Goal: Task Accomplishment & Management: Use online tool/utility

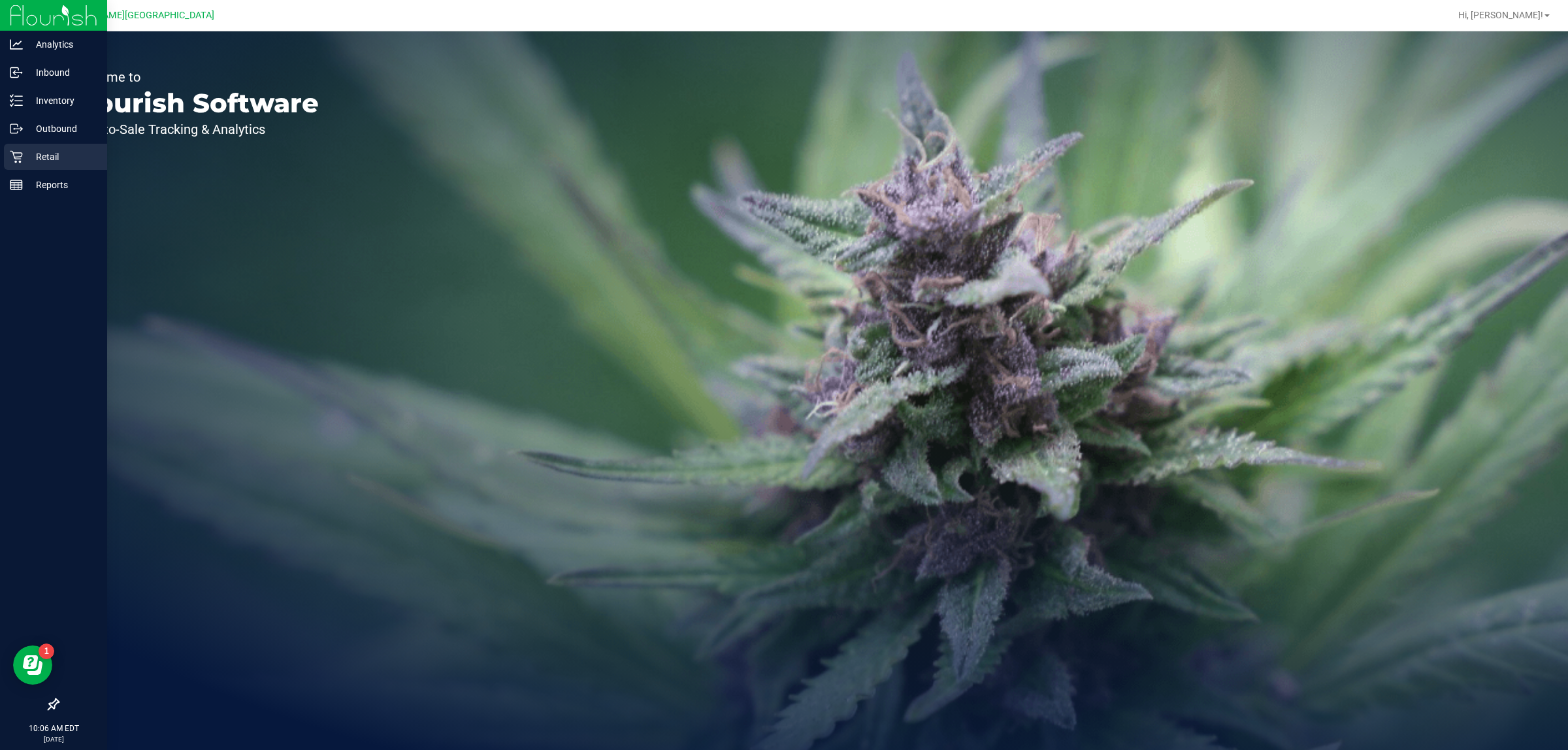
click at [37, 154] on p "Retail" at bounding box center [62, 157] width 78 height 16
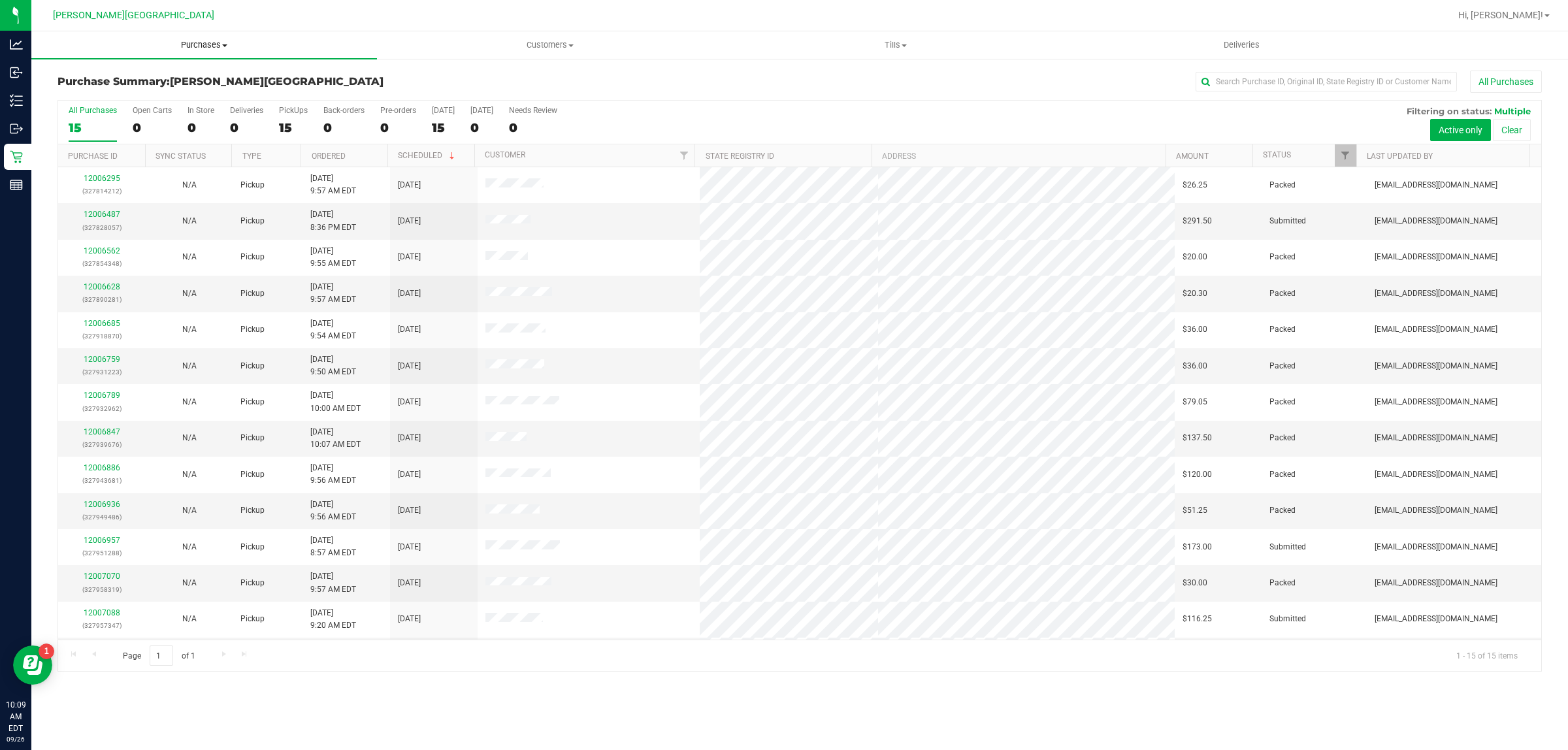
click at [197, 34] on uib-tab-heading "Purchases Summary of purchases Fulfillment All purchases" at bounding box center [204, 45] width 345 height 28
click at [109, 95] on span "Fulfillment" at bounding box center [71, 95] width 81 height 11
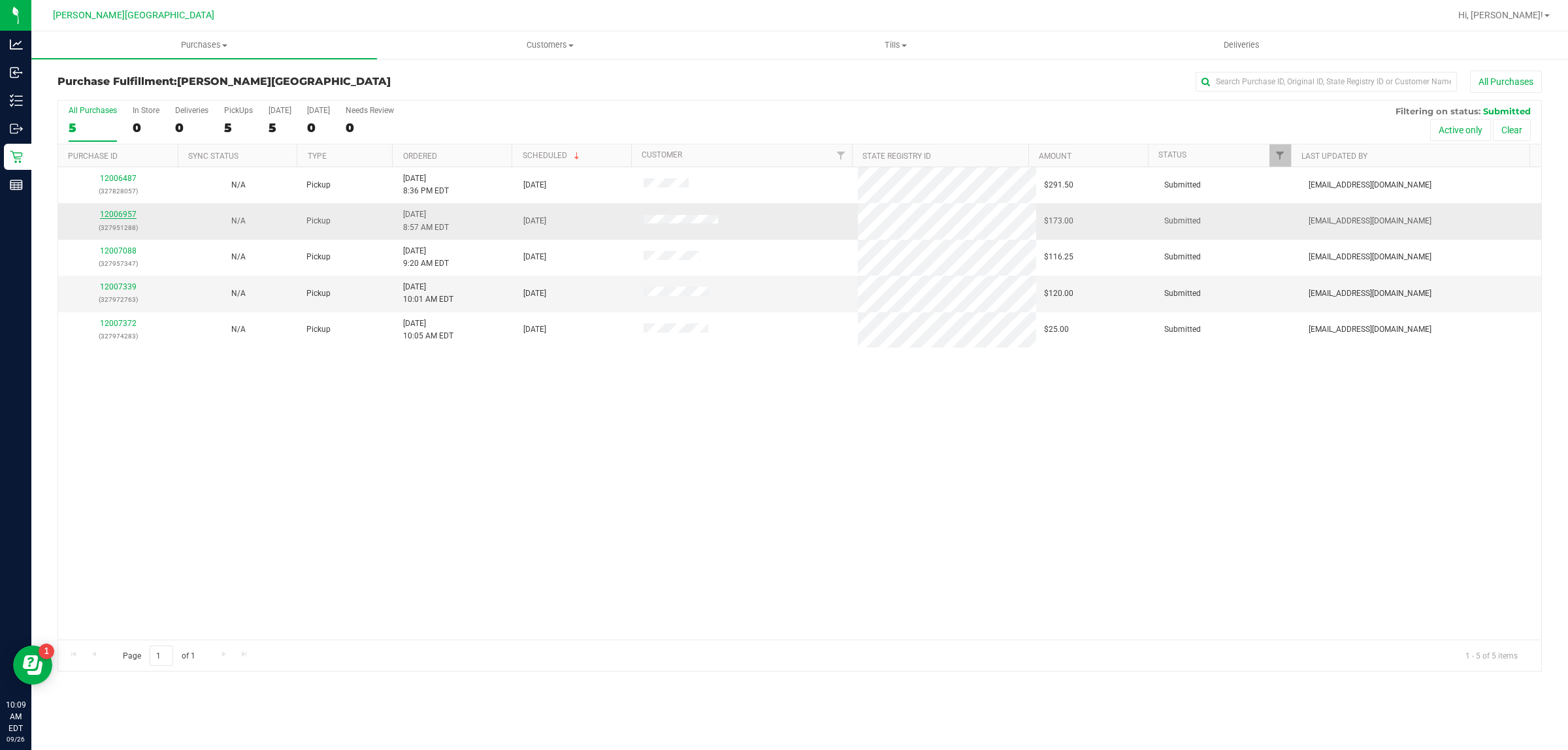
click at [133, 217] on link "12006957" at bounding box center [118, 214] width 36 height 9
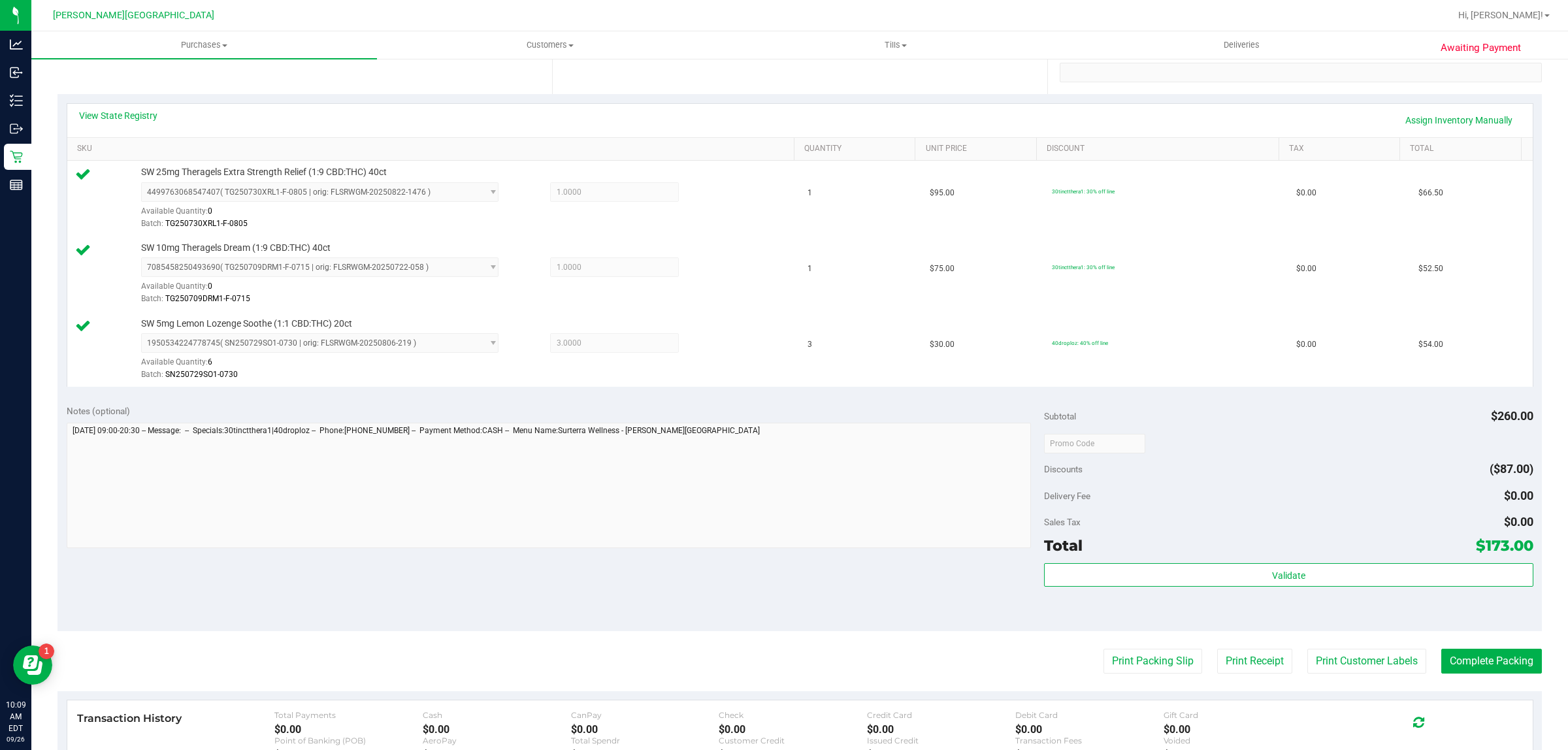
scroll to position [408, 0]
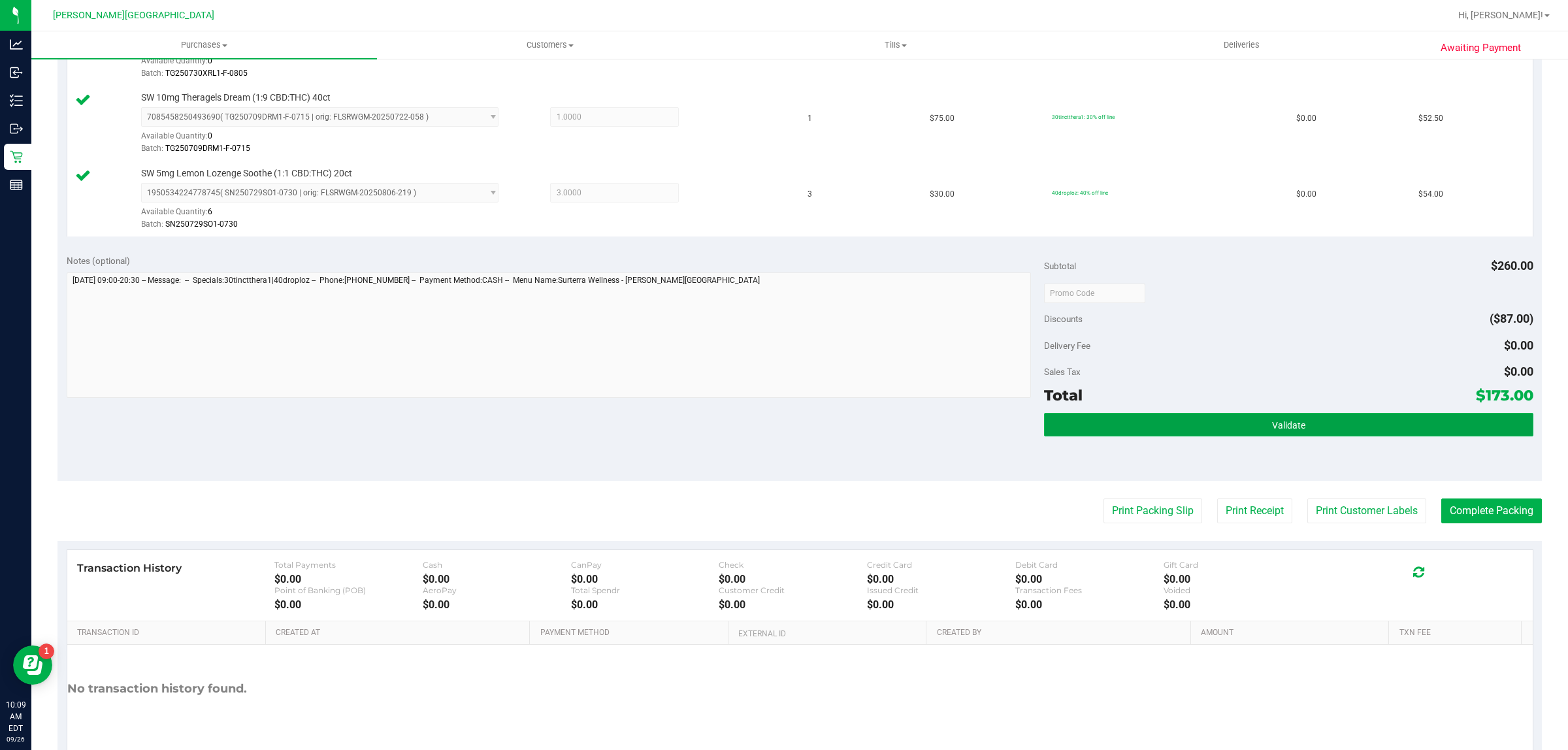
click at [1168, 425] on button "Validate" at bounding box center [1288, 424] width 489 height 23
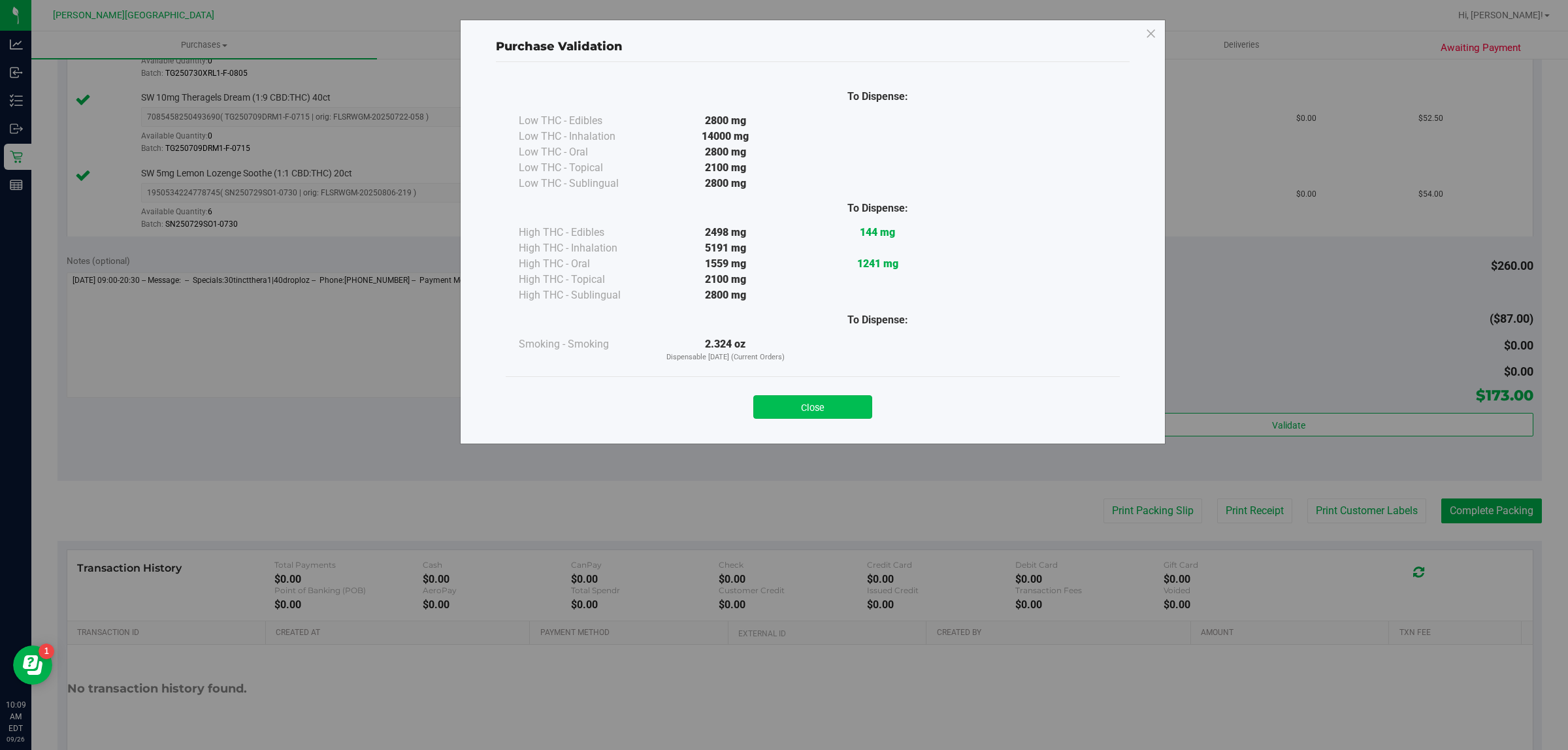
click at [806, 412] on button "Close" at bounding box center [813, 407] width 119 height 23
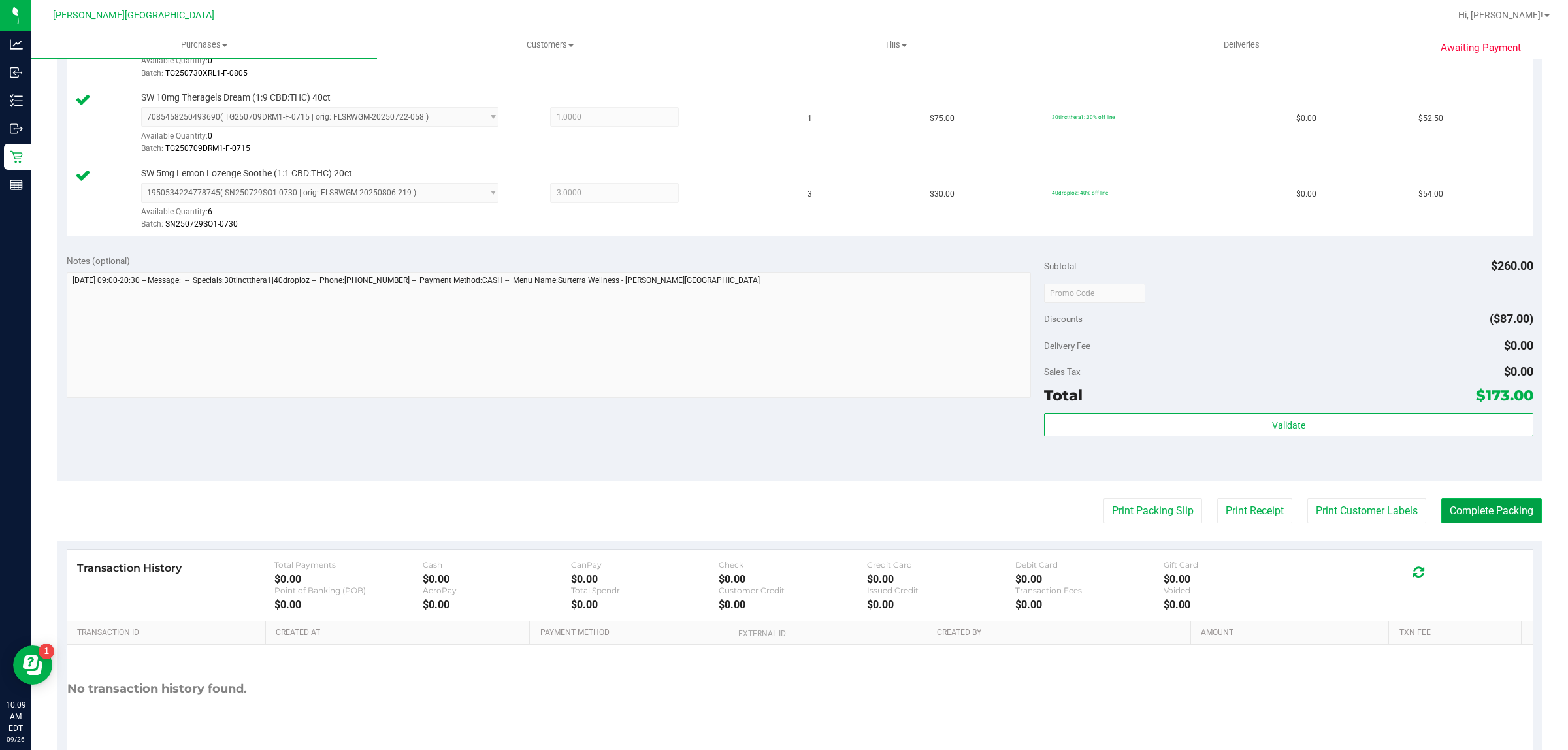
click at [1476, 513] on button "Complete Packing" at bounding box center [1491, 511] width 100 height 25
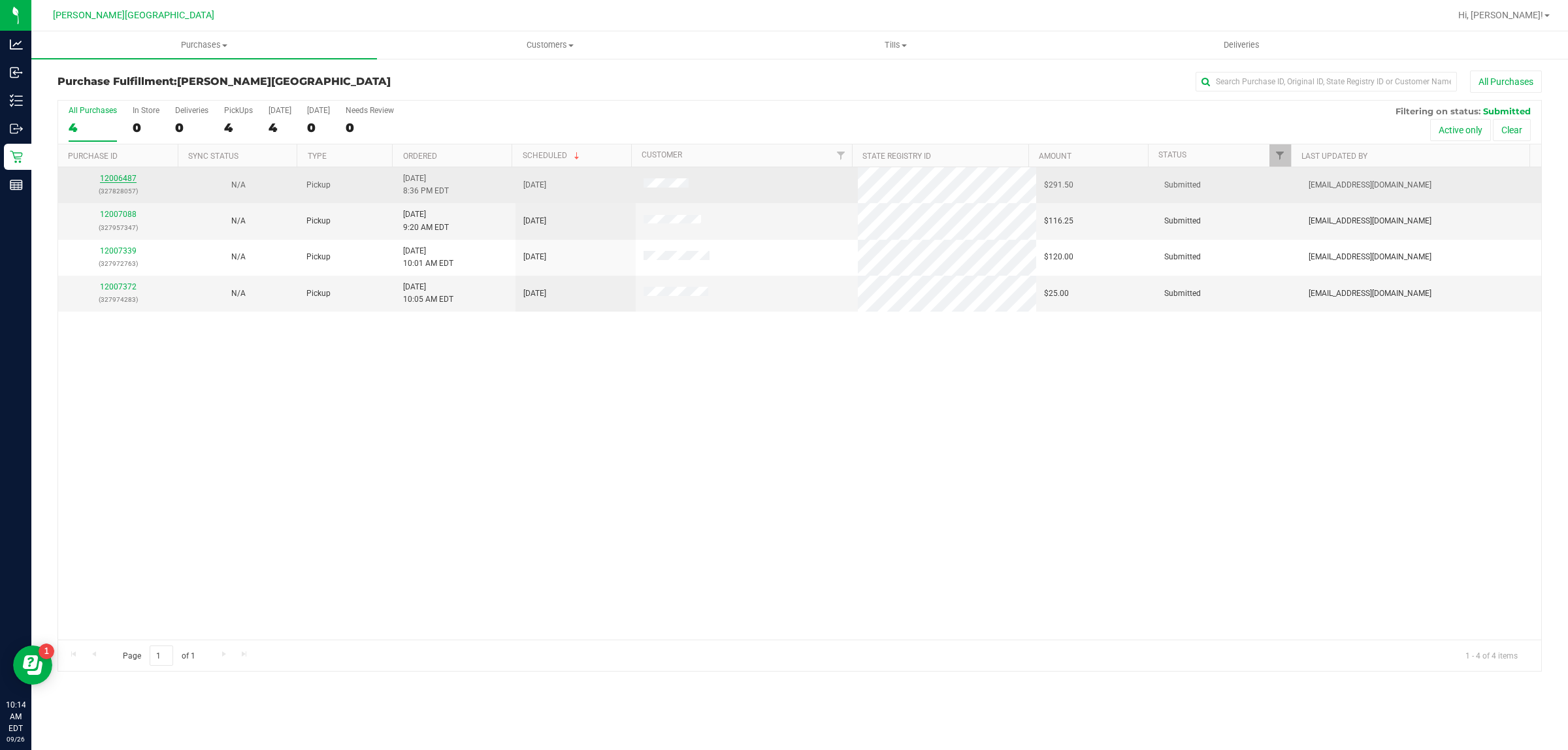
click at [129, 178] on link "12006487" at bounding box center [118, 178] width 36 height 9
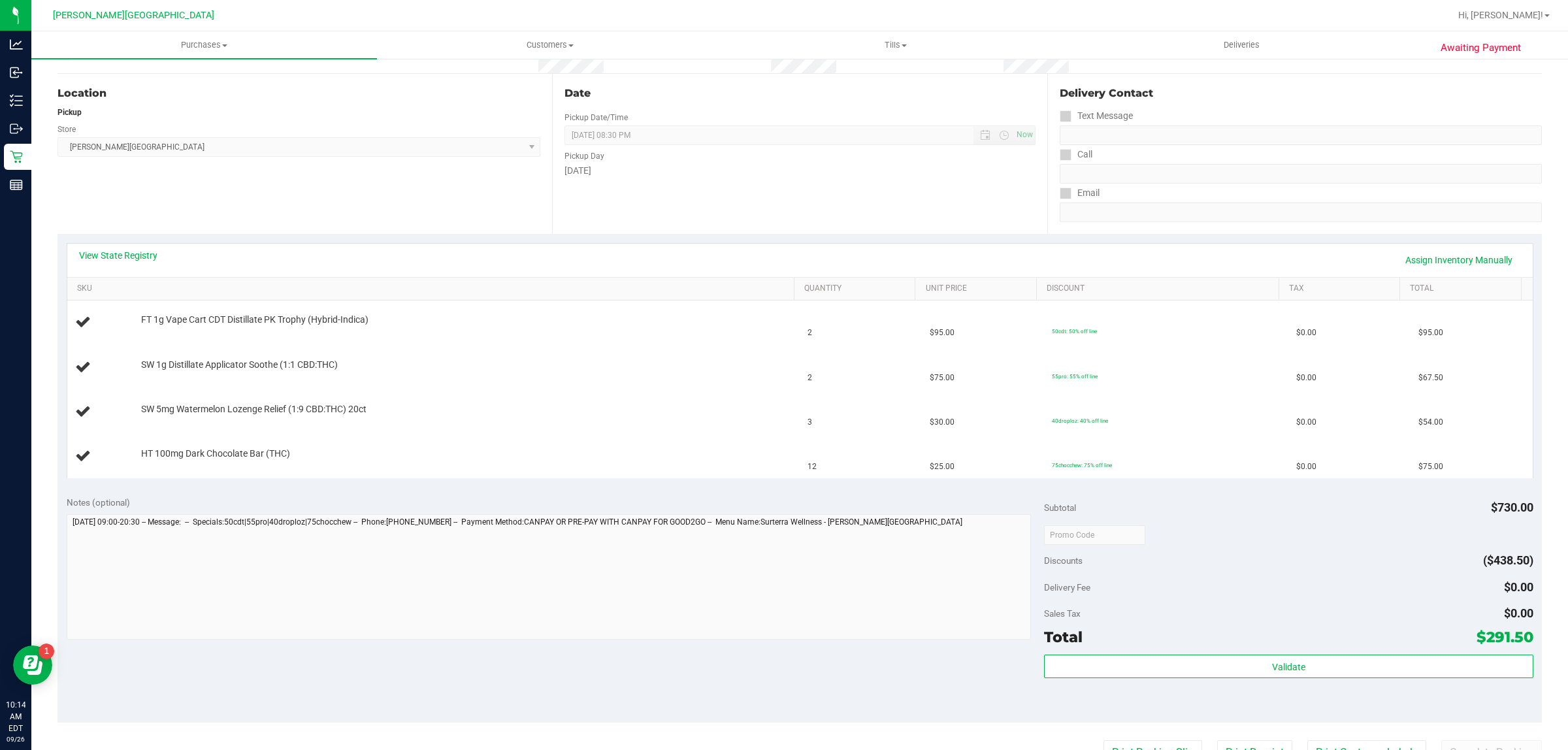
scroll to position [163, 0]
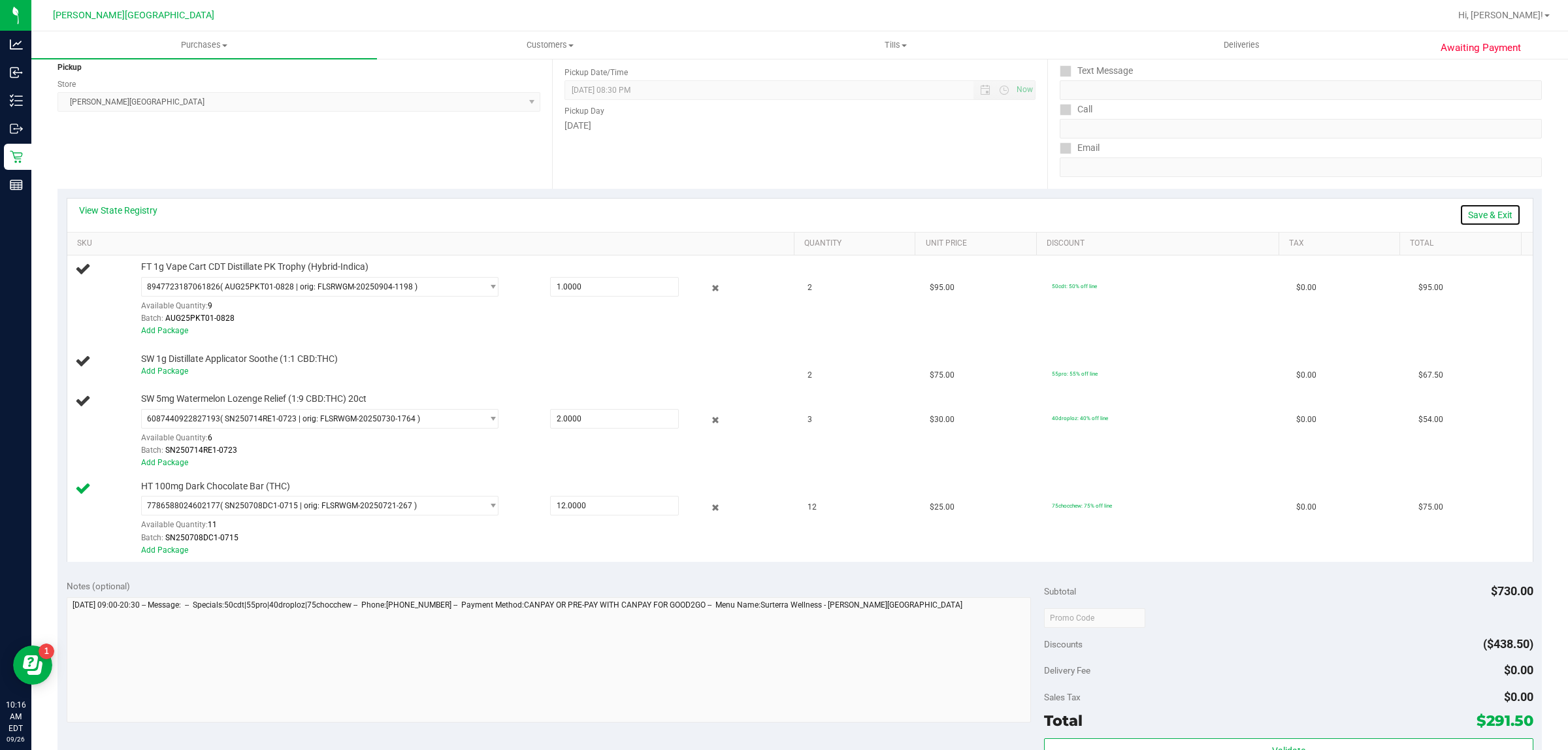
click at [1480, 214] on link "Save & Exit" at bounding box center [1490, 215] width 61 height 22
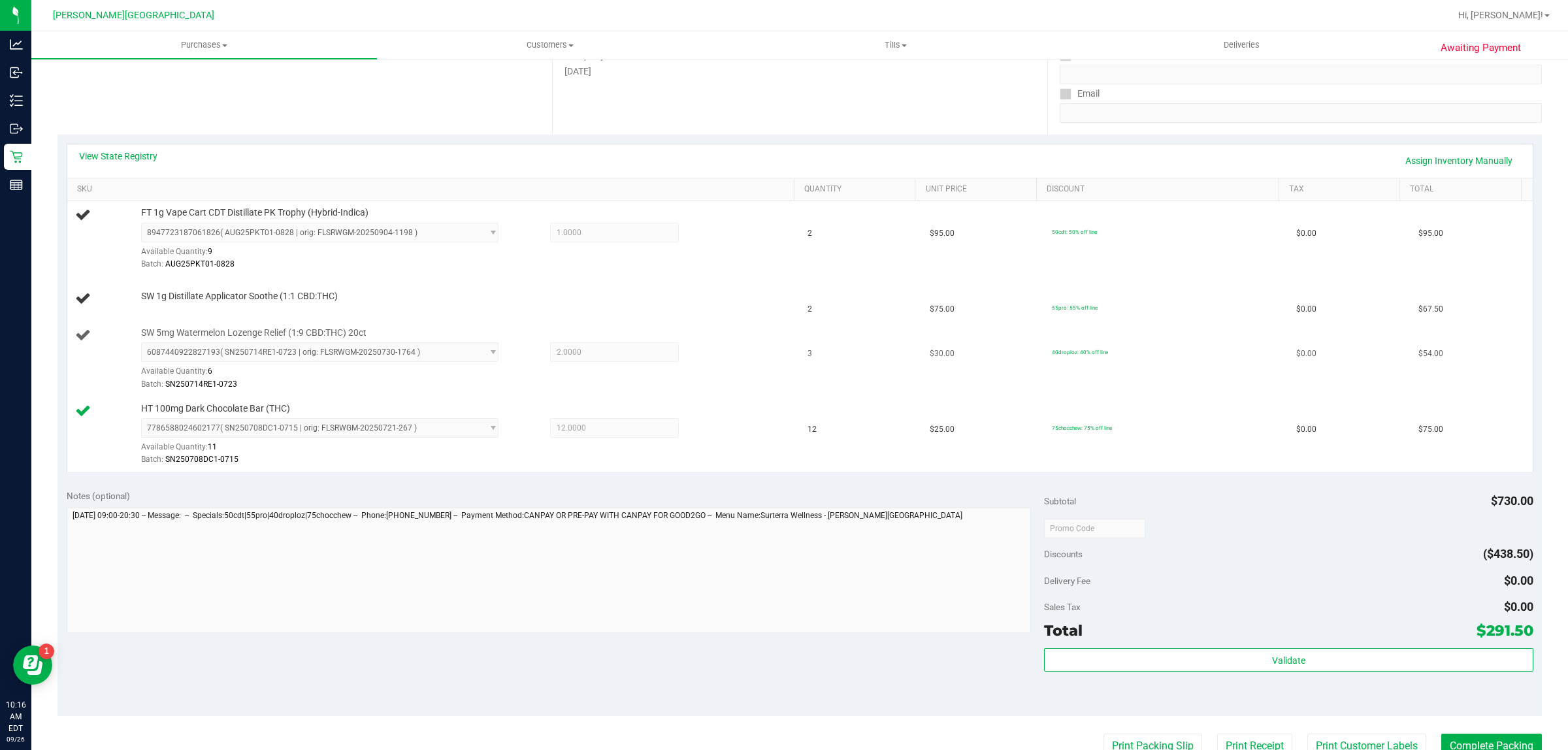
scroll to position [245, 0]
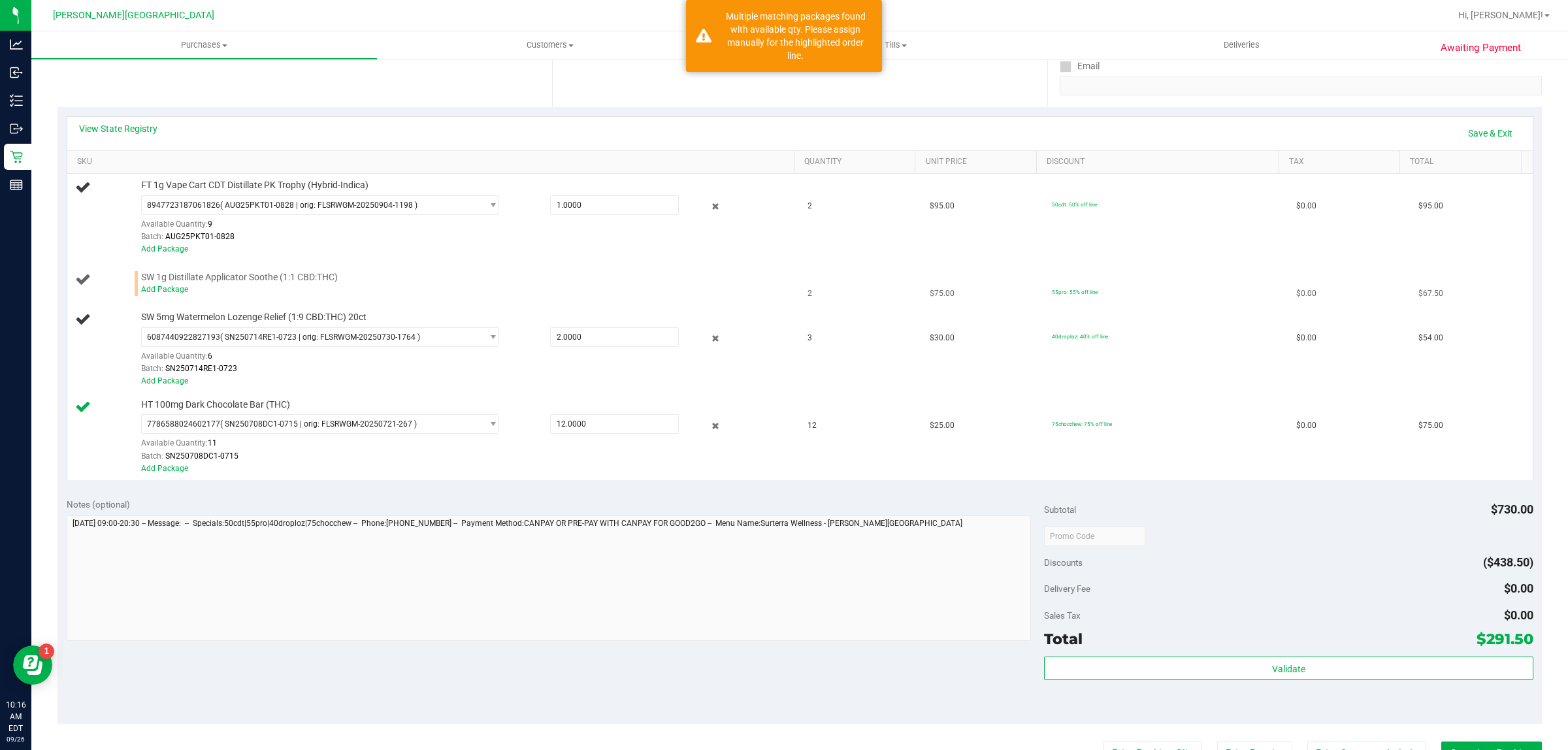
click at [171, 295] on div "Add Package" at bounding box center [464, 290] width 646 height 12
click at [162, 292] on link "Add Package" at bounding box center [164, 290] width 47 height 9
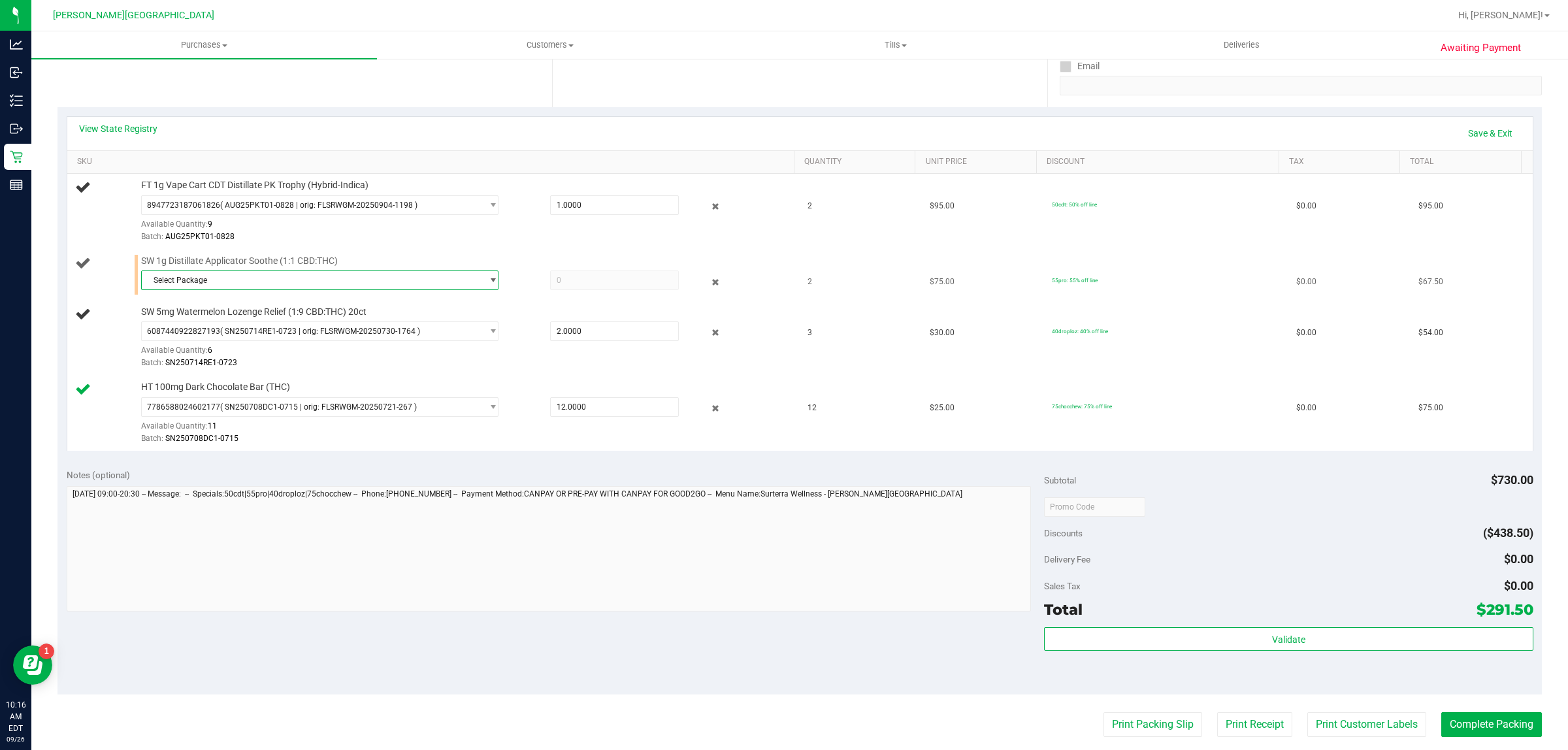
click at [221, 291] on span "Select Package" at bounding box center [319, 279] width 357 height 19
click at [245, 337] on span "( APR25SOO05-0505 | orig: FLSRWGM-20250512-2795 )" at bounding box center [322, 335] width 197 height 9
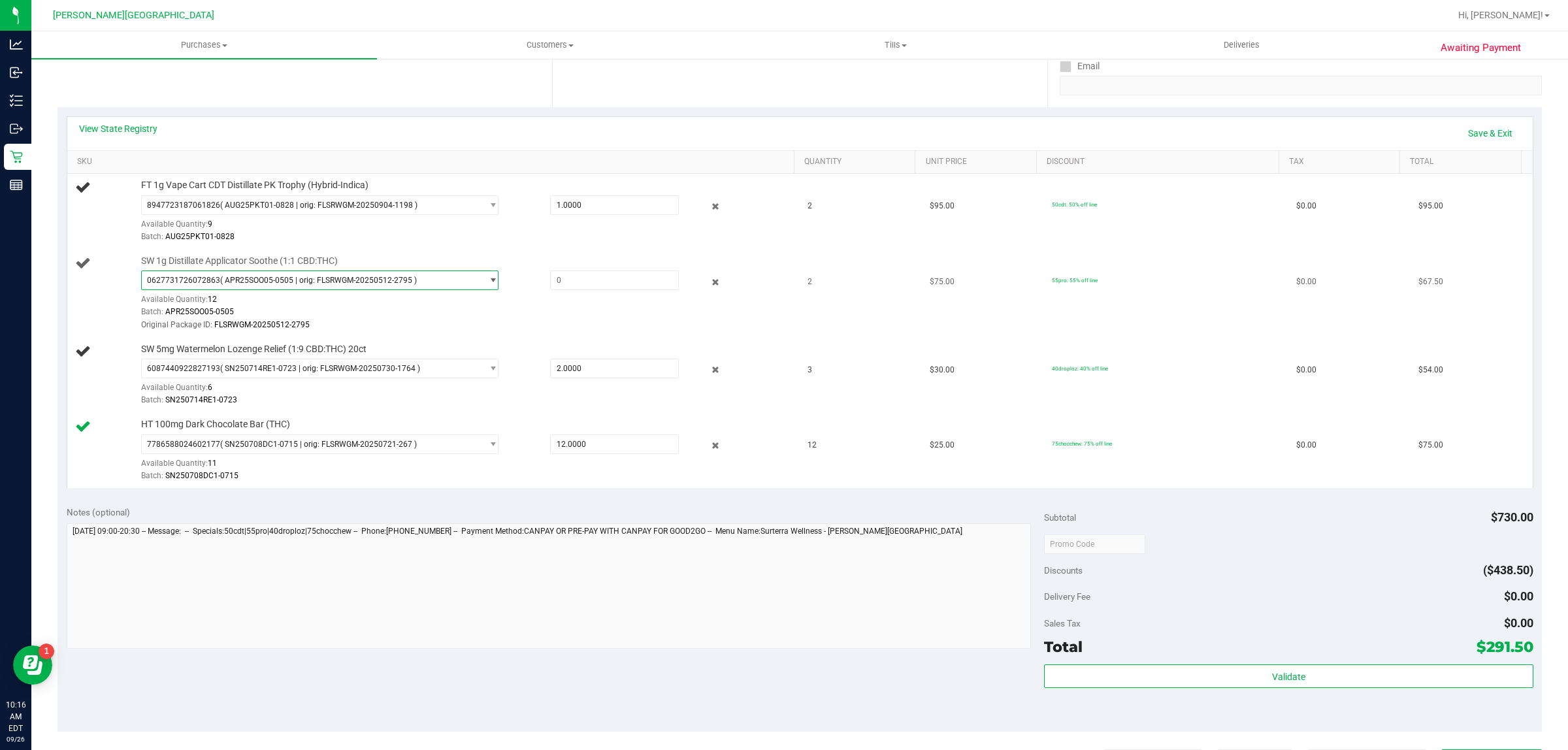
click at [347, 279] on span "( APR25SOO05-0505 | orig: FLSRWGM-20250512-2795 )" at bounding box center [318, 280] width 197 height 9
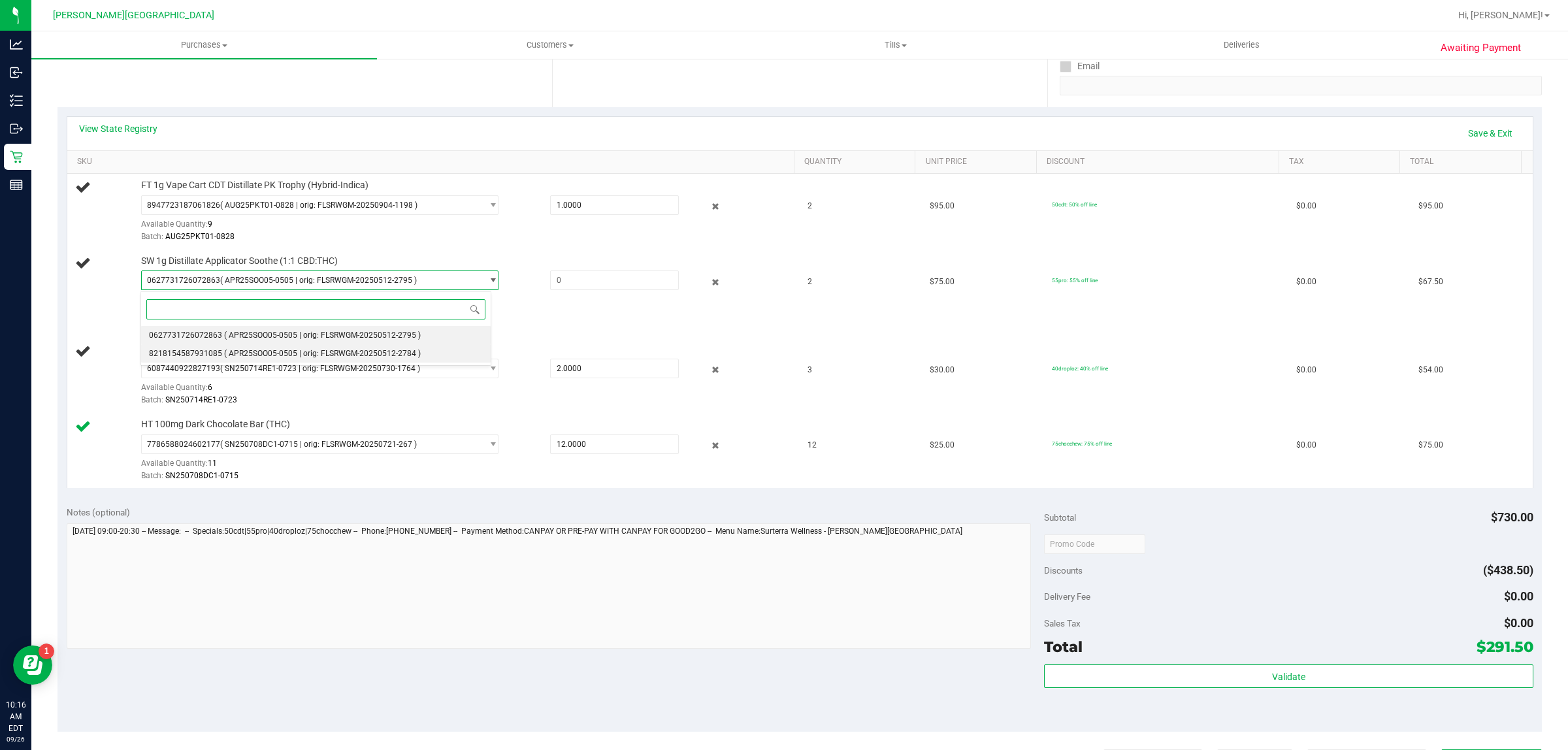
click at [266, 350] on span "( APR25SOO05-0505 | orig: FLSRWGM-20250512-2784 )" at bounding box center [322, 354] width 197 height 9
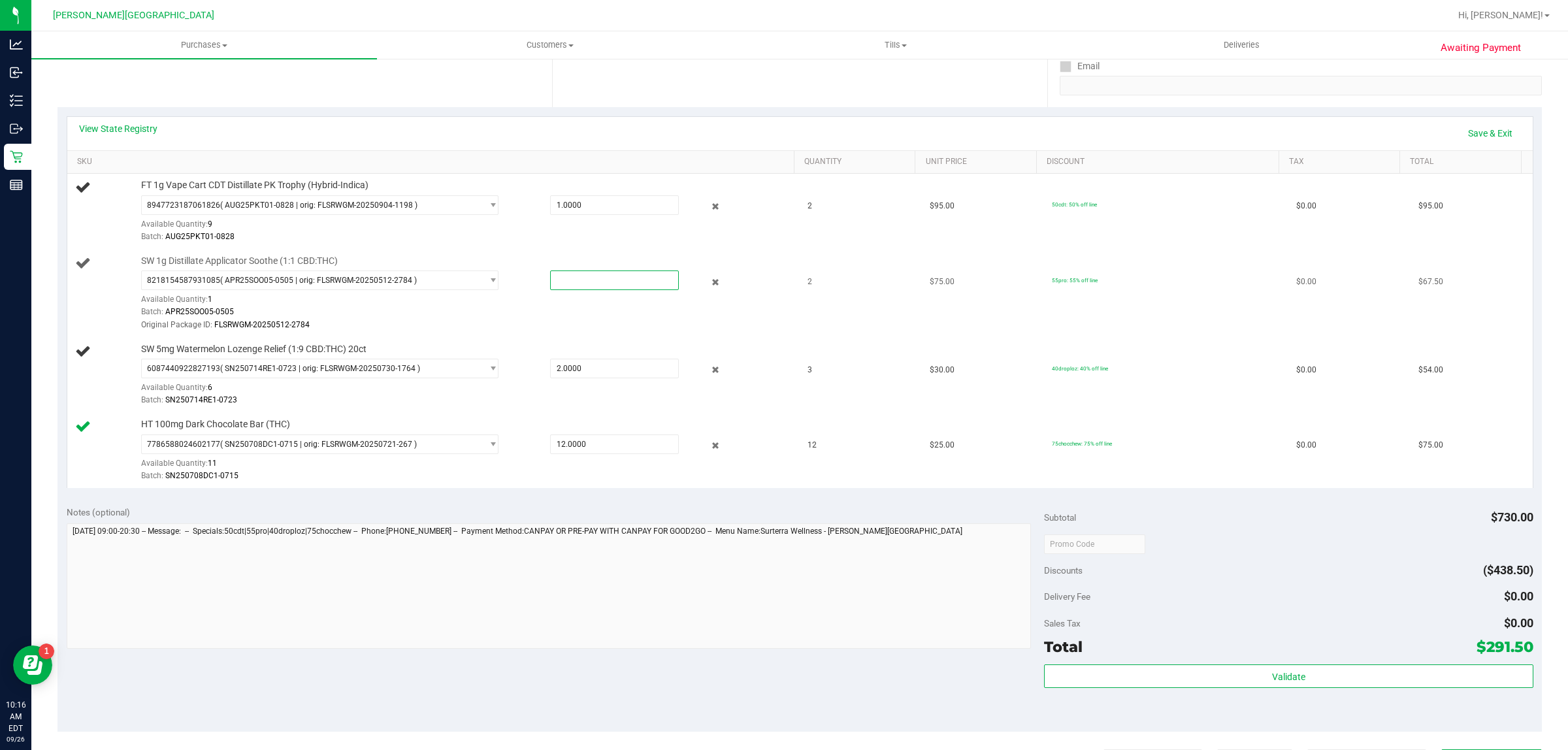
click at [592, 278] on span at bounding box center [614, 279] width 129 height 19
type input "1"
type input "1.0000"
click at [415, 320] on div "Original Package ID: FLSRWGM-20250512-2784" at bounding box center [464, 325] width 646 height 12
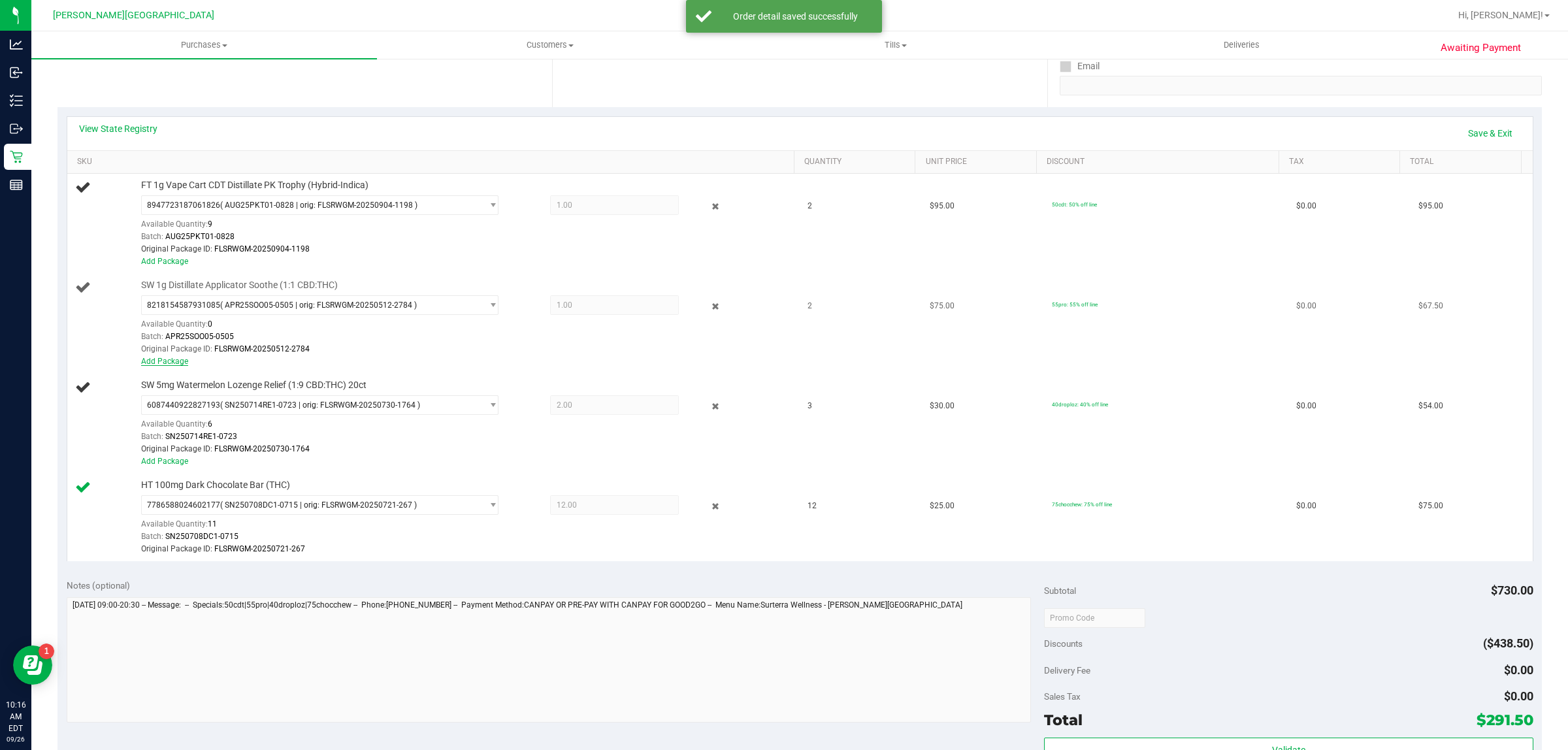
click at [161, 360] on link "Add Package" at bounding box center [164, 361] width 47 height 9
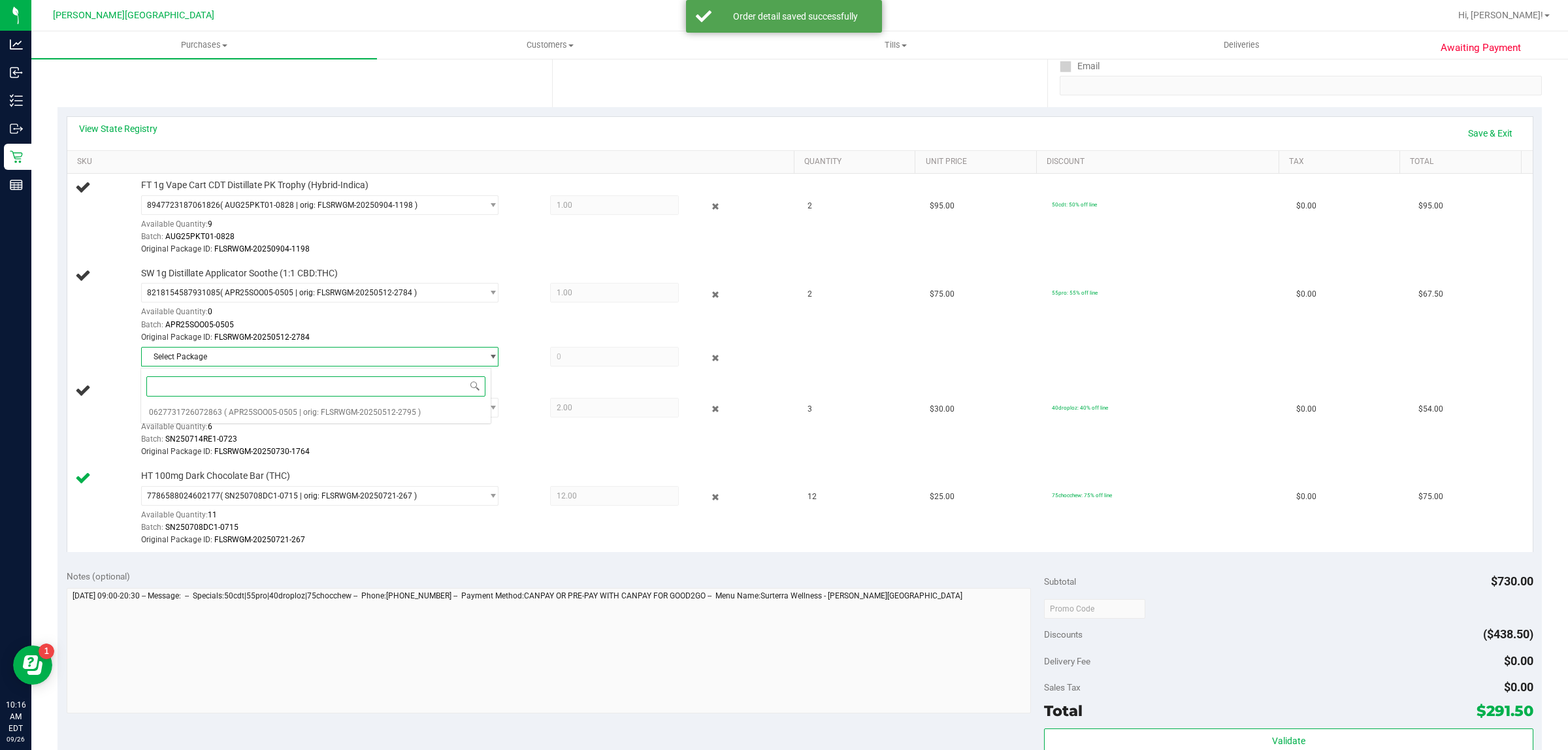
click at [263, 380] on input at bounding box center [316, 387] width 340 height 20
click at [250, 419] on li "0627731726072863 ( APR25SOO05-0505 | orig: FLSRWGM-20250512-2795 )" at bounding box center [315, 412] width 350 height 19
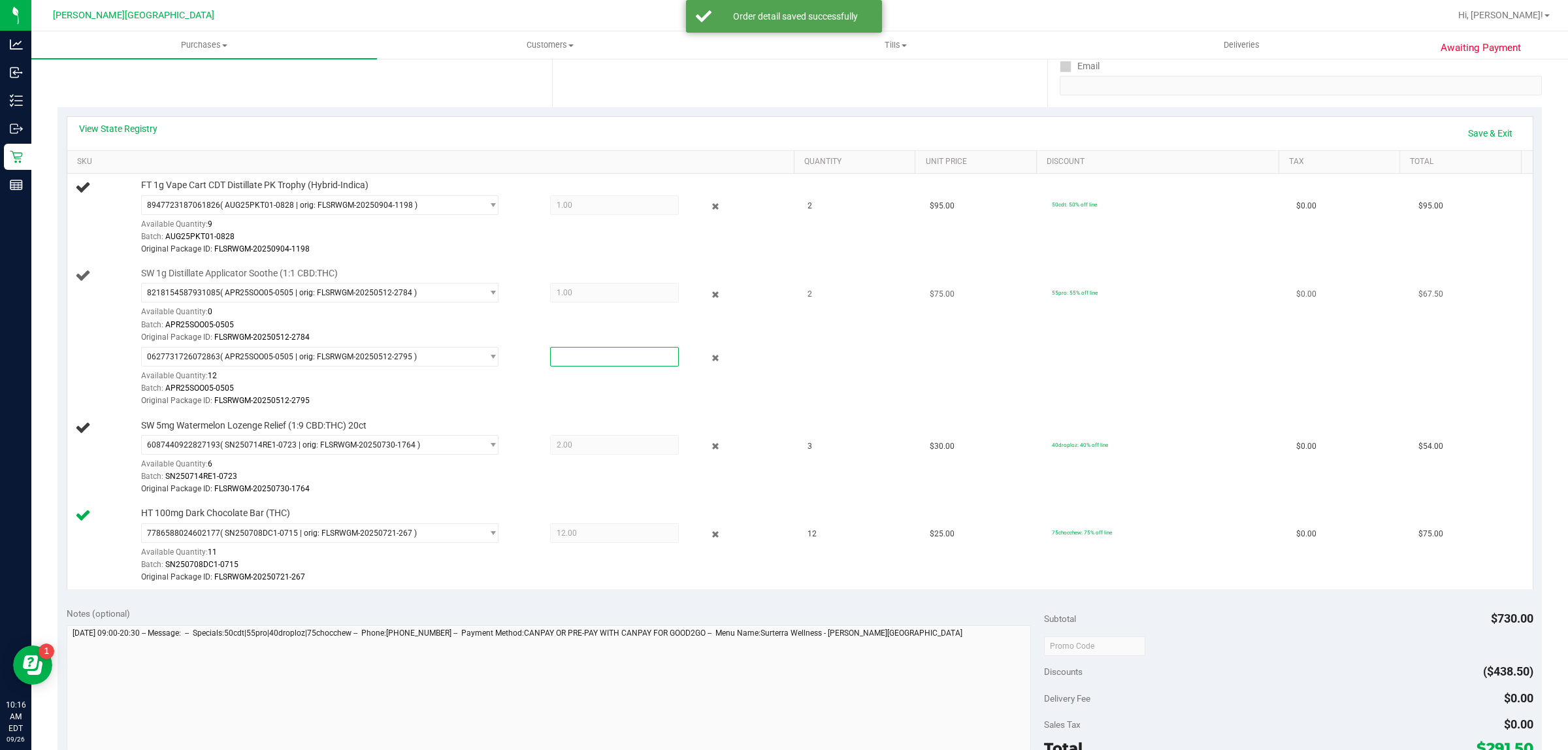
click at [566, 356] on span at bounding box center [614, 356] width 129 height 19
type input "1"
type input "1.0000"
click at [482, 407] on div "Original Package ID: FLSRWGM-20250512-2795" at bounding box center [464, 400] width 646 height 12
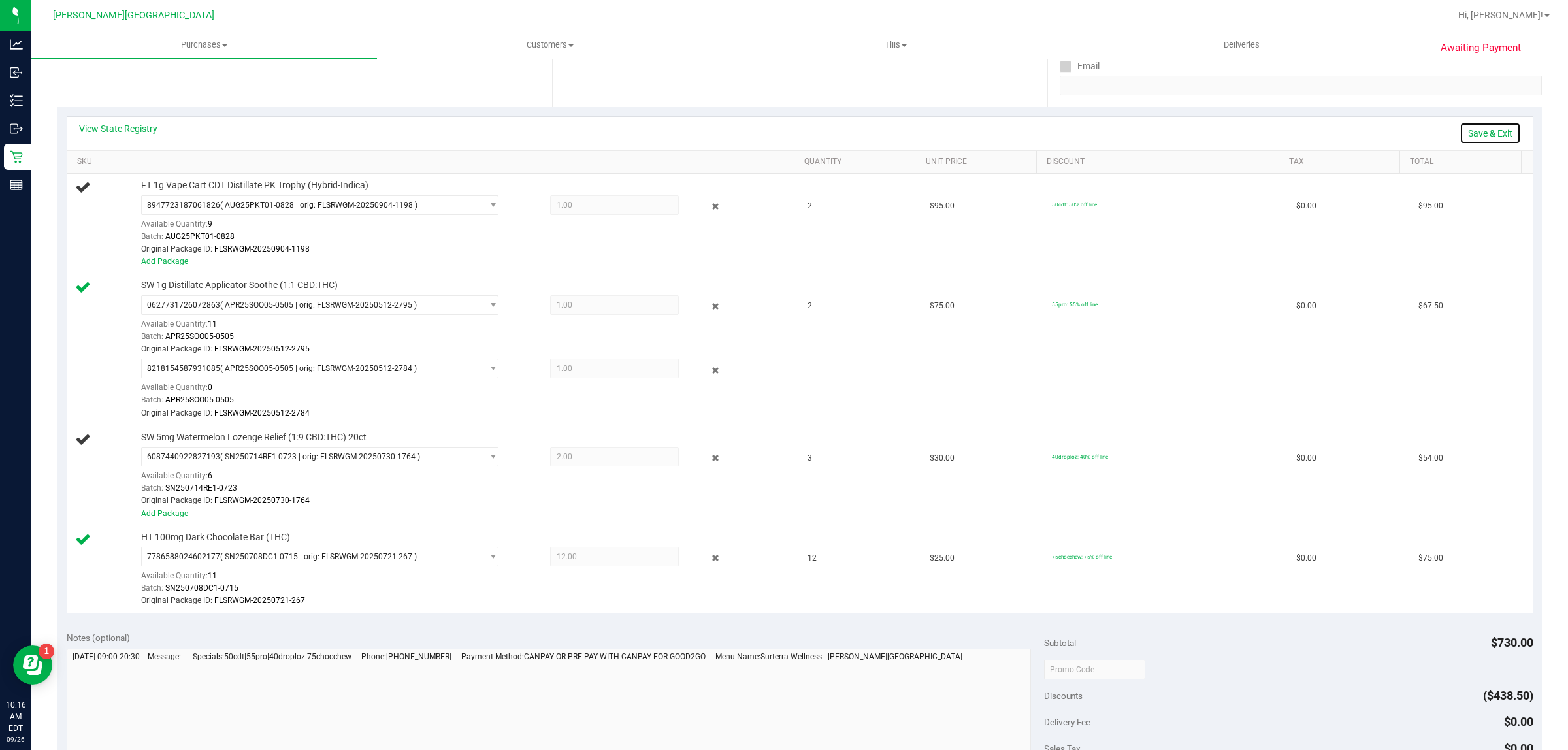
click at [1462, 136] on link "Save & Exit" at bounding box center [1490, 134] width 61 height 22
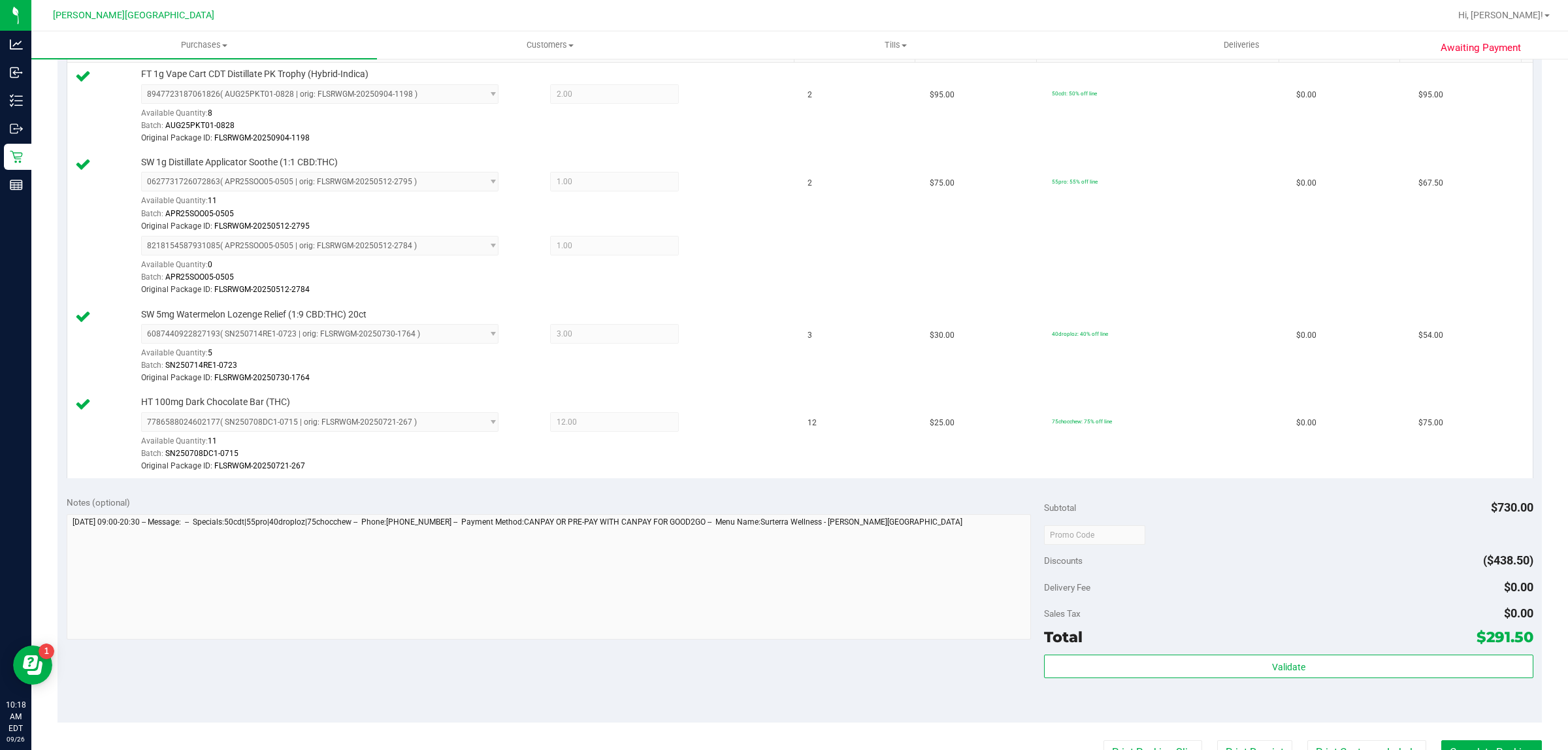
scroll to position [490, 0]
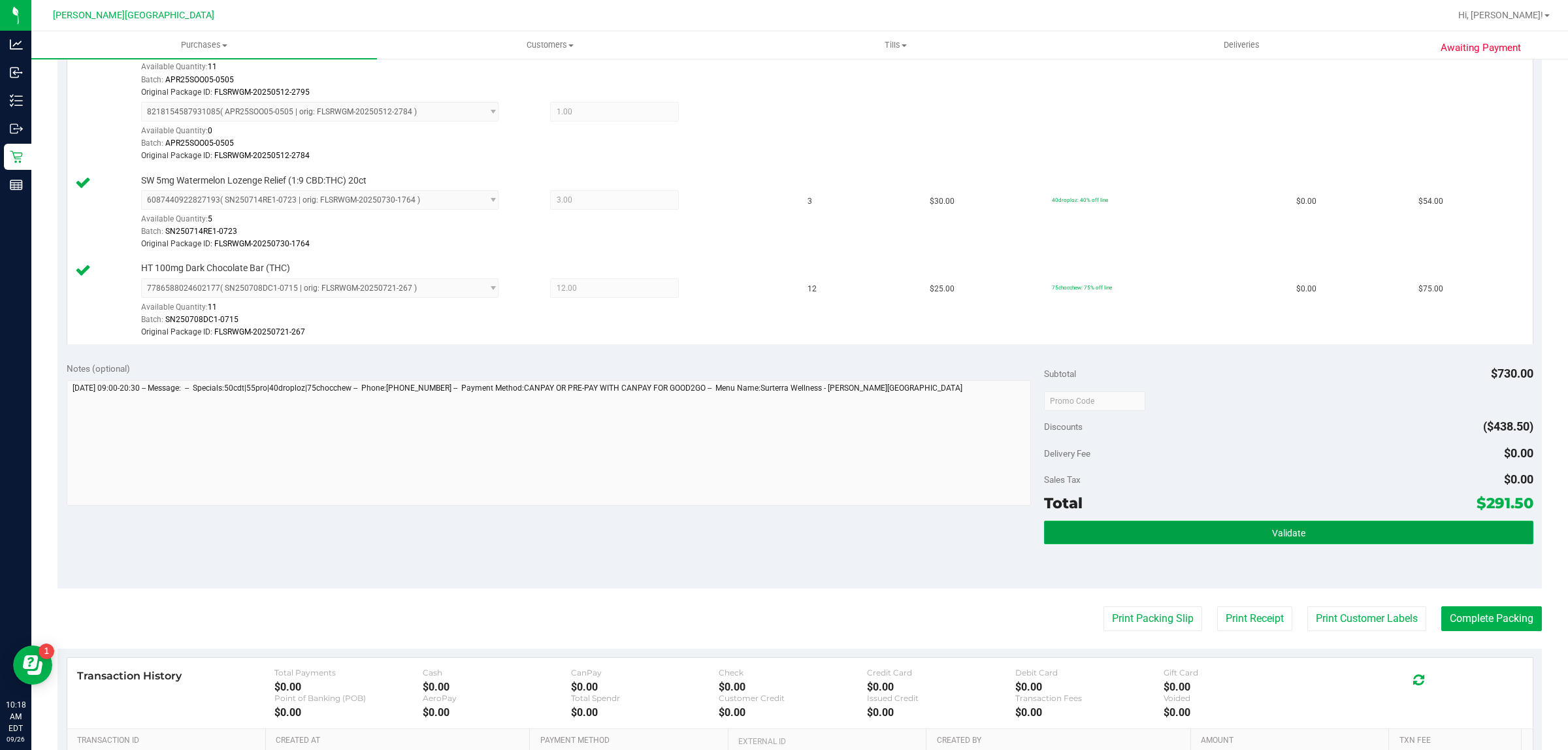
click at [1221, 524] on button "Validate" at bounding box center [1288, 532] width 489 height 23
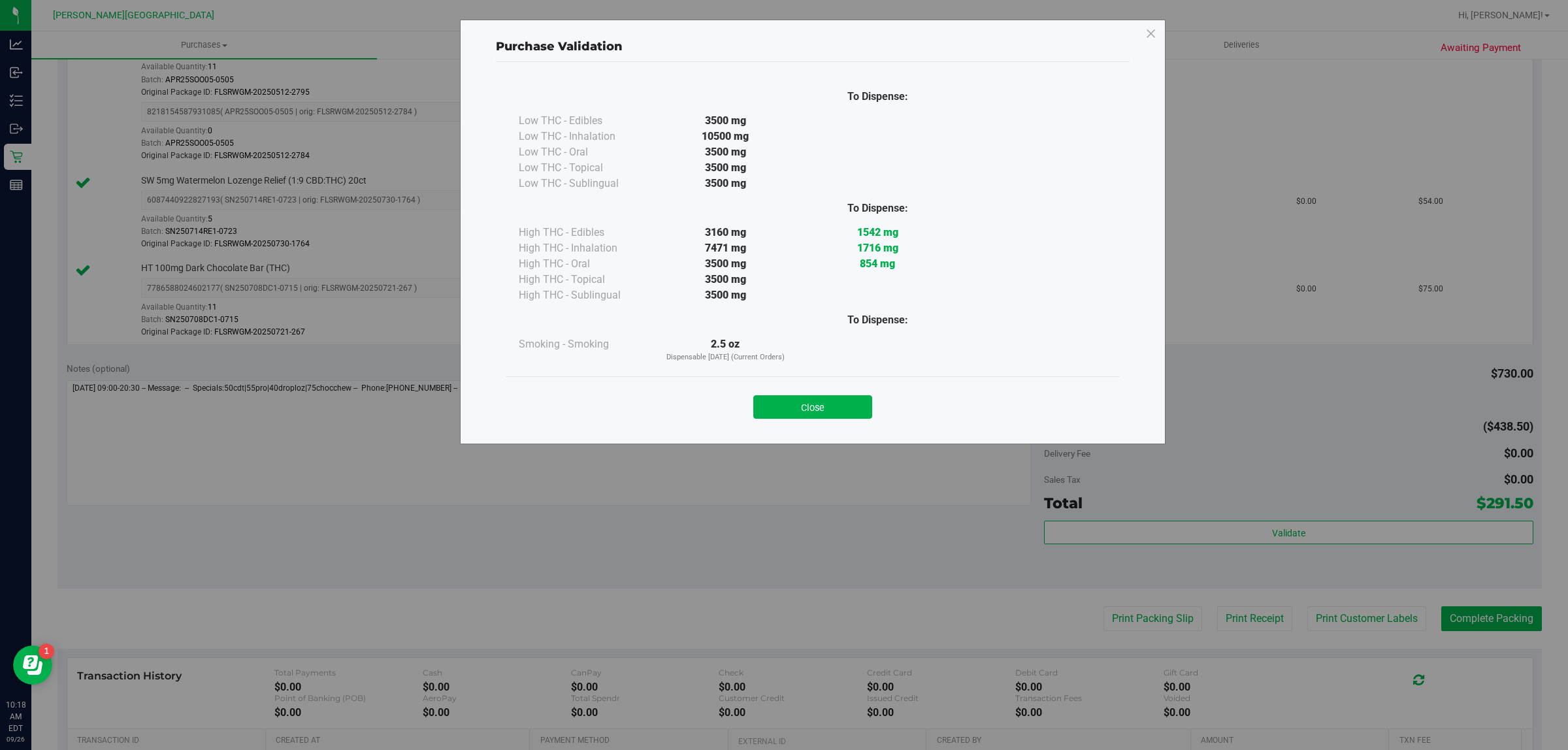
click at [862, 407] on button "Close" at bounding box center [813, 407] width 119 height 23
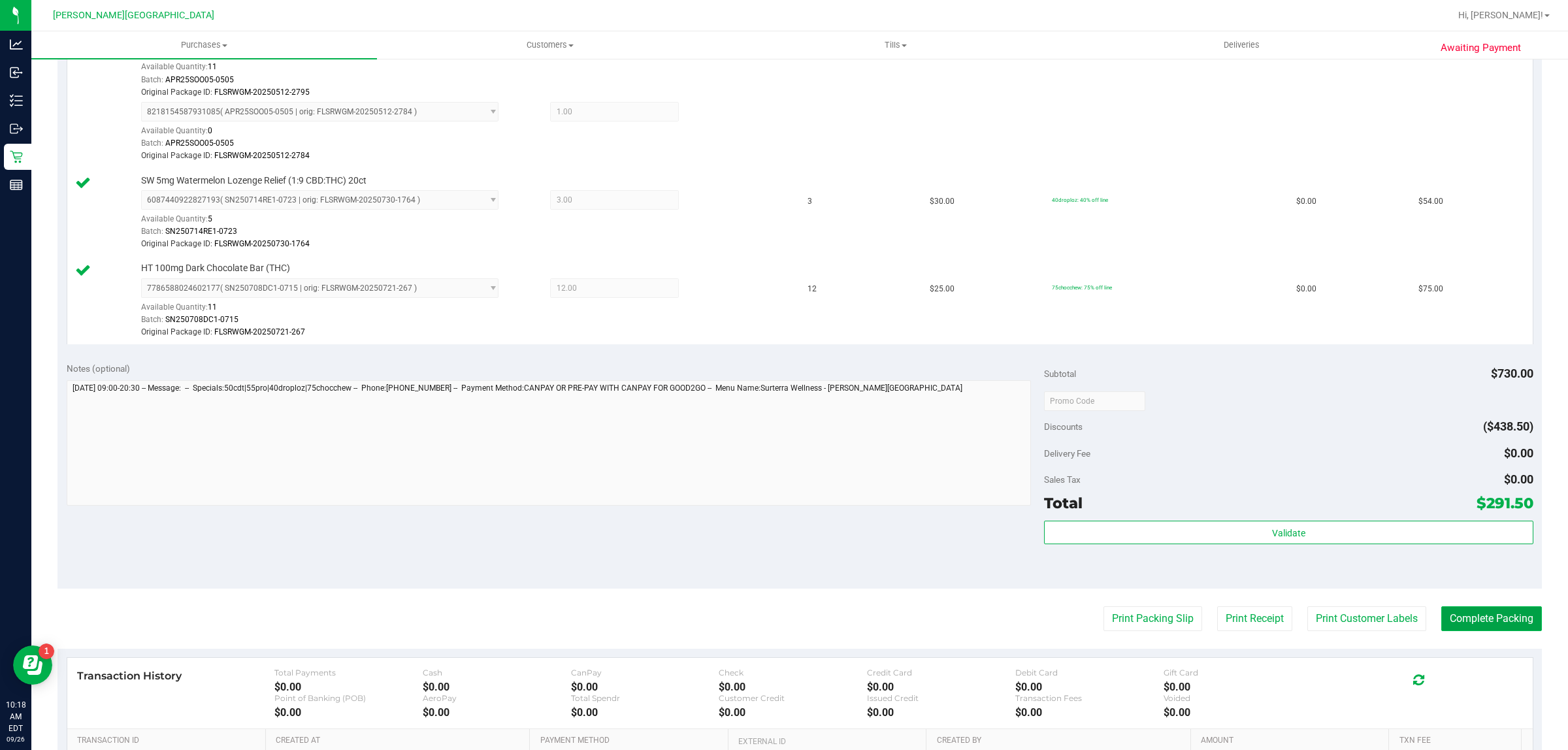
click at [1496, 613] on button "Complete Packing" at bounding box center [1491, 618] width 100 height 25
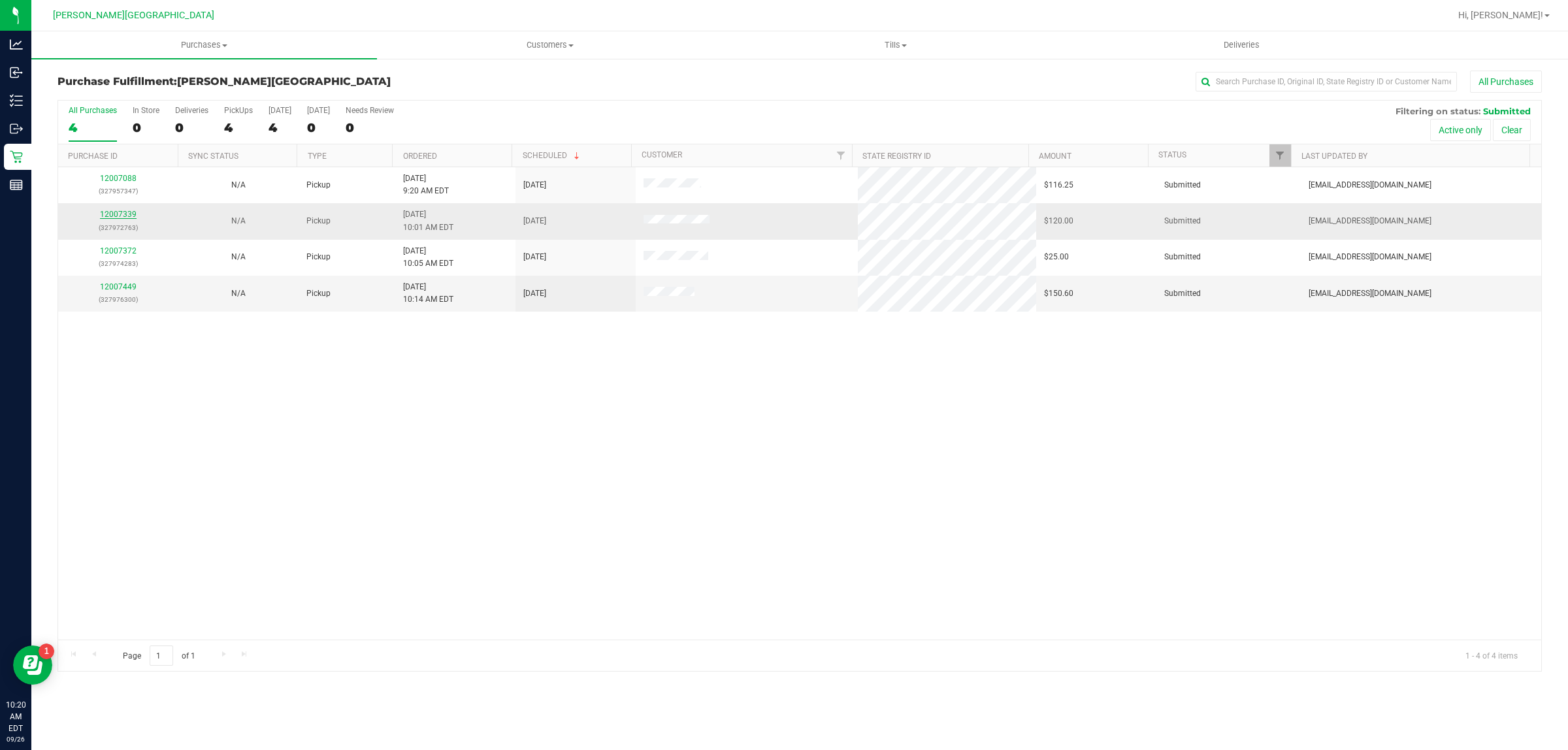
click at [121, 219] on link "12007339" at bounding box center [118, 214] width 36 height 9
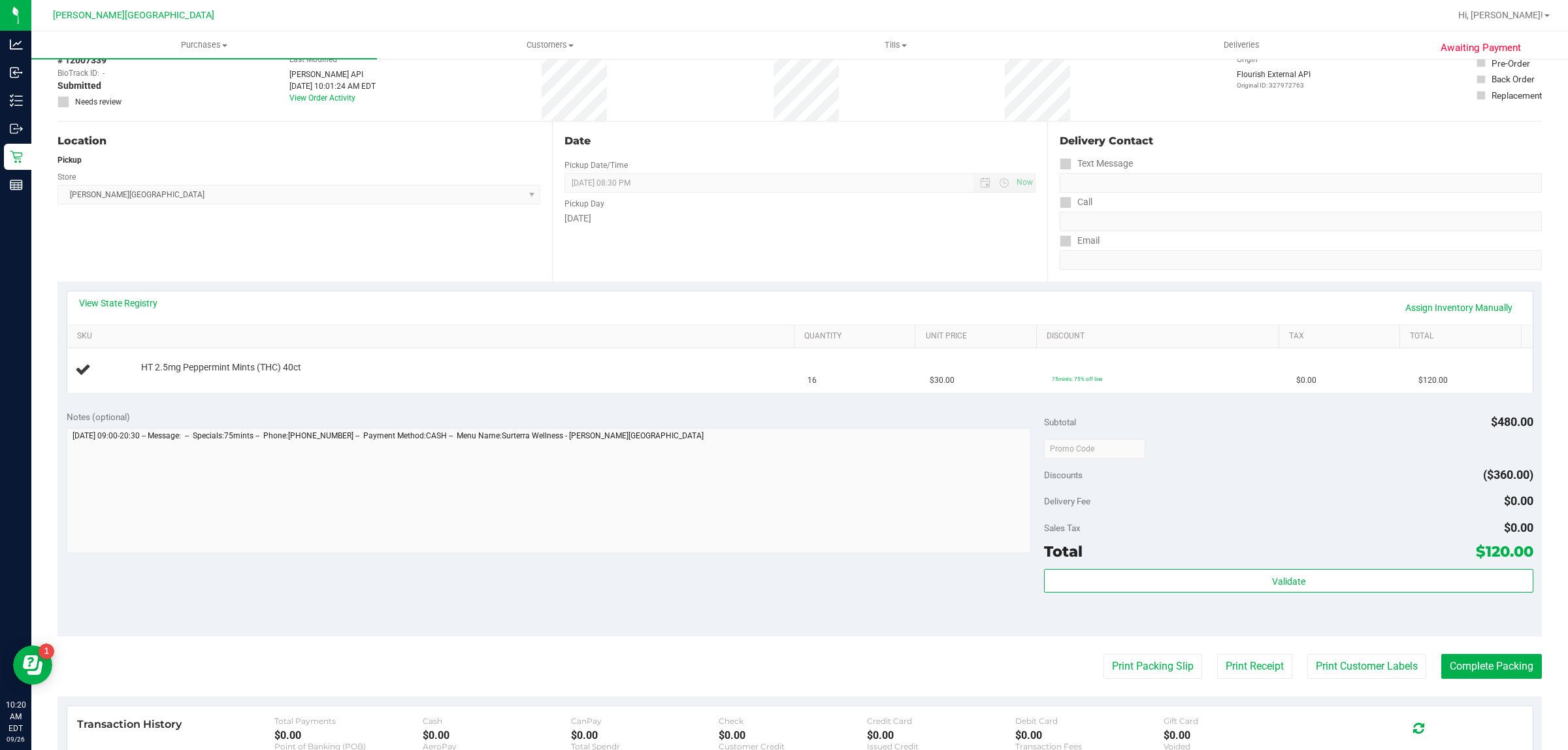
scroll to position [245, 0]
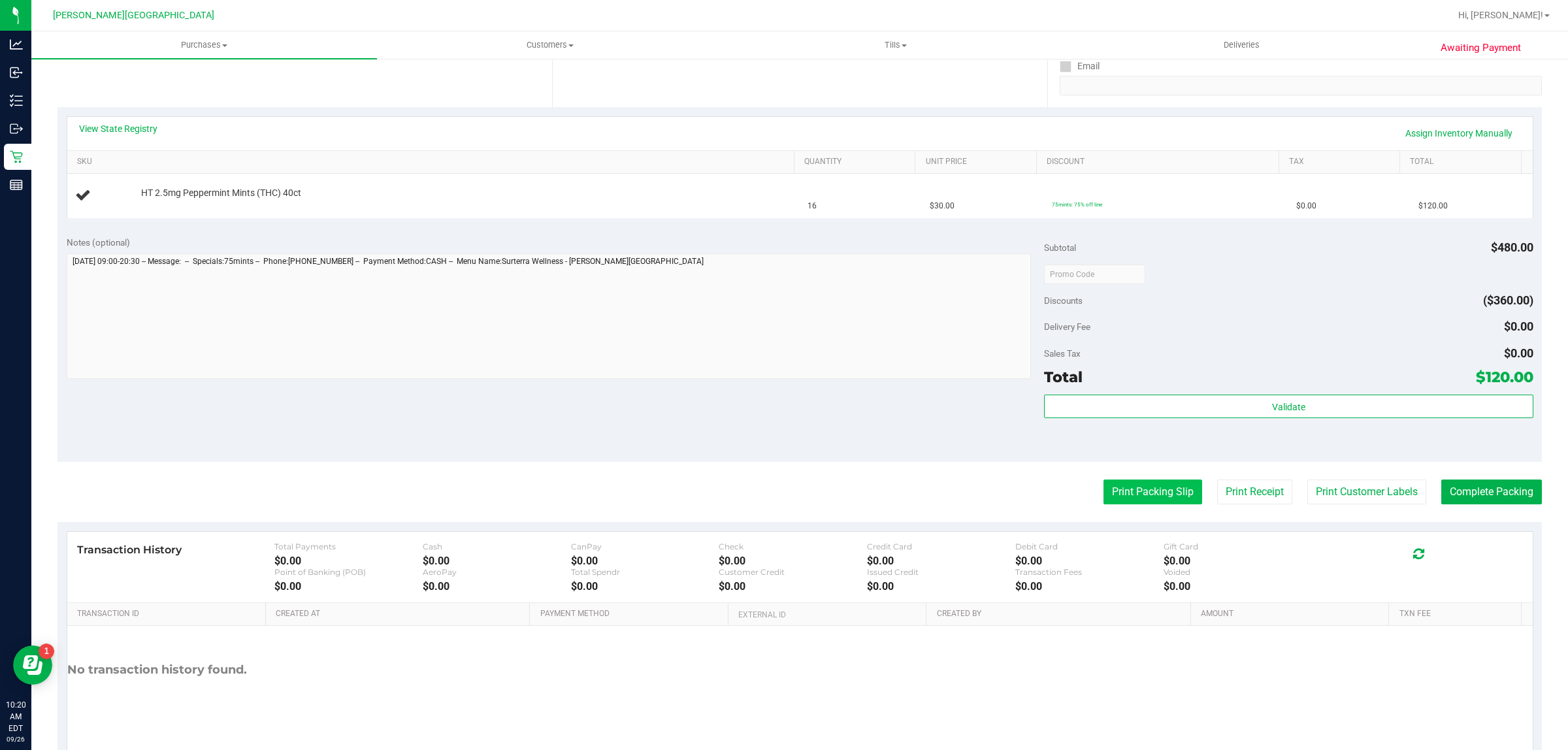
click at [1147, 494] on button "Print Packing Slip" at bounding box center [1152, 492] width 98 height 25
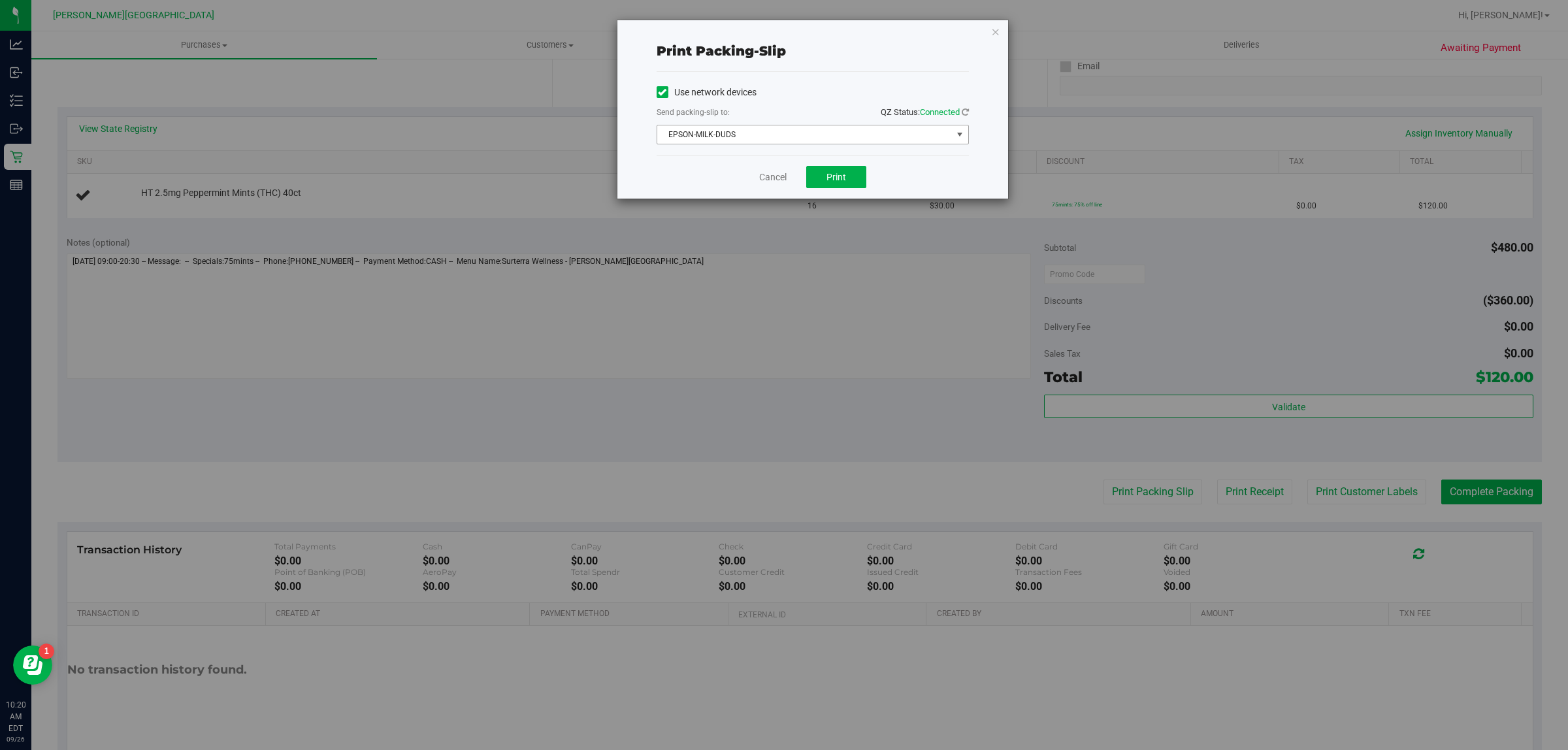
click at [790, 142] on span "EPSON-MILK-DUDS" at bounding box center [804, 135] width 295 height 19
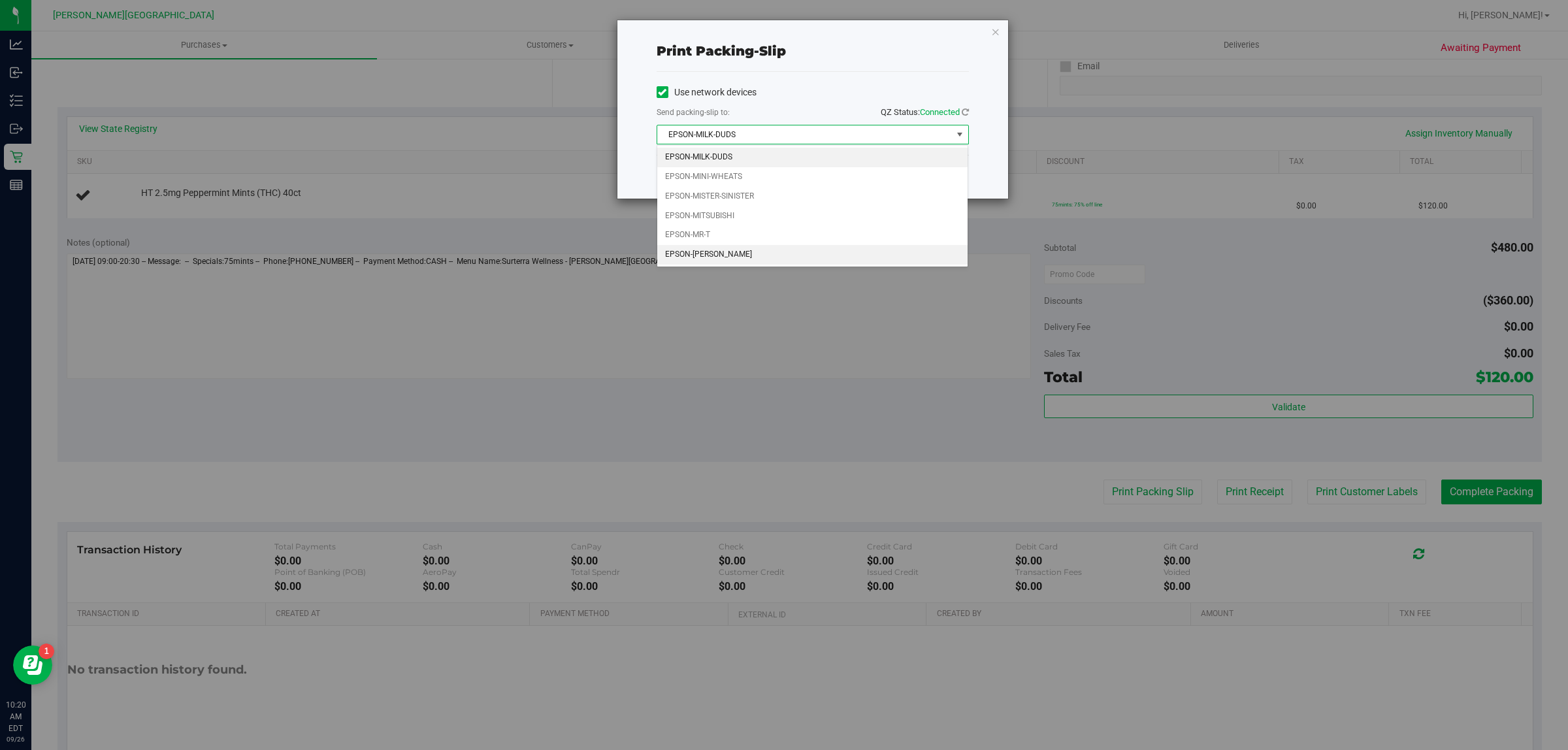
click at [710, 264] on li "EPSON-NASH-TAYLOR" at bounding box center [812, 254] width 311 height 19
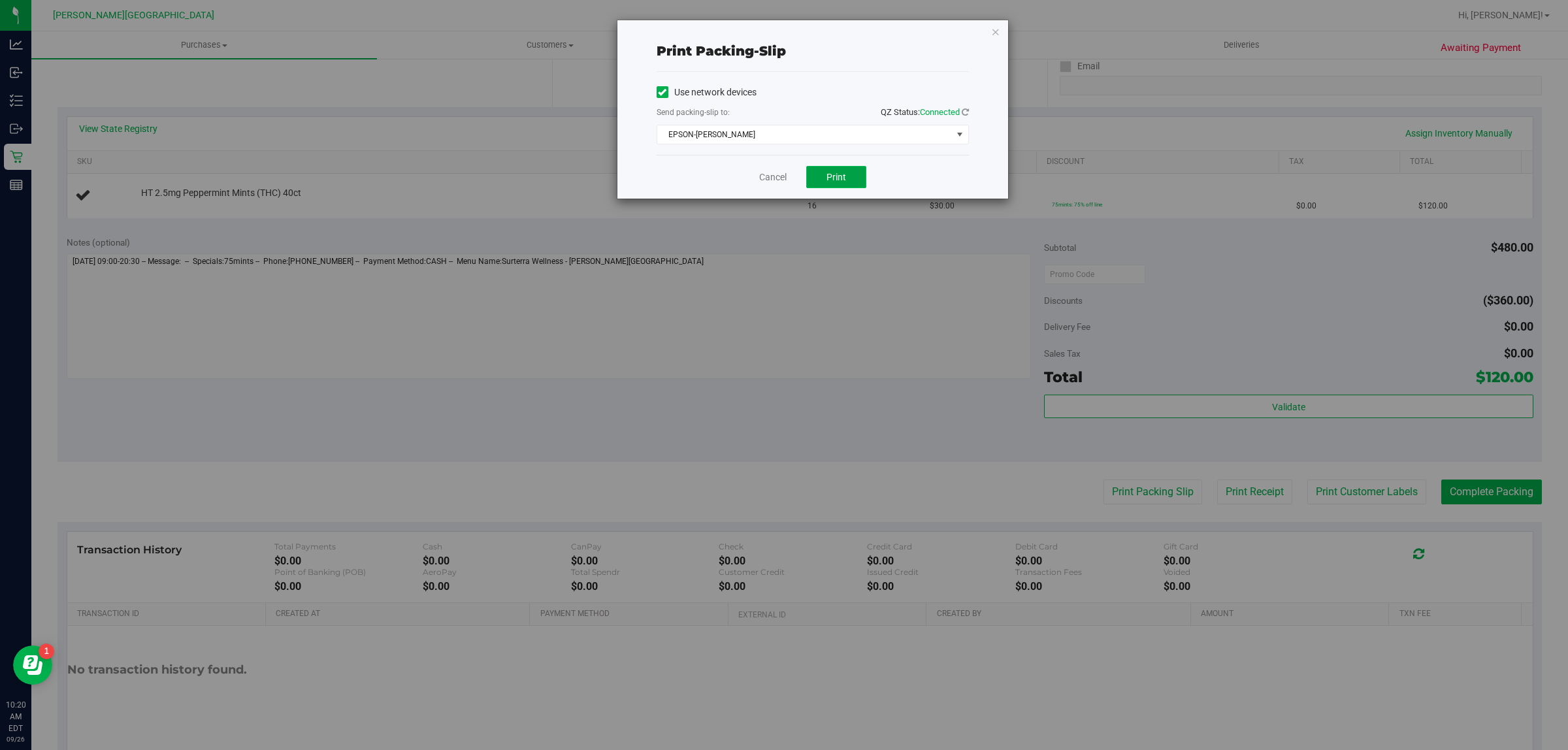
click at [831, 176] on span "Print" at bounding box center [836, 176] width 19 height 10
click at [774, 181] on link "Cancel" at bounding box center [773, 177] width 28 height 14
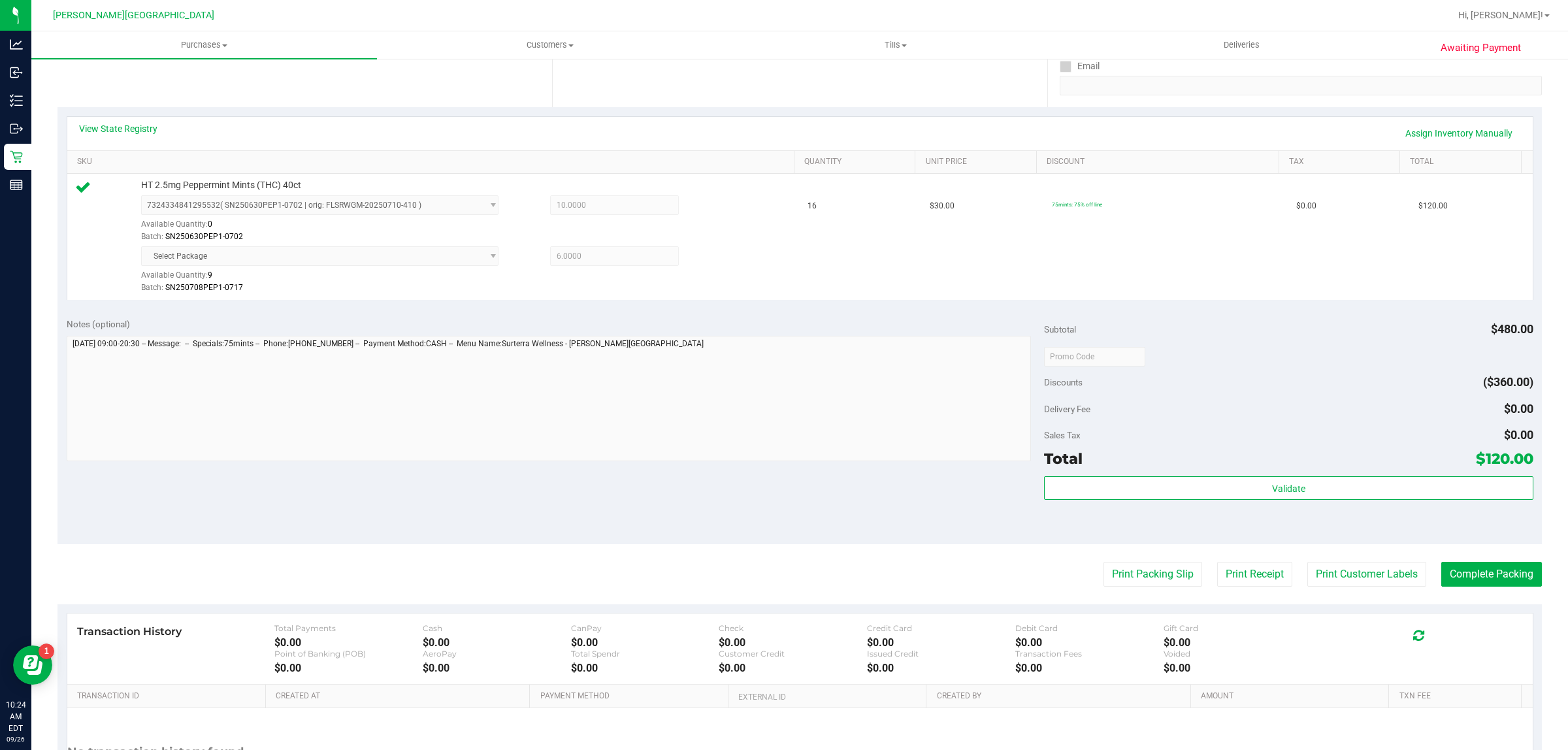
click at [1068, 471] on div "Total" at bounding box center [1063, 459] width 39 height 23
click at [1067, 501] on div "Validate" at bounding box center [1288, 488] width 489 height 25
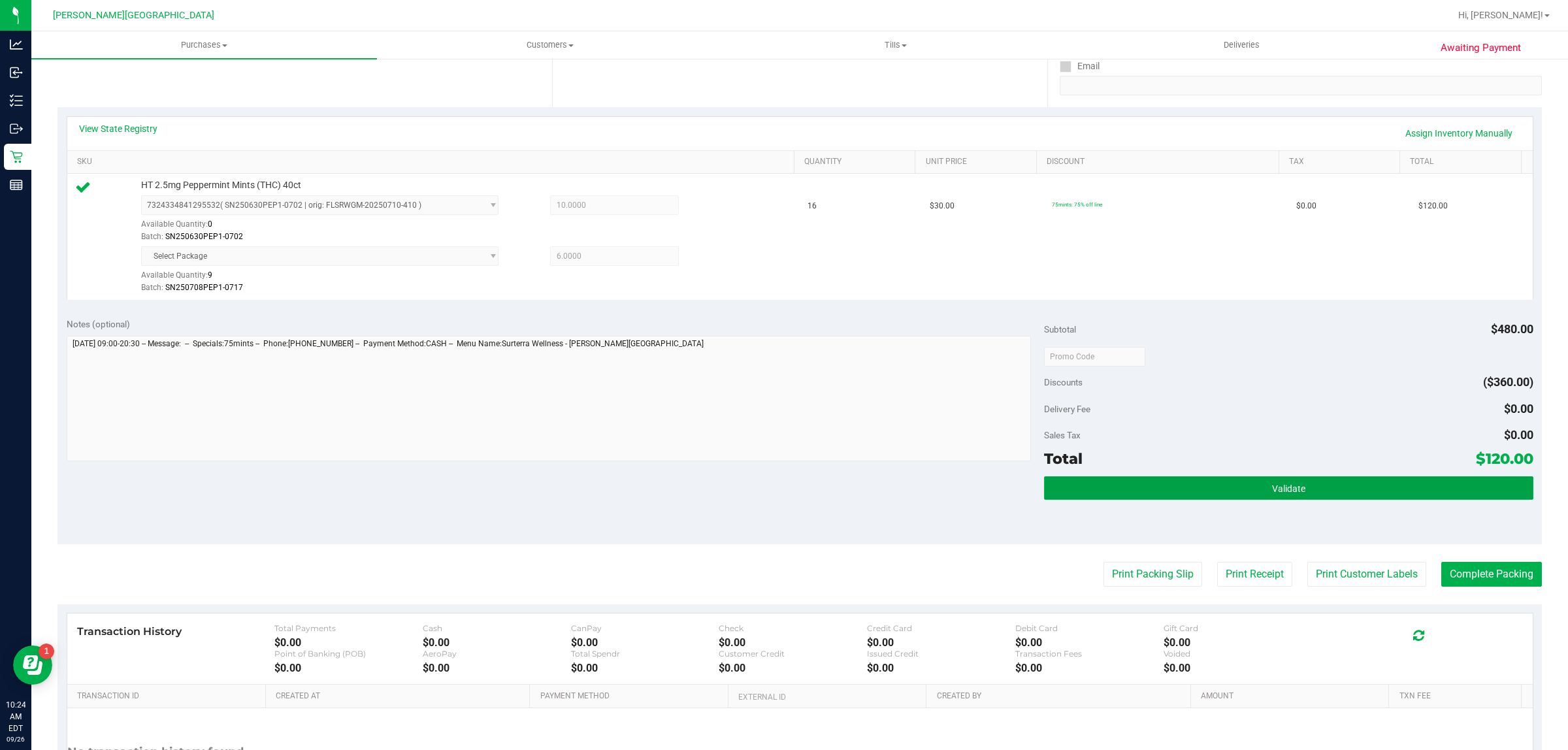
click at [1060, 491] on button "Validate" at bounding box center [1288, 487] width 489 height 23
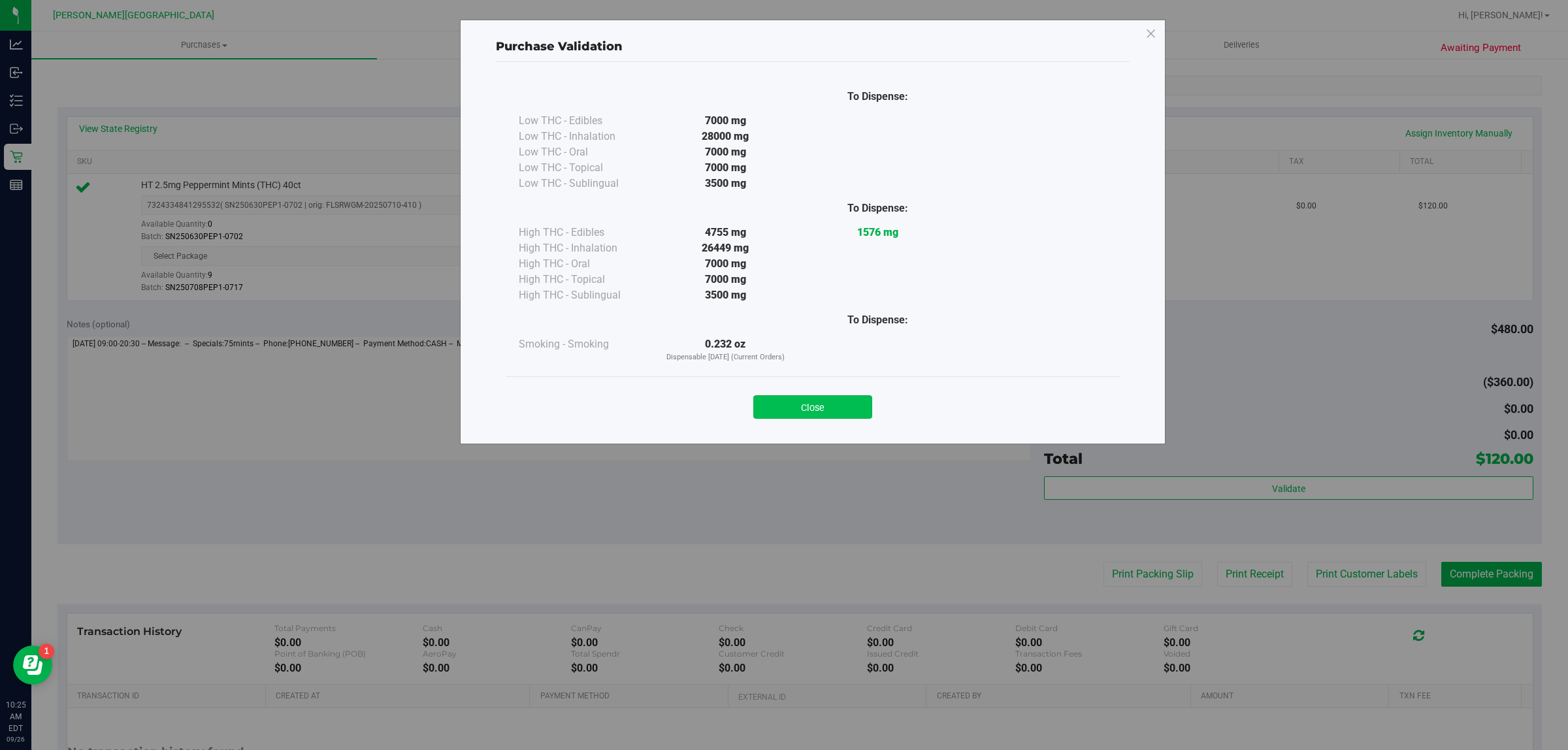
click at [774, 407] on button "Close" at bounding box center [813, 407] width 119 height 23
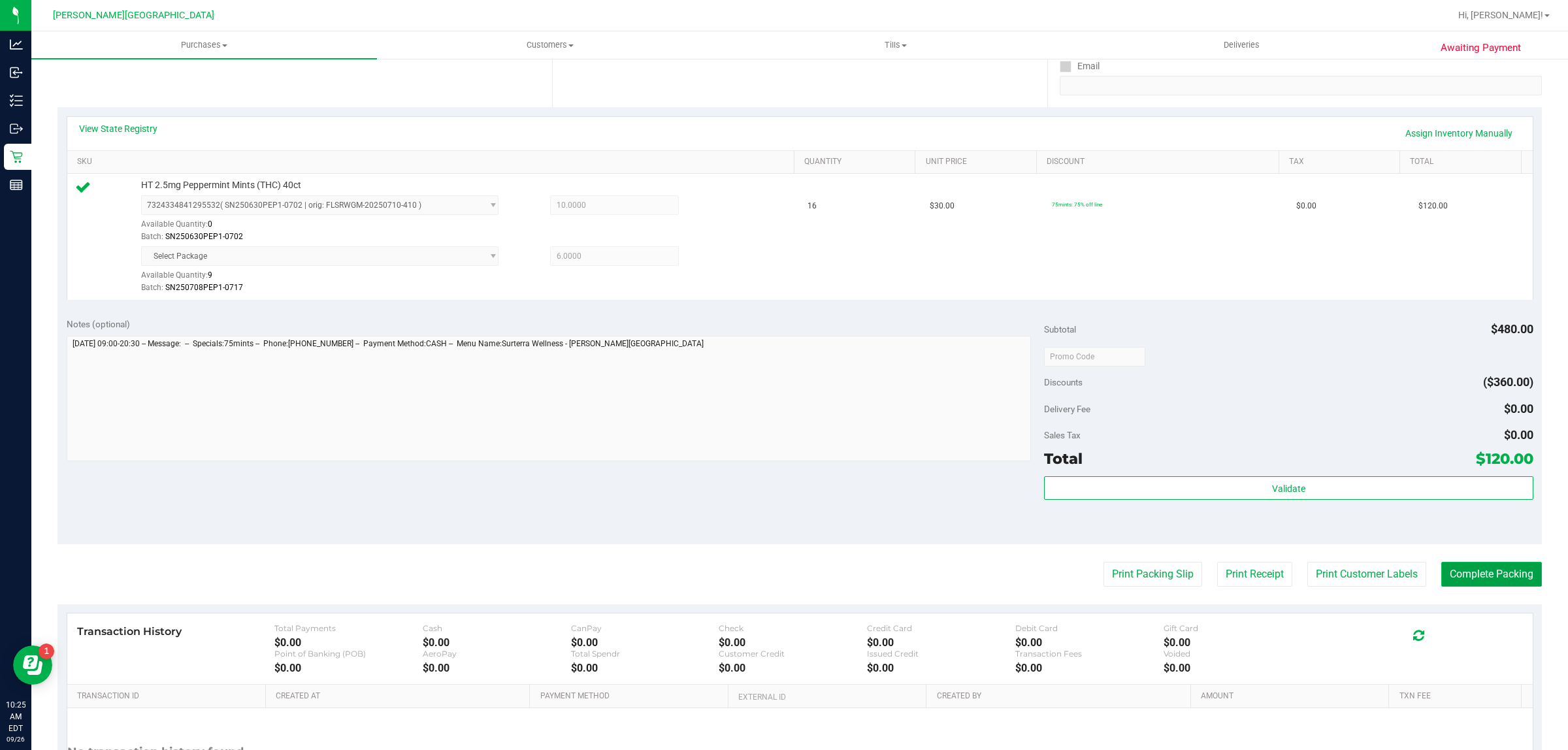
click at [1483, 570] on button "Complete Packing" at bounding box center [1491, 574] width 100 height 25
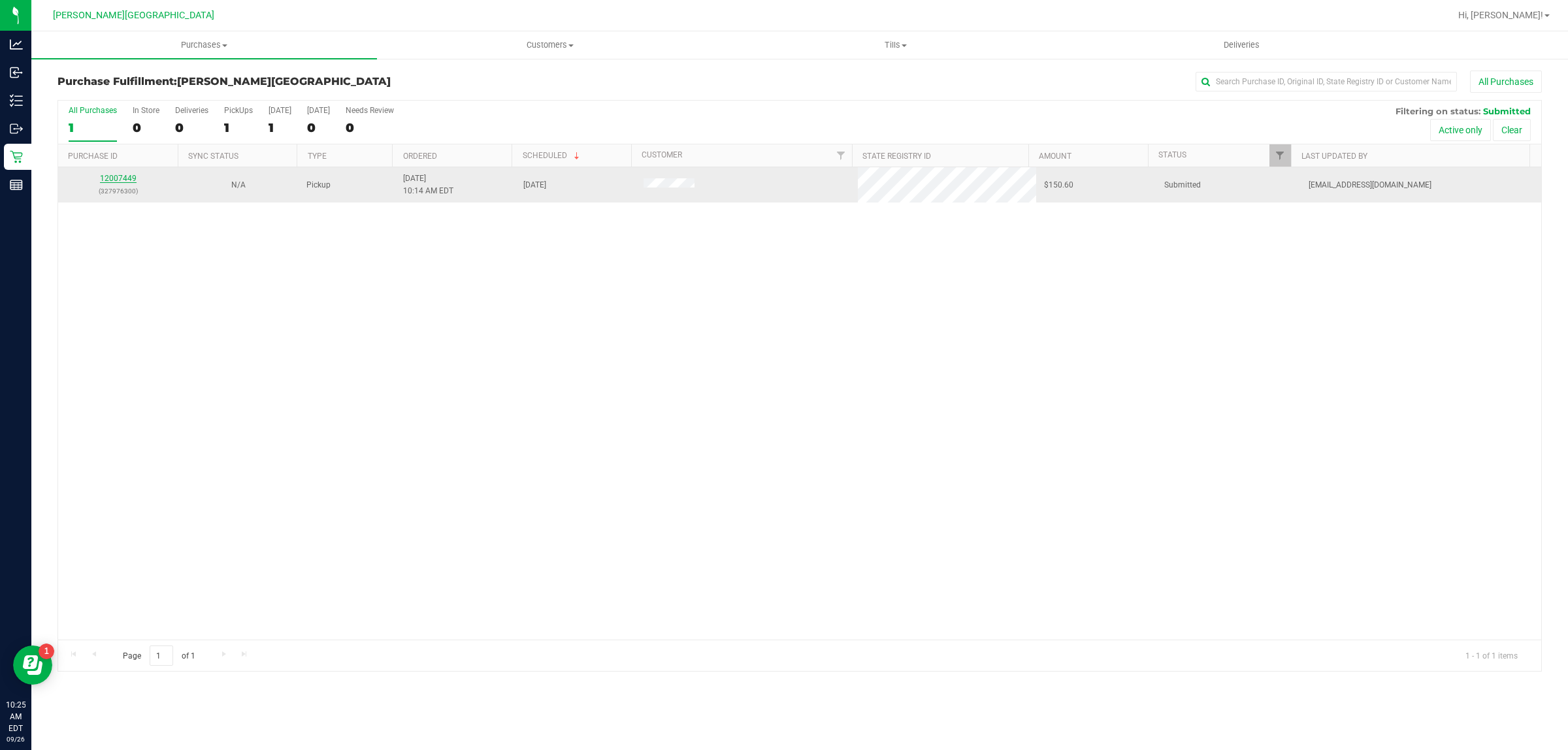
click at [122, 183] on link "12007449" at bounding box center [118, 178] width 36 height 9
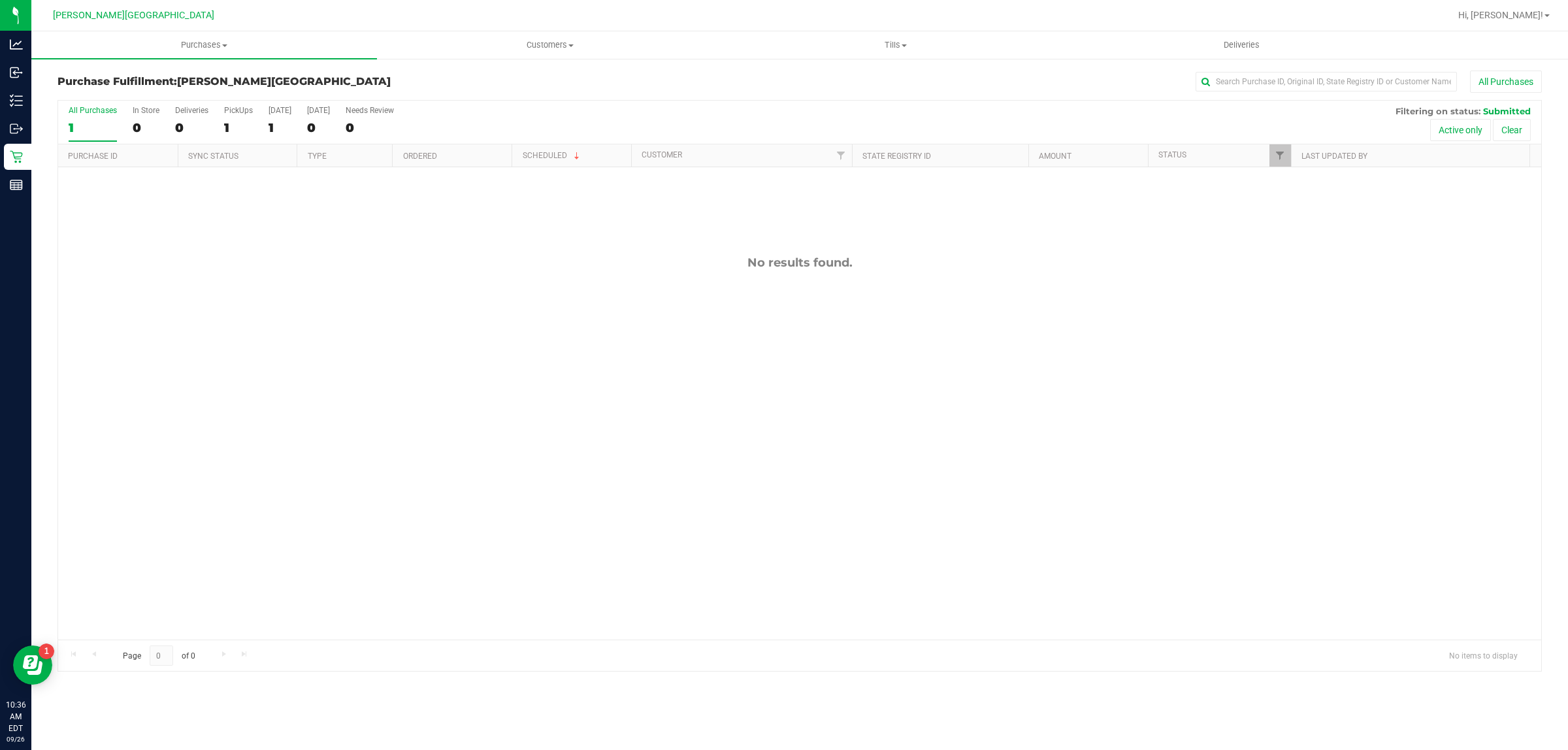
click at [208, 23] on div "[PERSON_NAME][GEOGRAPHIC_DATA]" at bounding box center [134, 16] width 191 height 20
click at [215, 52] on uib-tab-heading "Purchases Summary of purchases Fulfillment All purchases" at bounding box center [204, 45] width 345 height 28
click at [92, 94] on span "Fulfillment" at bounding box center [71, 95] width 81 height 11
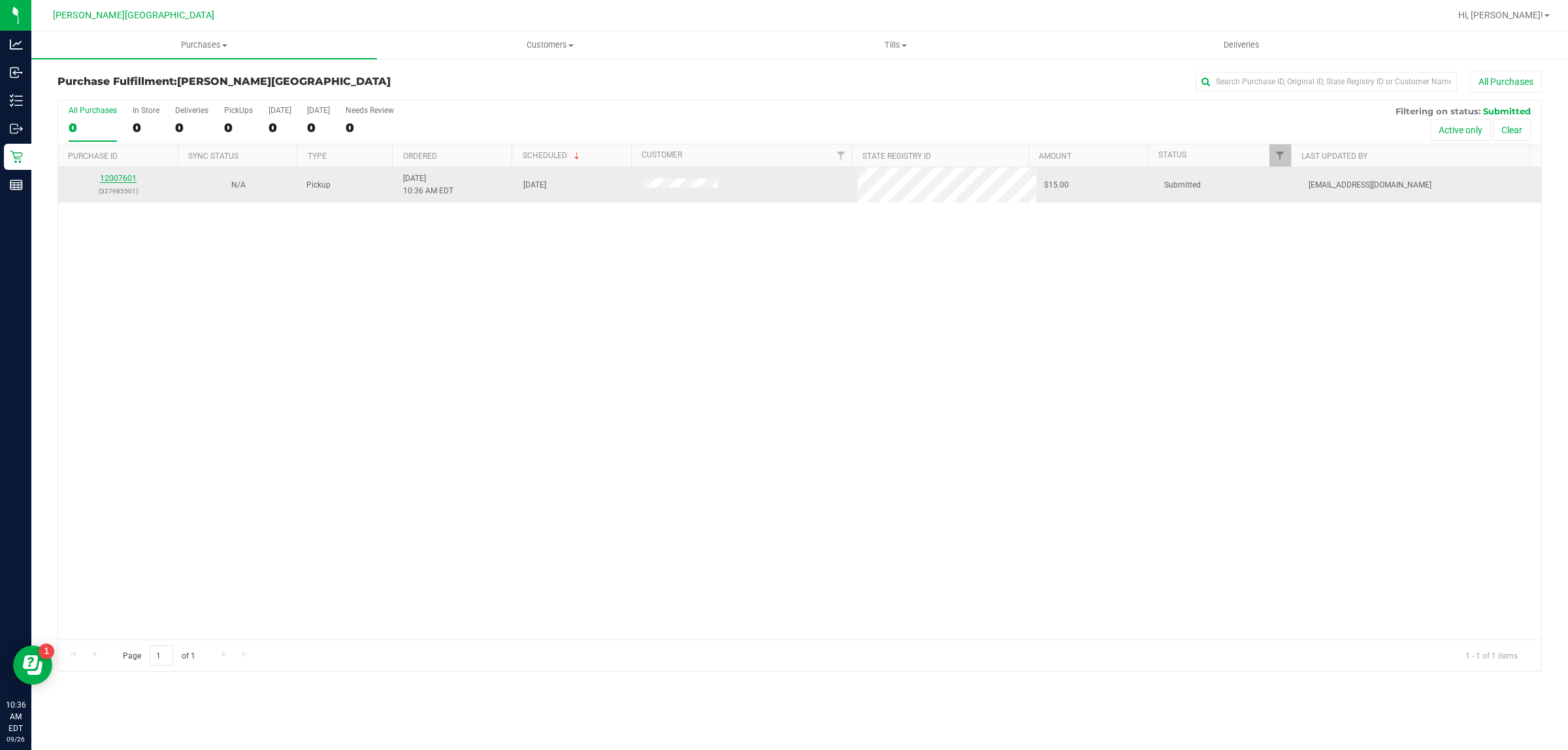
click at [113, 182] on link "12007601" at bounding box center [118, 178] width 36 height 9
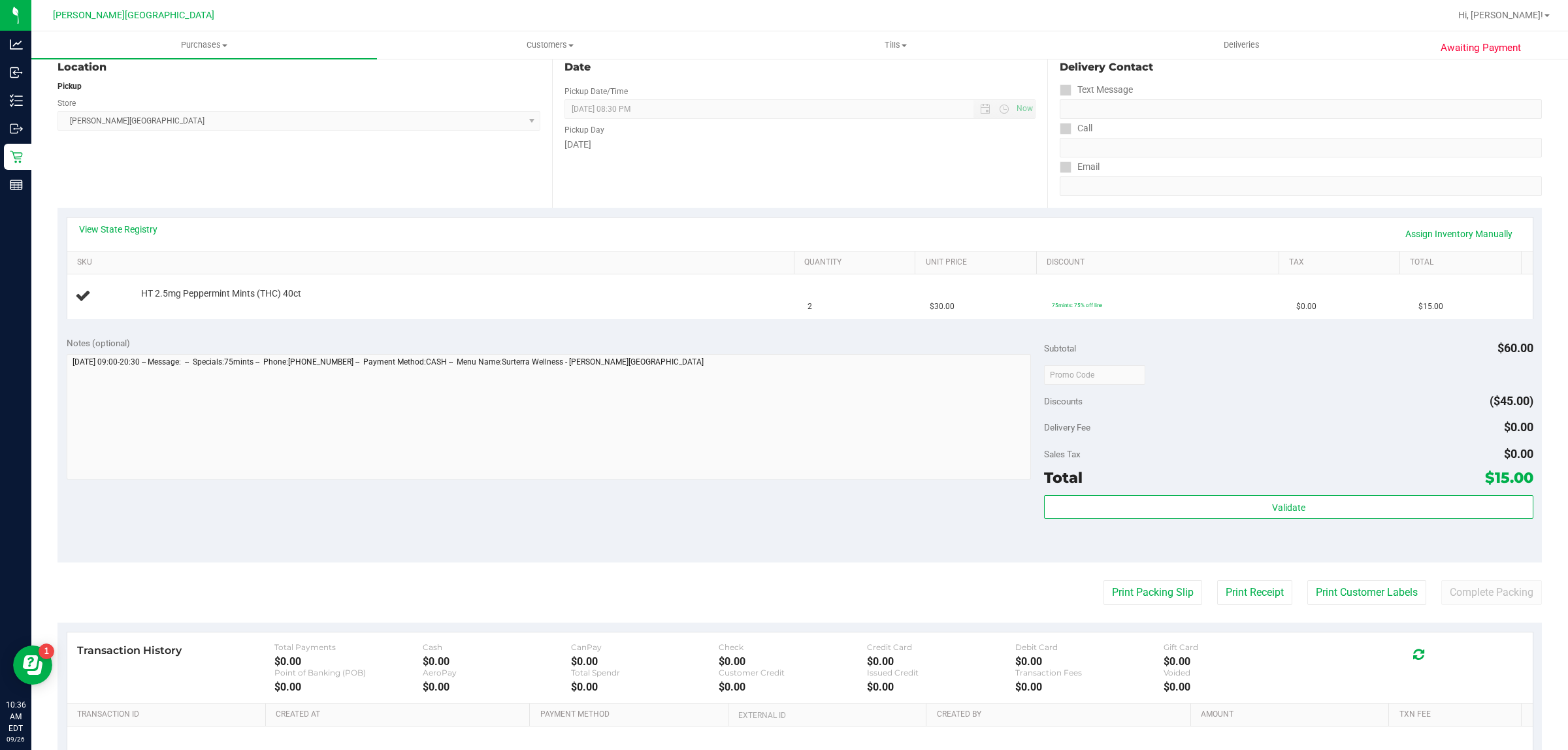
scroll to position [245, 0]
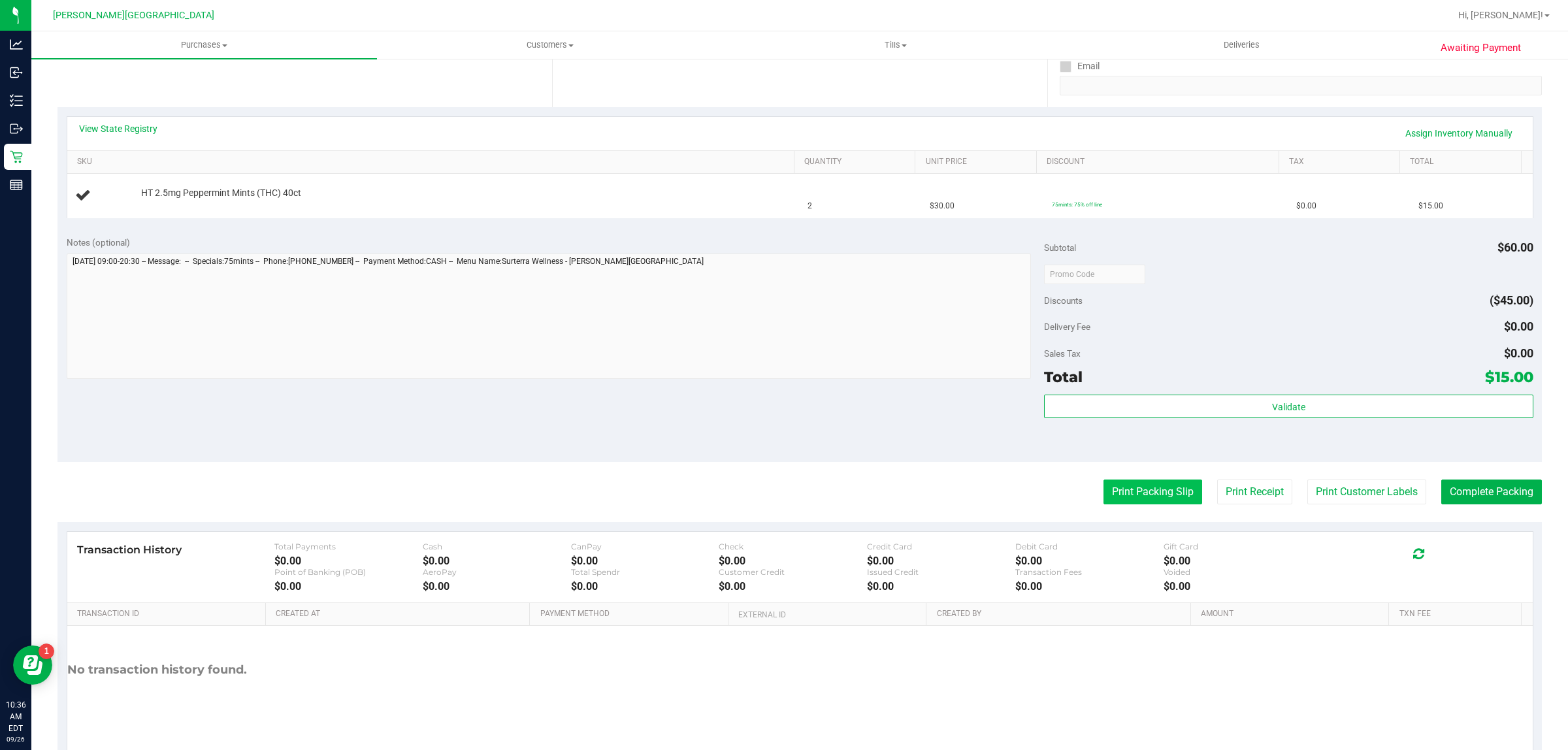
click at [1140, 485] on button "Print Packing Slip" at bounding box center [1152, 492] width 98 height 25
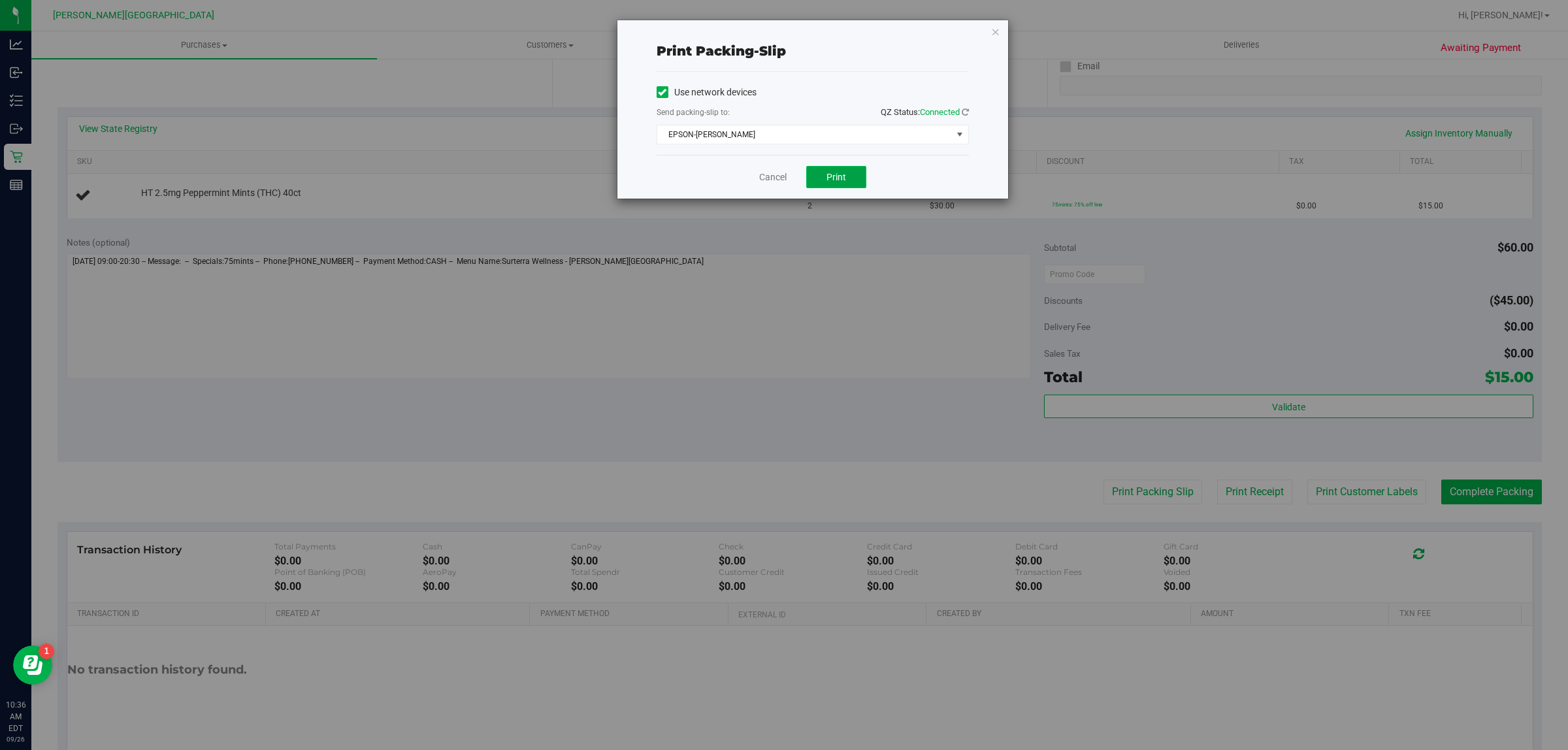
click at [849, 169] on button "Print" at bounding box center [836, 177] width 60 height 22
click at [779, 177] on link "Cancel" at bounding box center [773, 177] width 28 height 14
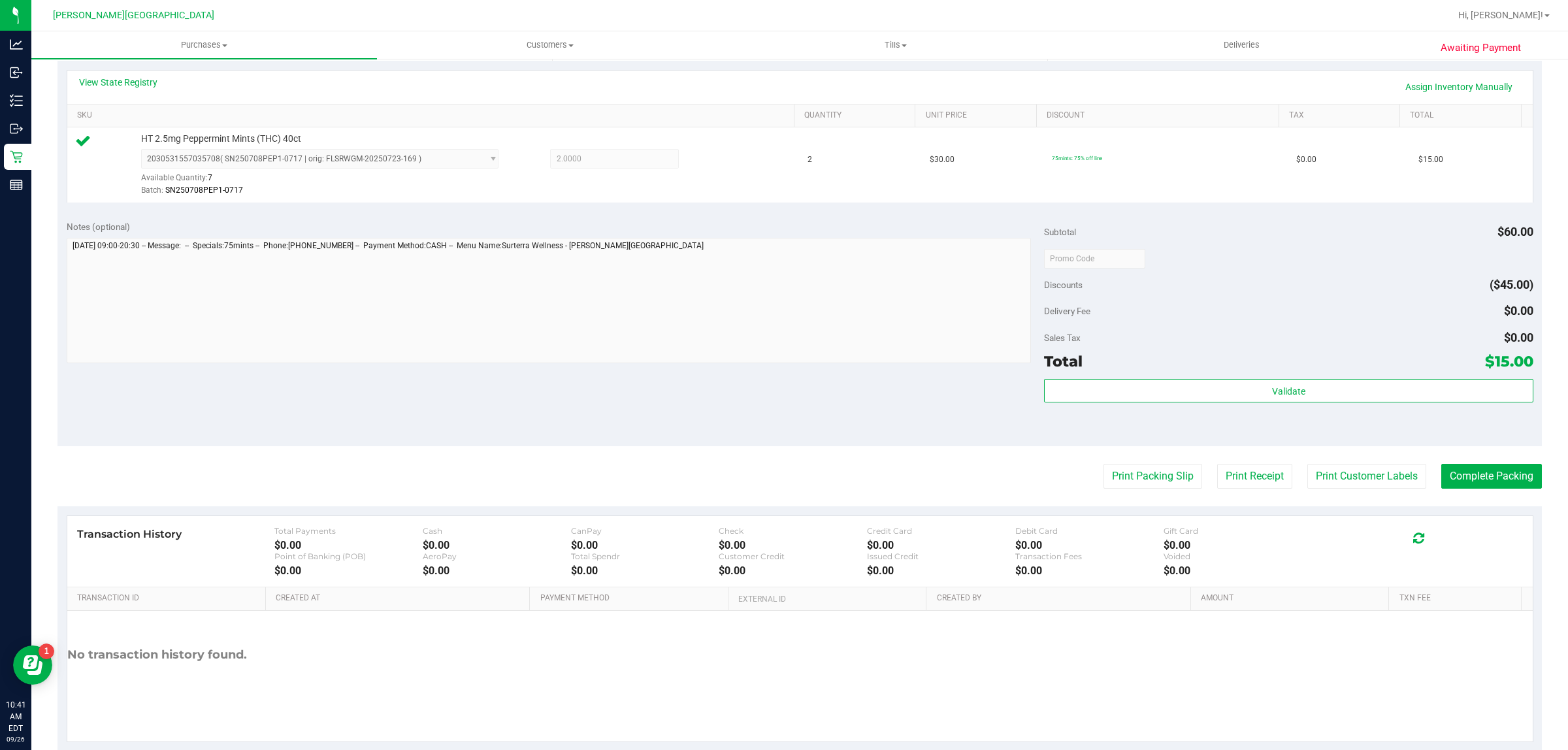
scroll to position [317, 0]
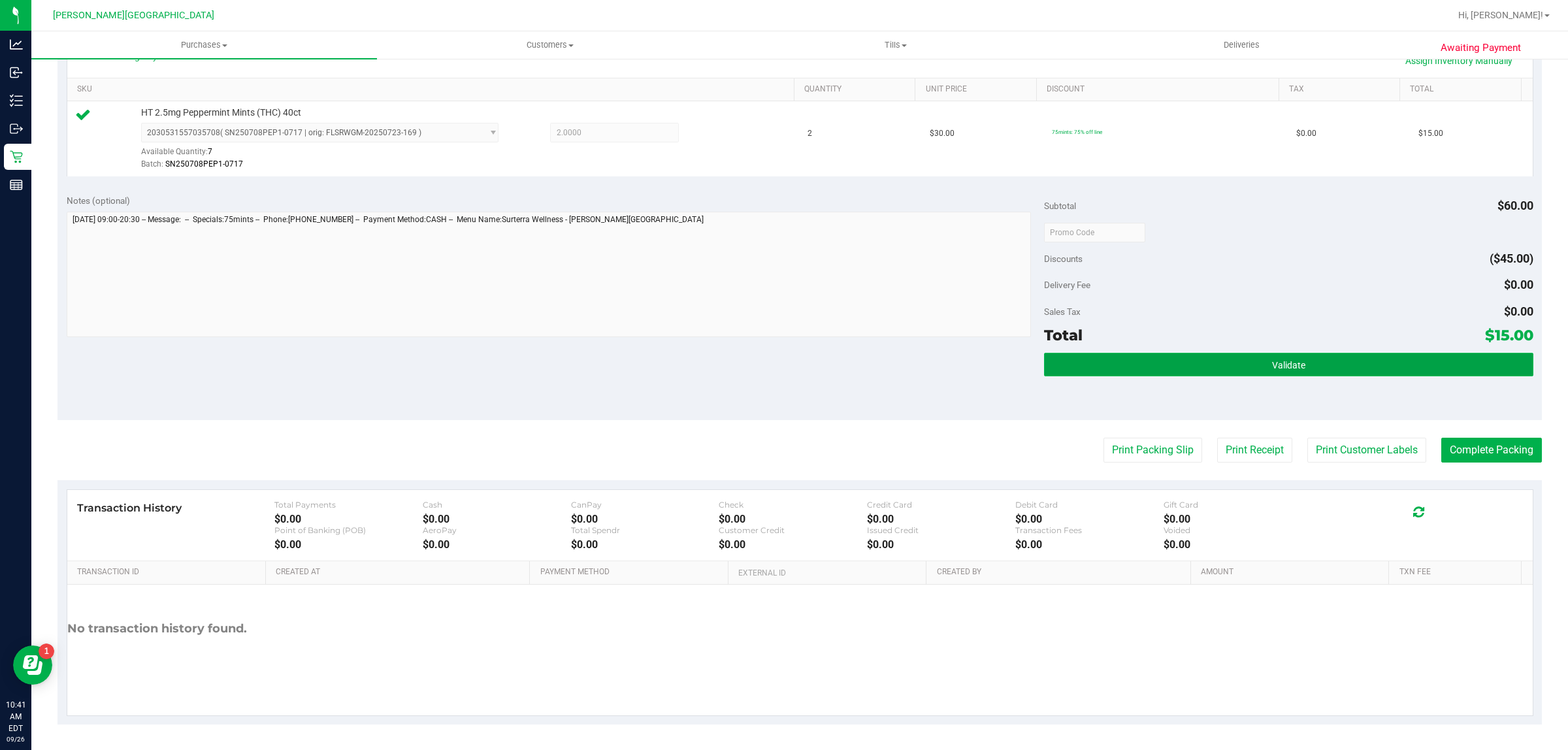
click at [1164, 361] on button "Validate" at bounding box center [1288, 364] width 489 height 23
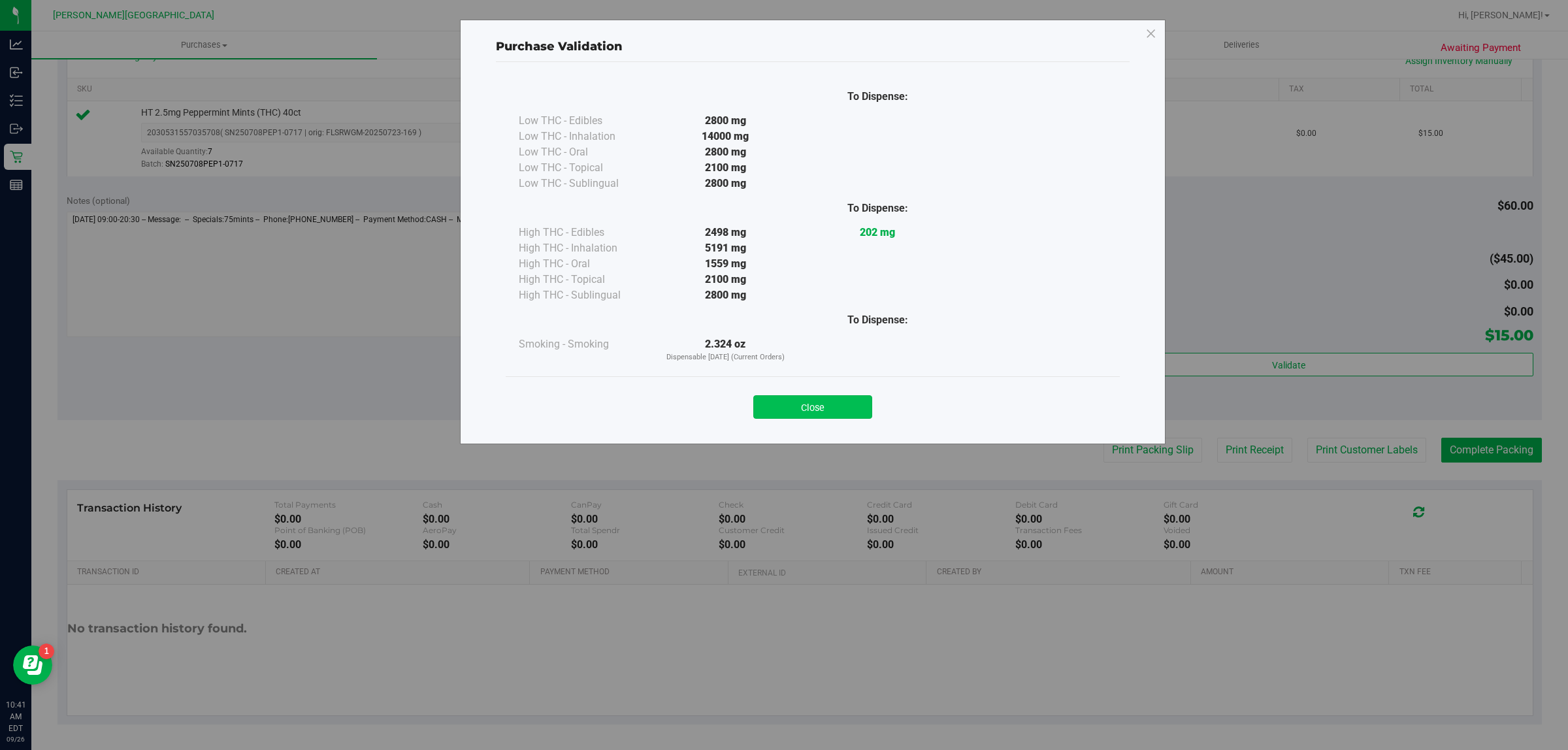
click at [830, 406] on button "Close" at bounding box center [813, 407] width 119 height 23
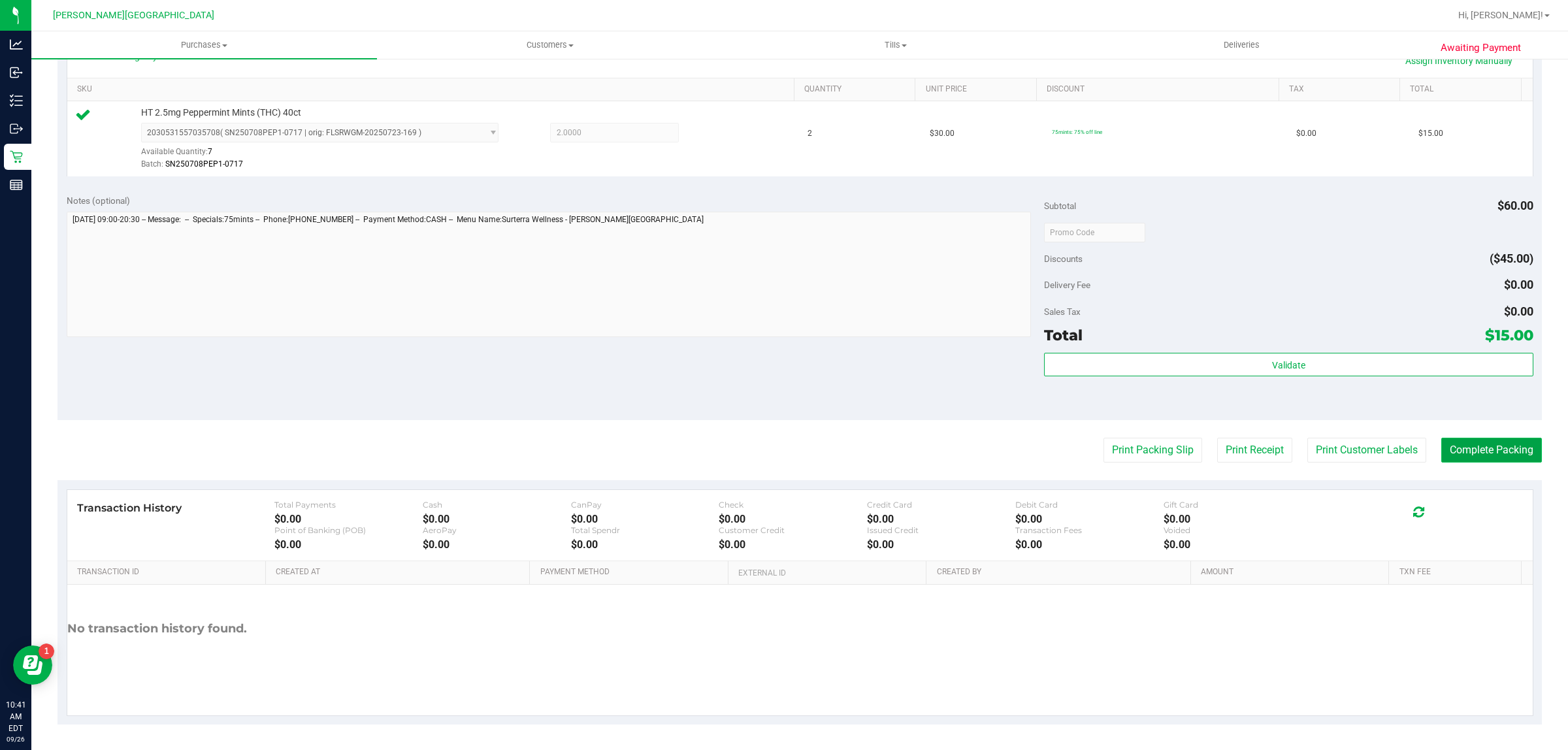
click at [1446, 462] on button "Complete Packing" at bounding box center [1491, 450] width 100 height 25
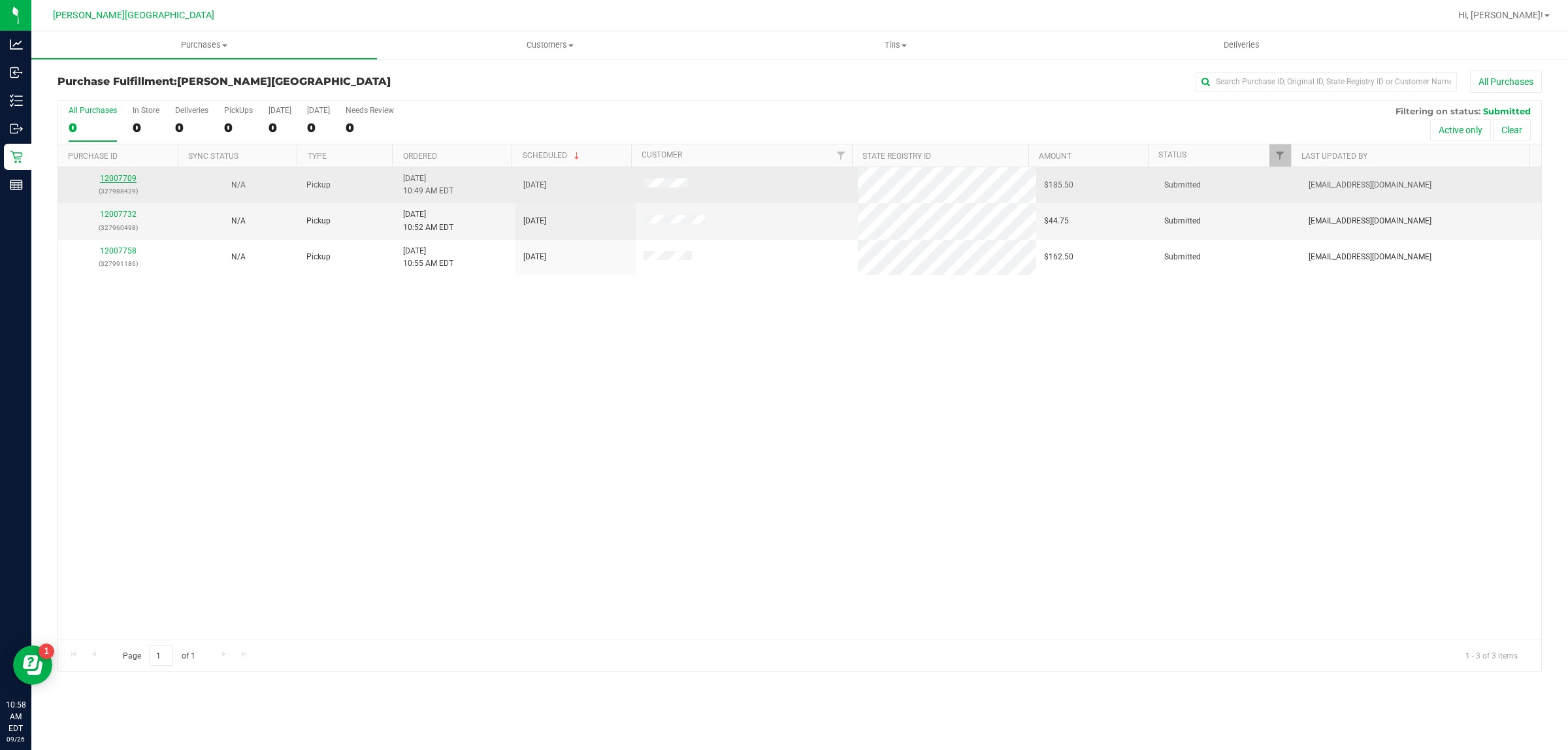
click at [111, 175] on link "12007709" at bounding box center [118, 178] width 36 height 9
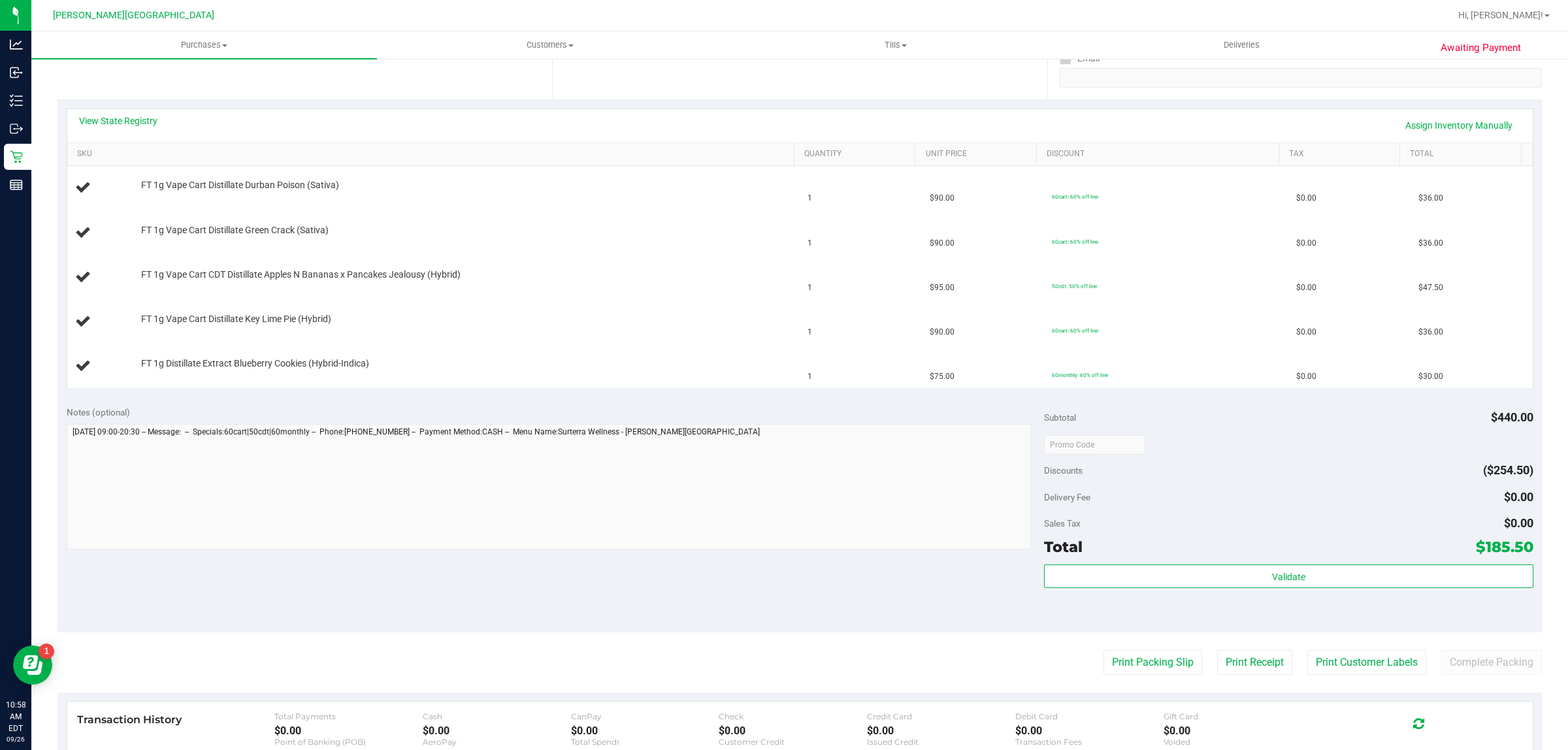
scroll to position [327, 0]
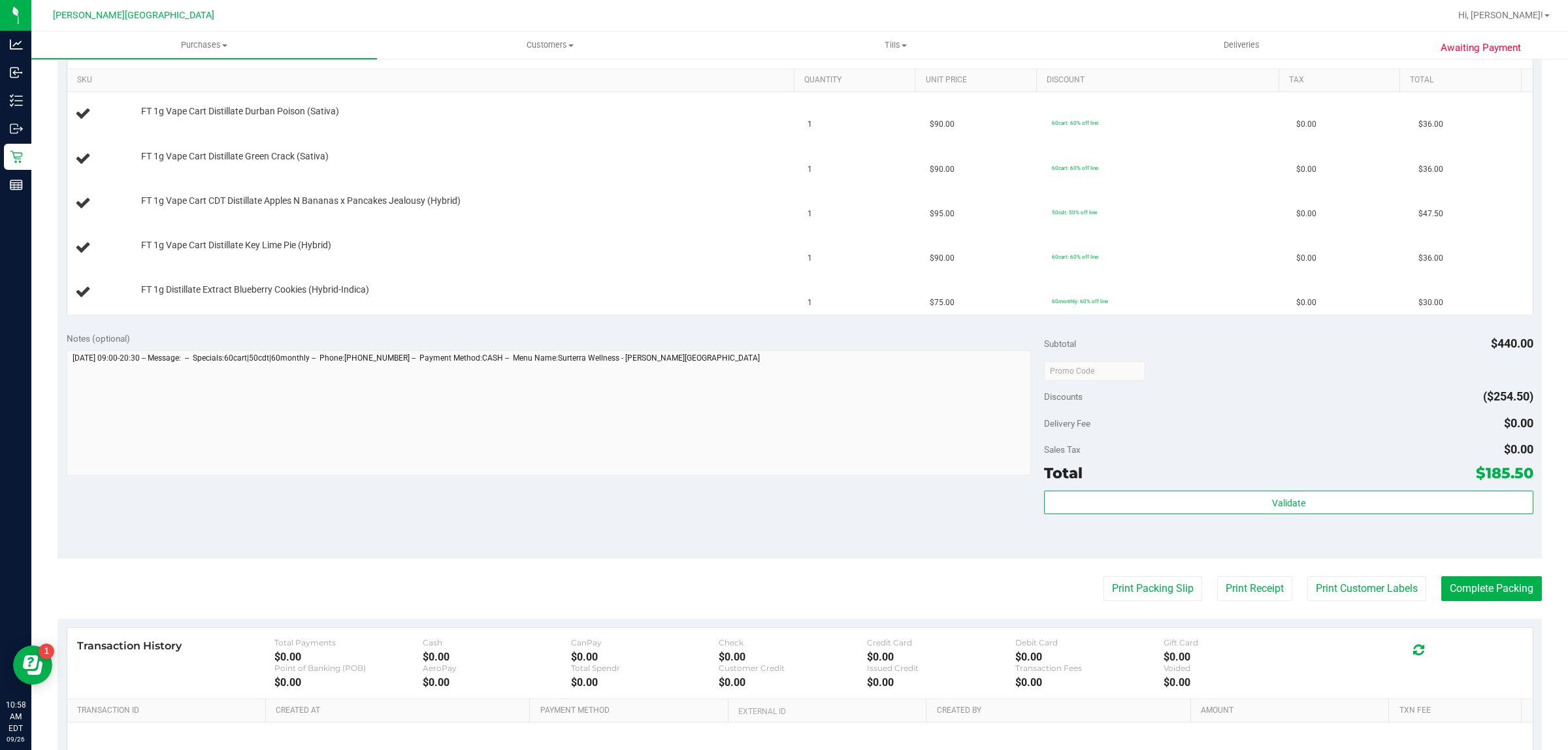
click at [1119, 603] on purchase-details "Back Edit Purchase Cancel Purchase View Profile # 12007709 BioTrack ID: - Submi…" at bounding box center [799, 304] width 1484 height 1119
click at [1112, 579] on button "Print Packing Slip" at bounding box center [1152, 588] width 98 height 25
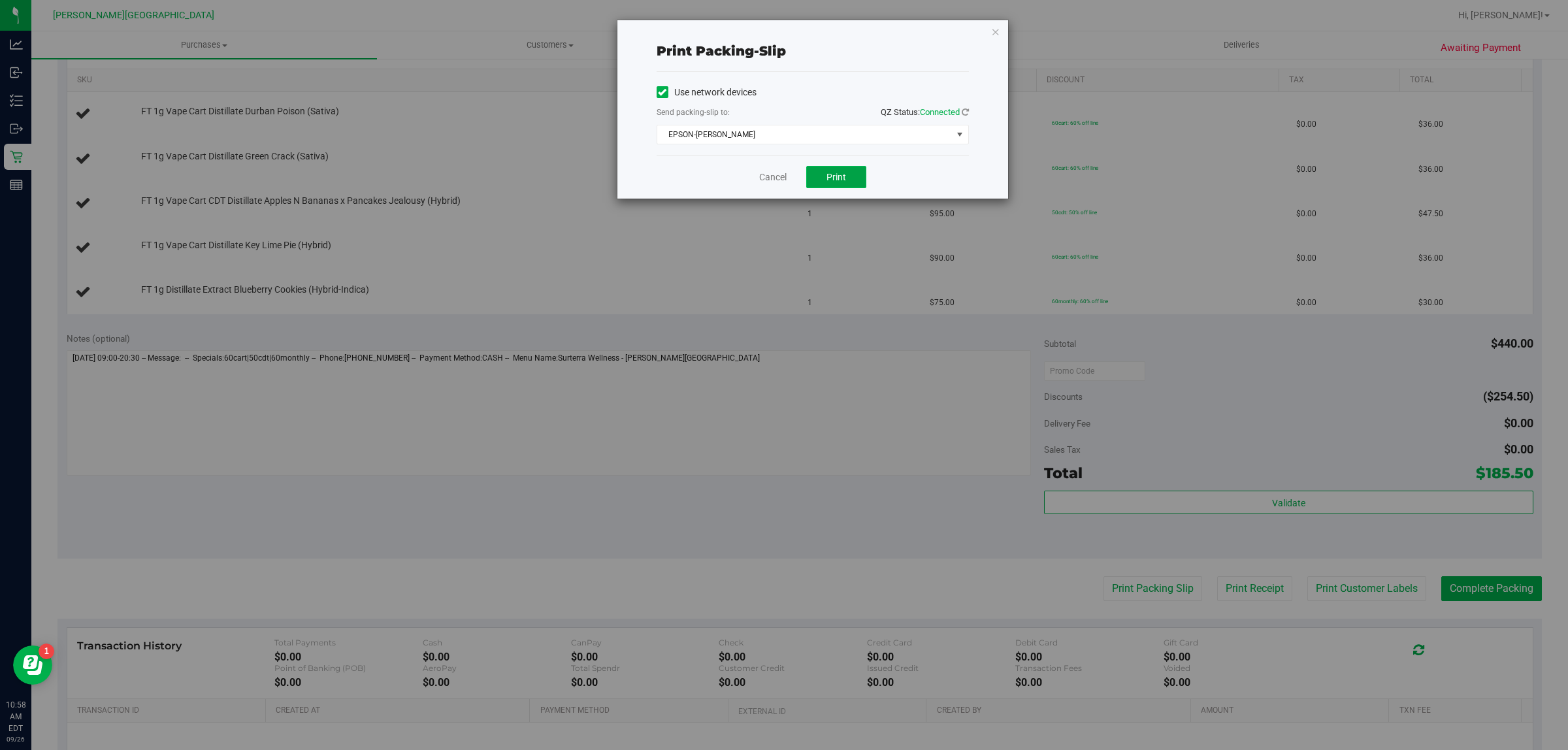
click at [840, 180] on span "Print" at bounding box center [836, 176] width 19 height 10
click at [773, 180] on link "Cancel" at bounding box center [773, 177] width 28 height 14
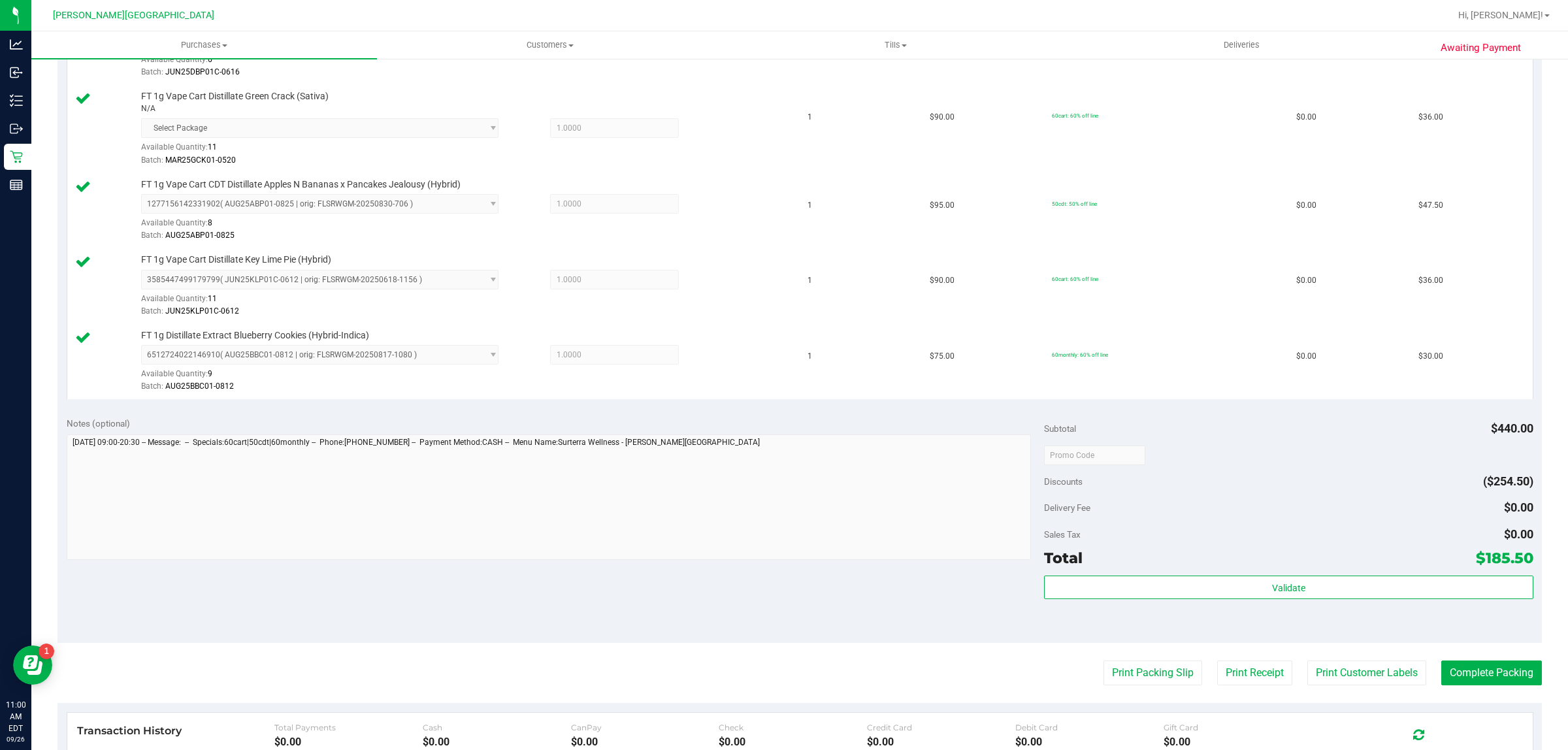
scroll to position [634, 0]
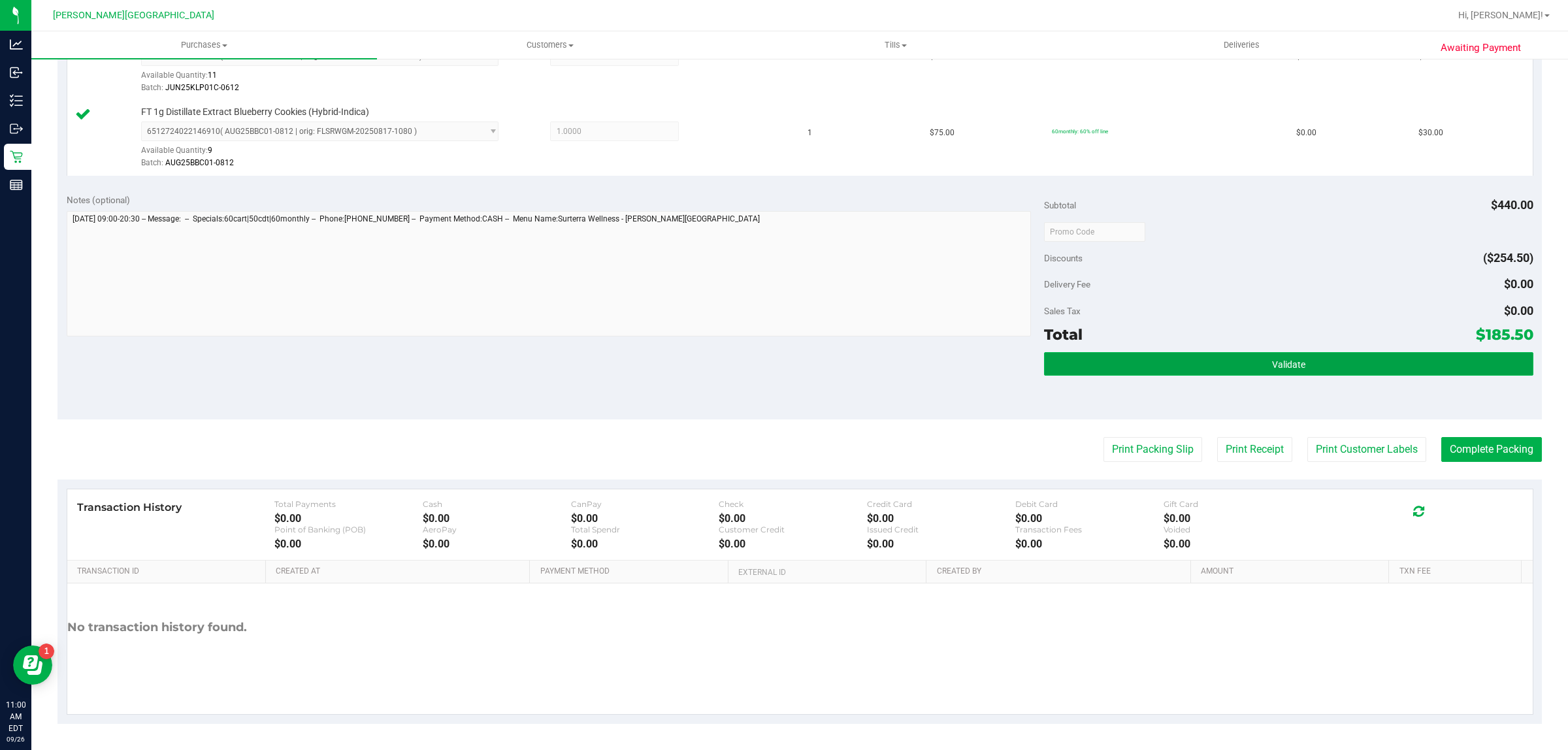
click at [1275, 358] on button "Validate" at bounding box center [1288, 363] width 489 height 23
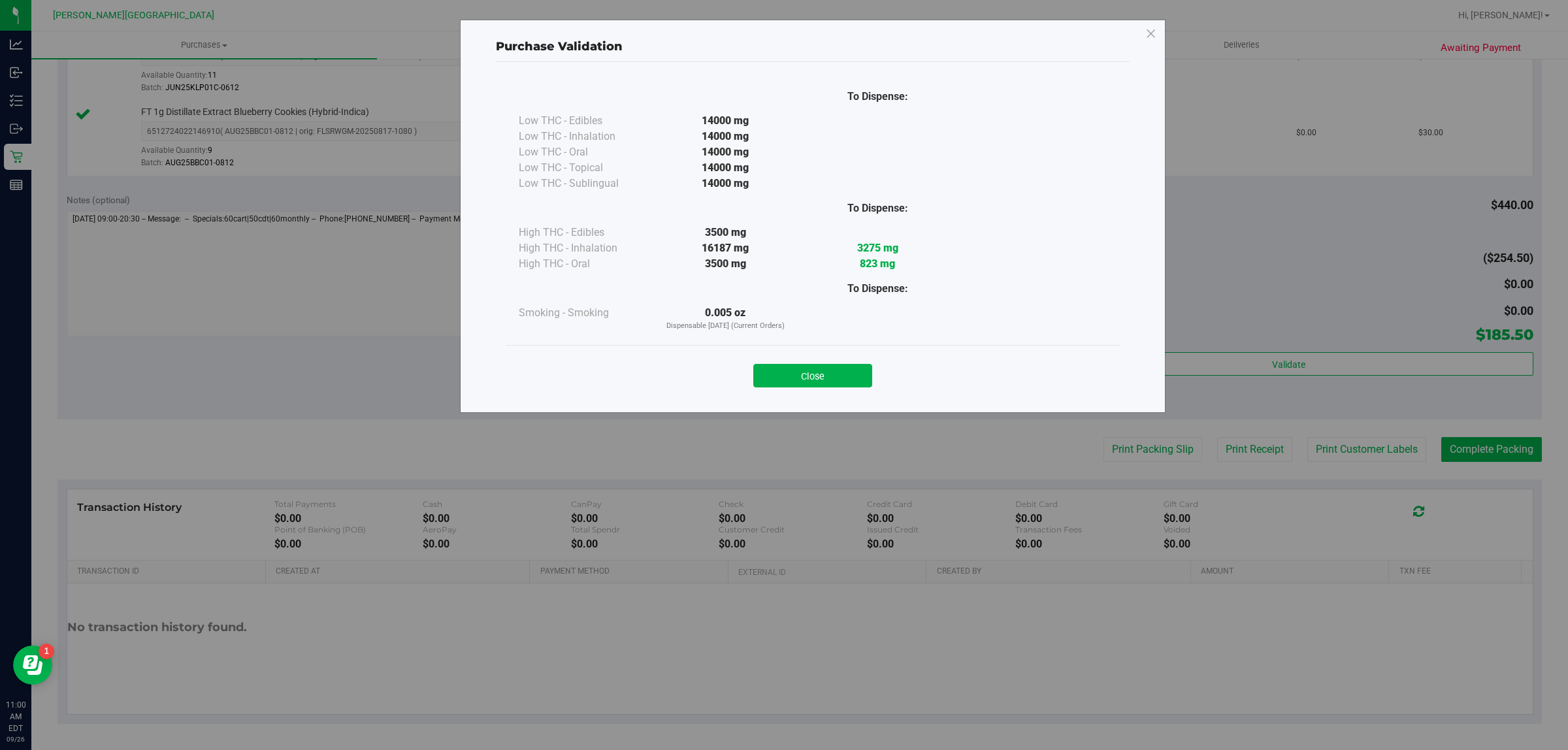
drag, startPoint x: 761, startPoint y: 361, endPoint x: 1169, endPoint y: 465, distance: 421.0
click at [761, 363] on div "Close" at bounding box center [812, 371] width 595 height 32
drag, startPoint x: 824, startPoint y: 377, endPoint x: 1083, endPoint y: 393, distance: 259.5
click at [827, 374] on button "Close" at bounding box center [813, 375] width 119 height 23
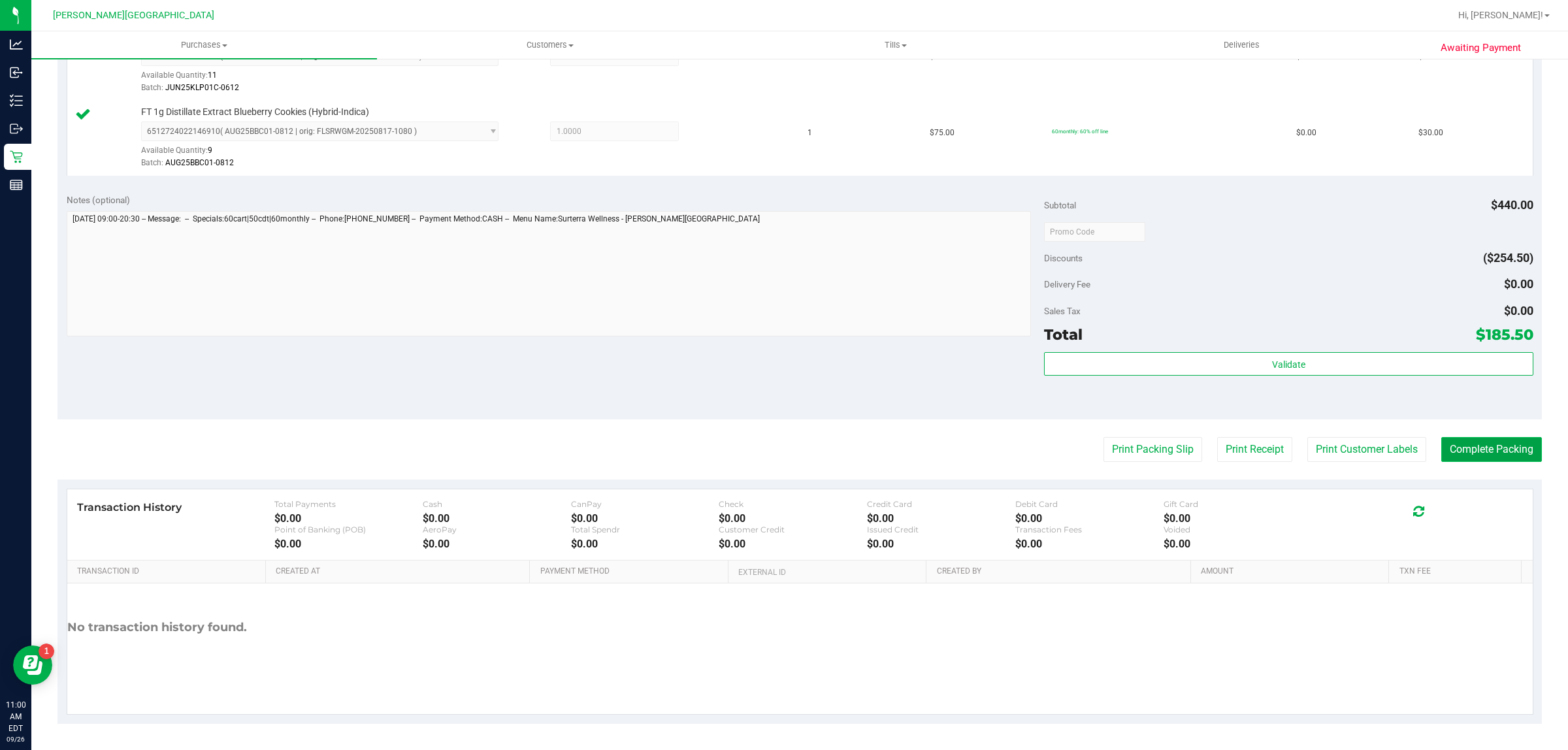
click at [1509, 460] on button "Complete Packing" at bounding box center [1491, 449] width 100 height 25
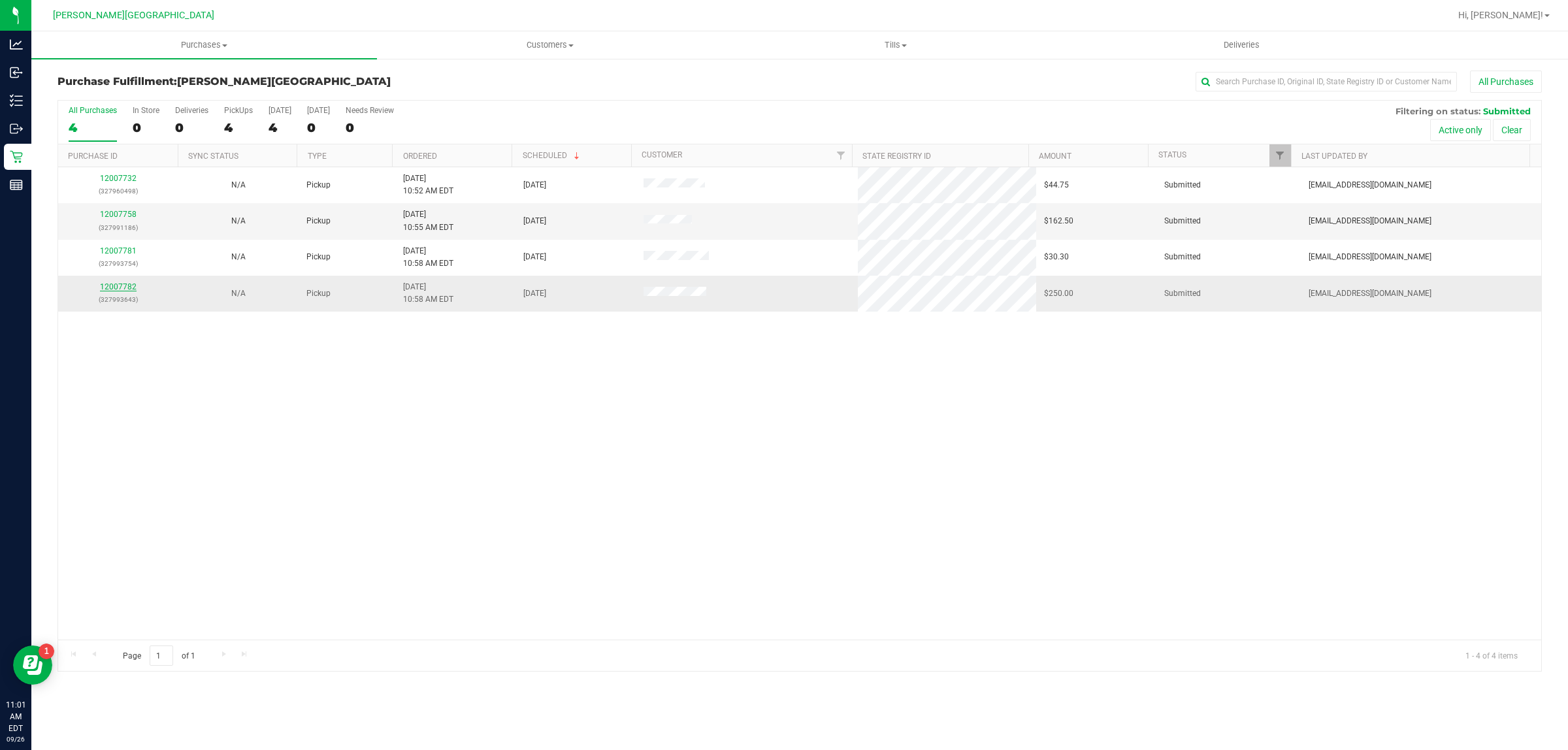
click at [119, 291] on link "12007782" at bounding box center [118, 287] width 36 height 9
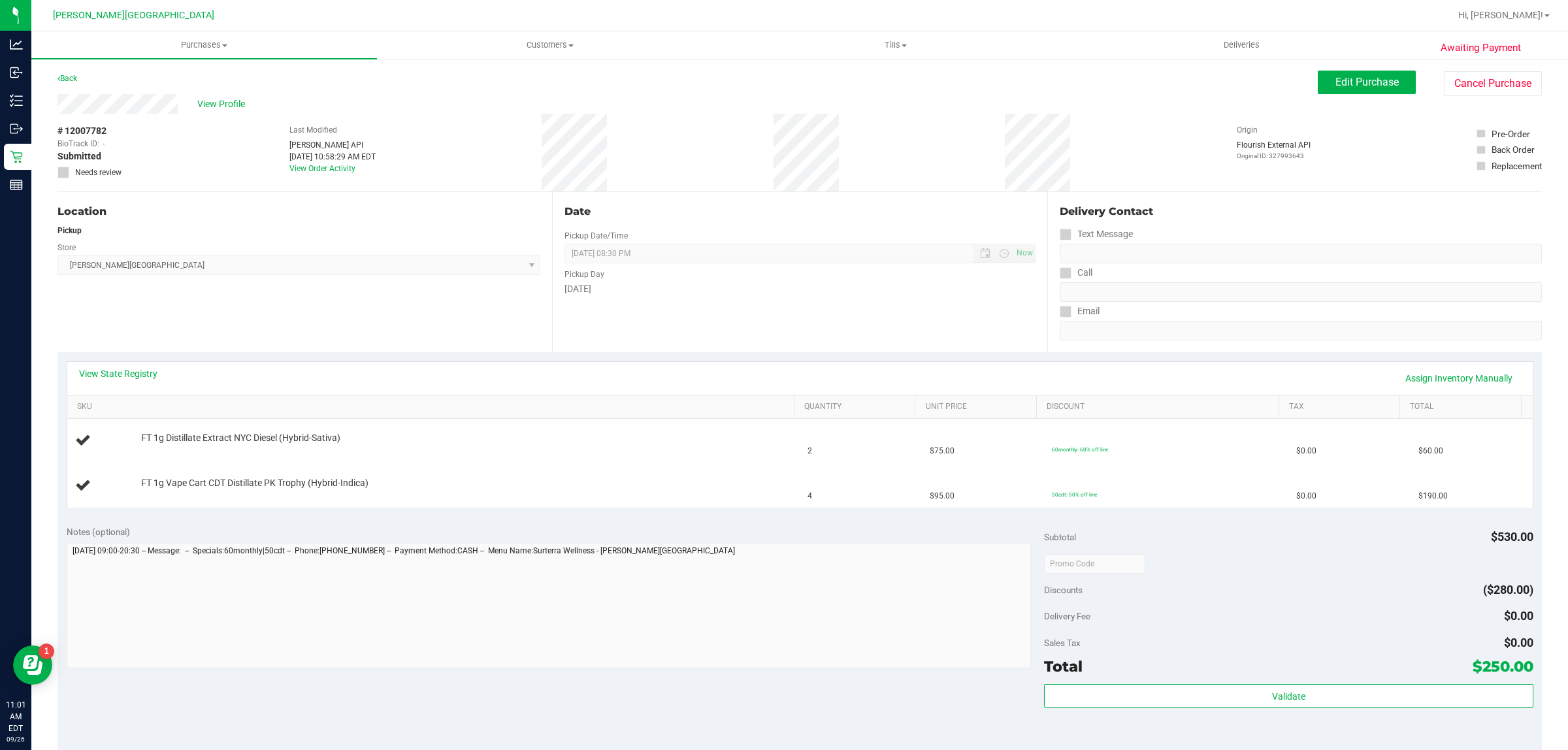
scroll to position [245, 0]
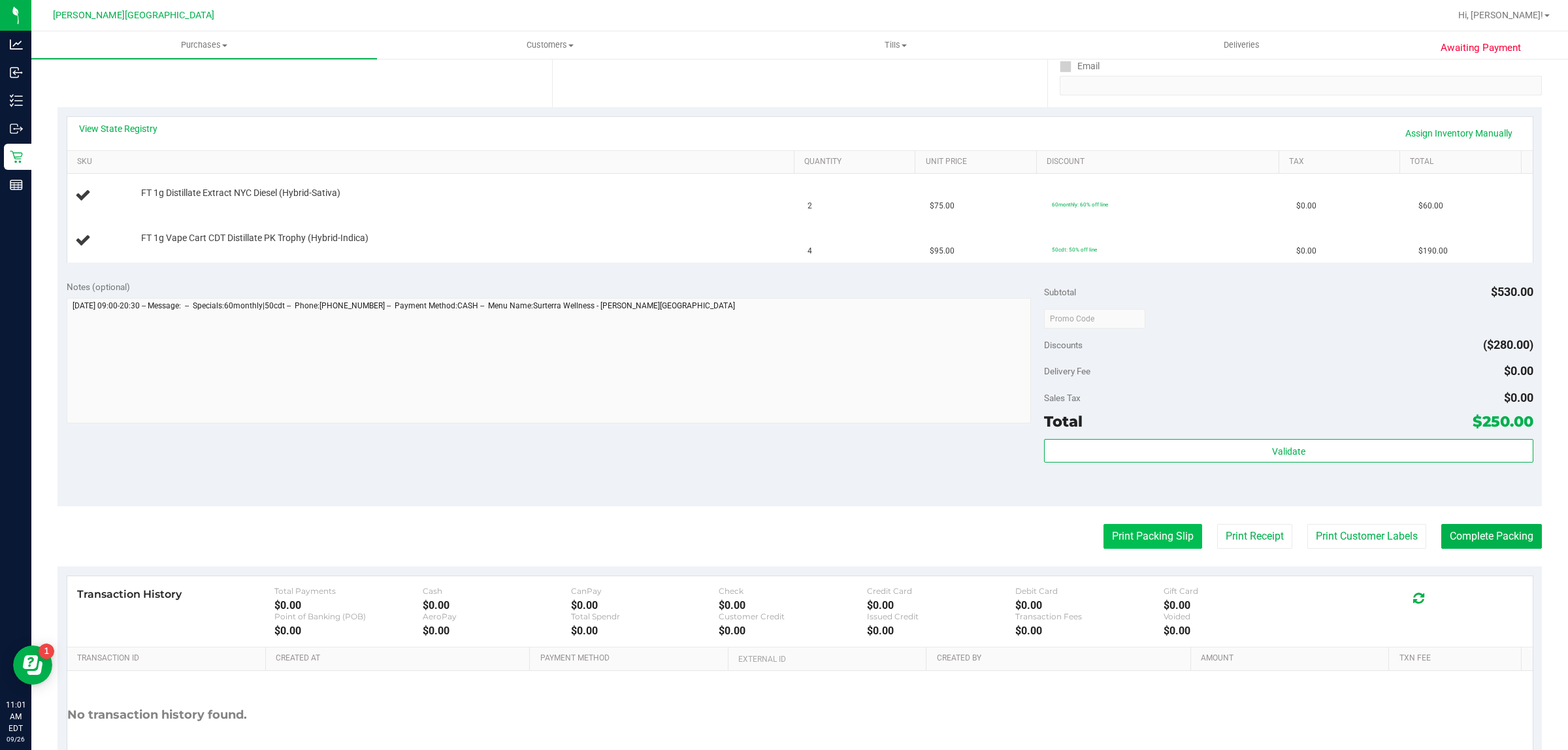
click at [1137, 528] on button "Print Packing Slip" at bounding box center [1152, 537] width 98 height 25
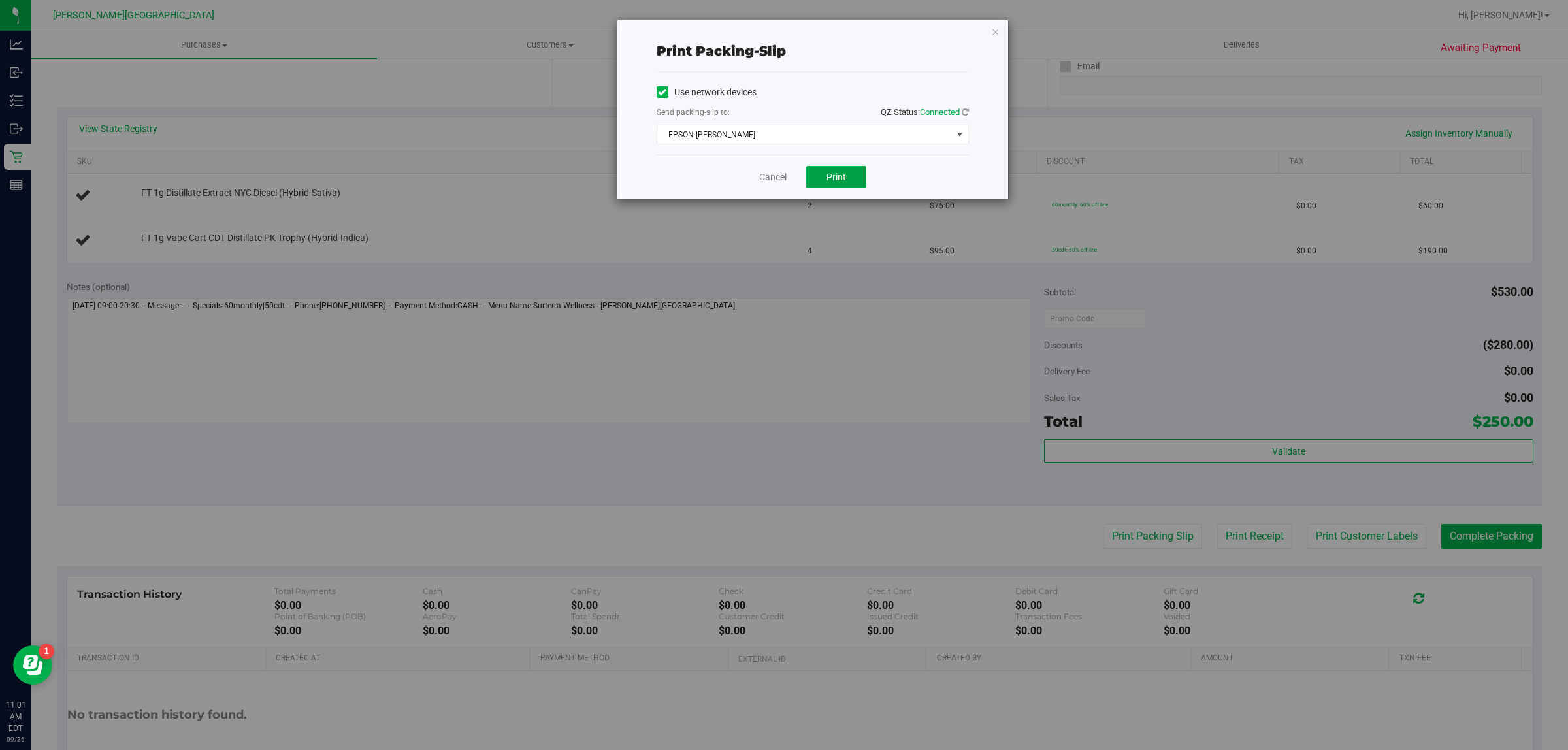
click at [843, 178] on span "Print" at bounding box center [836, 176] width 19 height 10
click at [782, 180] on link "Cancel" at bounding box center [773, 177] width 28 height 14
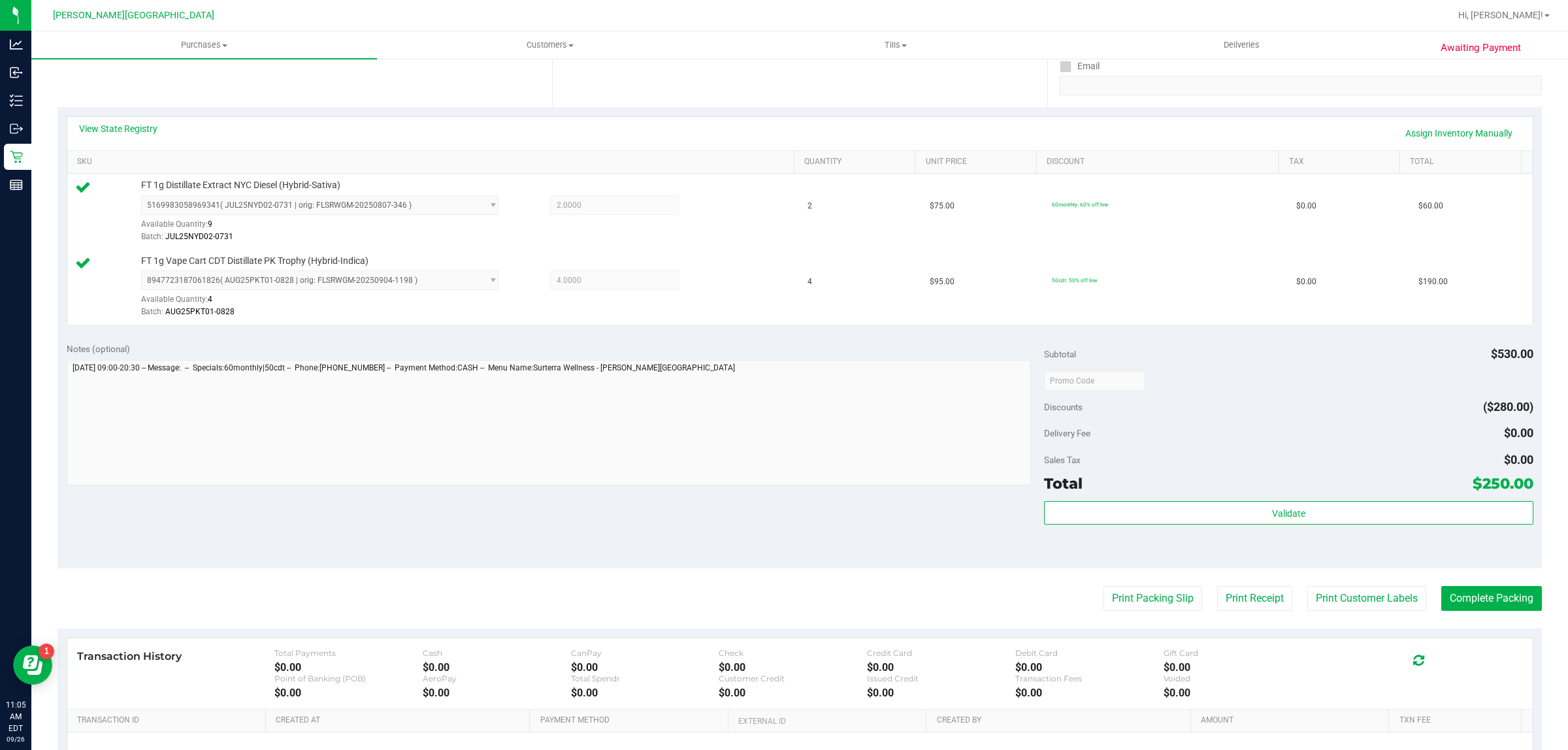
scroll to position [394, 0]
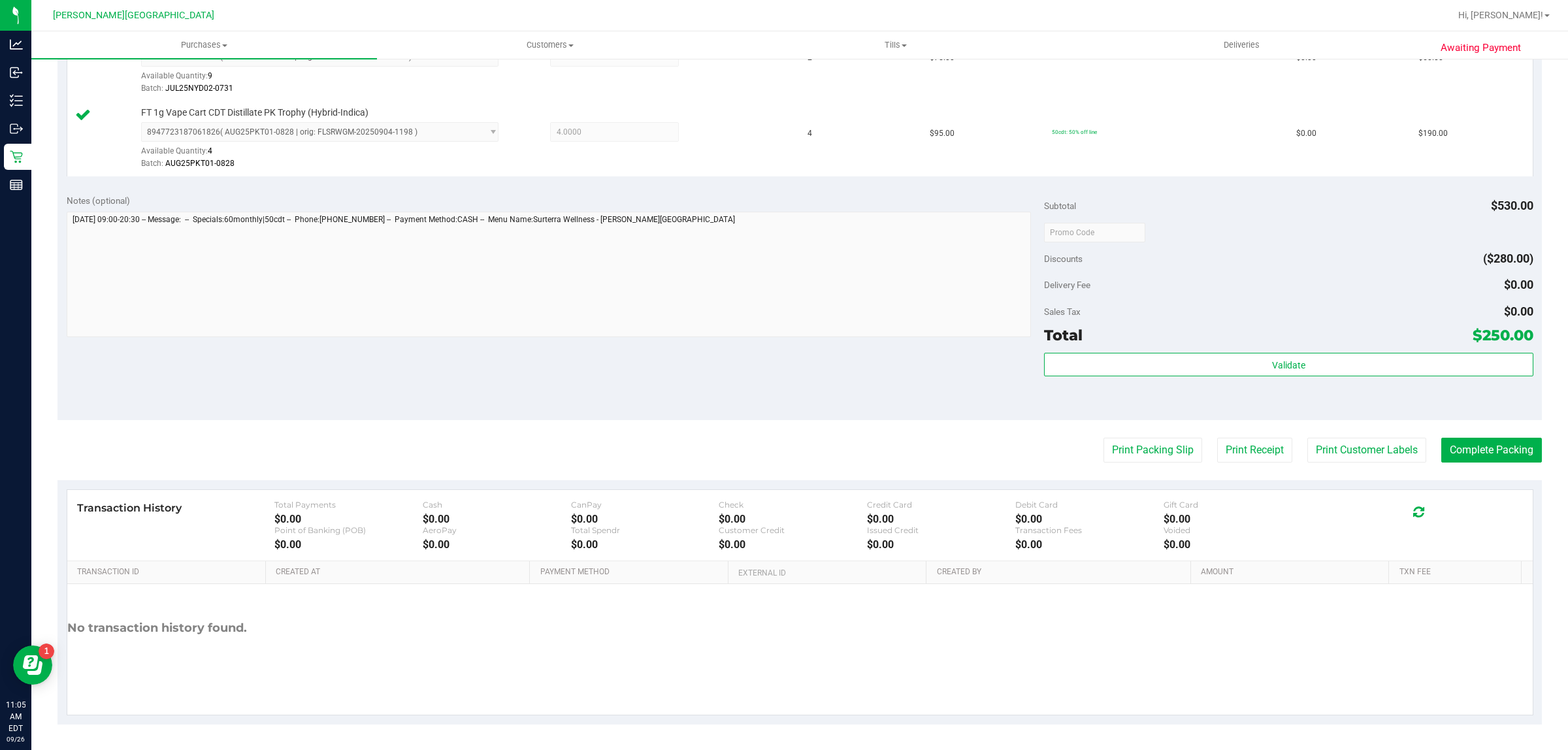
click at [1341, 378] on div "Validate" at bounding box center [1288, 365] width 489 height 25
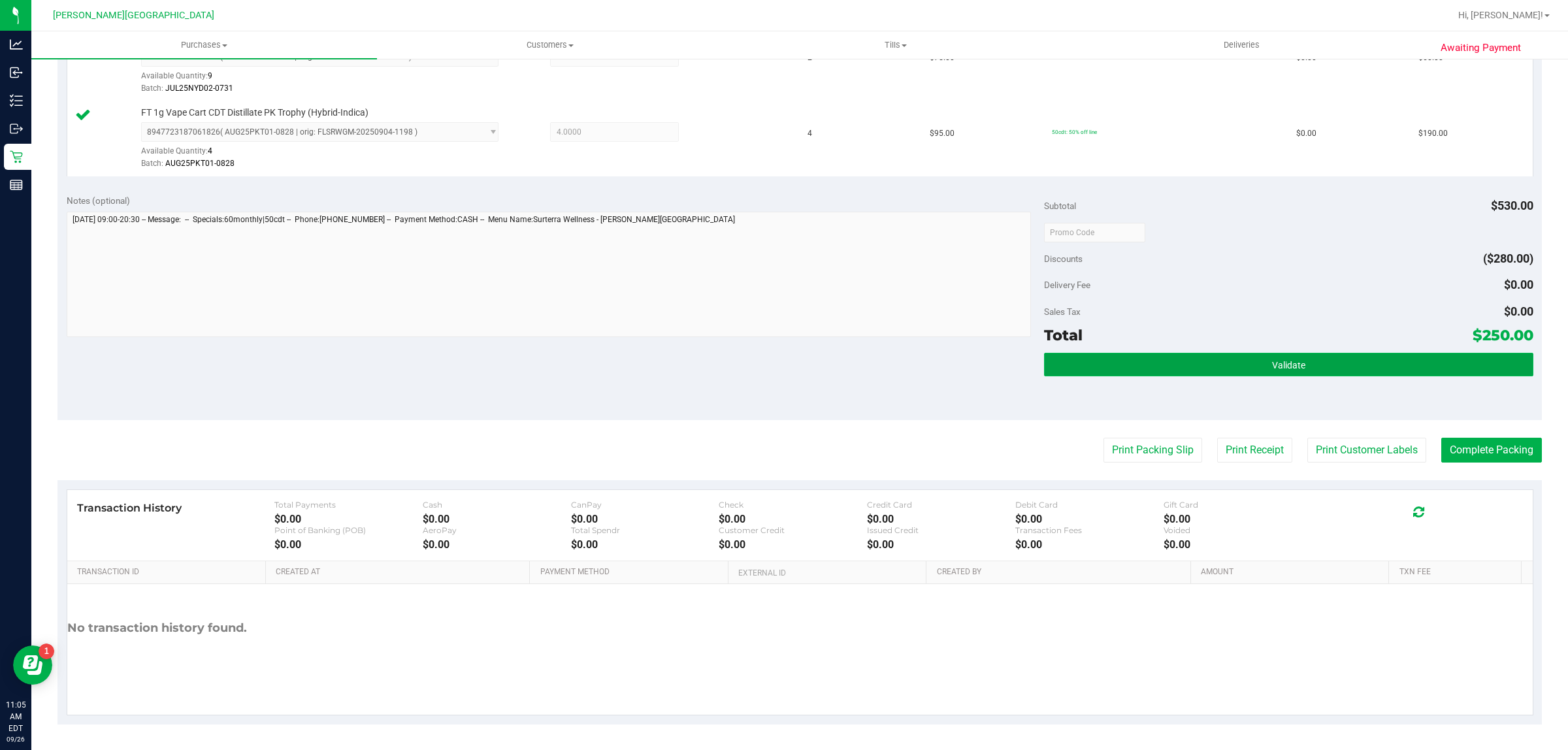
click at [1323, 371] on button "Validate" at bounding box center [1288, 364] width 489 height 23
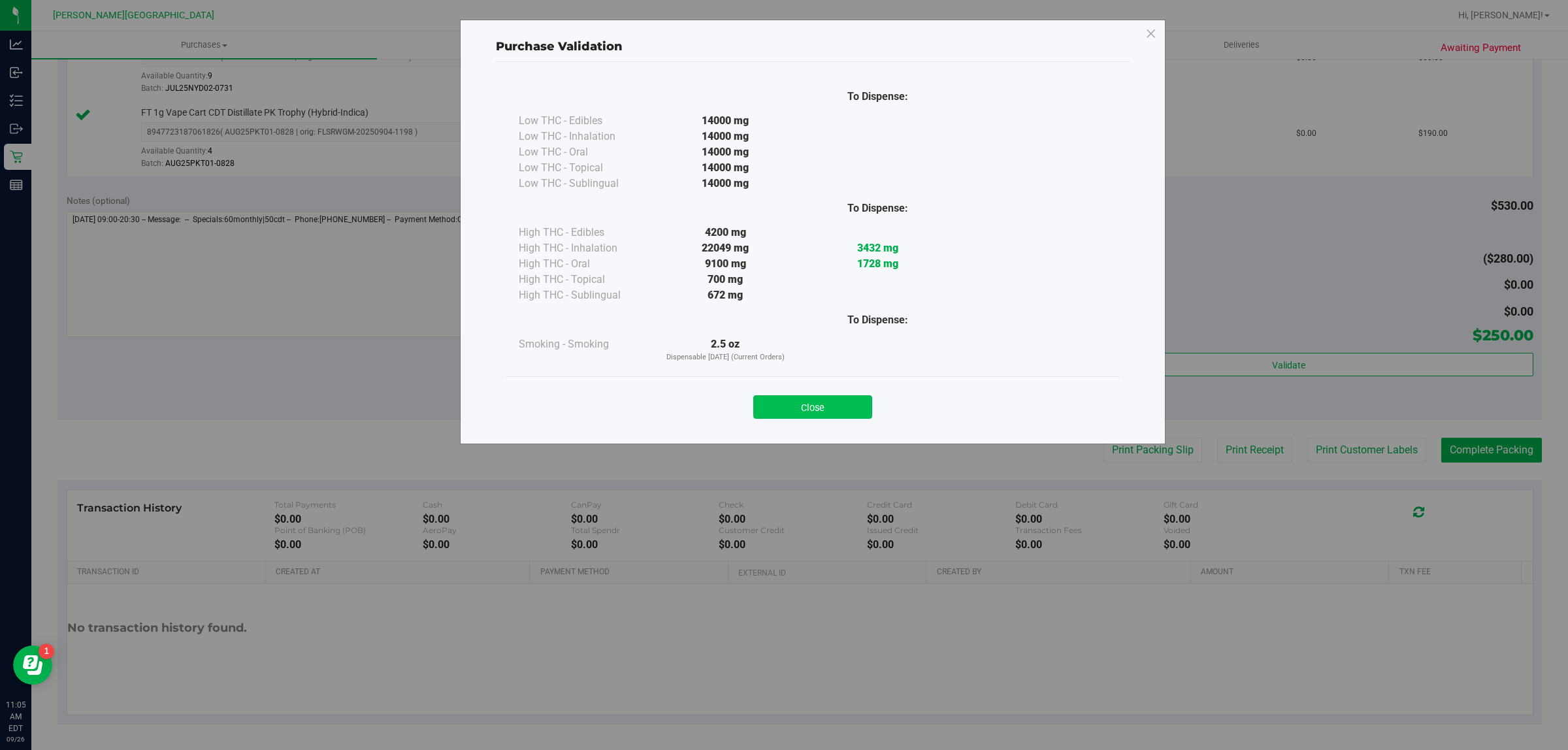
drag, startPoint x: 850, startPoint y: 402, endPoint x: 1285, endPoint y: 389, distance: 435.2
click at [850, 401] on button "Close" at bounding box center [813, 407] width 119 height 23
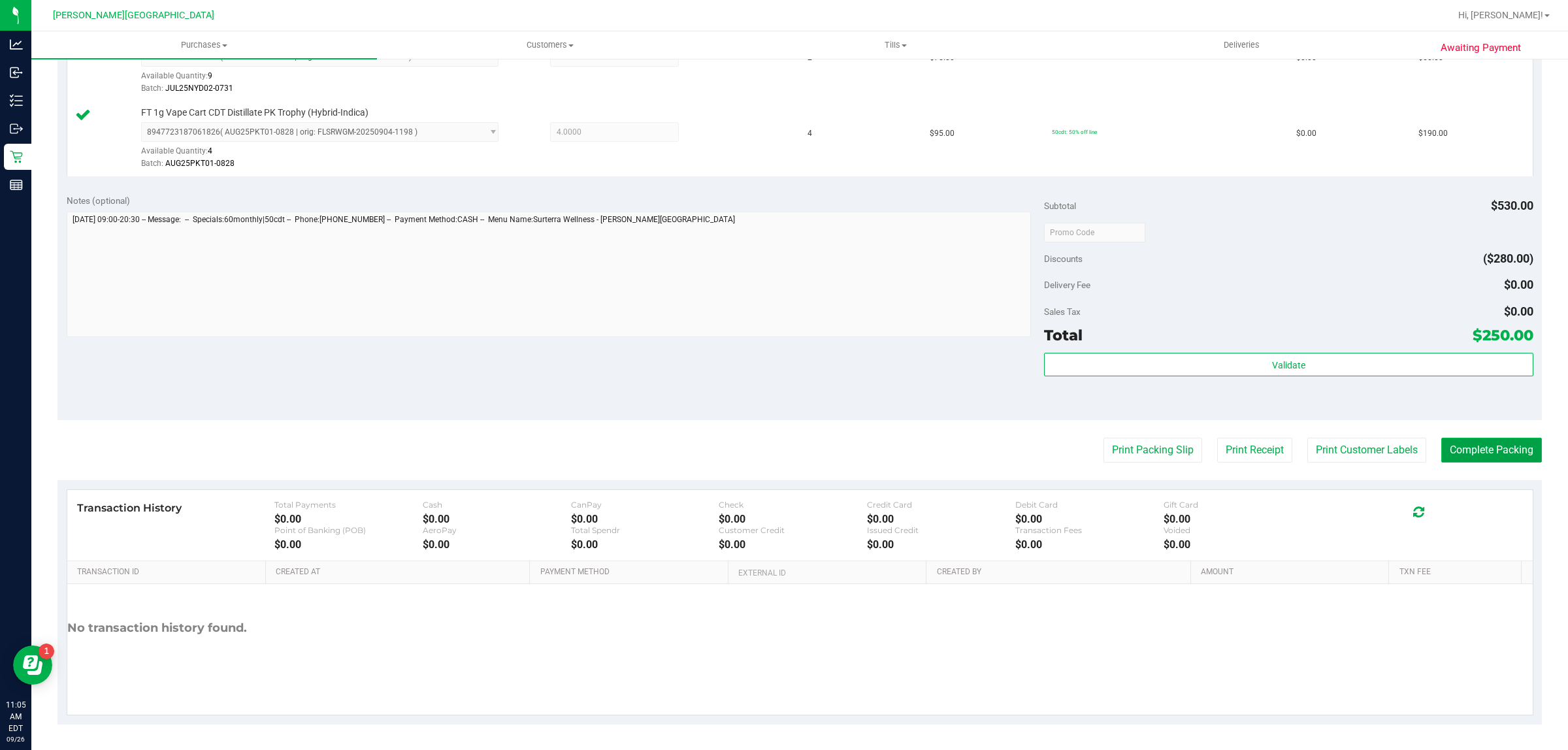
click at [1472, 443] on button "Complete Packing" at bounding box center [1491, 450] width 100 height 25
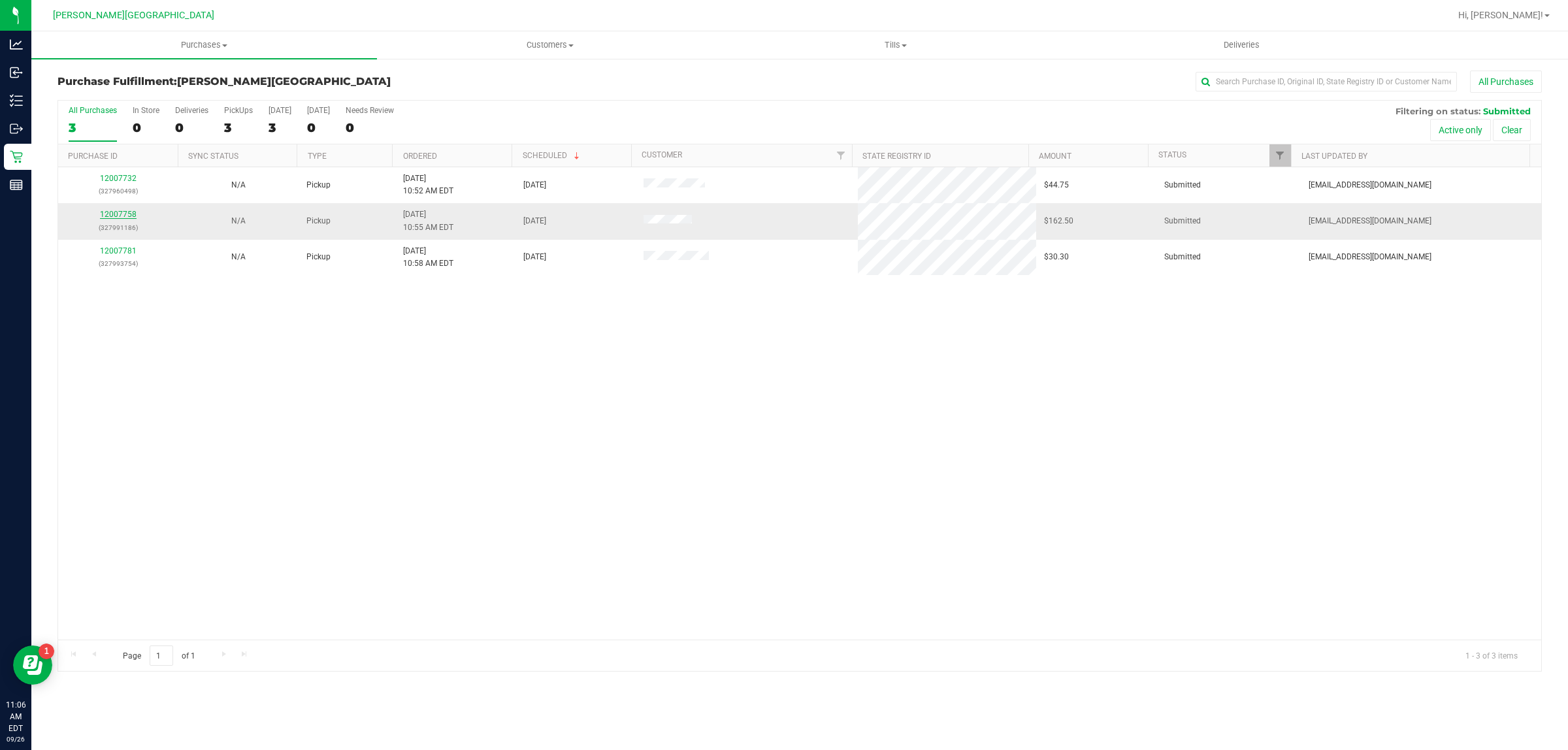
click at [114, 213] on link "12007758" at bounding box center [118, 214] width 36 height 9
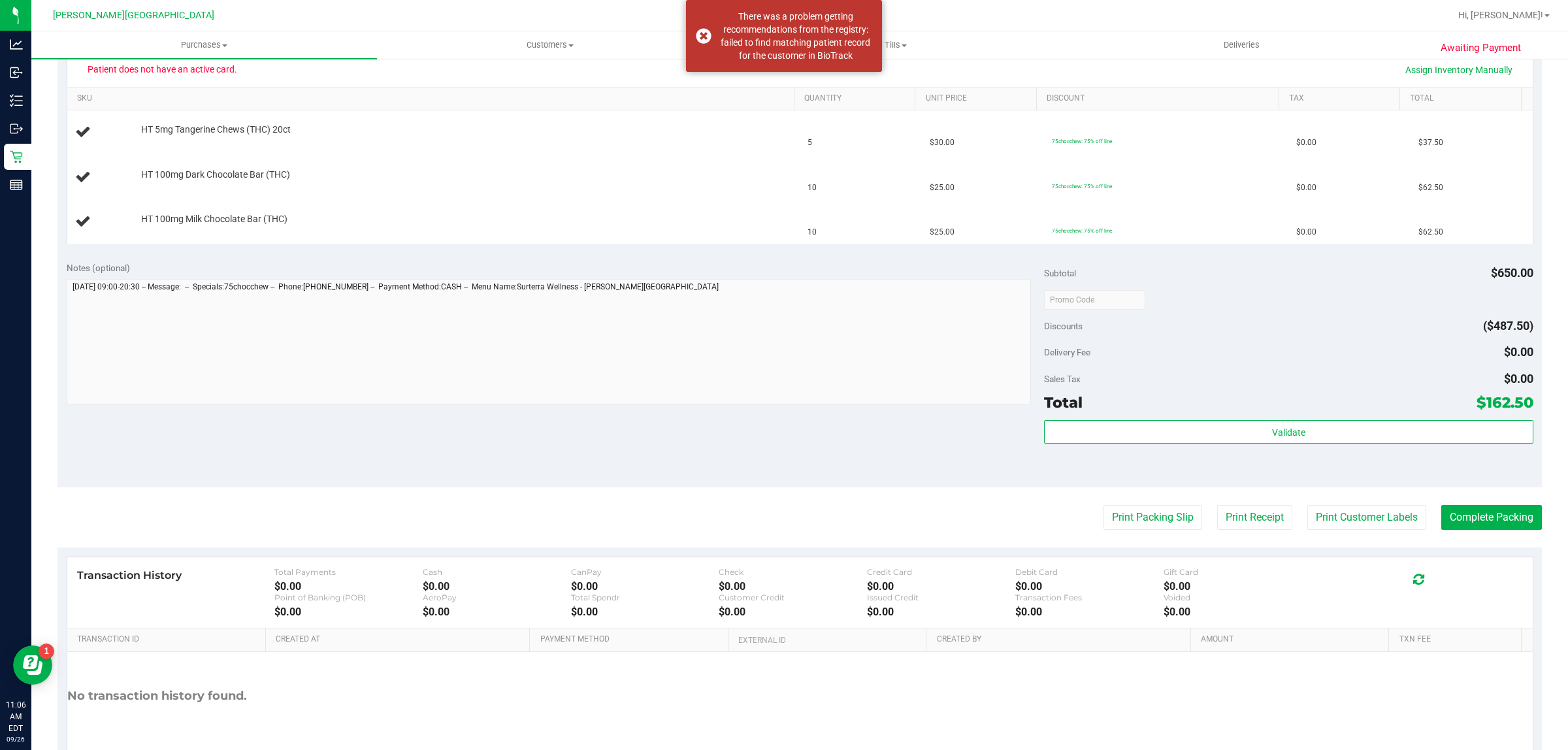
scroll to position [376, 0]
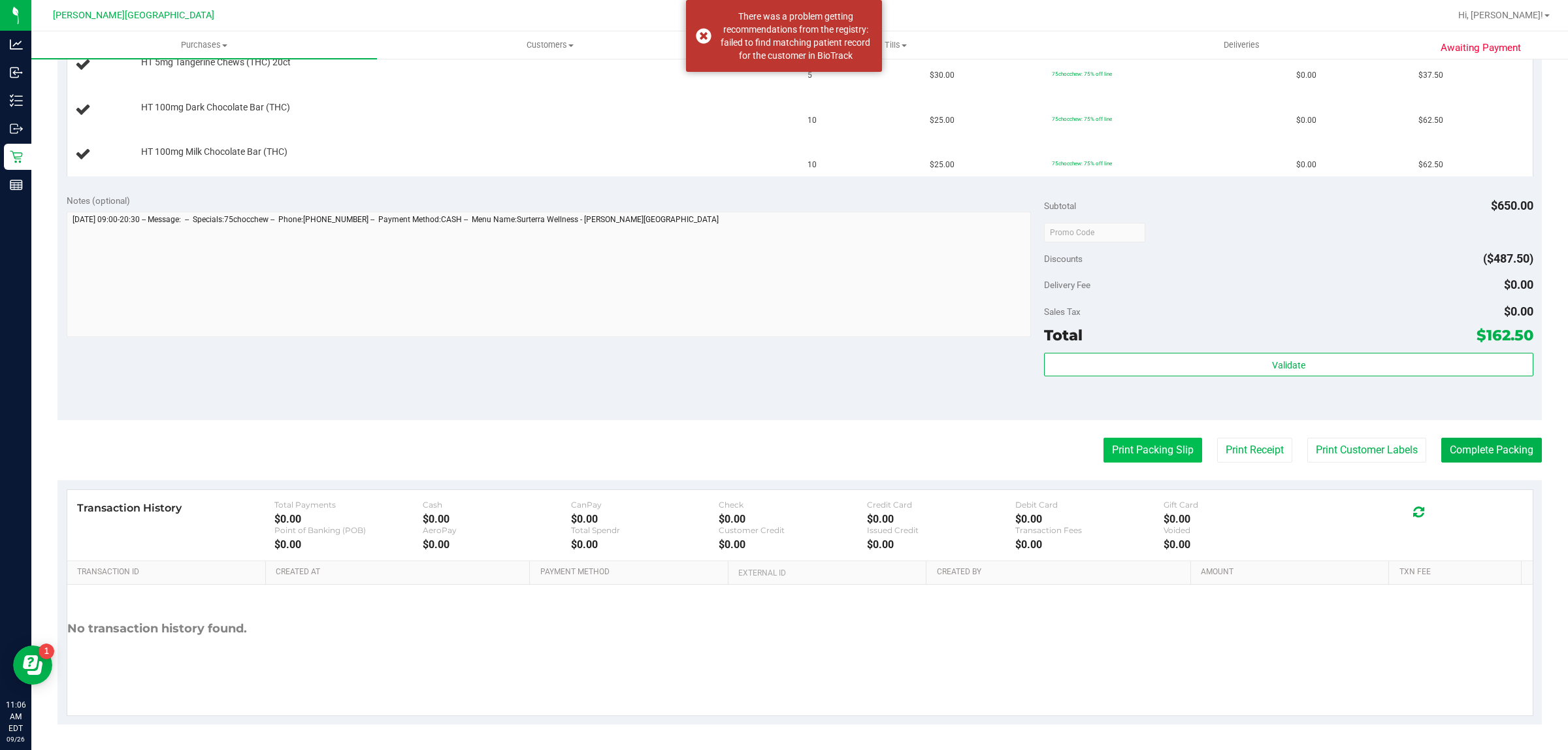
click at [1137, 451] on button "Print Packing Slip" at bounding box center [1152, 450] width 98 height 25
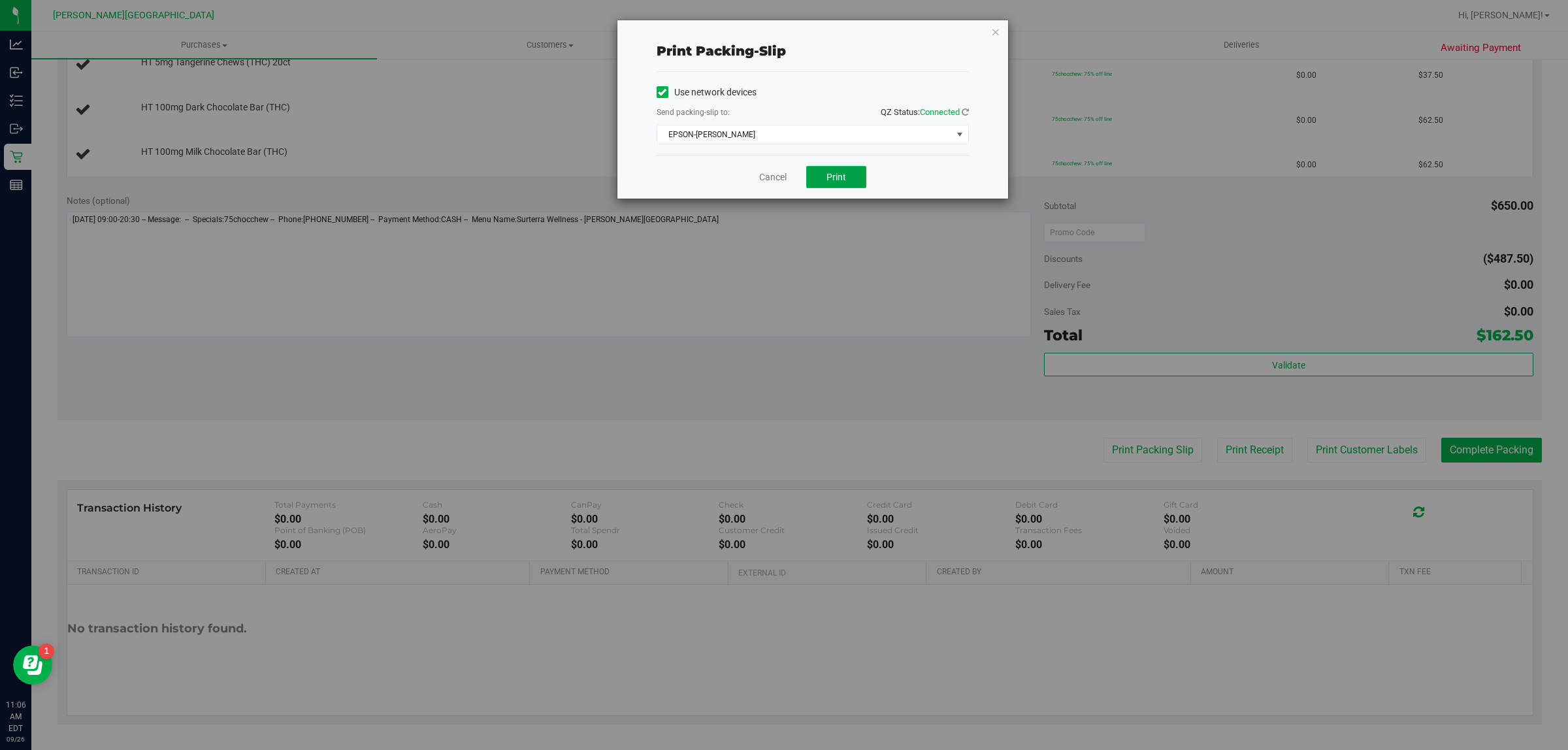
click at [840, 174] on span "Print" at bounding box center [836, 176] width 19 height 10
click at [768, 176] on link "Cancel" at bounding box center [773, 177] width 28 height 14
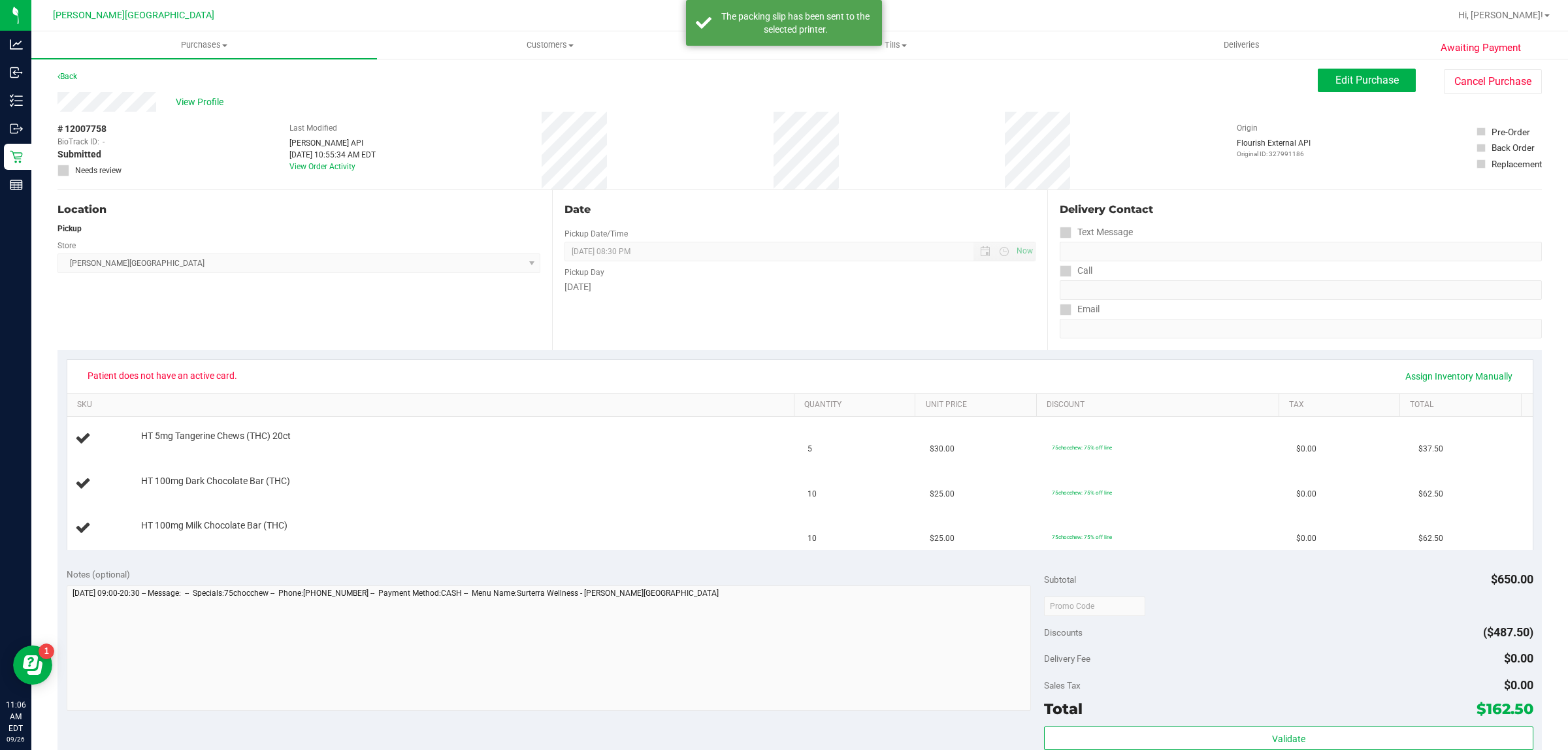
scroll to position [0, 0]
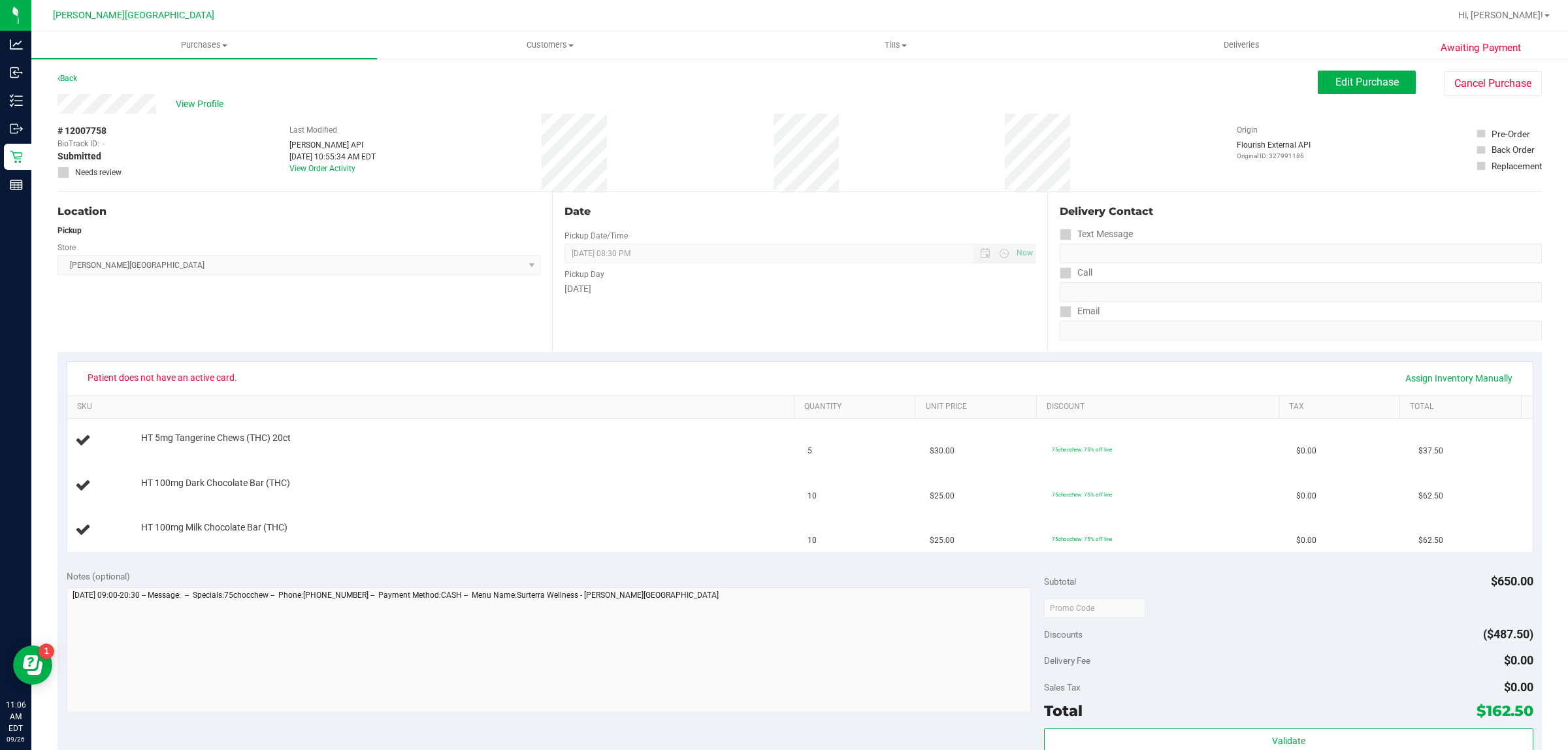
drag, startPoint x: 54, startPoint y: 105, endPoint x: 158, endPoint y: 101, distance: 104.1
click at [158, 101] on div "Awaiting Payment Back Edit Purchase Cancel Purchase View Profile # 12007758 Bio…" at bounding box center [800, 592] width 1536 height 1069
click at [1345, 79] on span "Edit Purchase" at bounding box center [1367, 82] width 63 height 12
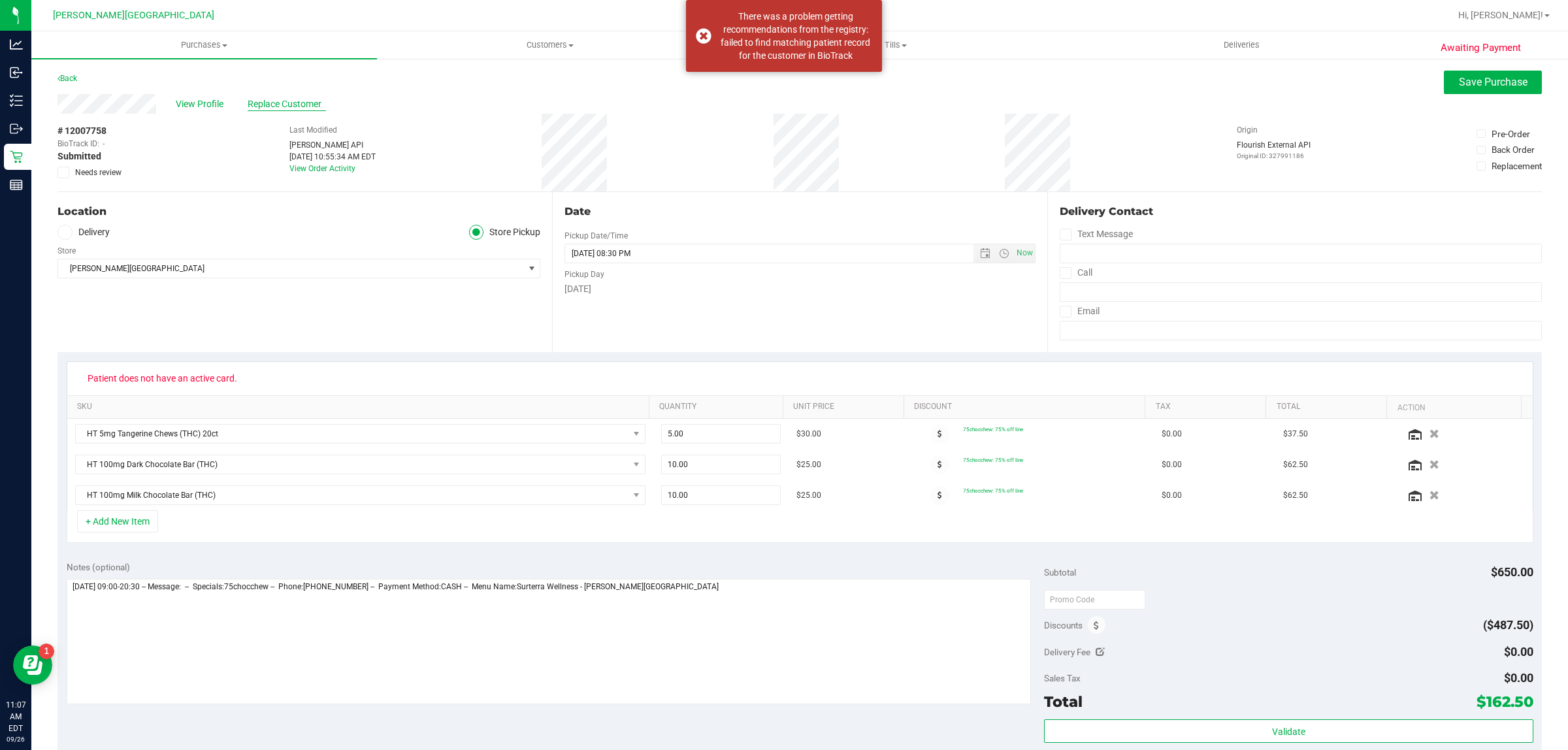
click at [276, 105] on span "Replace Customer" at bounding box center [287, 104] width 78 height 14
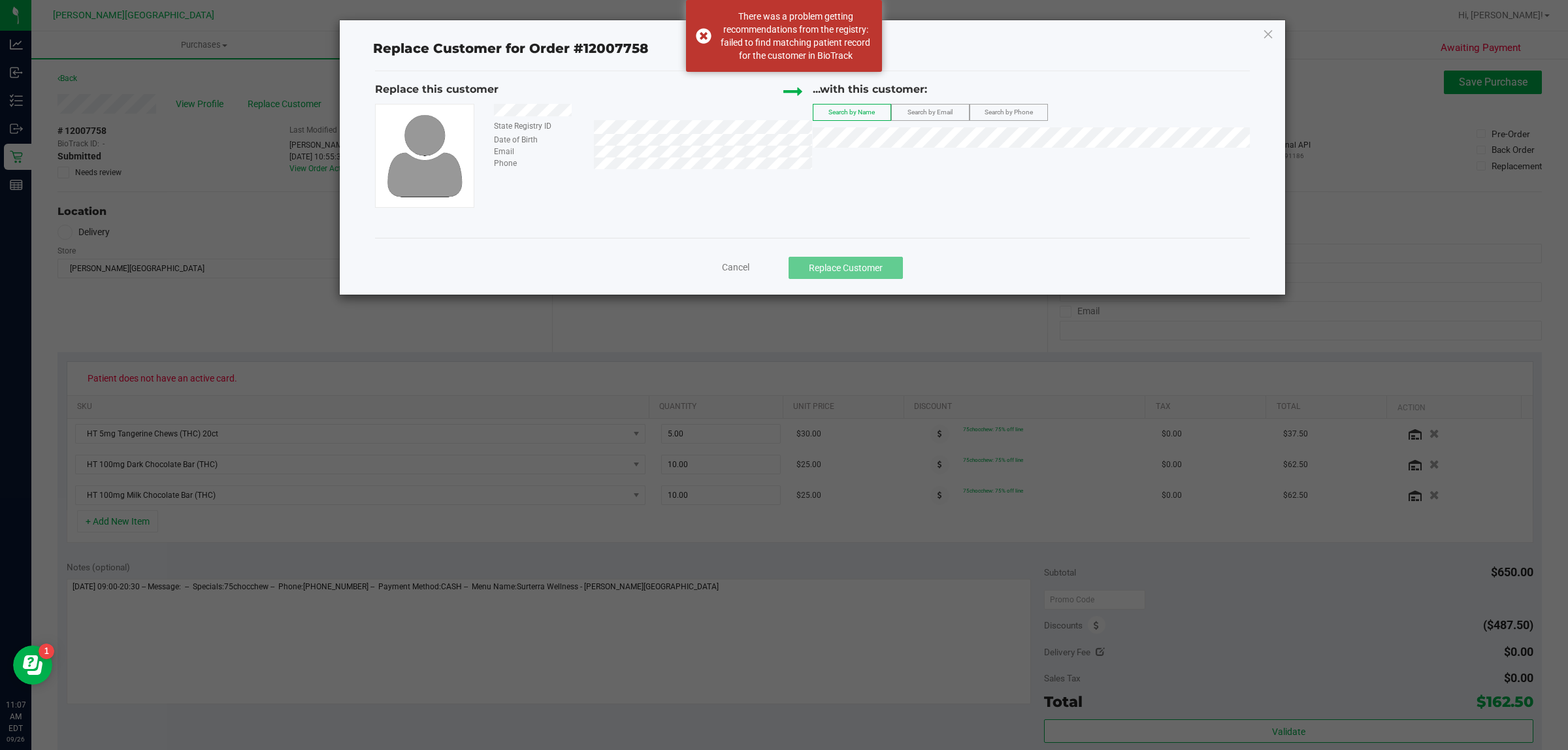
click at [917, 111] on span "Search by Email" at bounding box center [930, 112] width 45 height 7
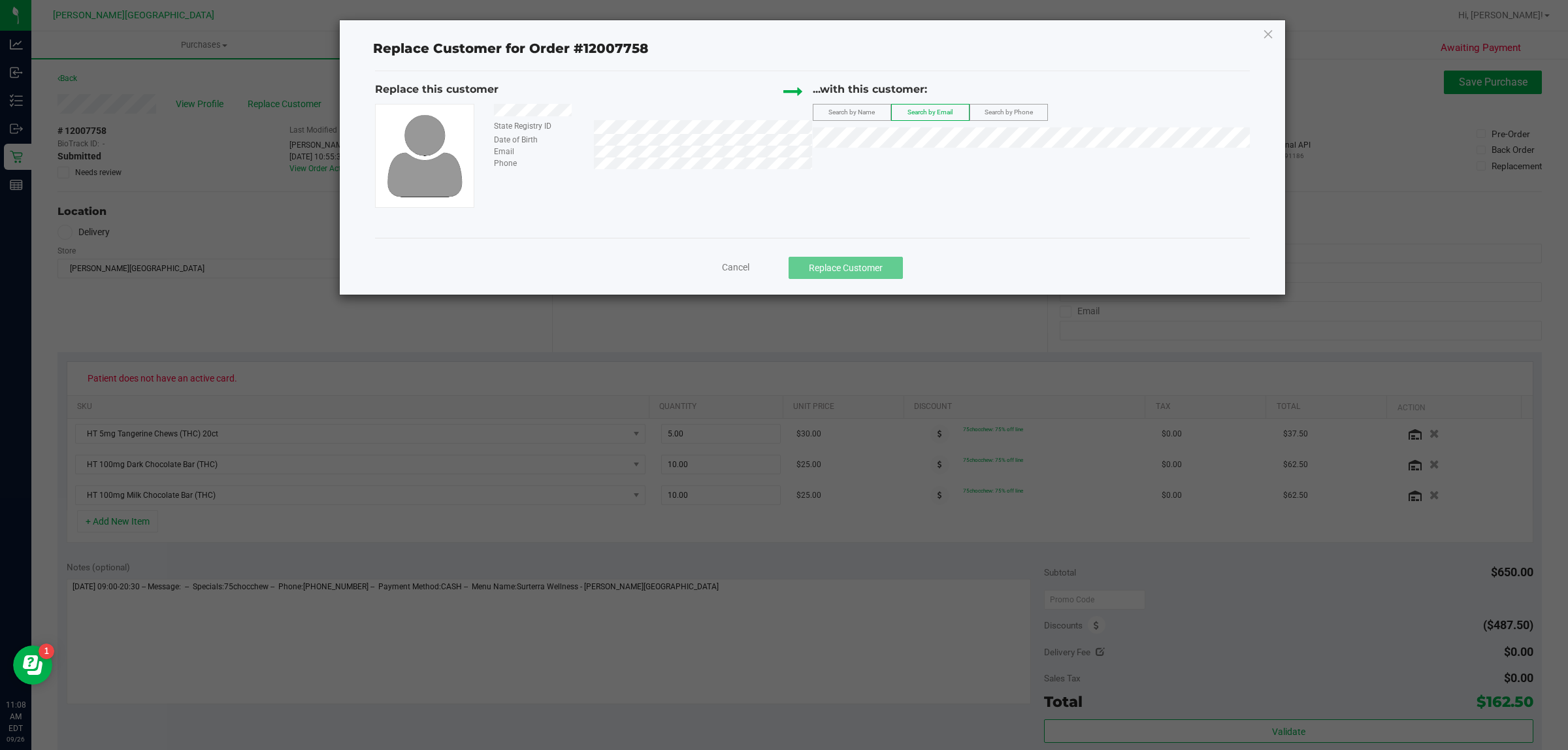
click at [830, 115] on span "Search by Name" at bounding box center [852, 112] width 46 height 7
click at [1267, 32] on icon at bounding box center [1267, 33] width 12 height 21
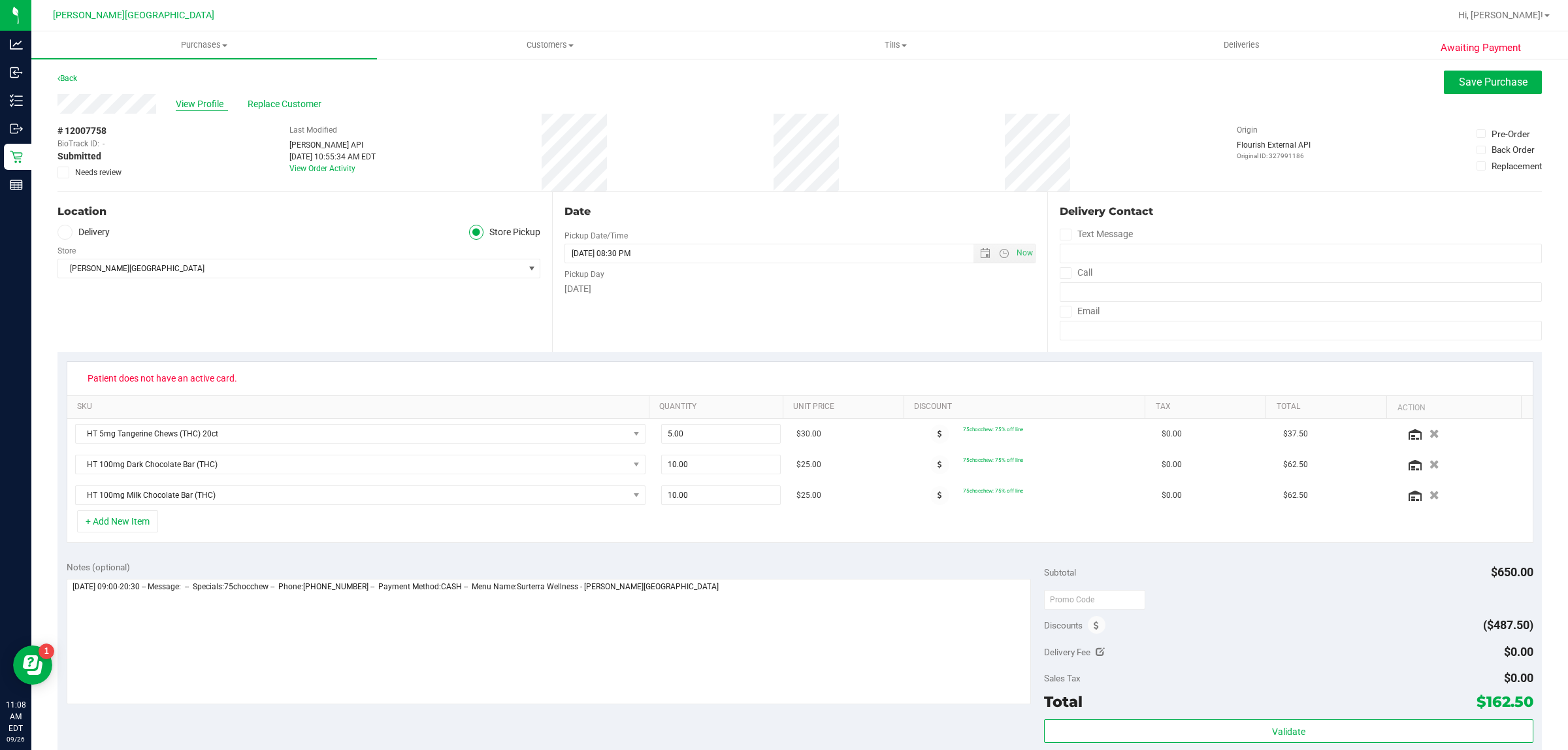
click at [217, 98] on span "View Profile" at bounding box center [201, 104] width 52 height 14
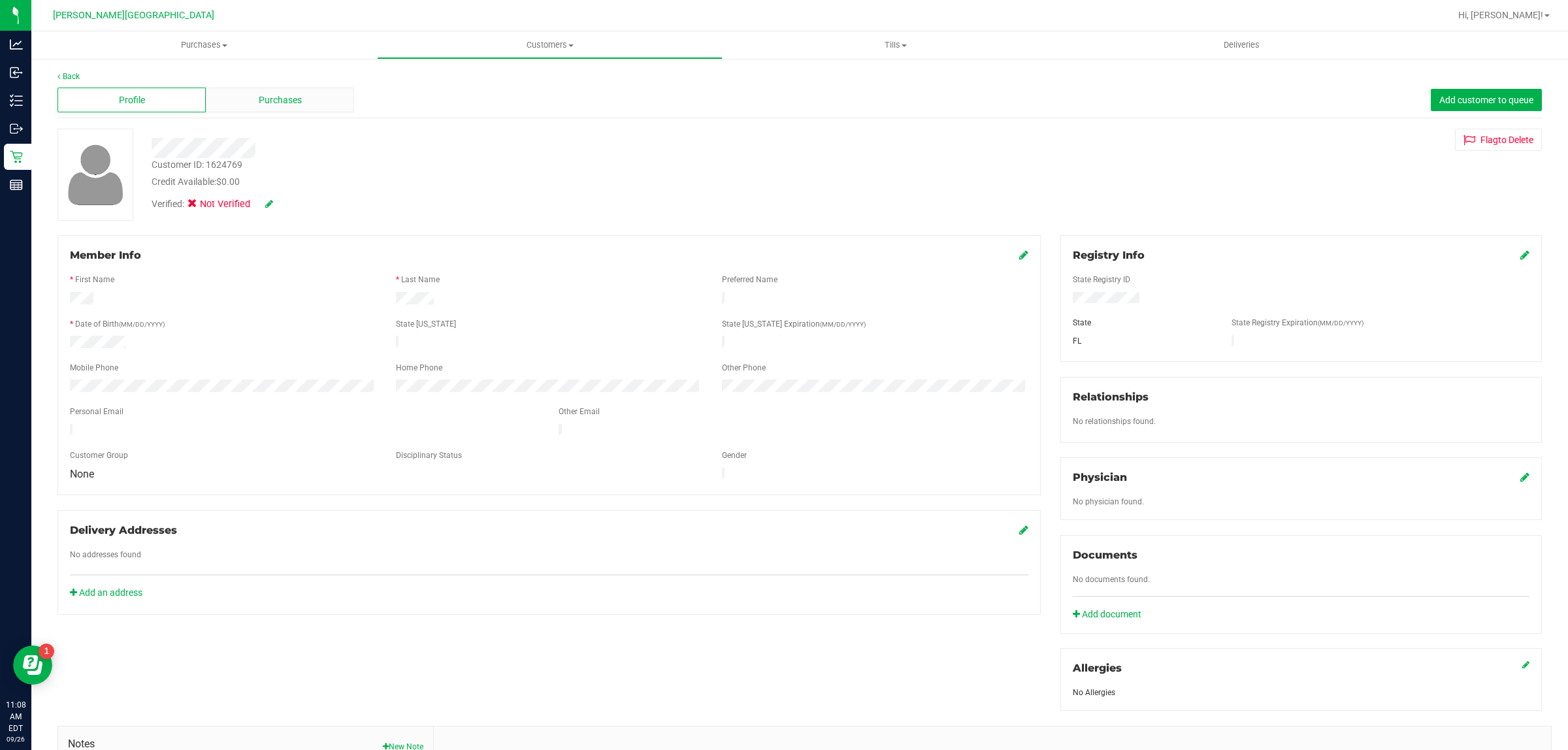
click at [242, 101] on div "Purchases" at bounding box center [280, 99] width 148 height 25
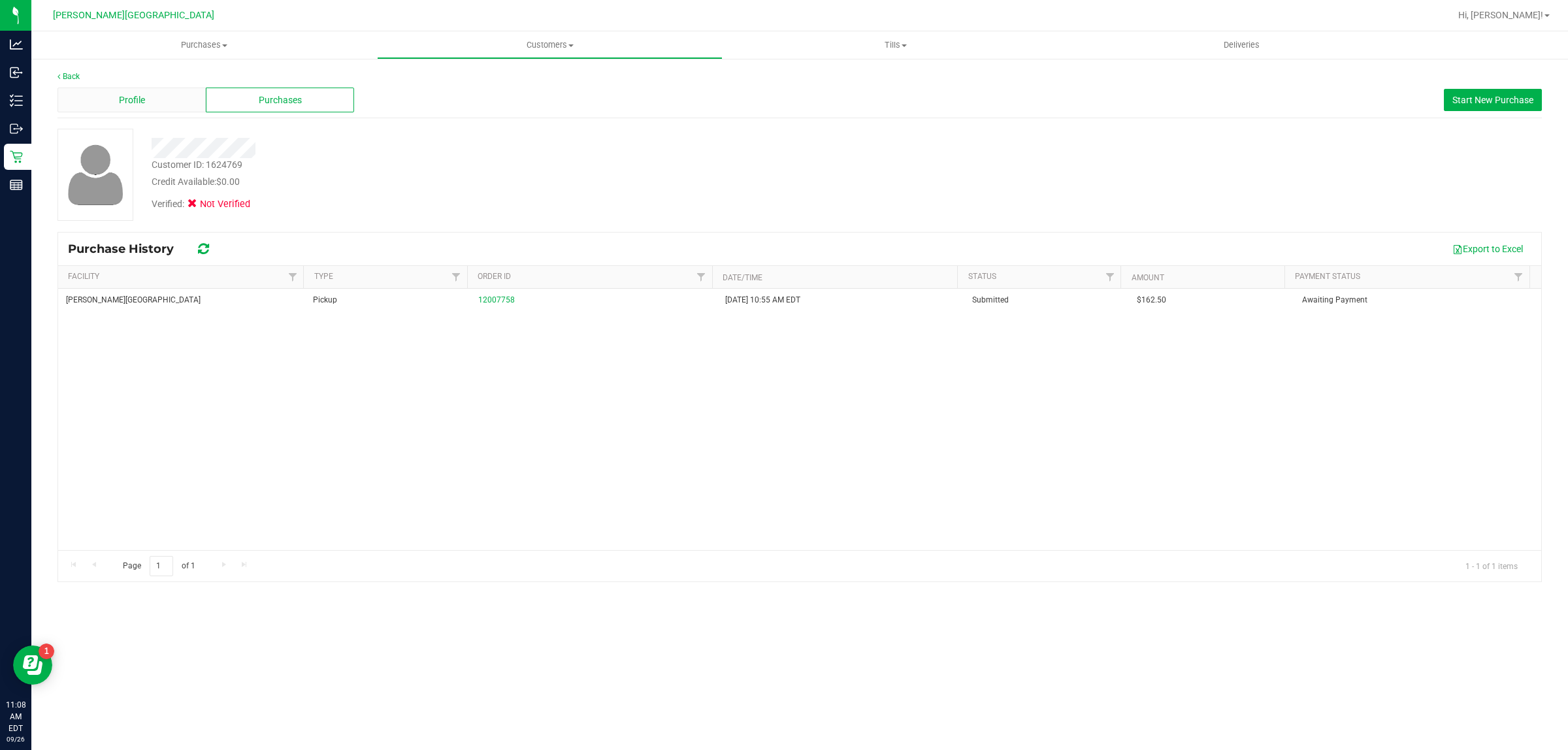
click at [187, 105] on div "Profile" at bounding box center [132, 99] width 148 height 25
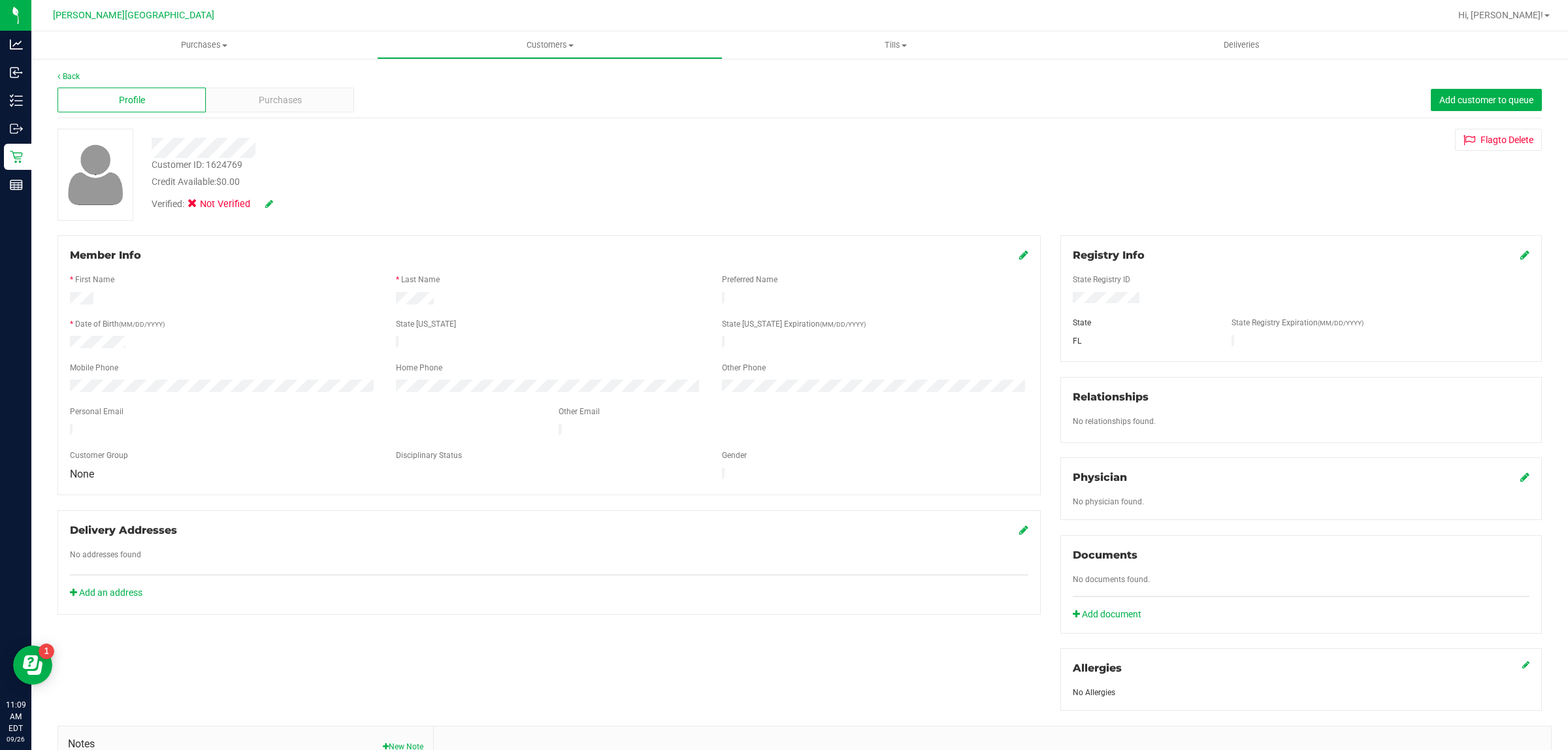
click at [1520, 252] on icon at bounding box center [1524, 254] width 9 height 10
click at [1018, 298] on div "Member Info * First Name * Last Name Preferred Name * Date of Birth (MM/DD/YYYY…" at bounding box center [799, 572] width 1504 height 674
click at [1150, 257] on div "Registry Info" at bounding box center [1301, 255] width 456 height 16
click at [1502, 249] on span at bounding box center [1512, 255] width 32 height 16
click at [1517, 252] on icon at bounding box center [1523, 255] width 12 height 10
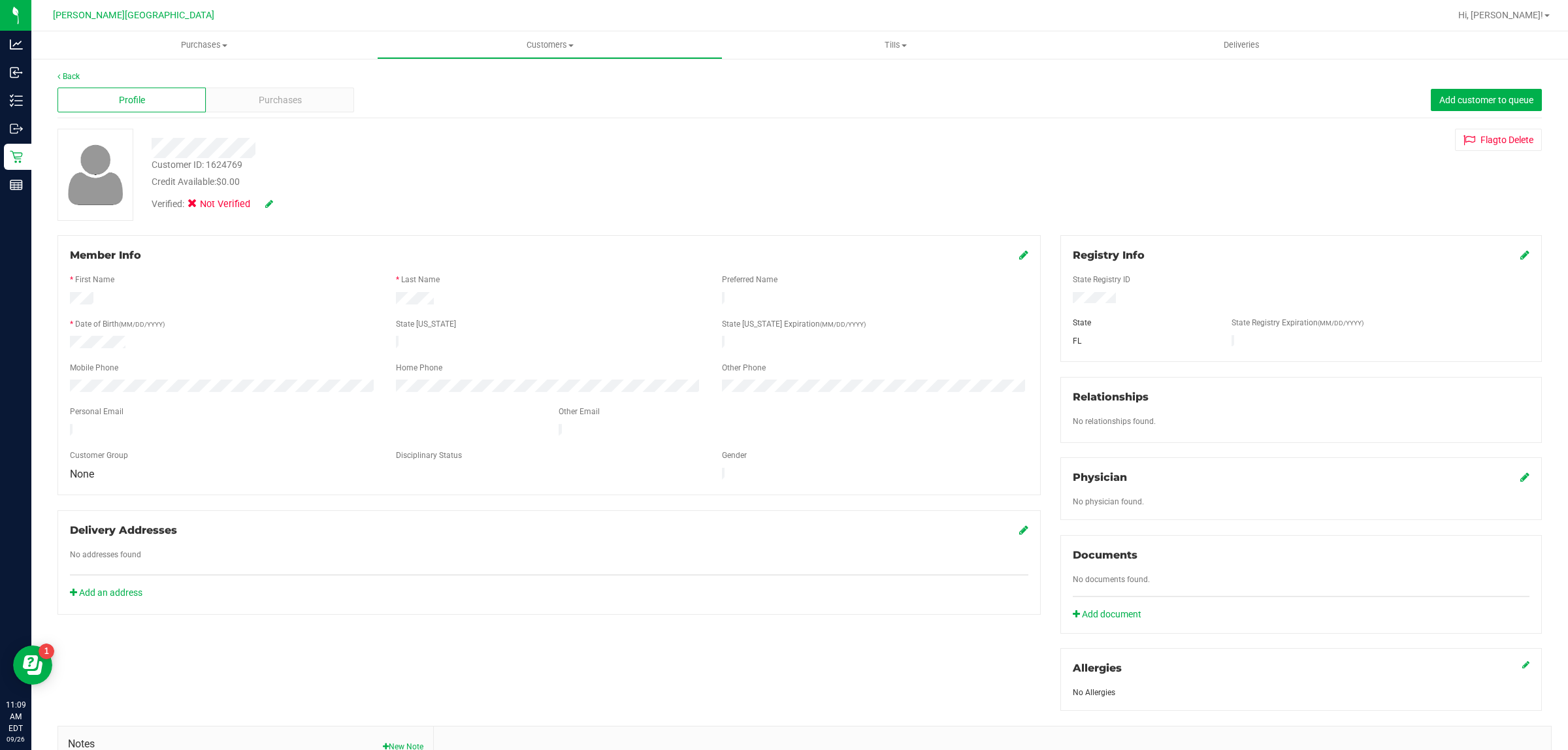
click at [269, 202] on icon at bounding box center [269, 204] width 7 height 9
click at [193, 206] on icon at bounding box center [196, 206] width 8 height 0
click at [0, 0] on input "Medical" at bounding box center [0, 0] width 0 height 0
click at [294, 193] on div "Verified: Medical" at bounding box center [518, 204] width 752 height 32
click at [286, 200] on icon at bounding box center [286, 204] width 10 height 9
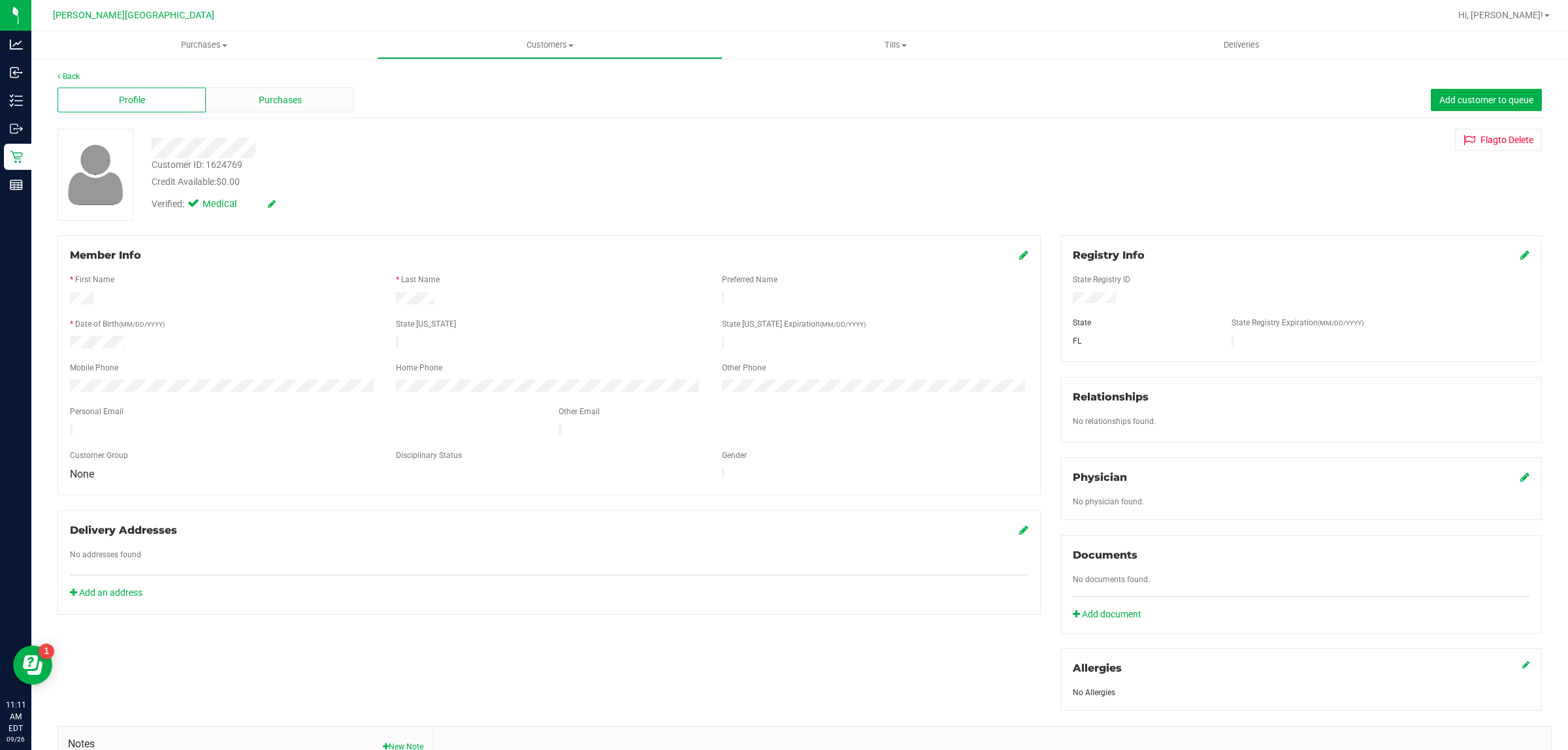
click at [246, 96] on div "Purchases" at bounding box center [280, 99] width 148 height 25
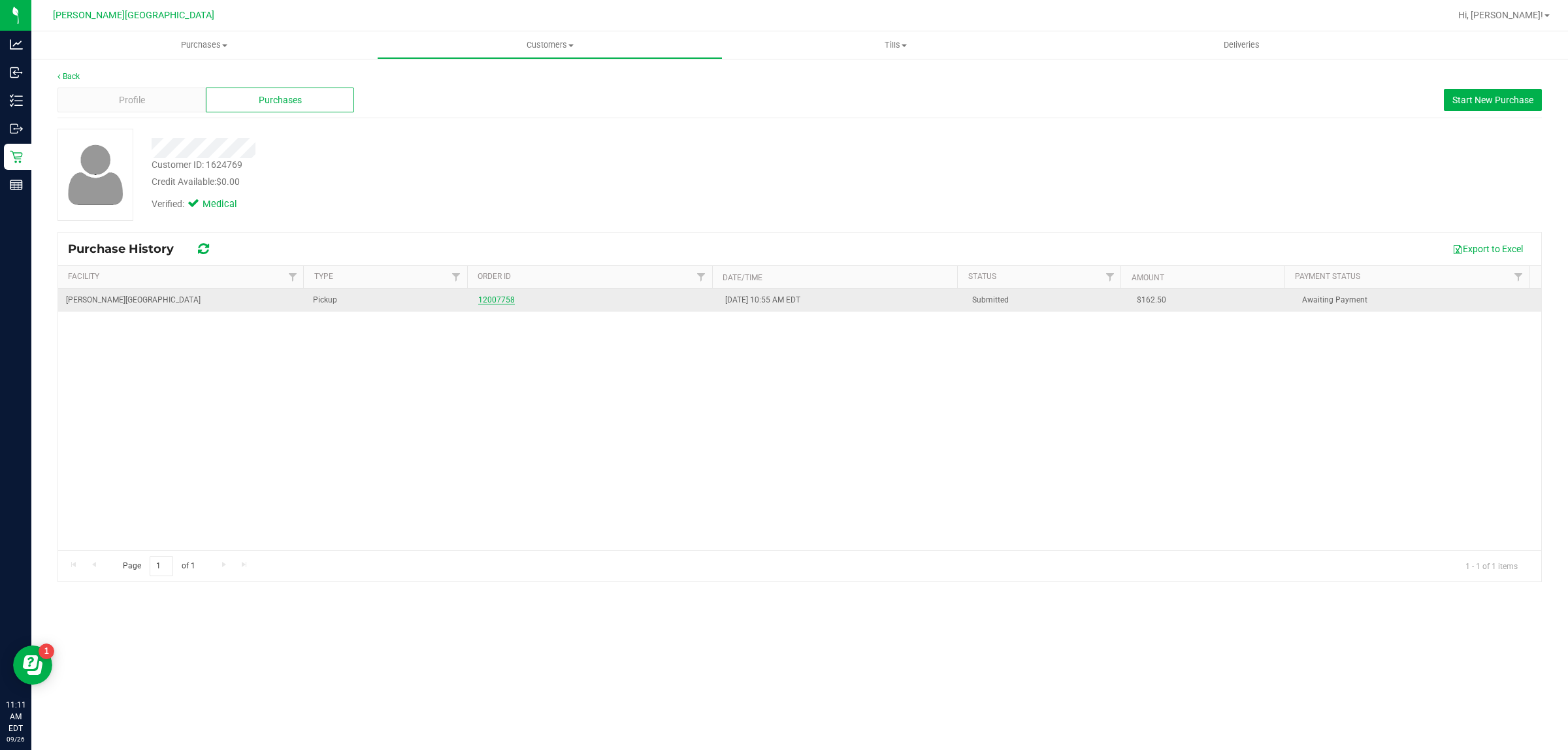
click at [491, 302] on link "12007758" at bounding box center [495, 300] width 36 height 9
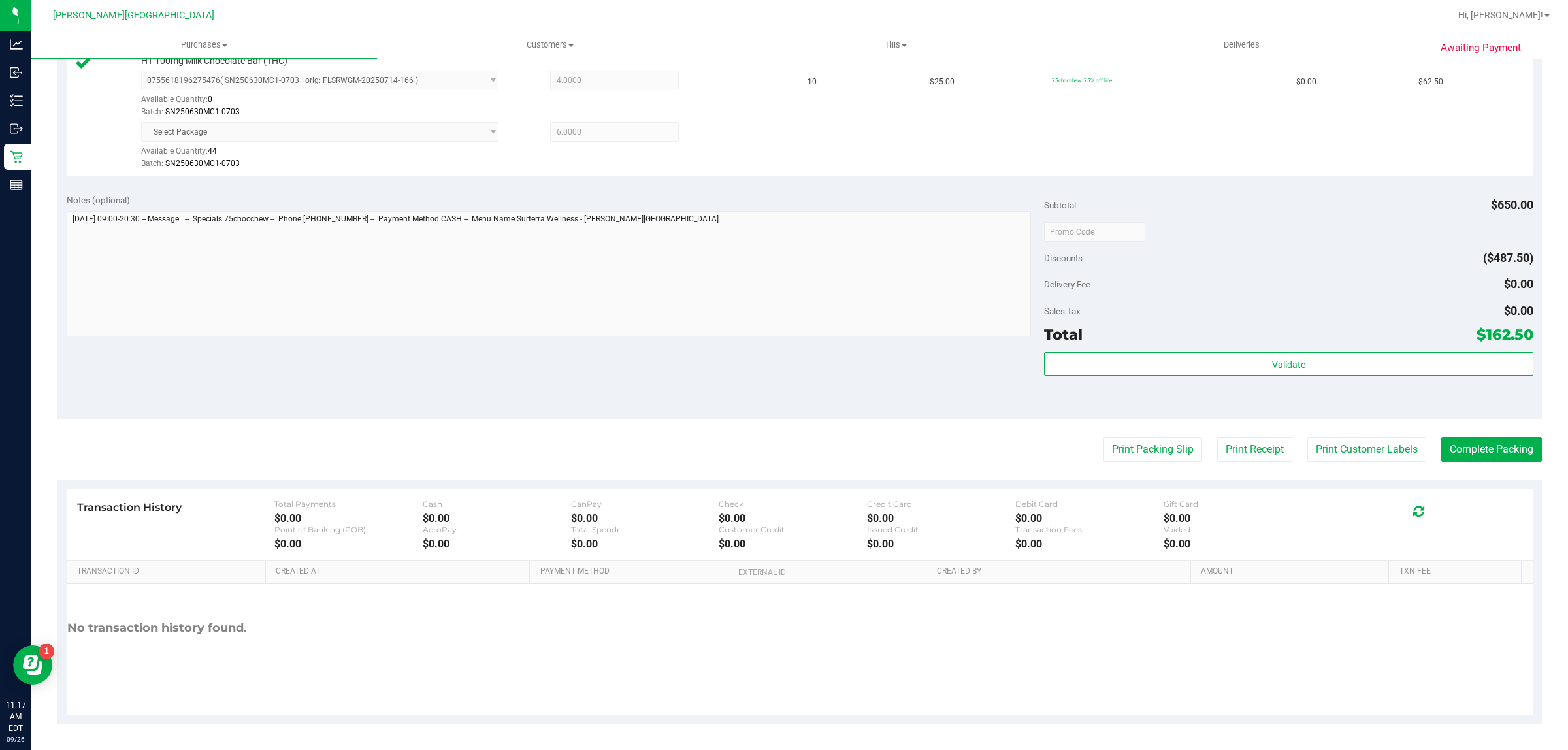
scroll to position [573, 0]
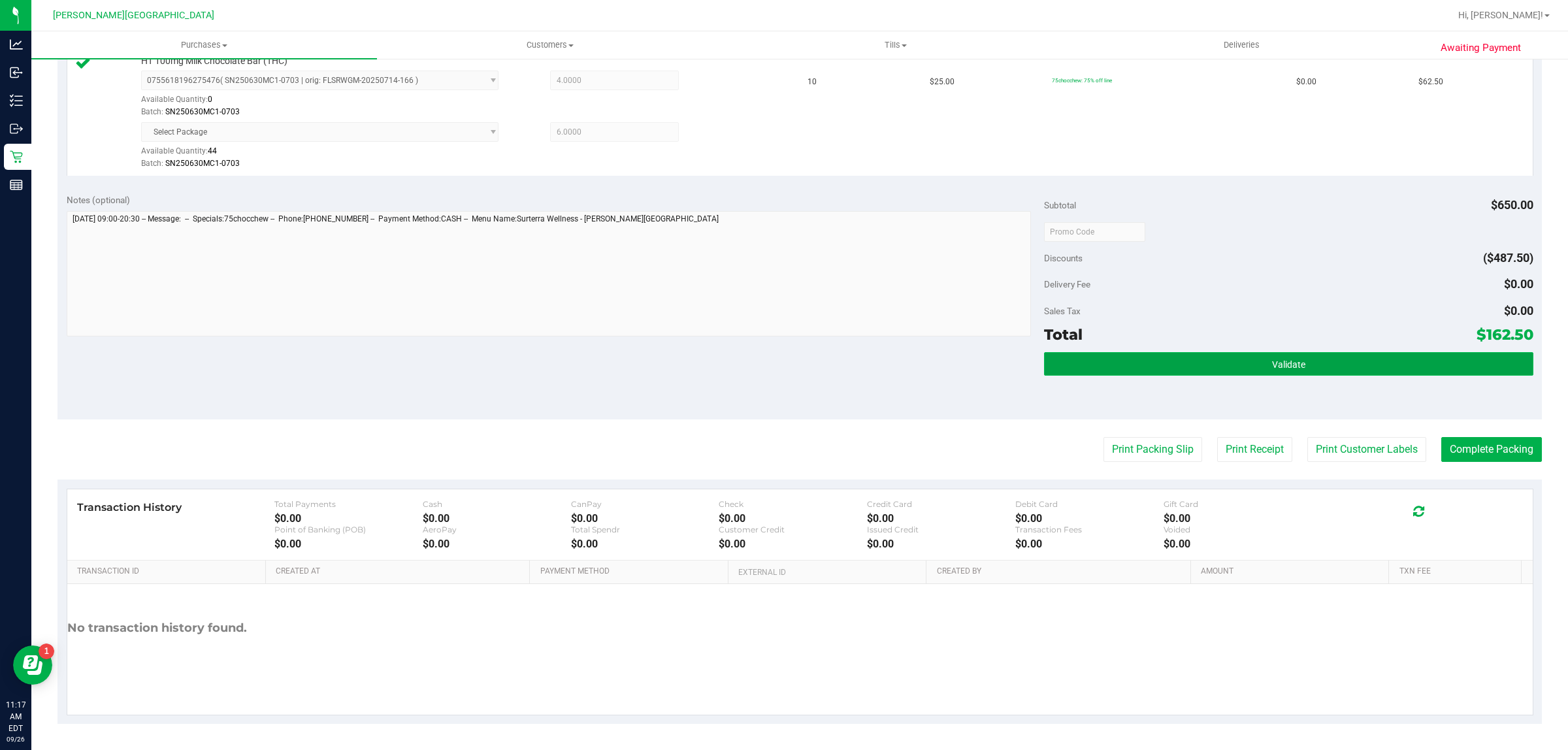
click at [1155, 368] on button "Validate" at bounding box center [1288, 363] width 489 height 23
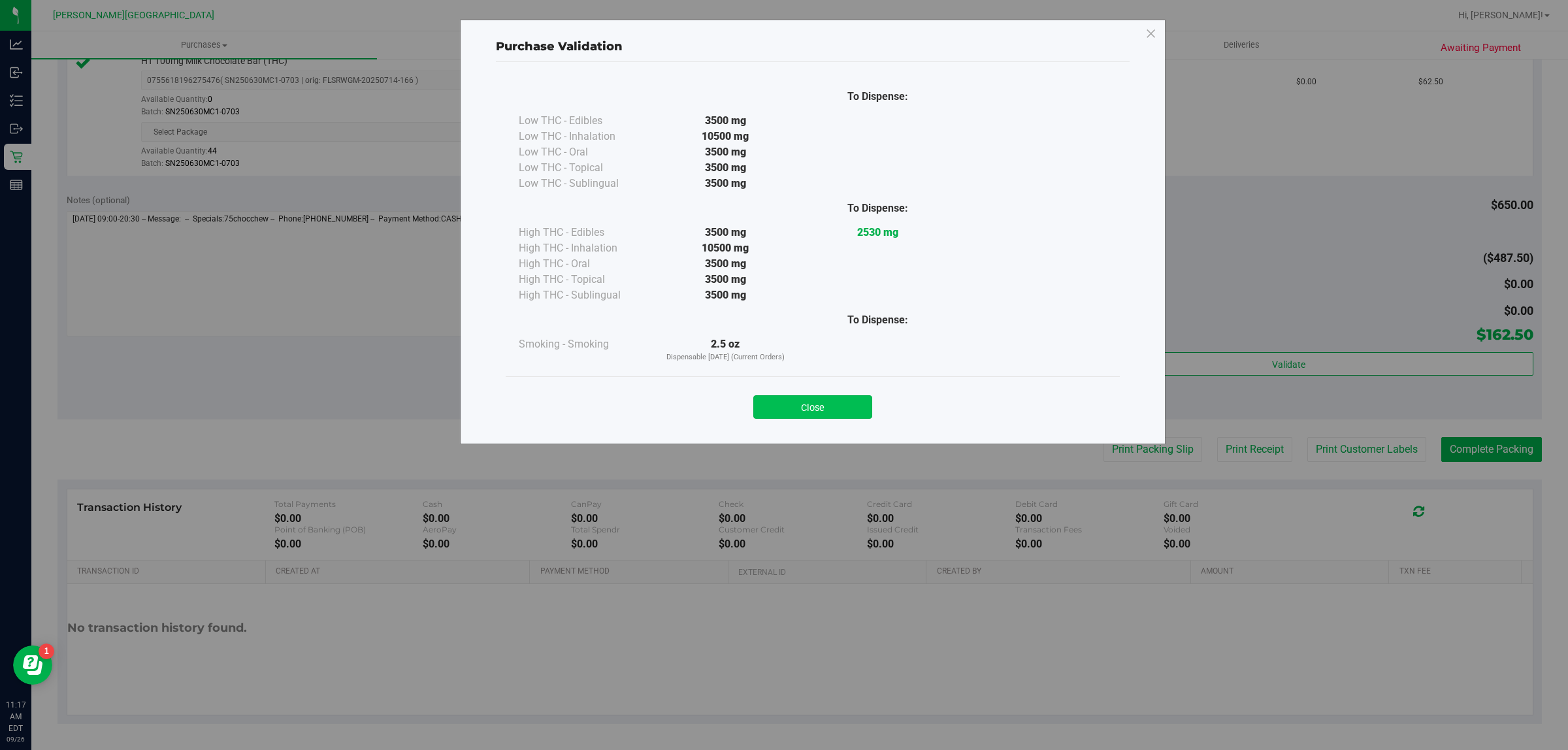
click at [844, 413] on button "Close" at bounding box center [813, 407] width 119 height 23
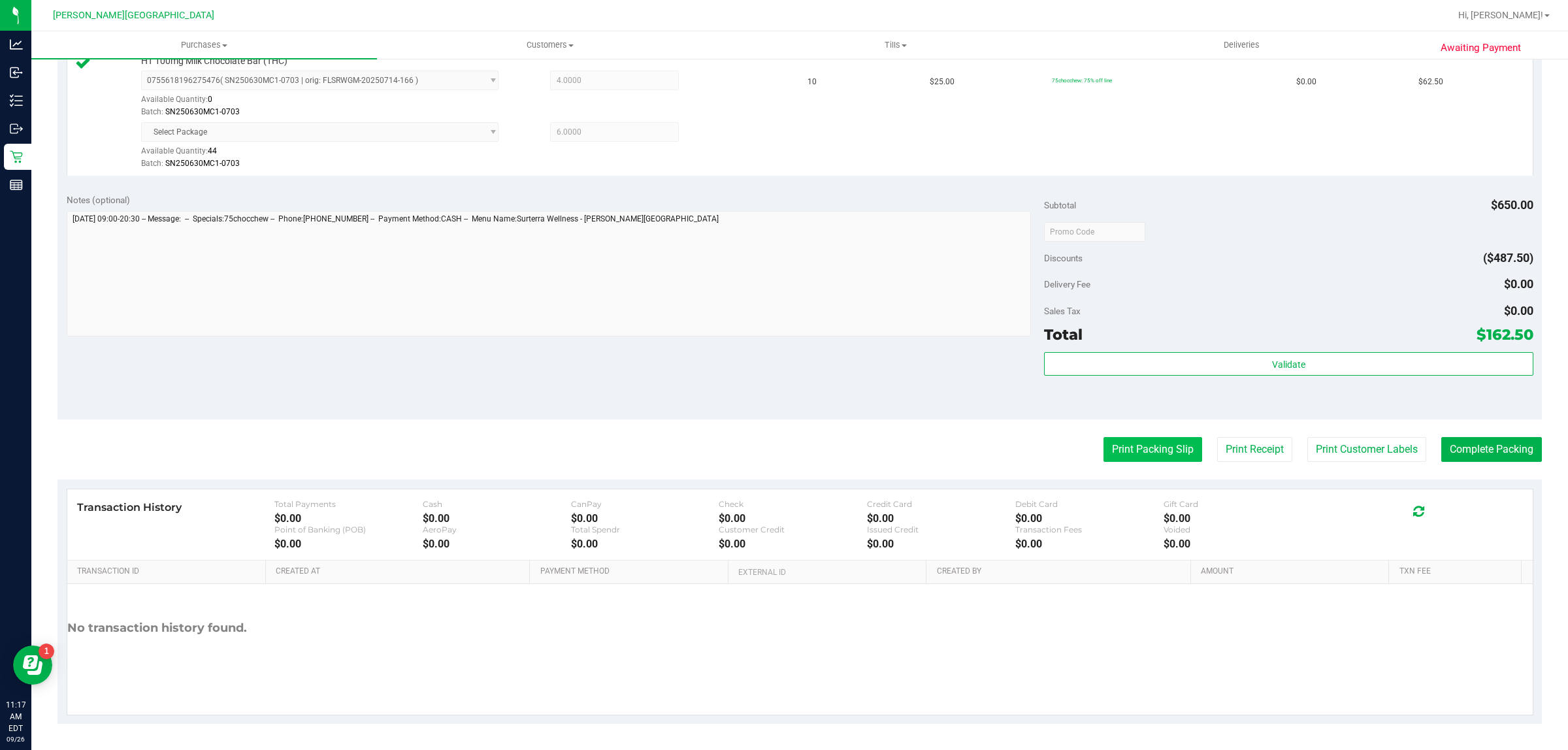
click at [1128, 459] on button "Print Packing Slip" at bounding box center [1152, 449] width 98 height 25
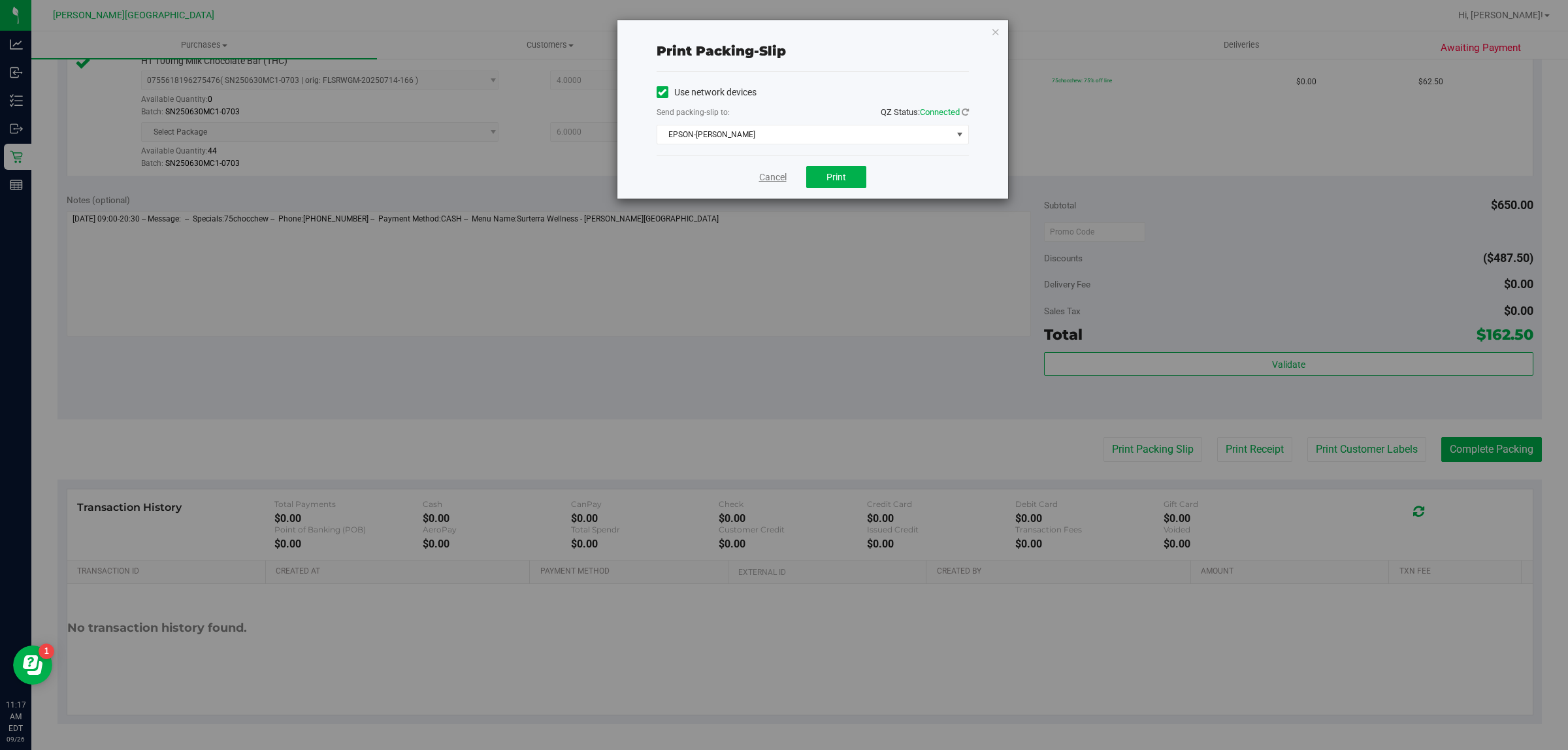
click at [775, 182] on link "Cancel" at bounding box center [773, 177] width 28 height 14
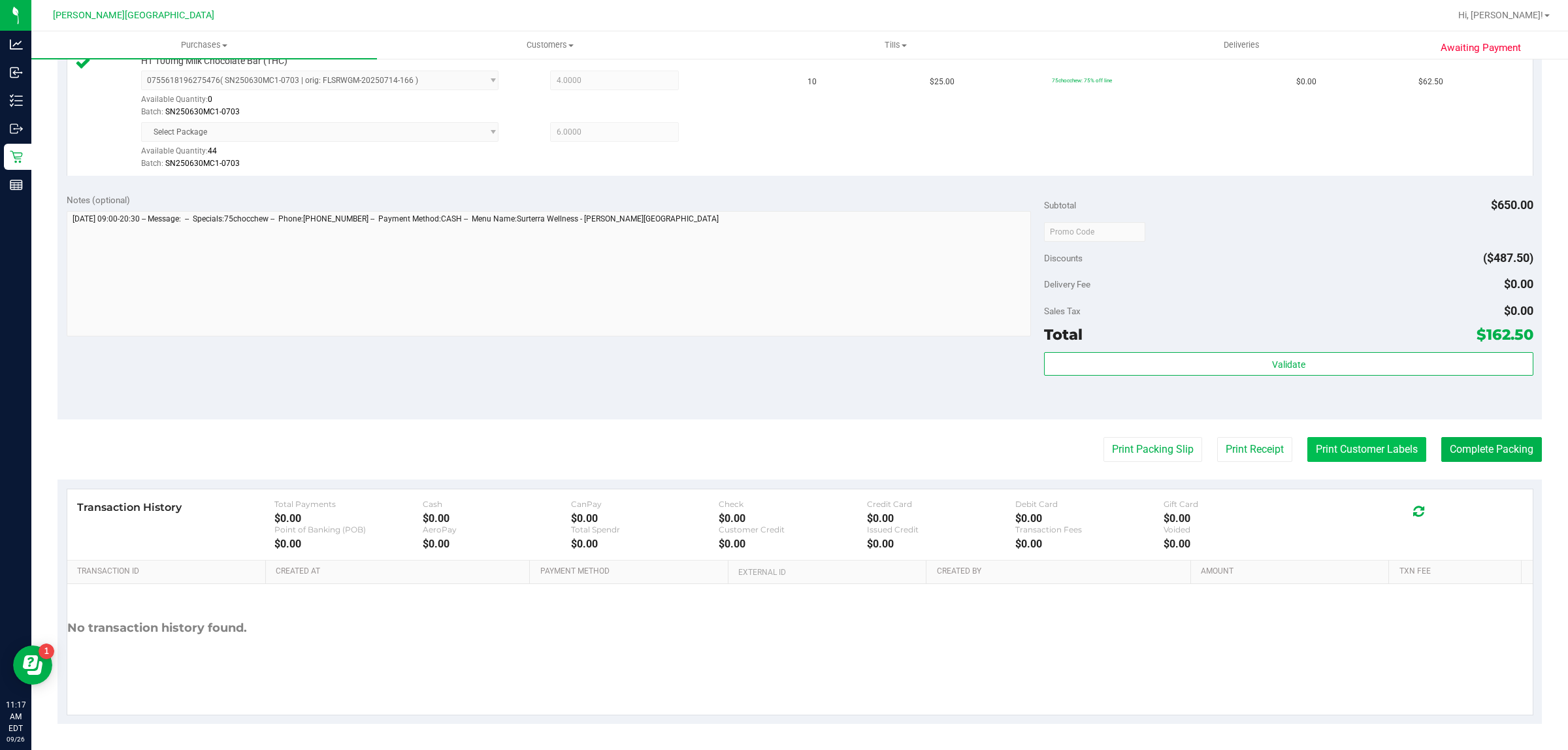
click at [1325, 453] on button "Print Customer Labels" at bounding box center [1367, 449] width 119 height 25
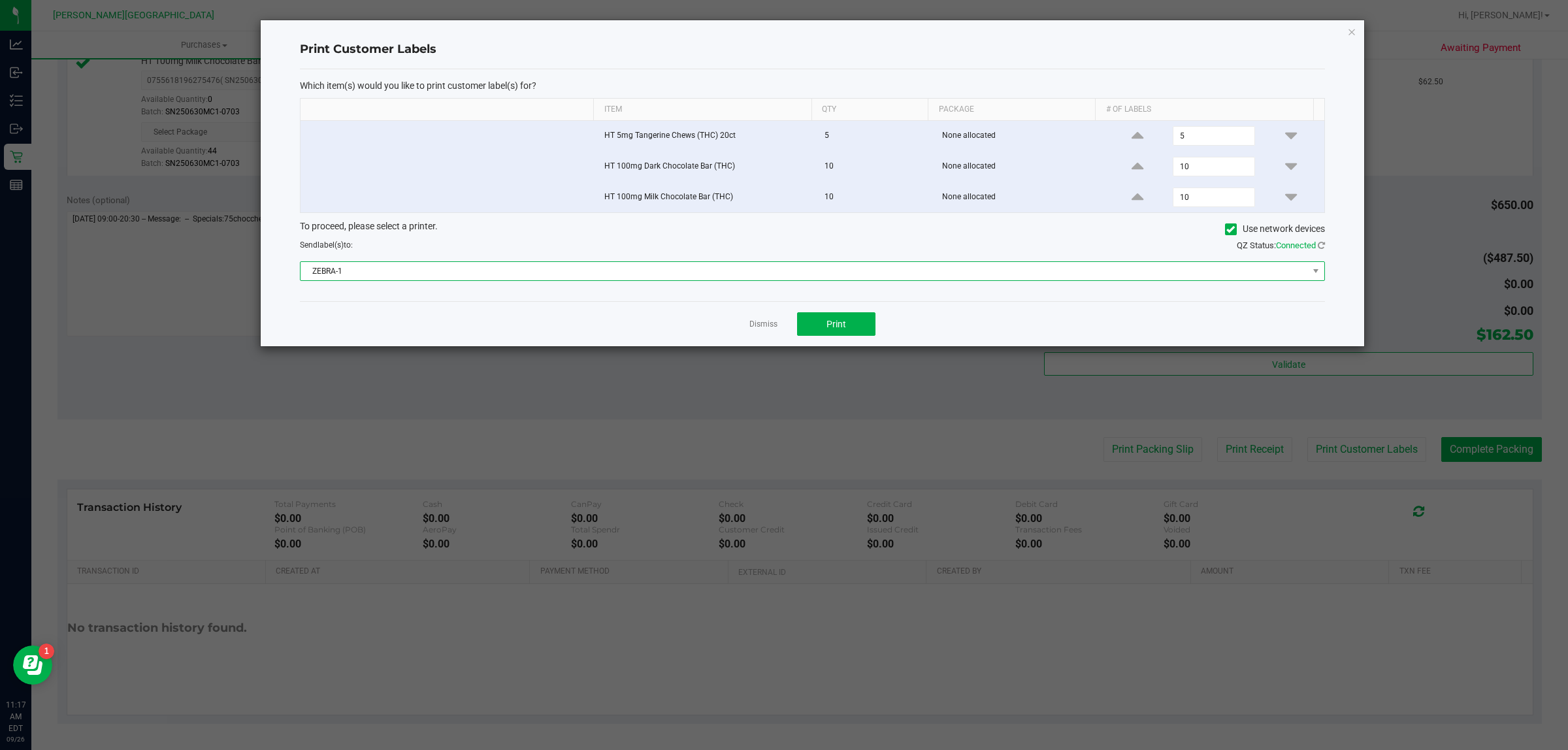
click at [564, 271] on span "ZEBRA-1" at bounding box center [804, 271] width 1008 height 19
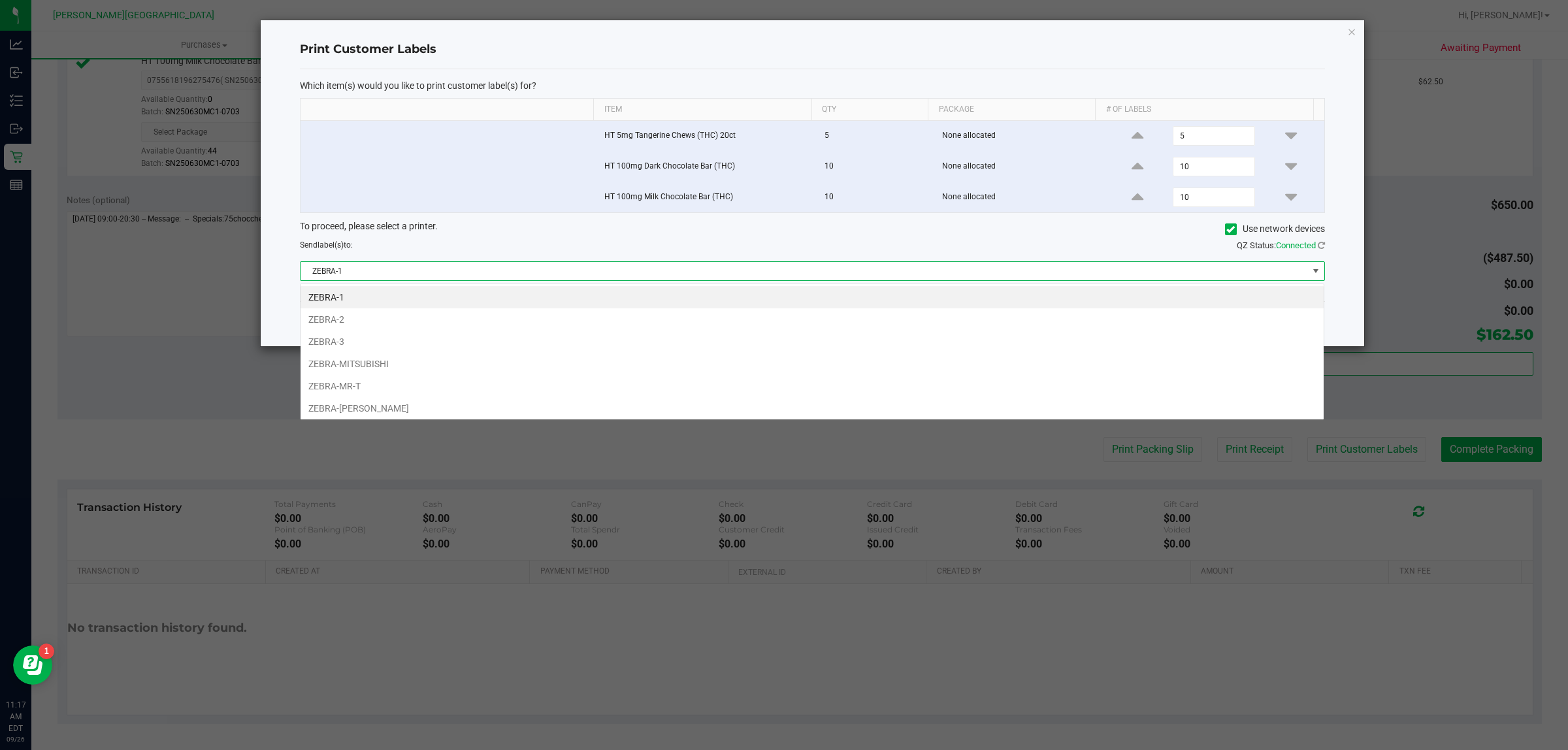
scroll to position [20, 1024]
click at [366, 409] on li "ZEBRA-NASH-TAYLOR" at bounding box center [812, 408] width 1022 height 22
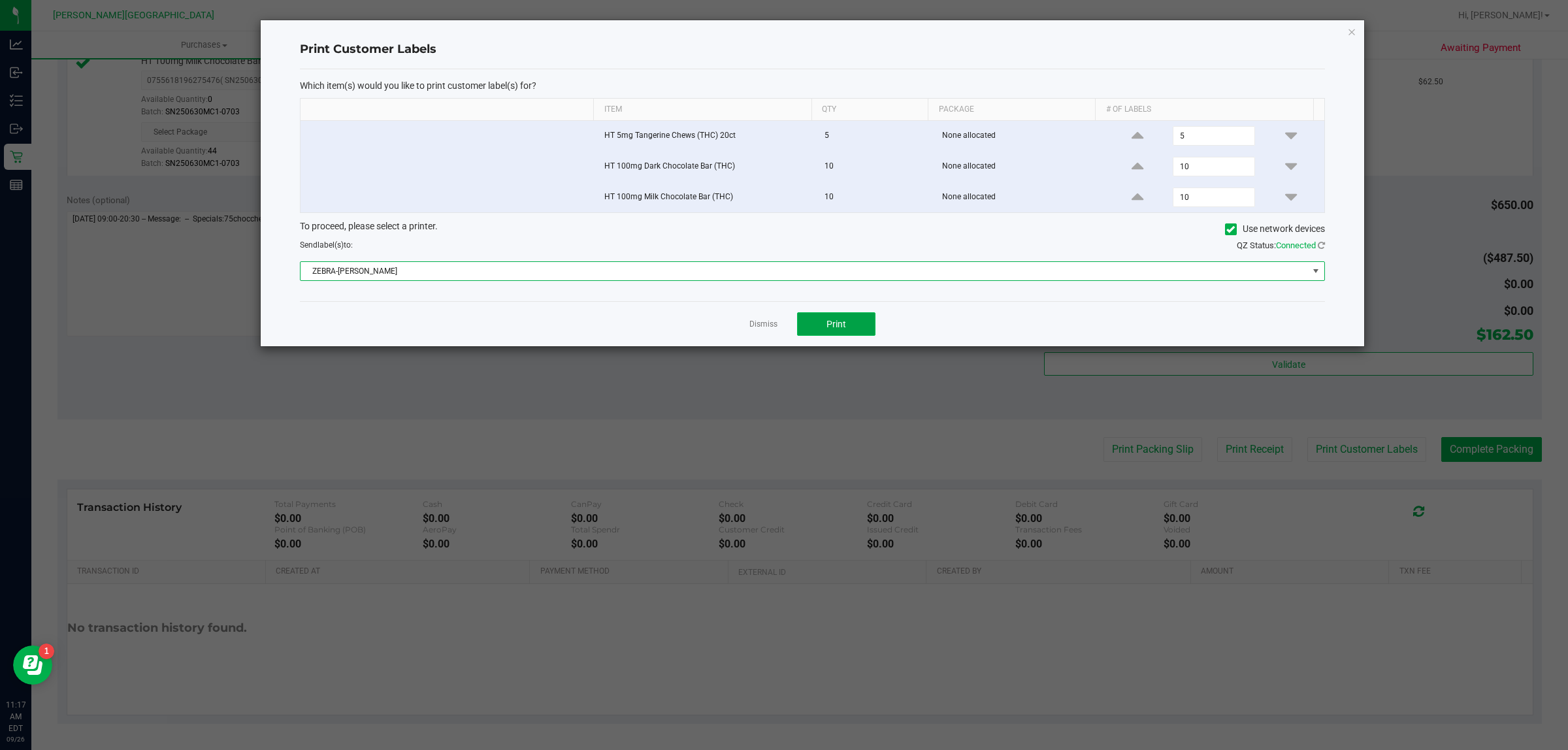
click at [855, 336] on button "Print" at bounding box center [836, 324] width 78 height 23
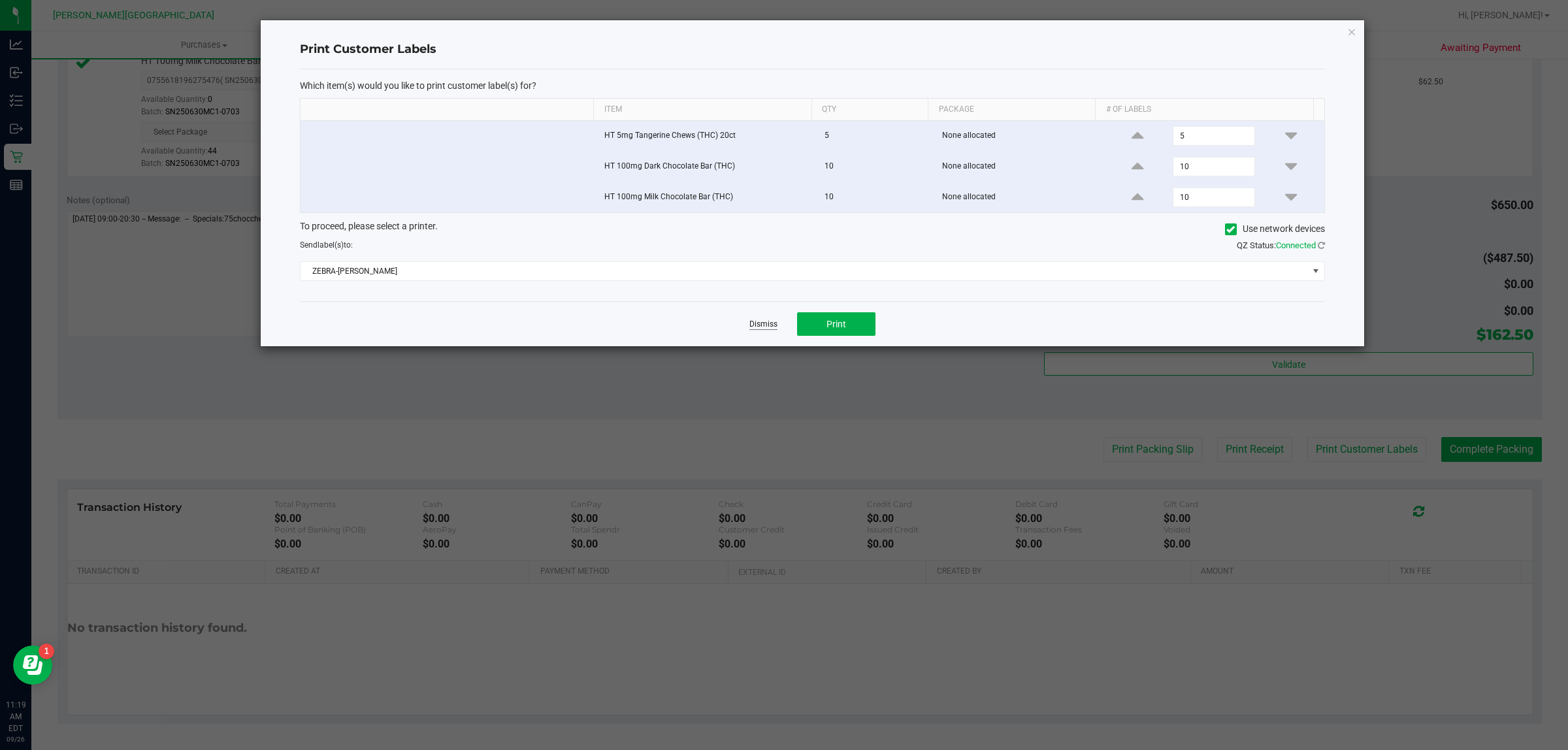
click at [755, 328] on link "Dismiss" at bounding box center [763, 325] width 28 height 11
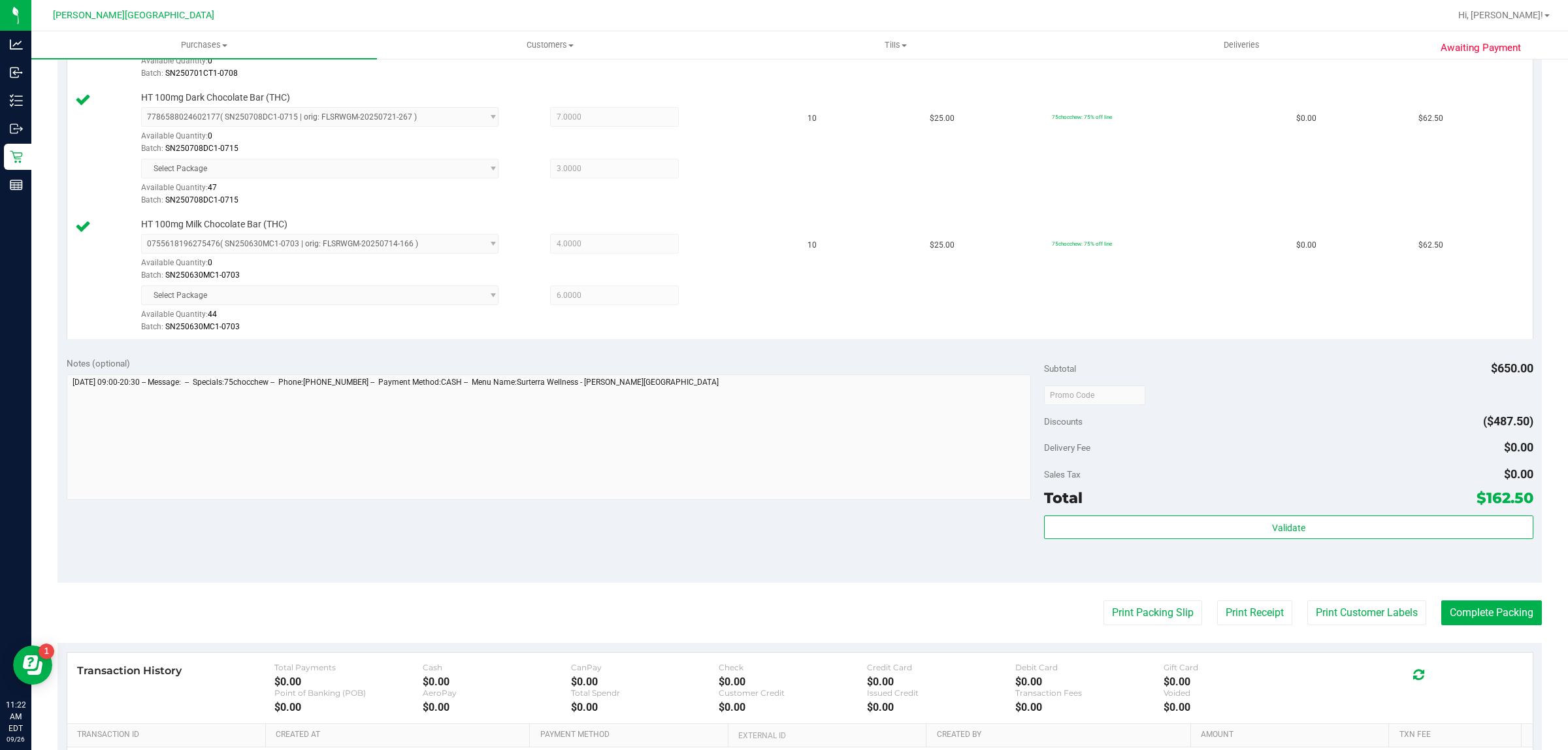
scroll to position [409, 0]
click at [1202, 509] on div "Total $162.50" at bounding box center [1288, 497] width 489 height 23
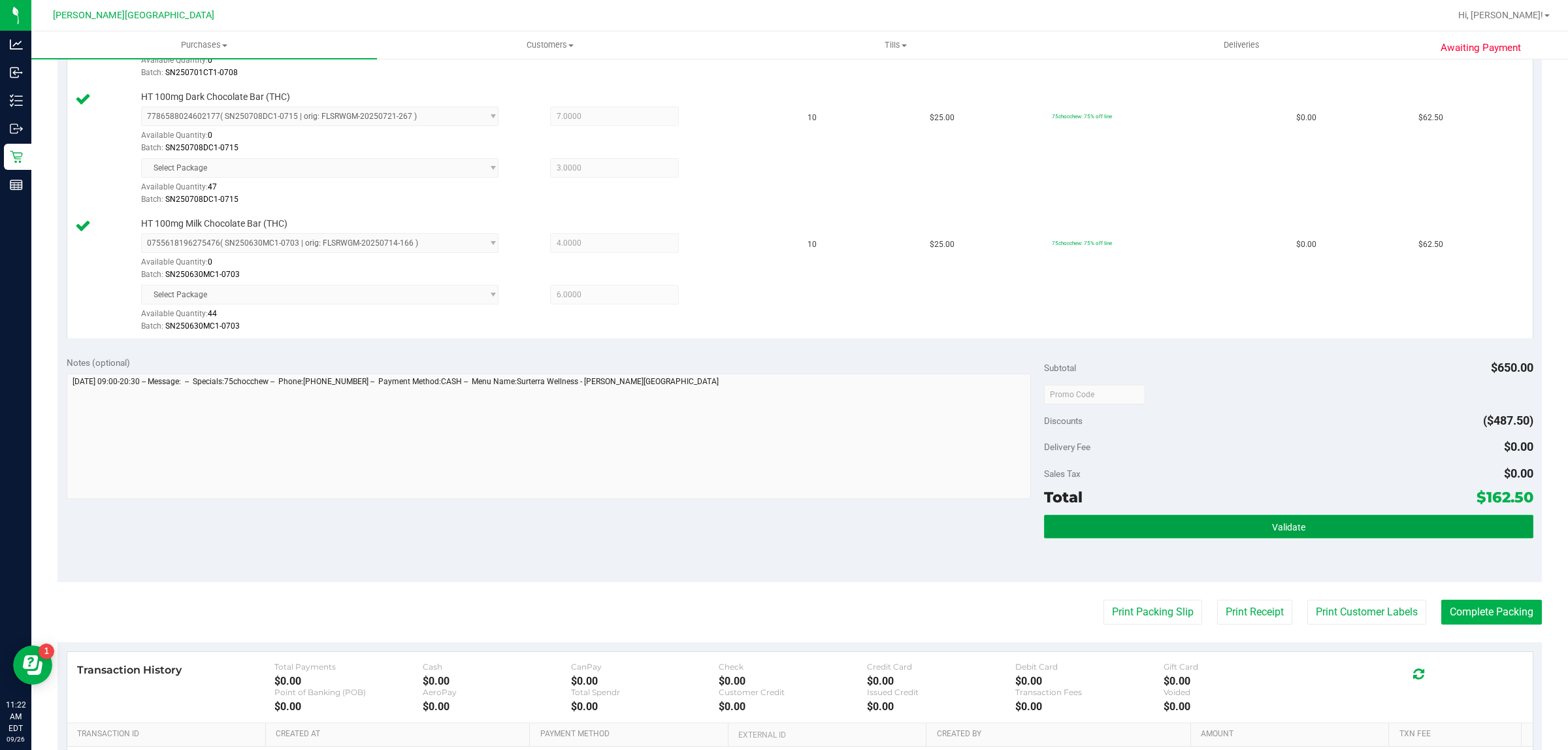
click at [1205, 531] on button "Validate" at bounding box center [1288, 526] width 489 height 23
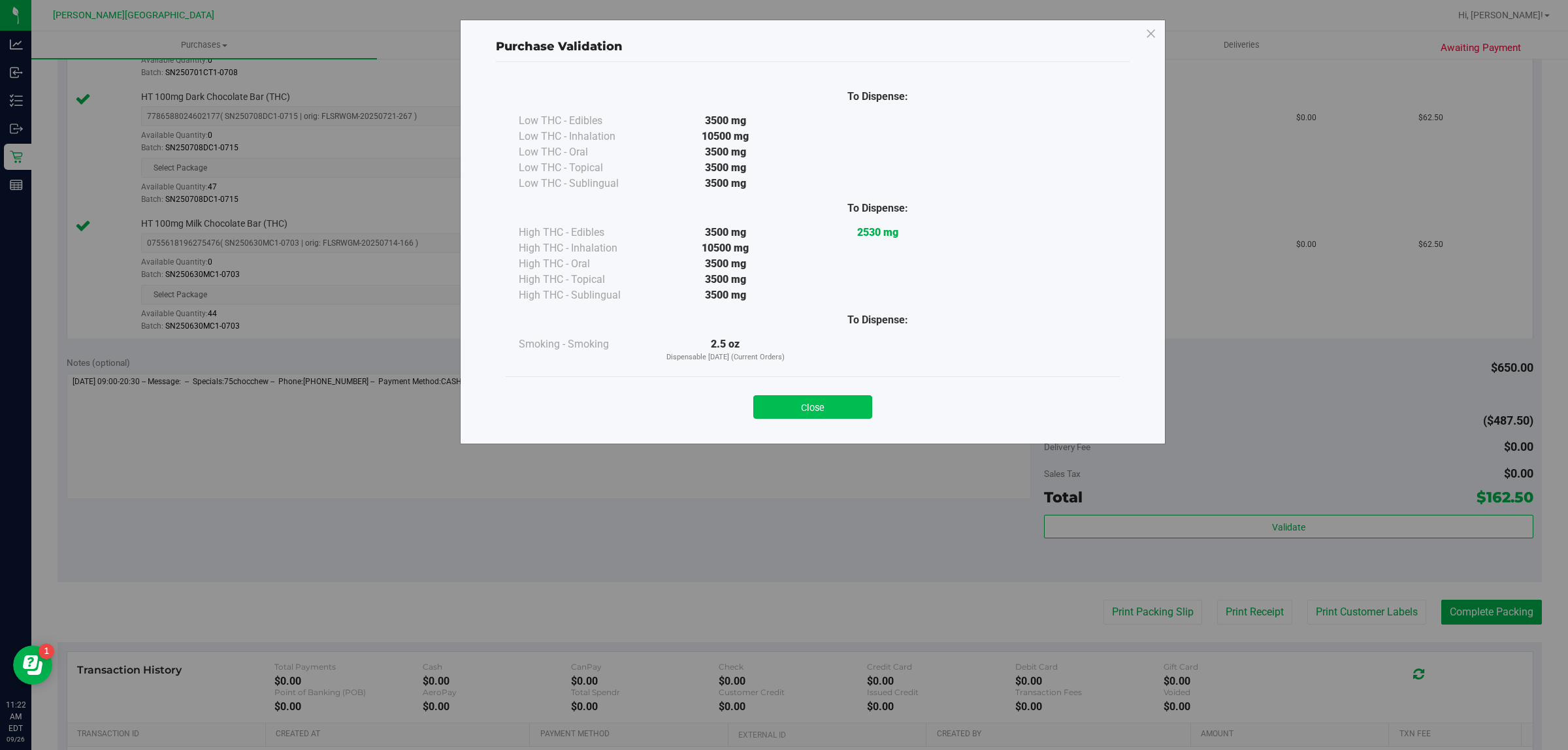
click at [813, 397] on button "Close" at bounding box center [813, 407] width 119 height 23
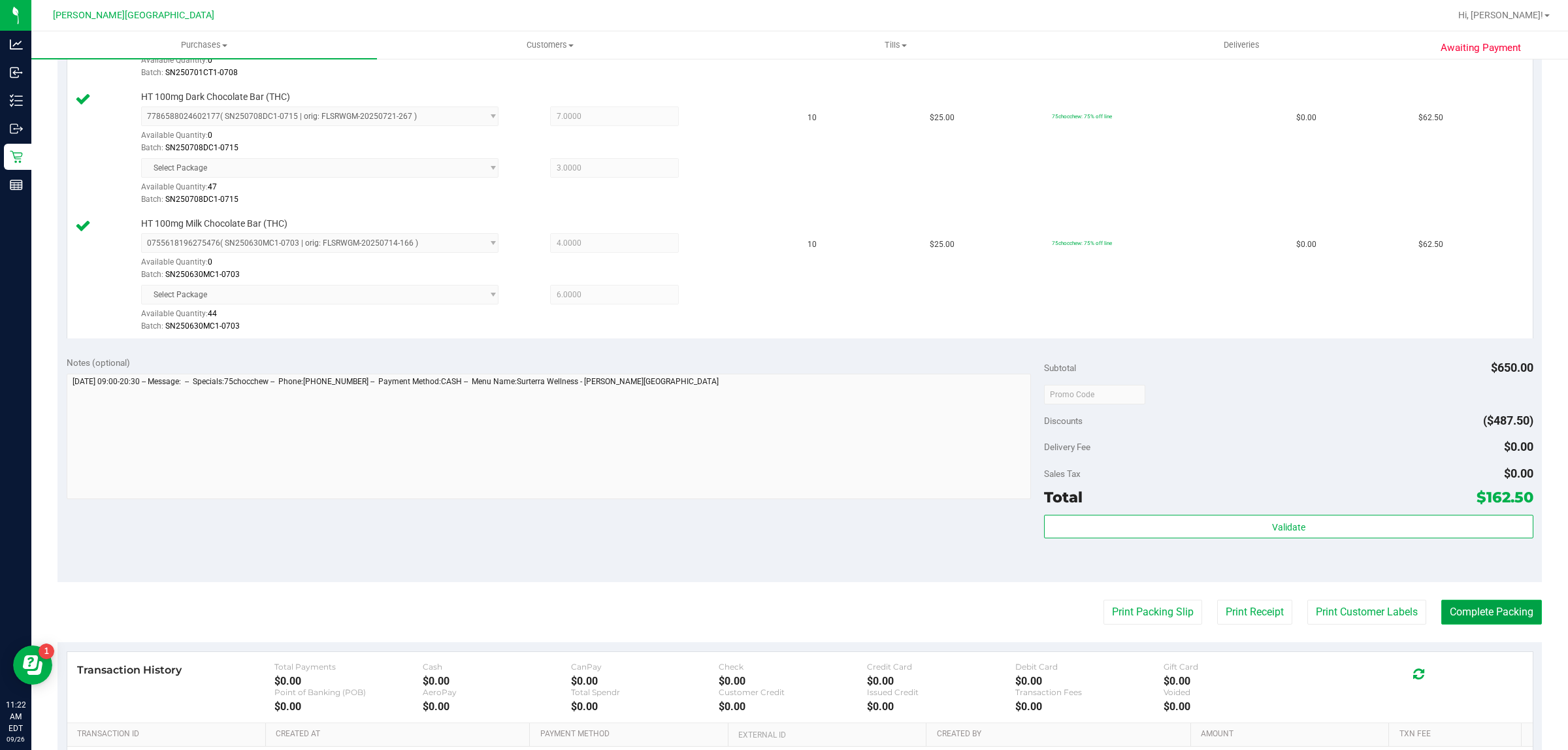
click at [1462, 622] on button "Complete Packing" at bounding box center [1491, 612] width 100 height 25
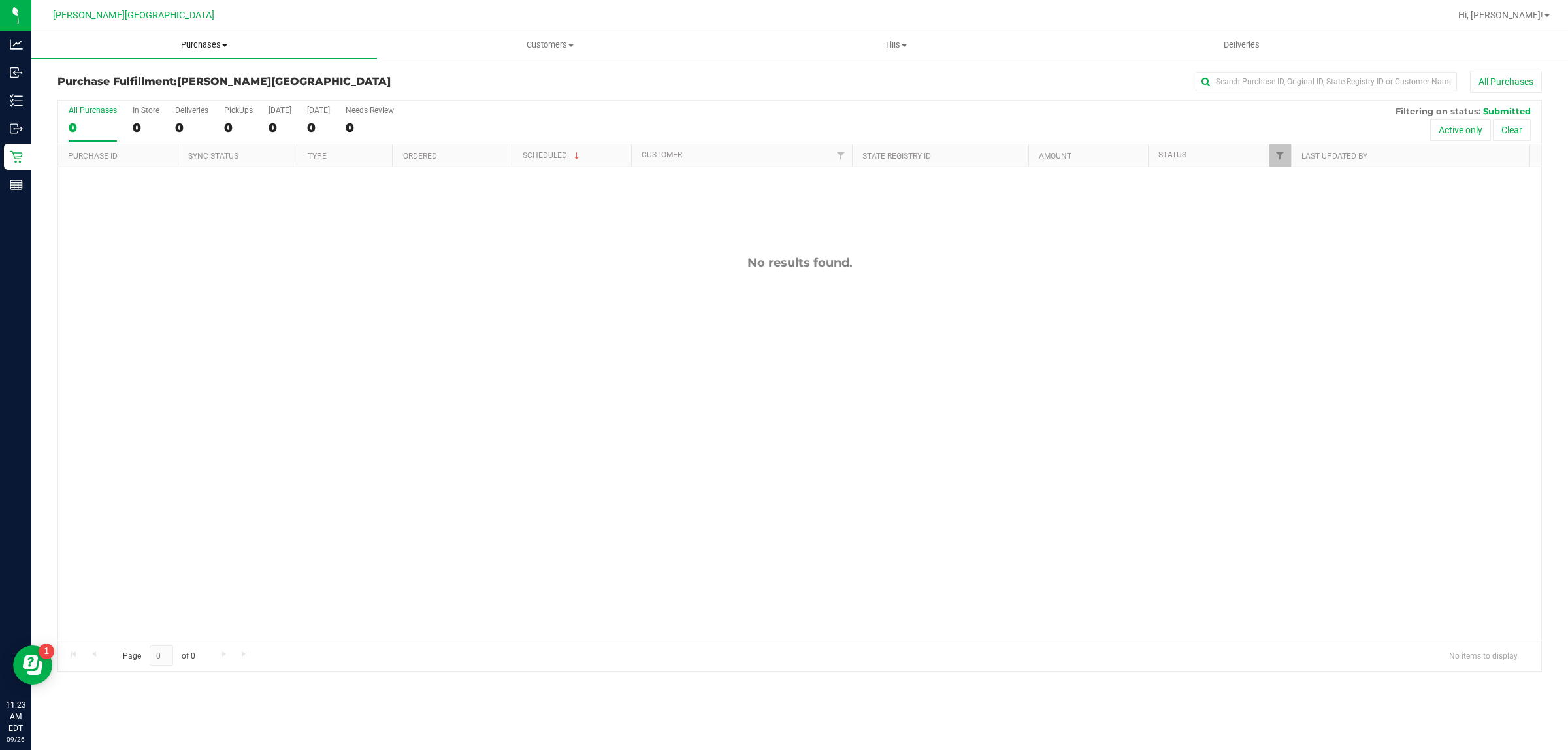
click at [200, 36] on uib-tab-heading "Purchases Summary of purchases Fulfillment All purchases" at bounding box center [204, 45] width 345 height 28
click at [131, 92] on li "Fulfillment" at bounding box center [204, 95] width 345 height 16
click at [178, 37] on uib-tab-heading "Purchases Summary of purchases Fulfillment All purchases" at bounding box center [204, 45] width 345 height 28
click at [129, 92] on li "Fulfillment" at bounding box center [204, 95] width 345 height 16
click at [861, 385] on div "No results found." at bounding box center [800, 447] width 1483 height 561
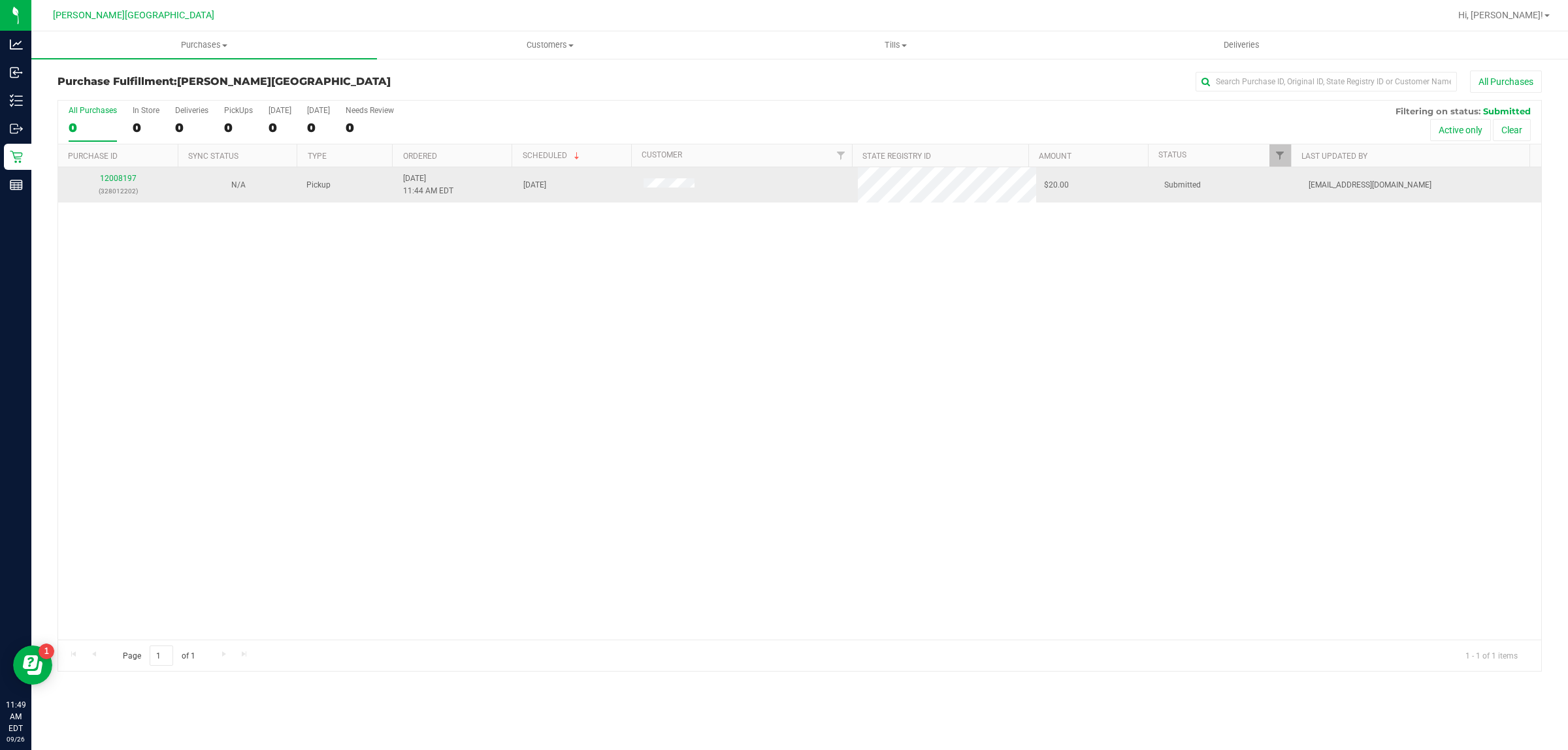
click at [115, 187] on p "(328012202)" at bounding box center [118, 190] width 105 height 12
click at [109, 182] on link "12008197" at bounding box center [118, 178] width 36 height 9
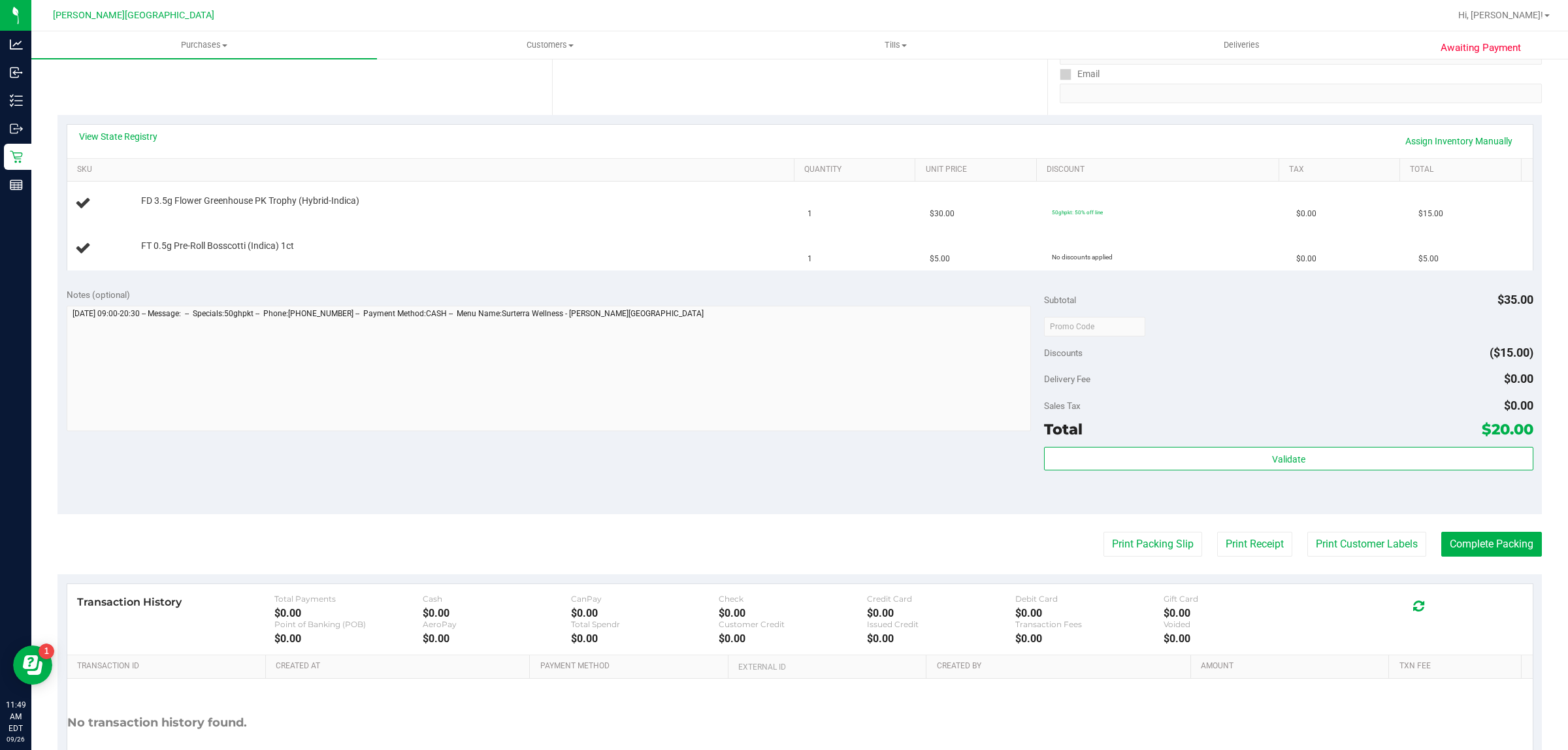
scroll to position [245, 0]
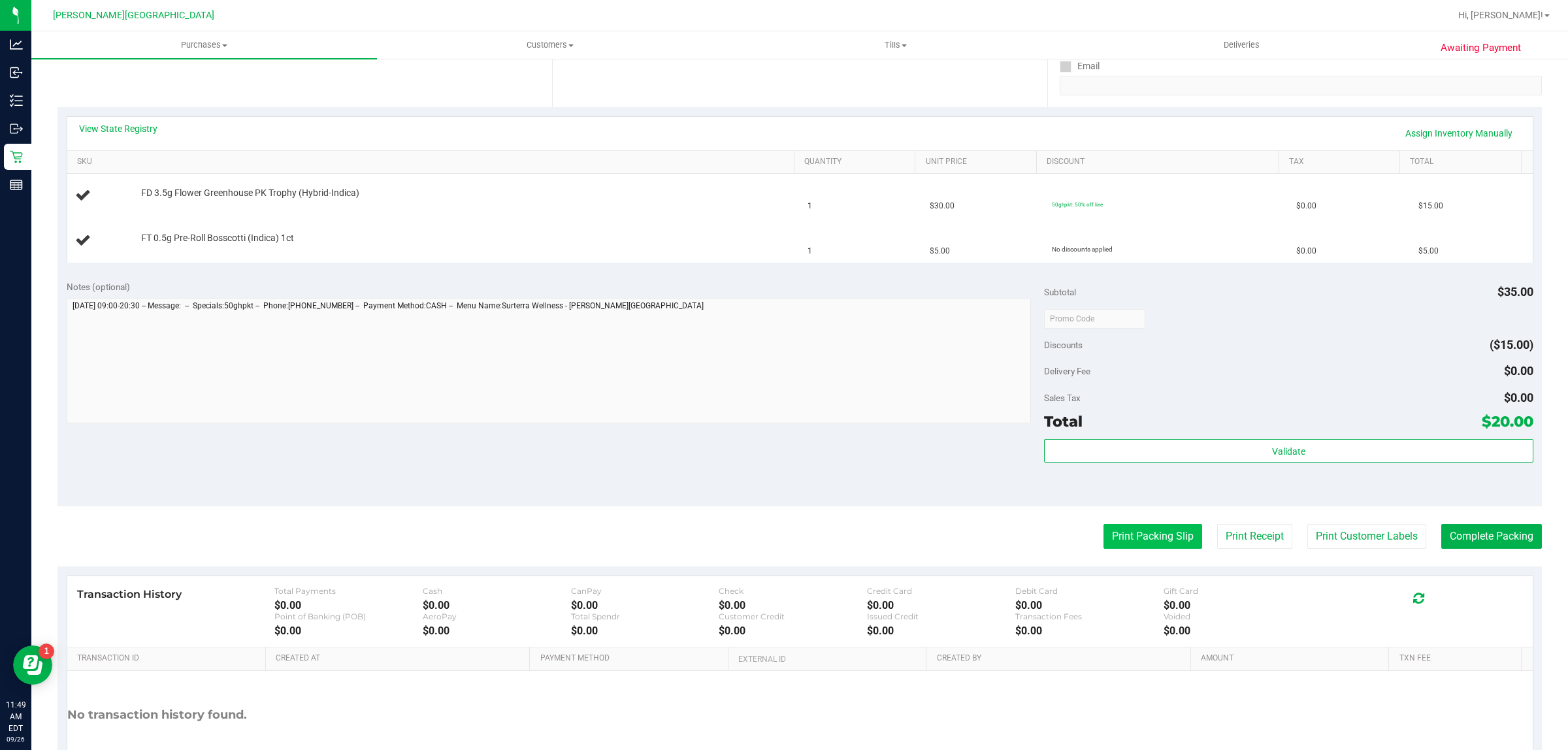
click at [1136, 536] on button "Print Packing Slip" at bounding box center [1152, 537] width 98 height 25
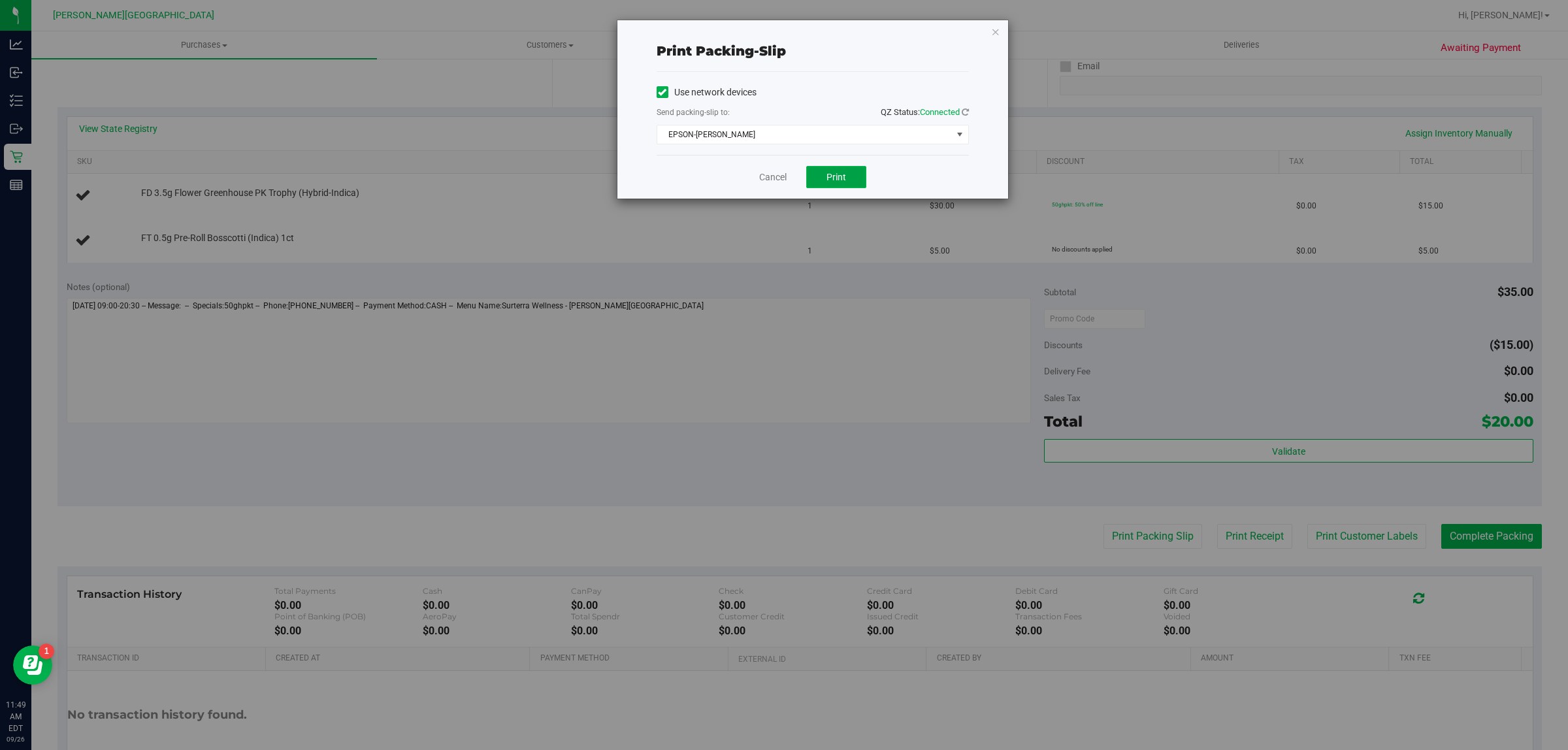
click at [855, 184] on button "Print" at bounding box center [836, 177] width 60 height 22
click at [773, 180] on link "Cancel" at bounding box center [773, 177] width 28 height 14
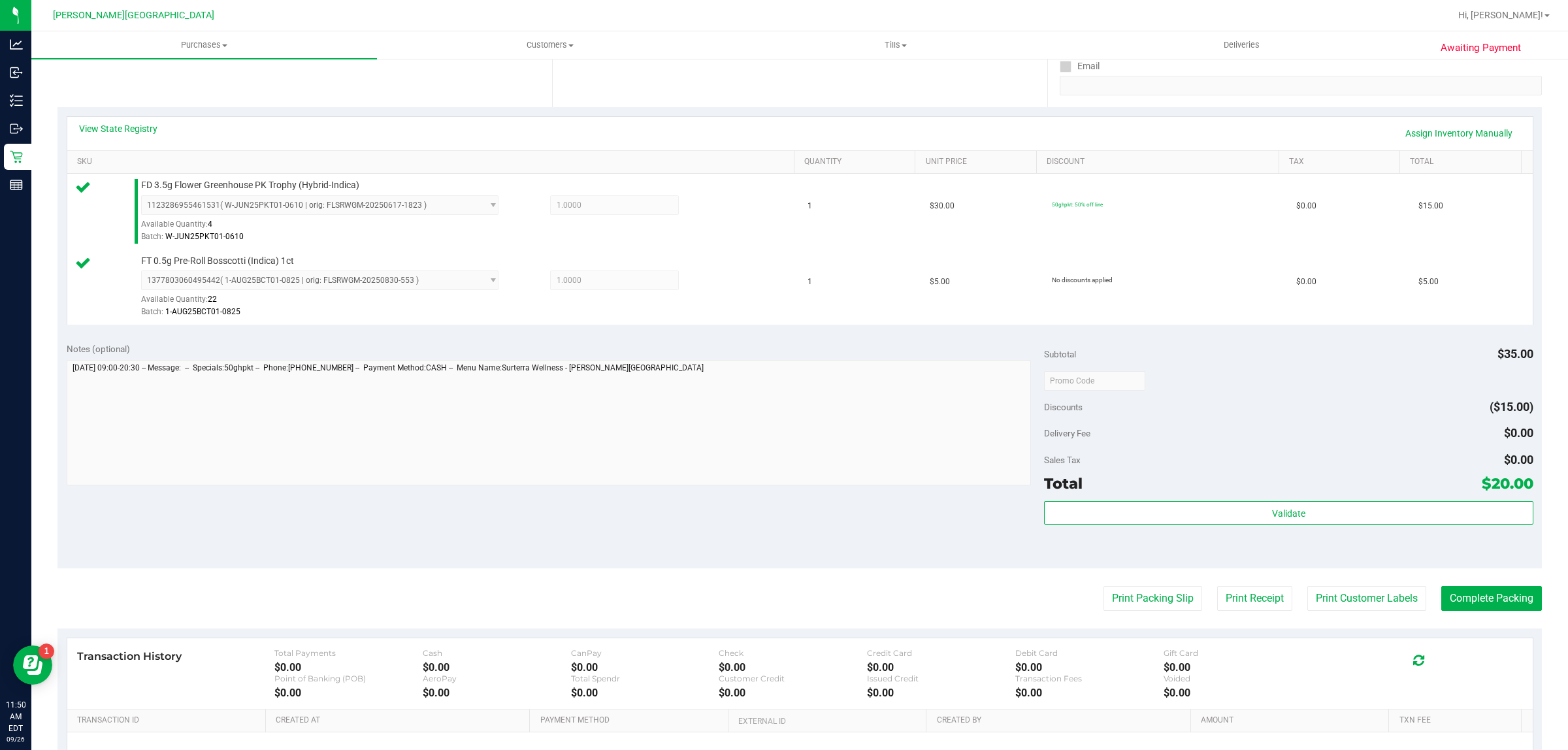
click at [1190, 498] on div "Subtotal $35.00 Discounts ($15.00) Delivery Fee $0.00 Sales Tax $0.00 Total $20…" at bounding box center [1288, 451] width 489 height 217
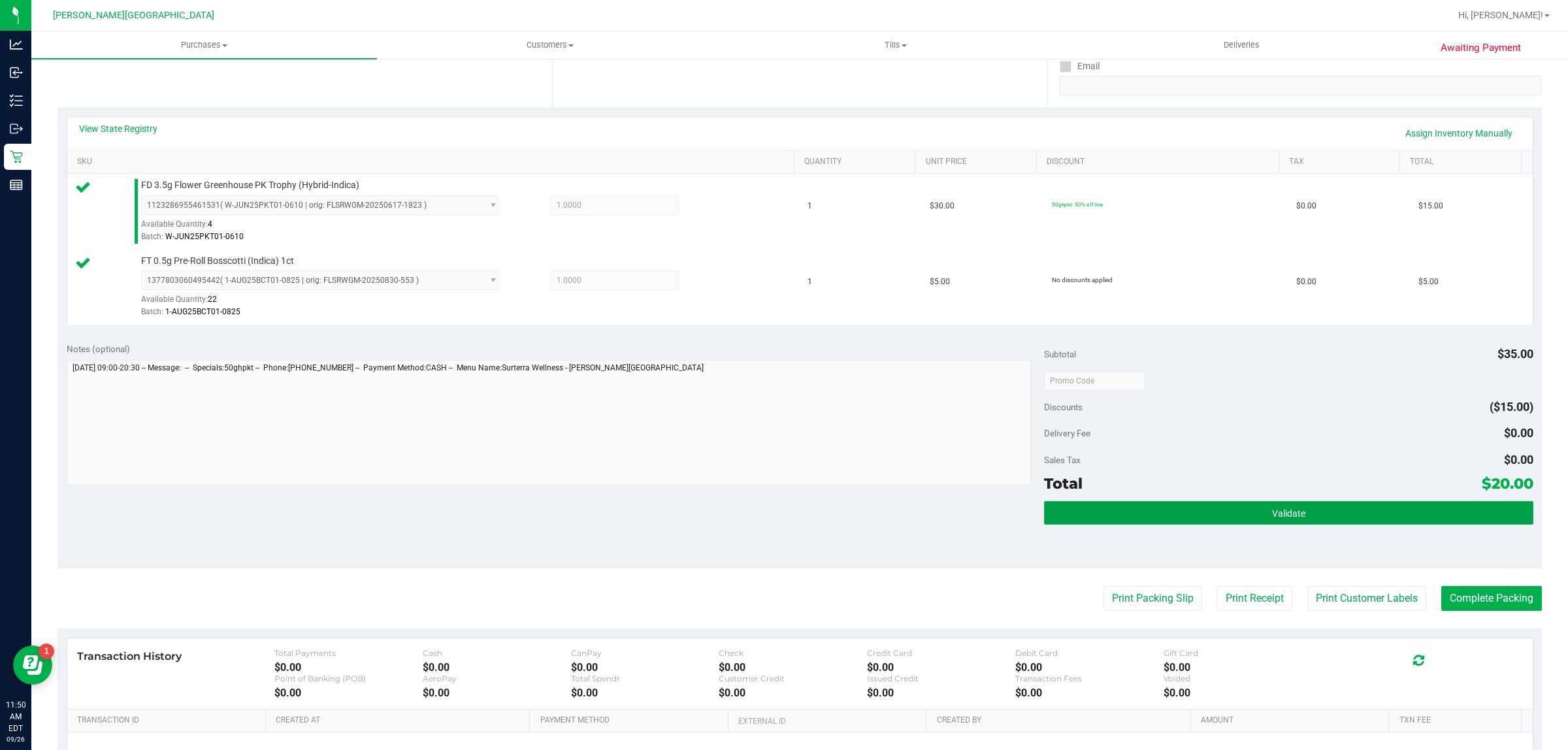
click at [1184, 520] on button "Validate" at bounding box center [1288, 512] width 489 height 23
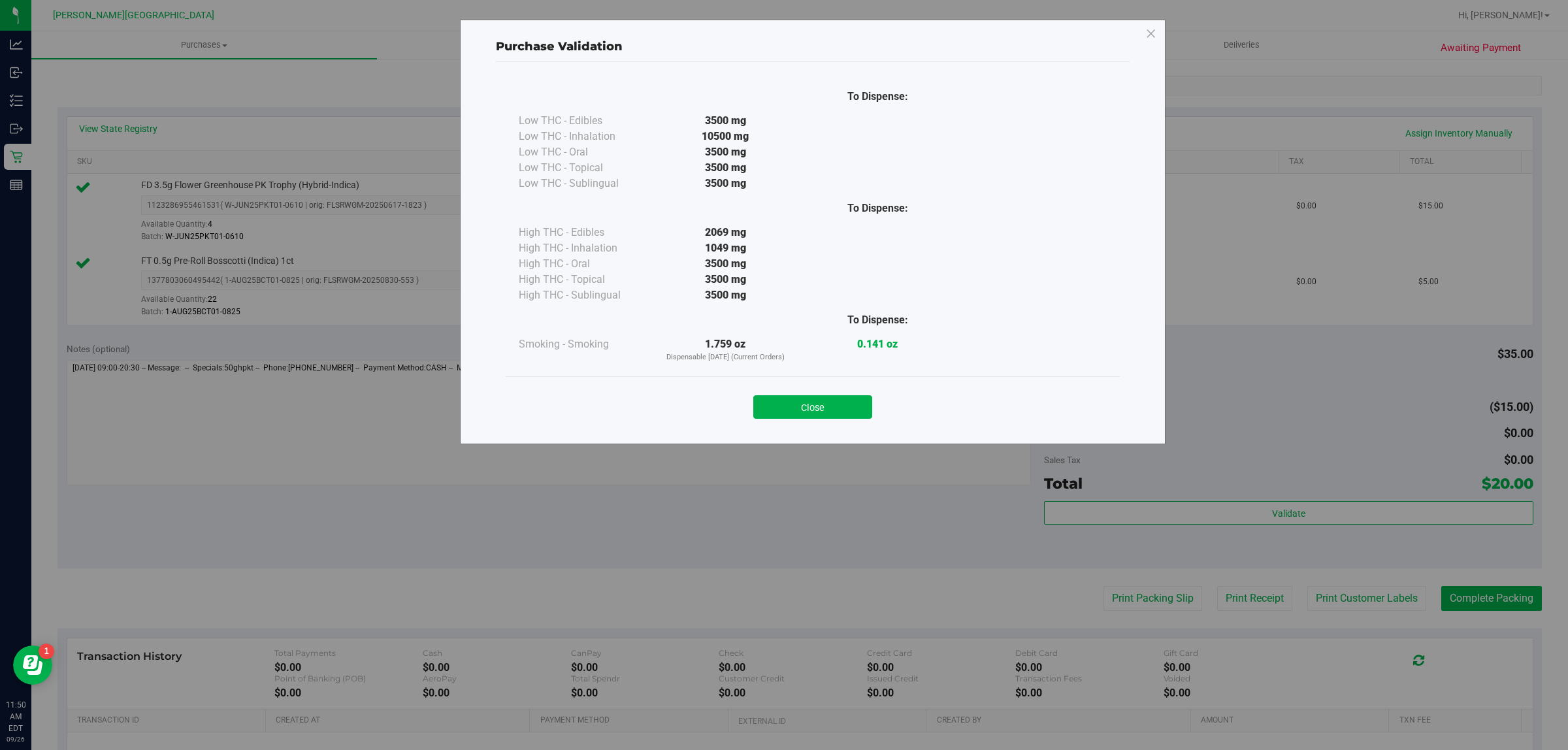
click at [820, 403] on button "Close" at bounding box center [813, 407] width 119 height 23
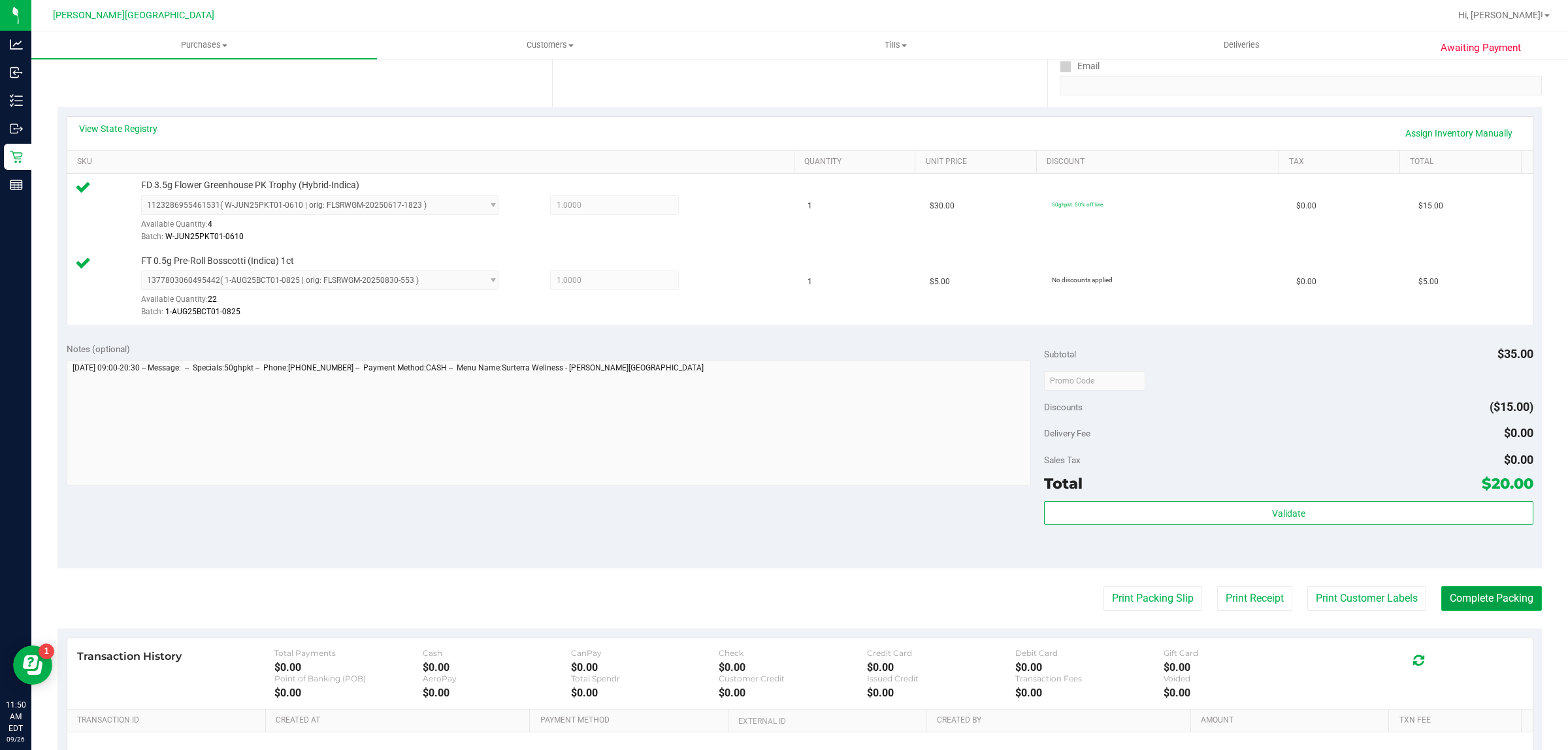
click at [1502, 604] on button "Complete Packing" at bounding box center [1491, 598] width 100 height 25
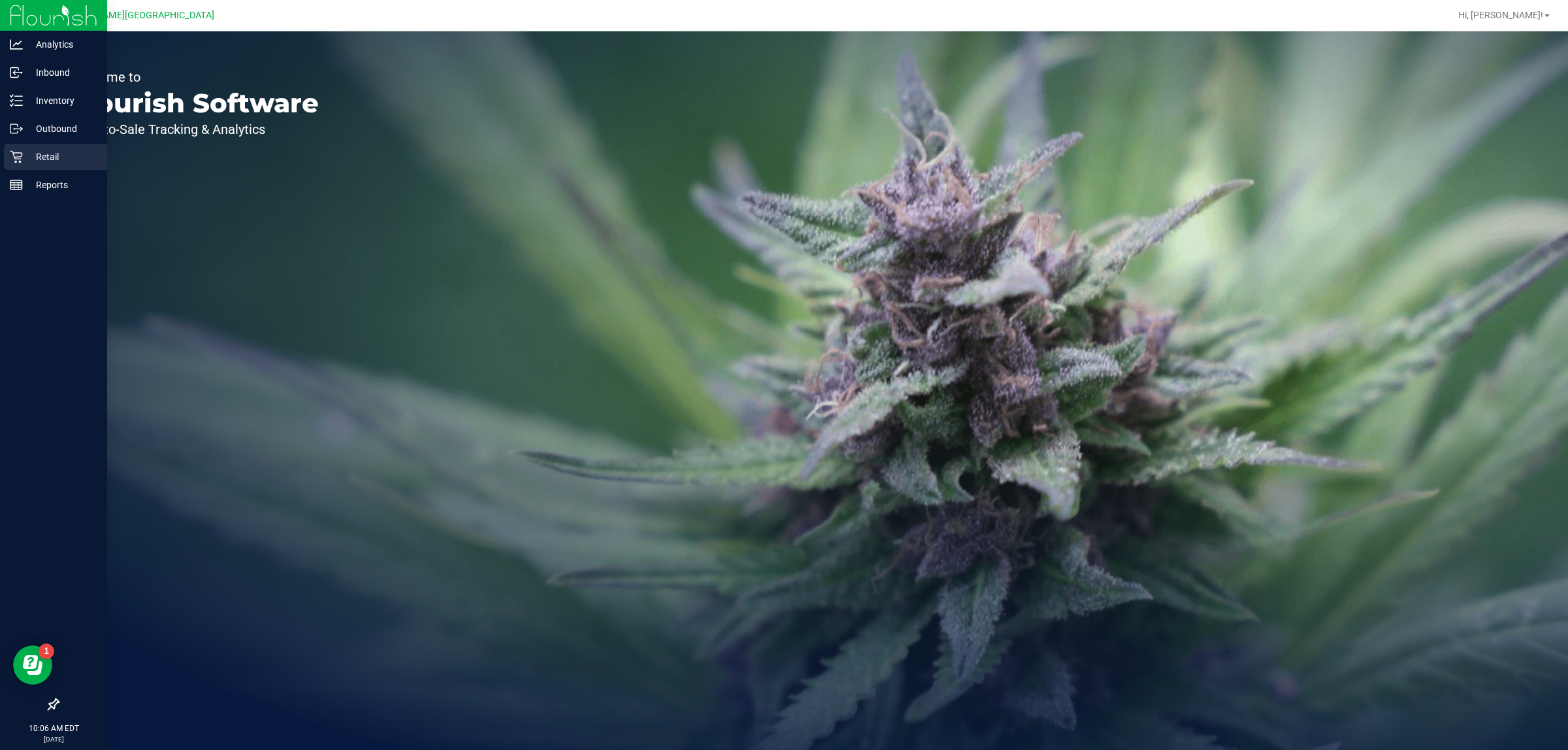
click at [51, 165] on div "Retail" at bounding box center [55, 157] width 103 height 26
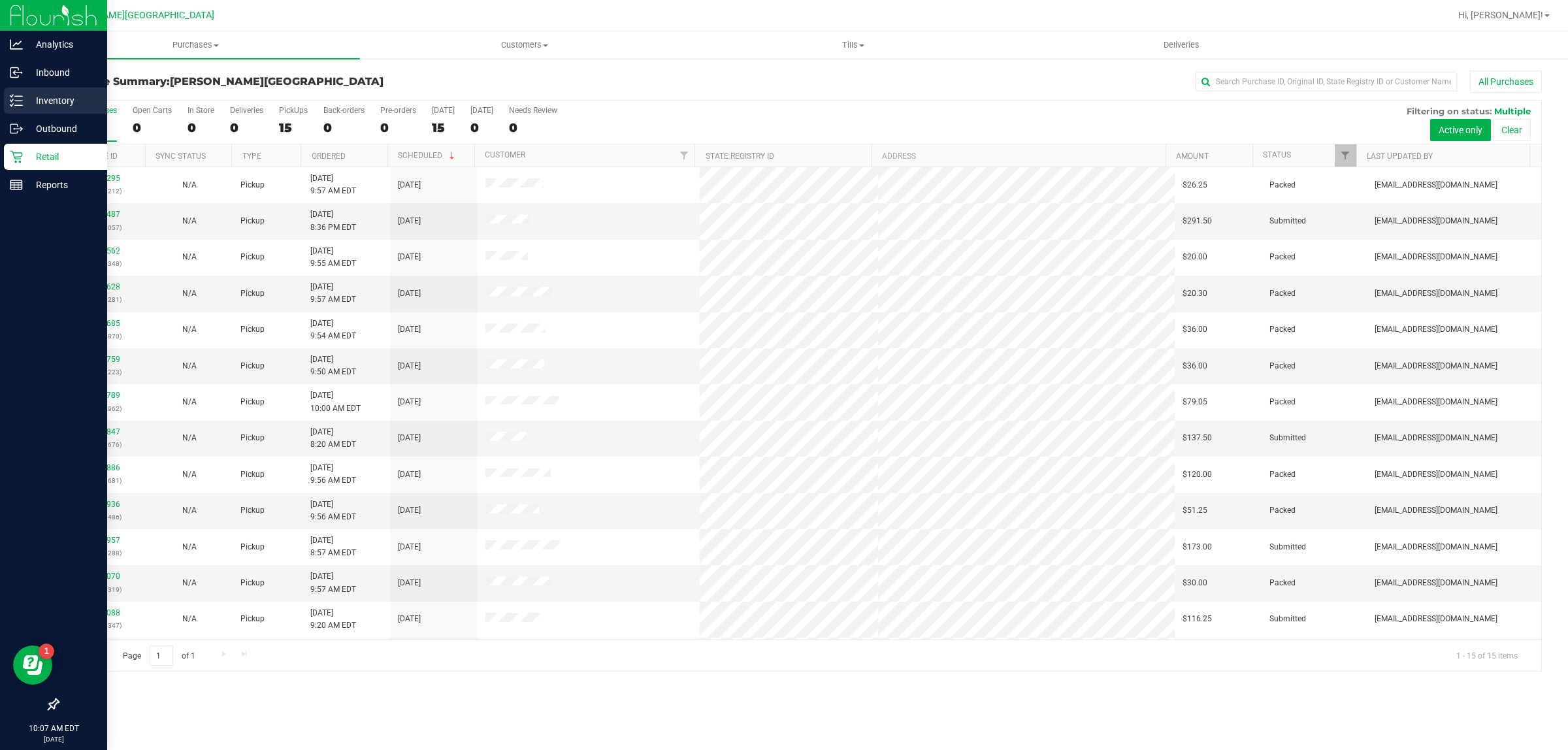
click at [21, 106] on div "Inventory" at bounding box center [55, 100] width 103 height 26
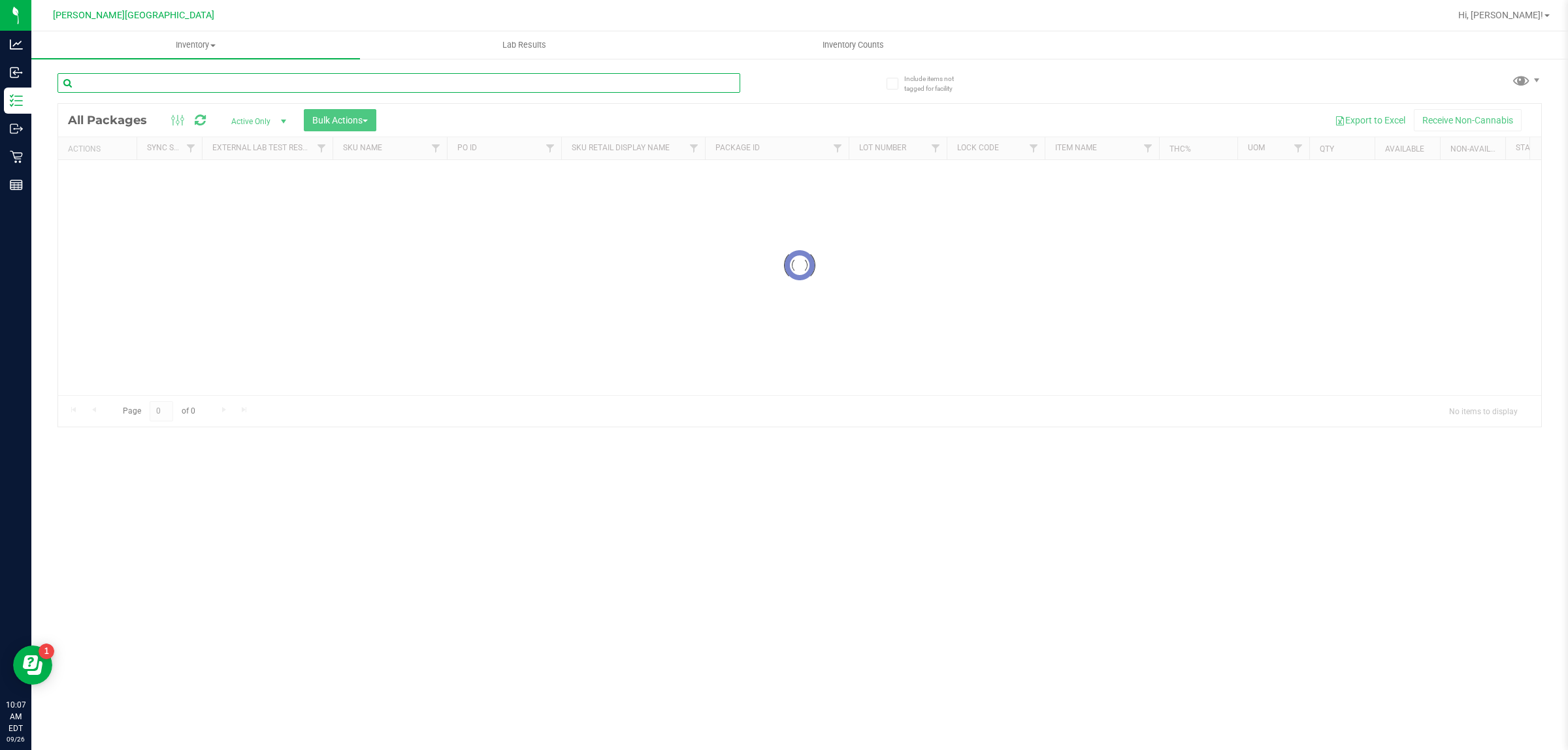
click at [180, 90] on input "text" at bounding box center [399, 83] width 683 height 19
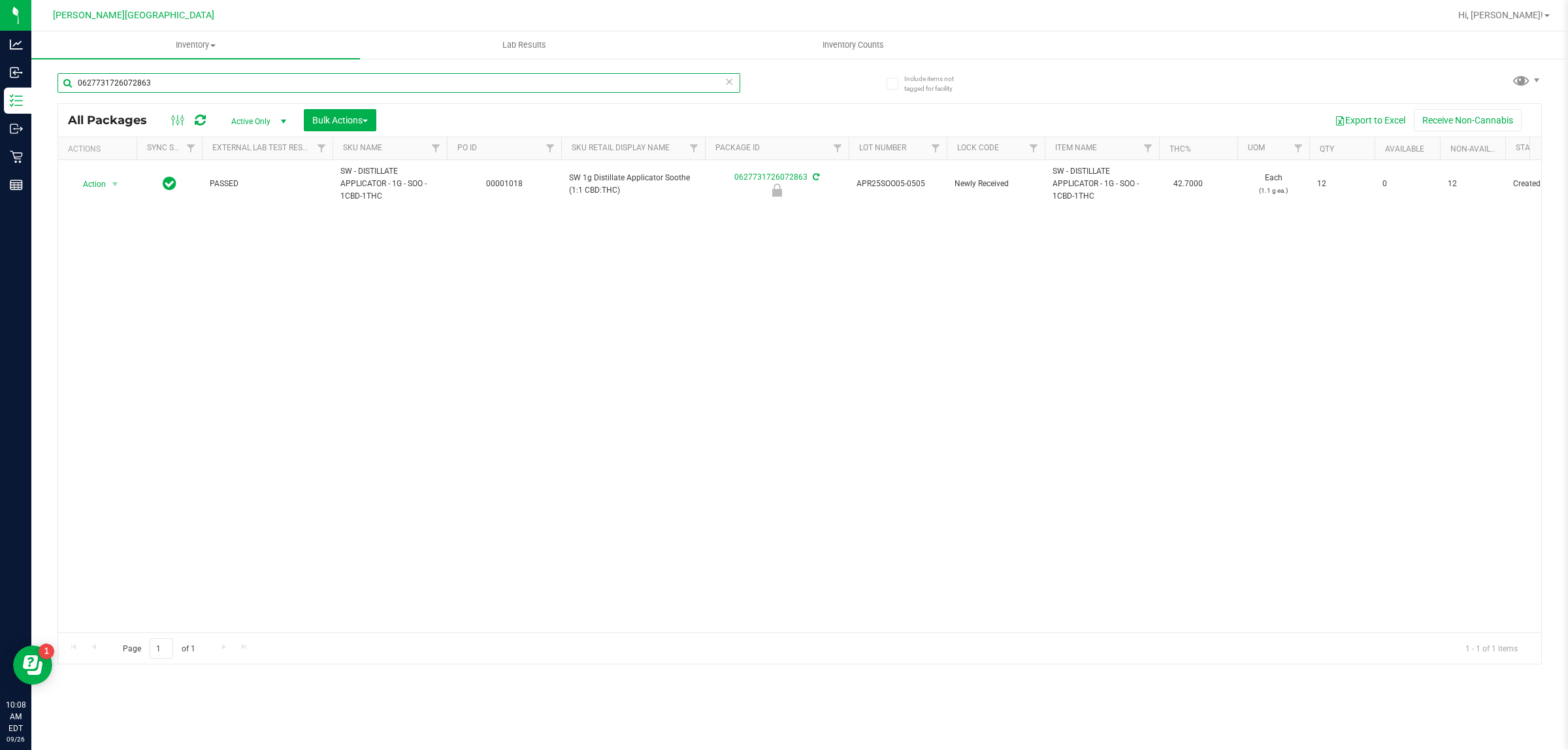
type input "0627731726072863"
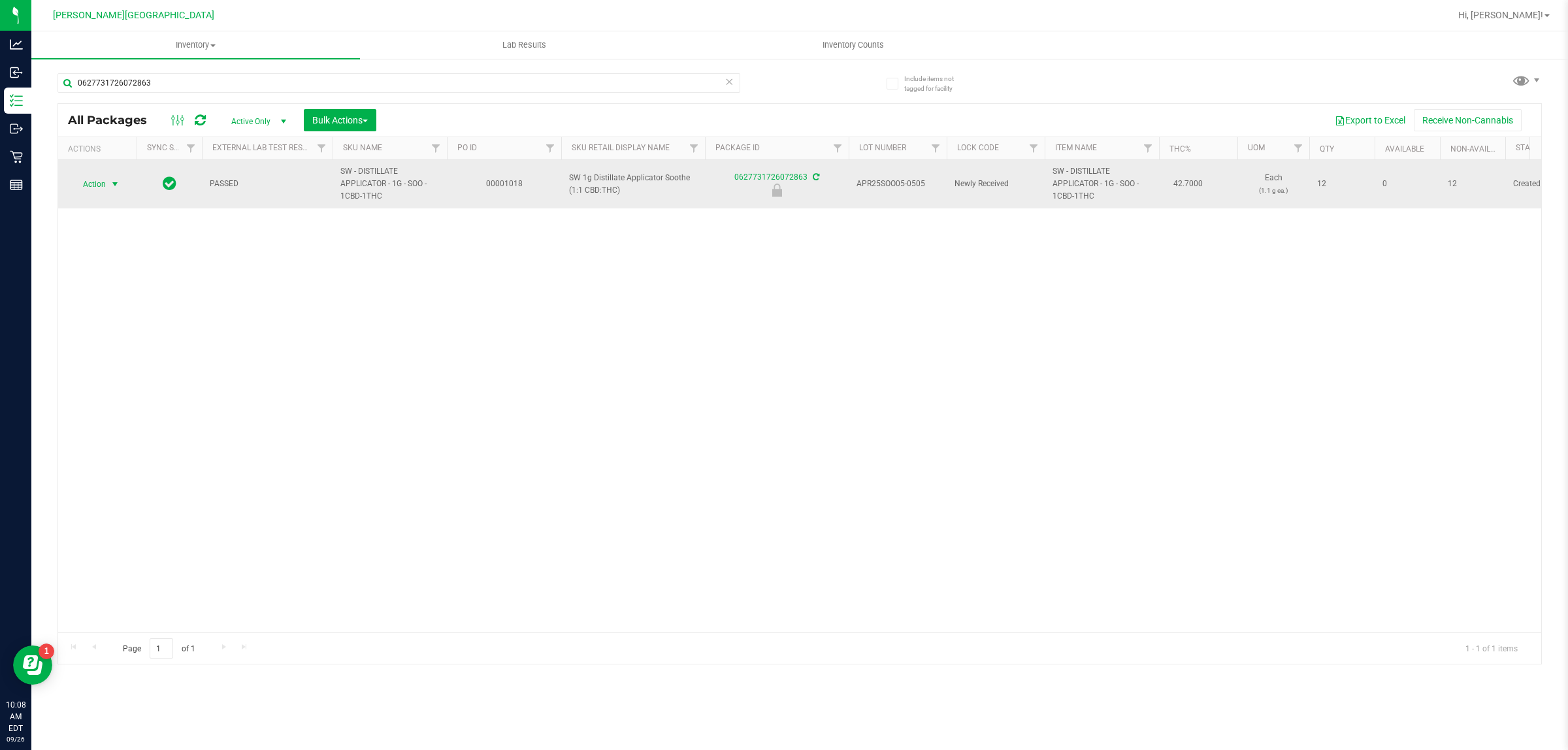
click at [114, 180] on span "select" at bounding box center [114, 184] width 10 height 10
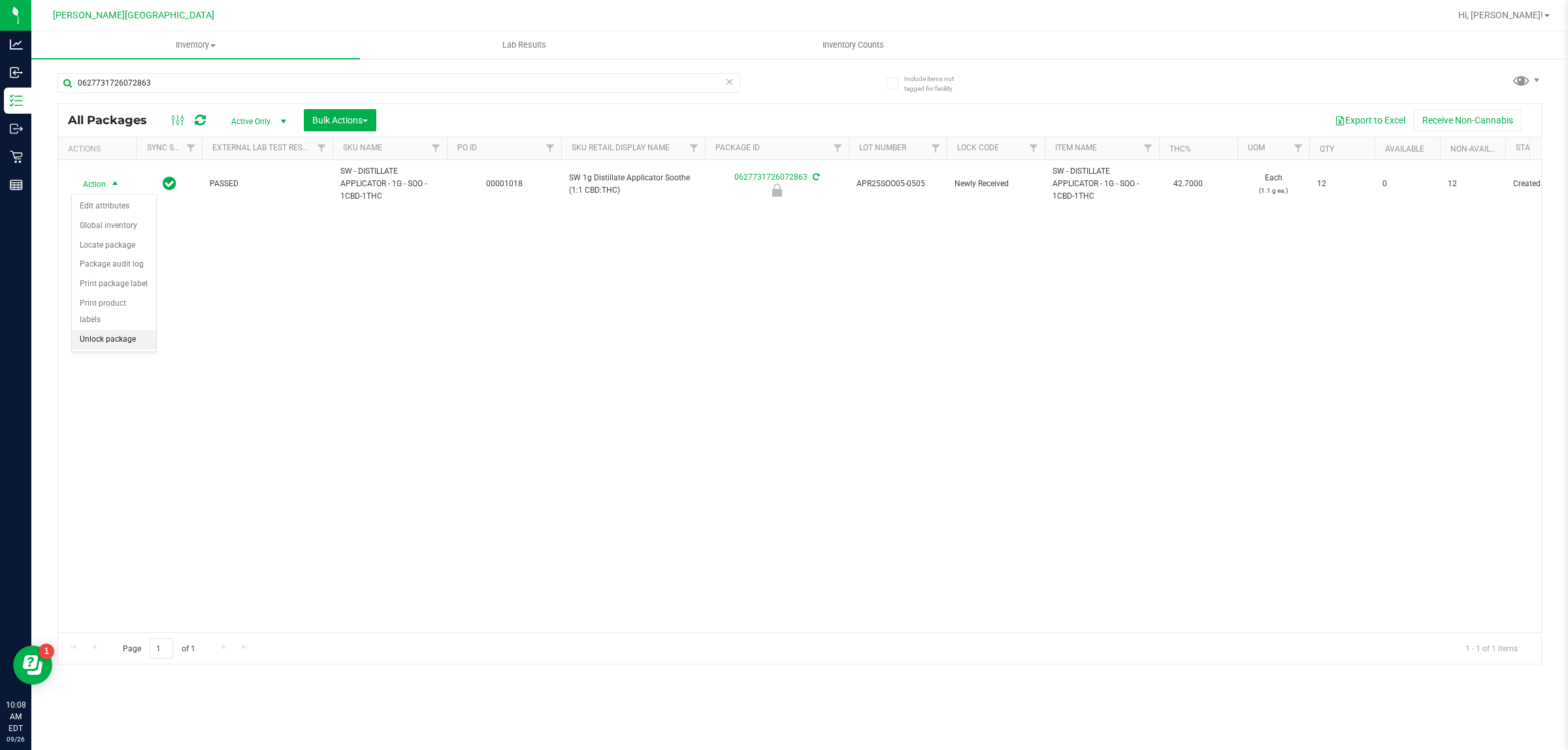
click at [96, 330] on li "Unlock package" at bounding box center [113, 340] width 84 height 19
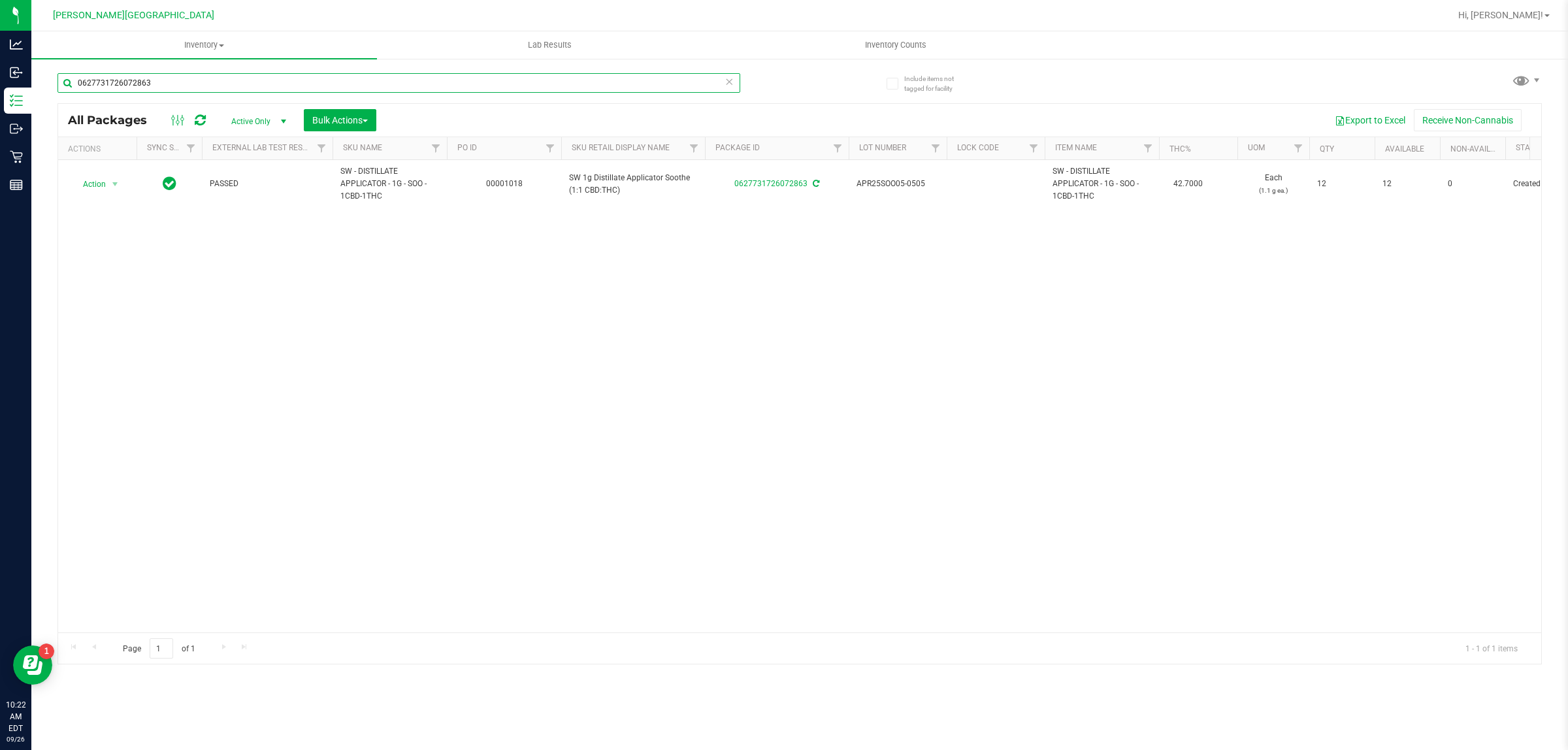
drag, startPoint x: 153, startPoint y: 81, endPoint x: 70, endPoint y: 79, distance: 83.0
click at [70, 79] on input "0627731726072863" at bounding box center [399, 83] width 683 height 19
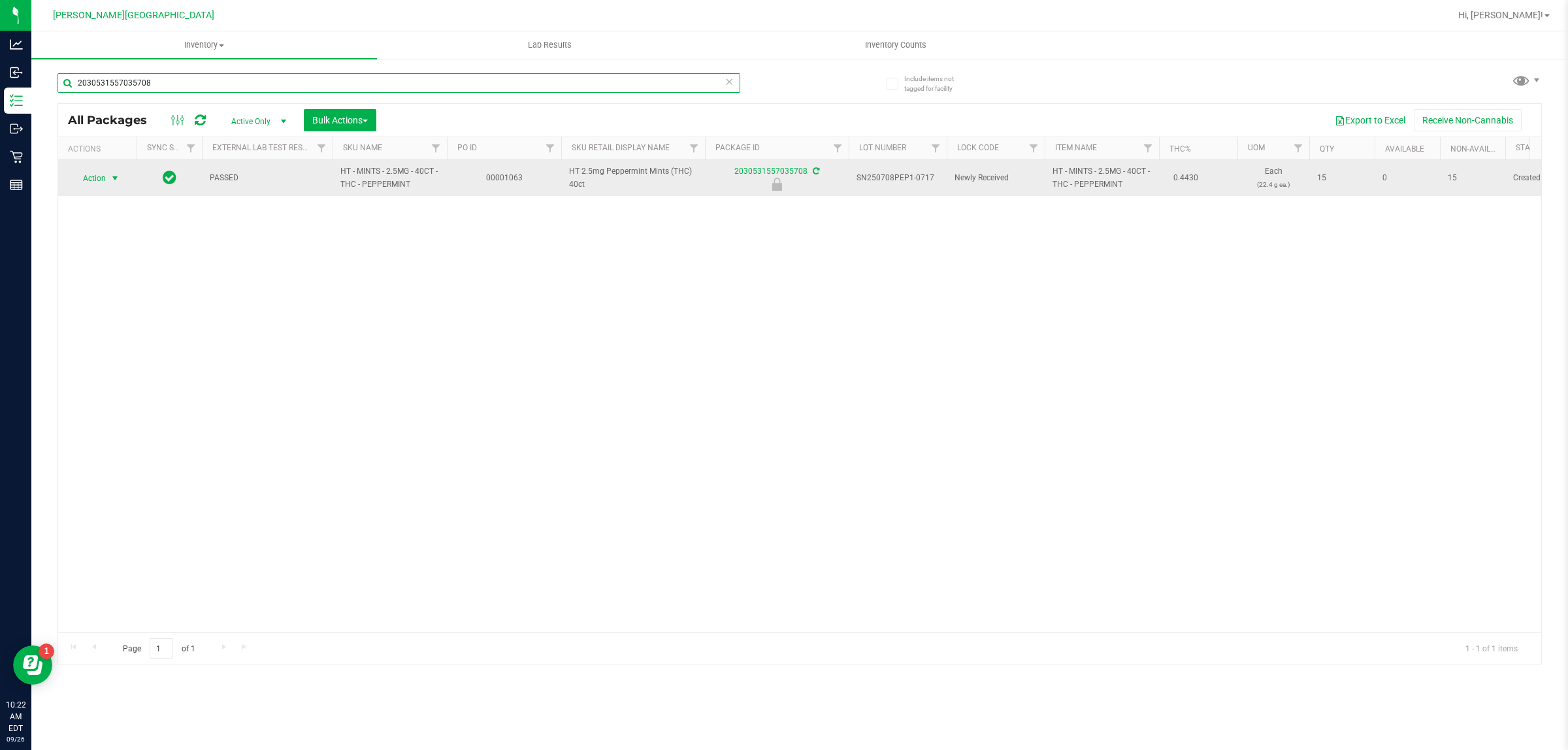
type input "2030531557035708"
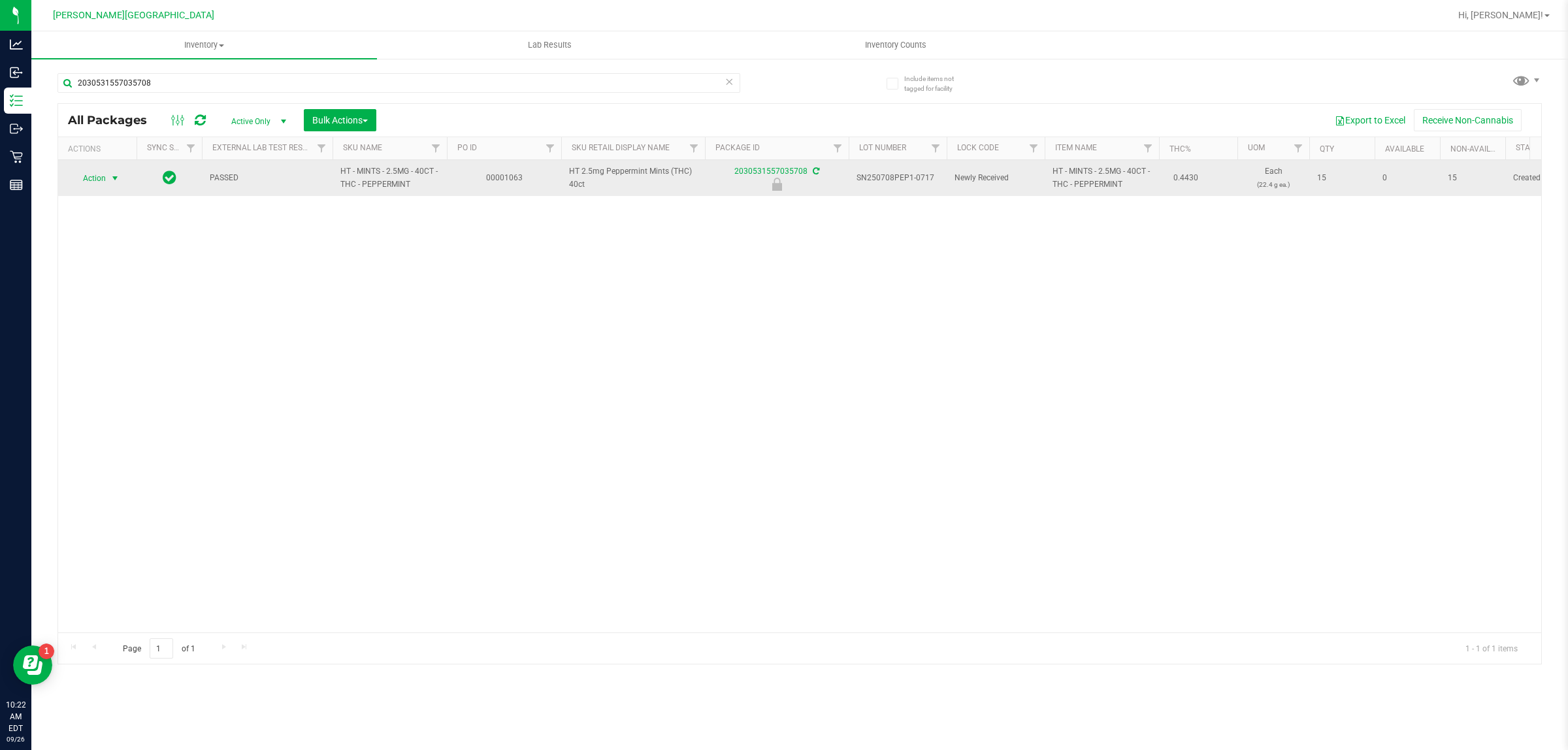
click at [113, 175] on span "select" at bounding box center [114, 178] width 10 height 10
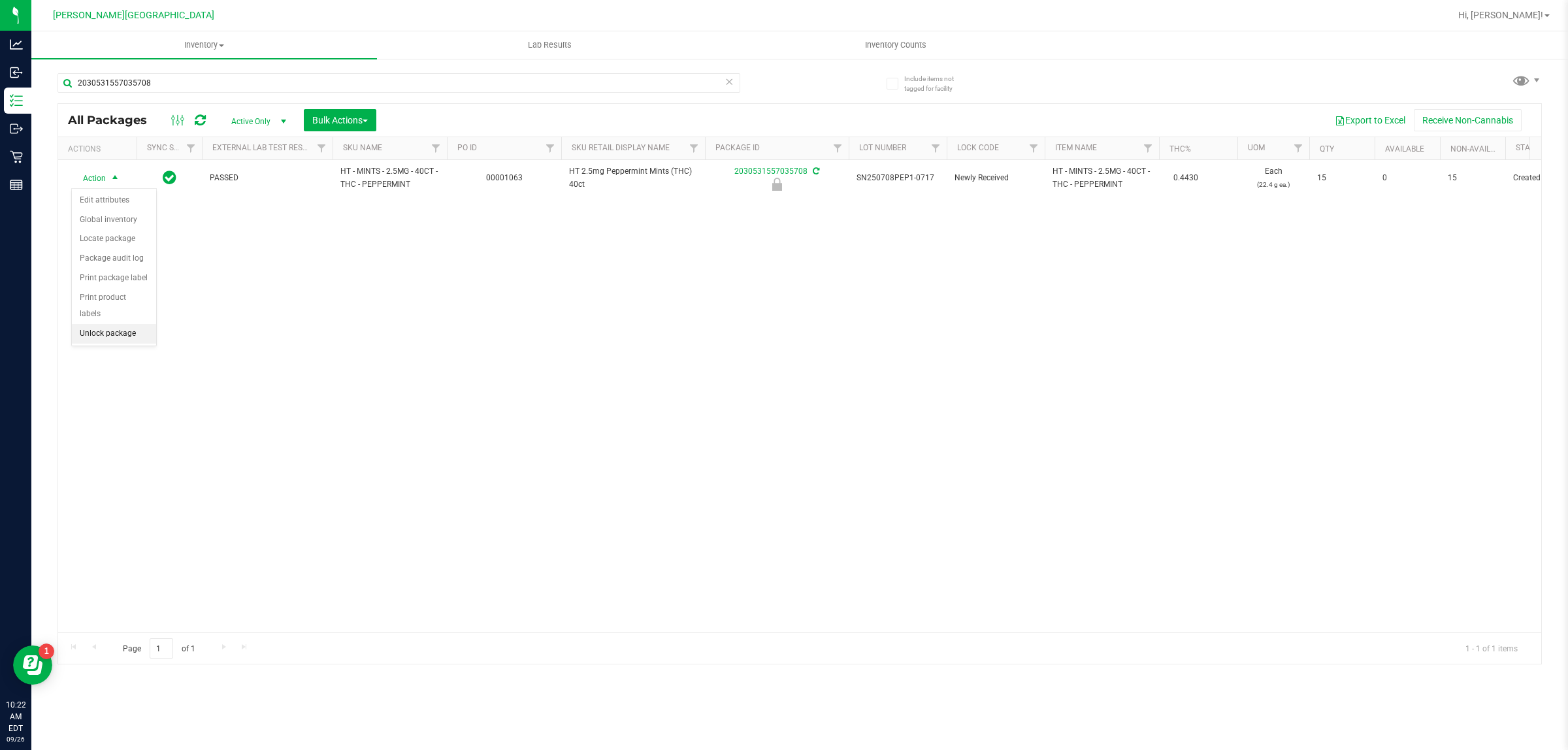
click at [101, 328] on li "Unlock package" at bounding box center [113, 333] width 84 height 19
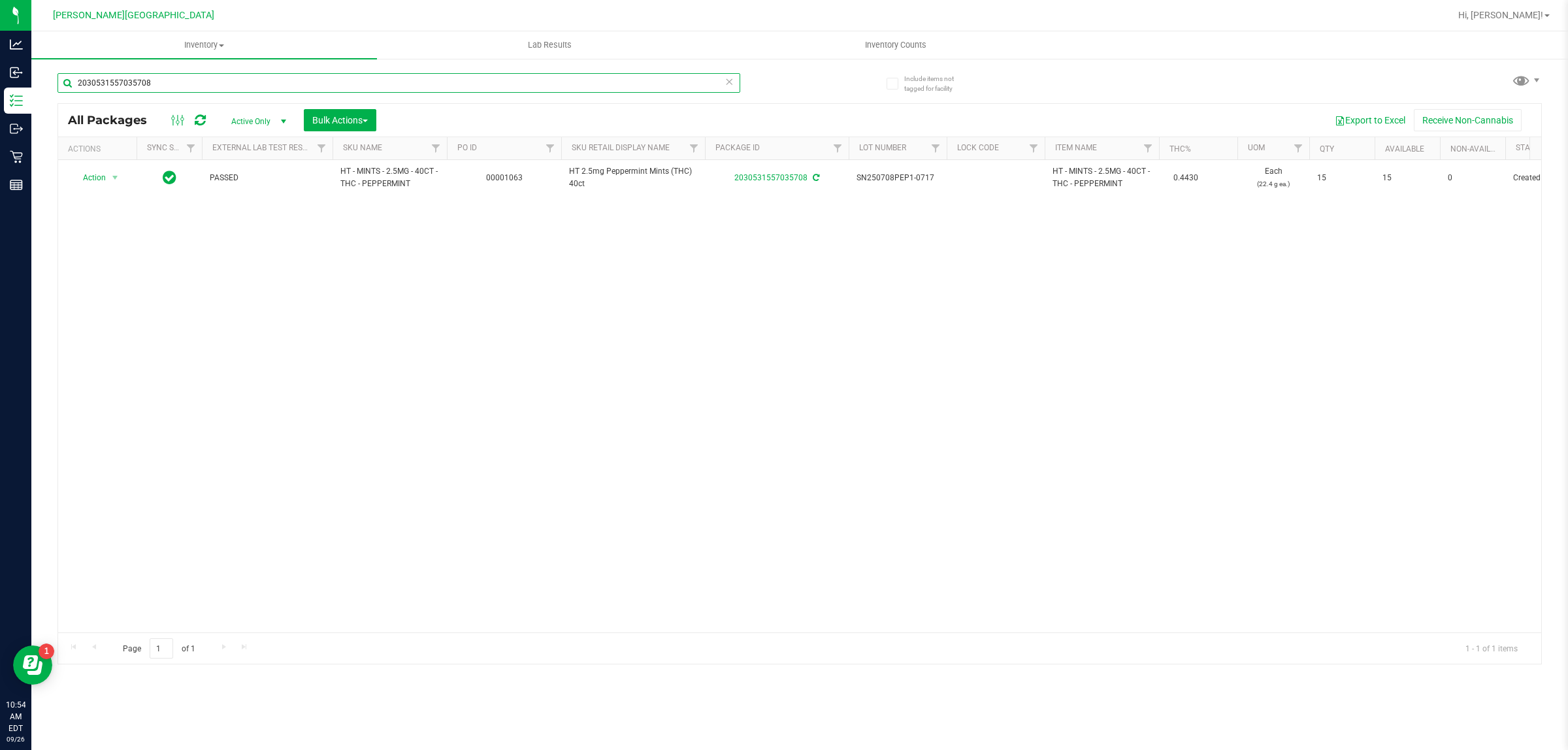
drag, startPoint x: 147, startPoint y: 84, endPoint x: 51, endPoint y: 82, distance: 96.0
click at [51, 82] on div "Include items not tagged for facility 2030531557035708 All Packages Active Only…" at bounding box center [800, 256] width 1536 height 398
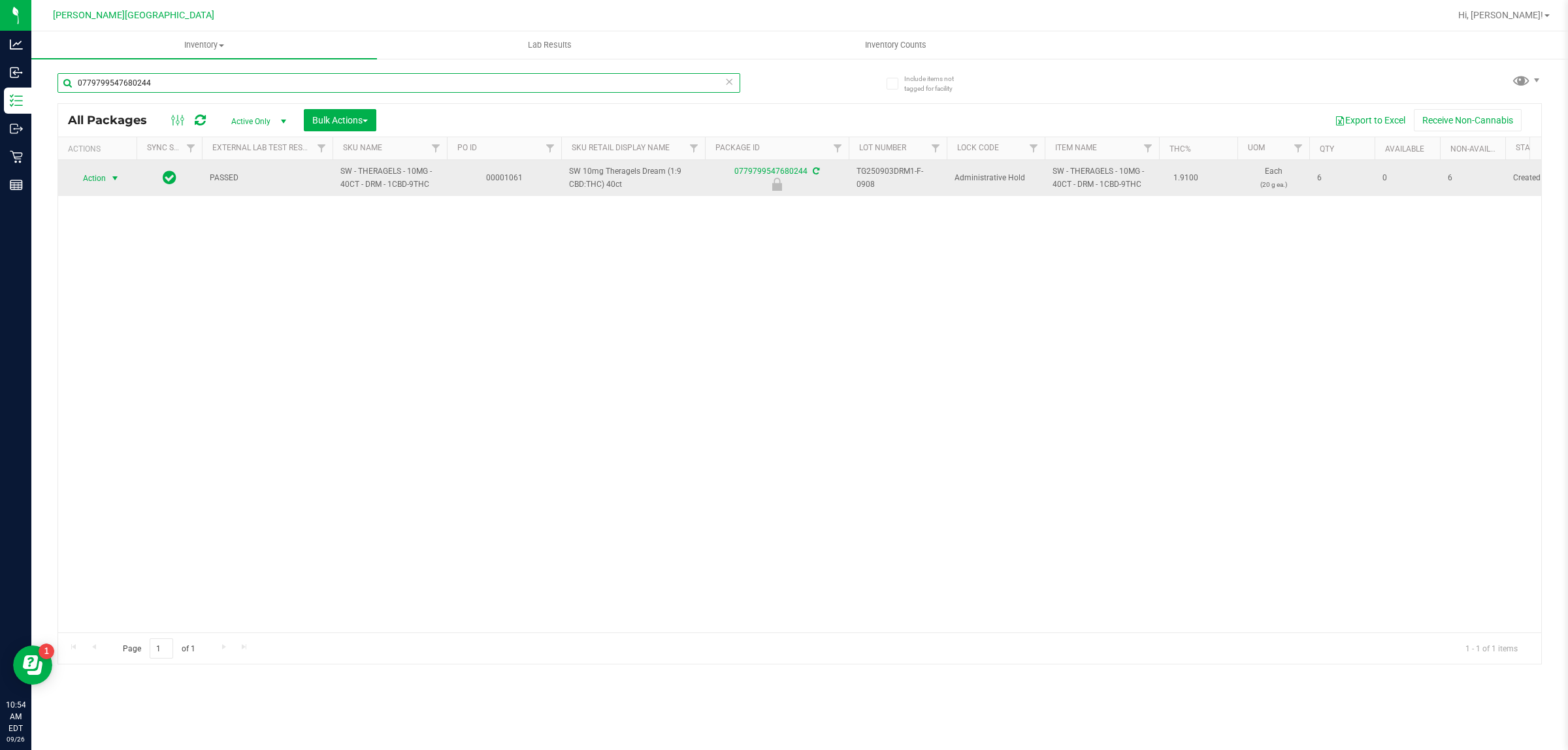
type input "0779799547680244"
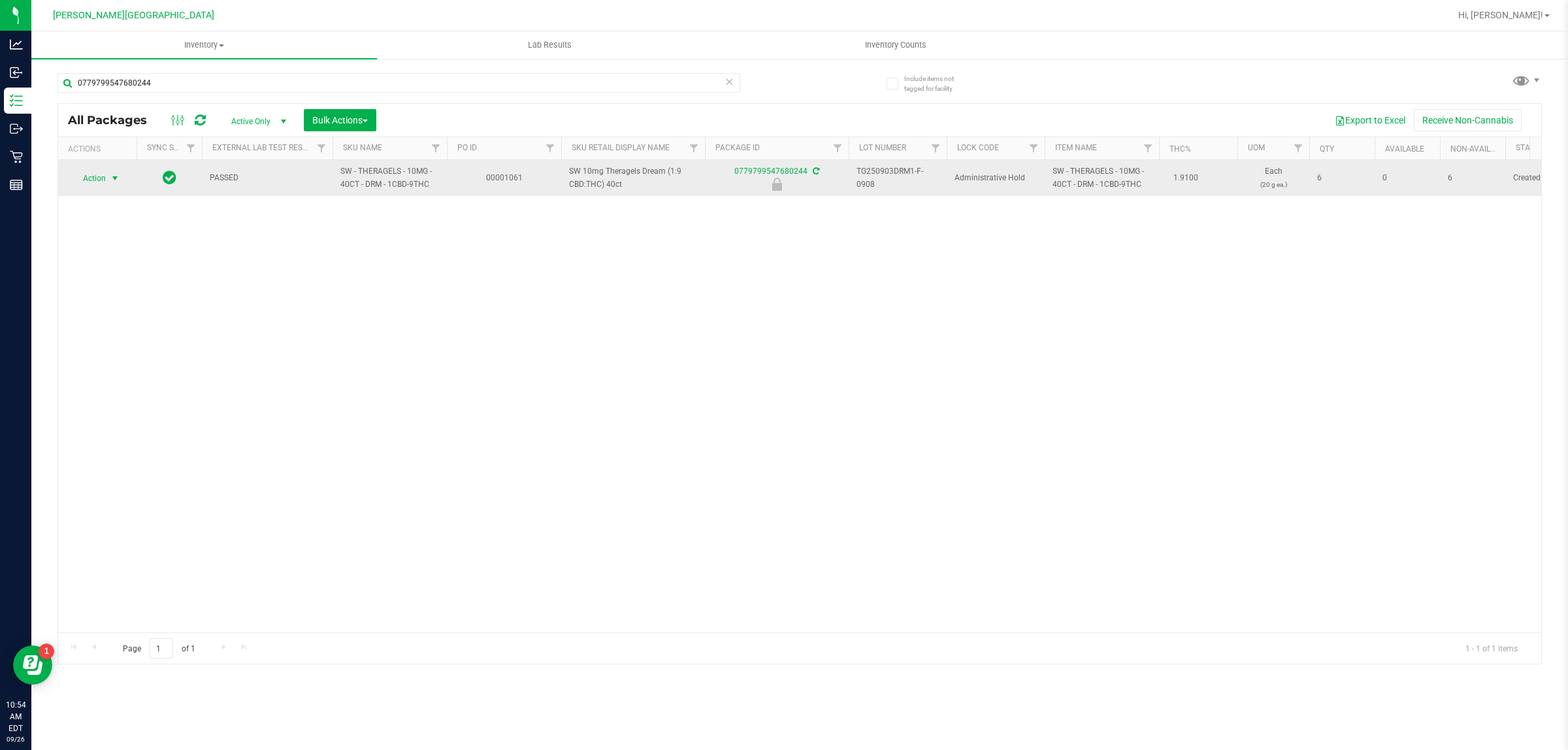
click at [119, 170] on span "select" at bounding box center [115, 178] width 17 height 19
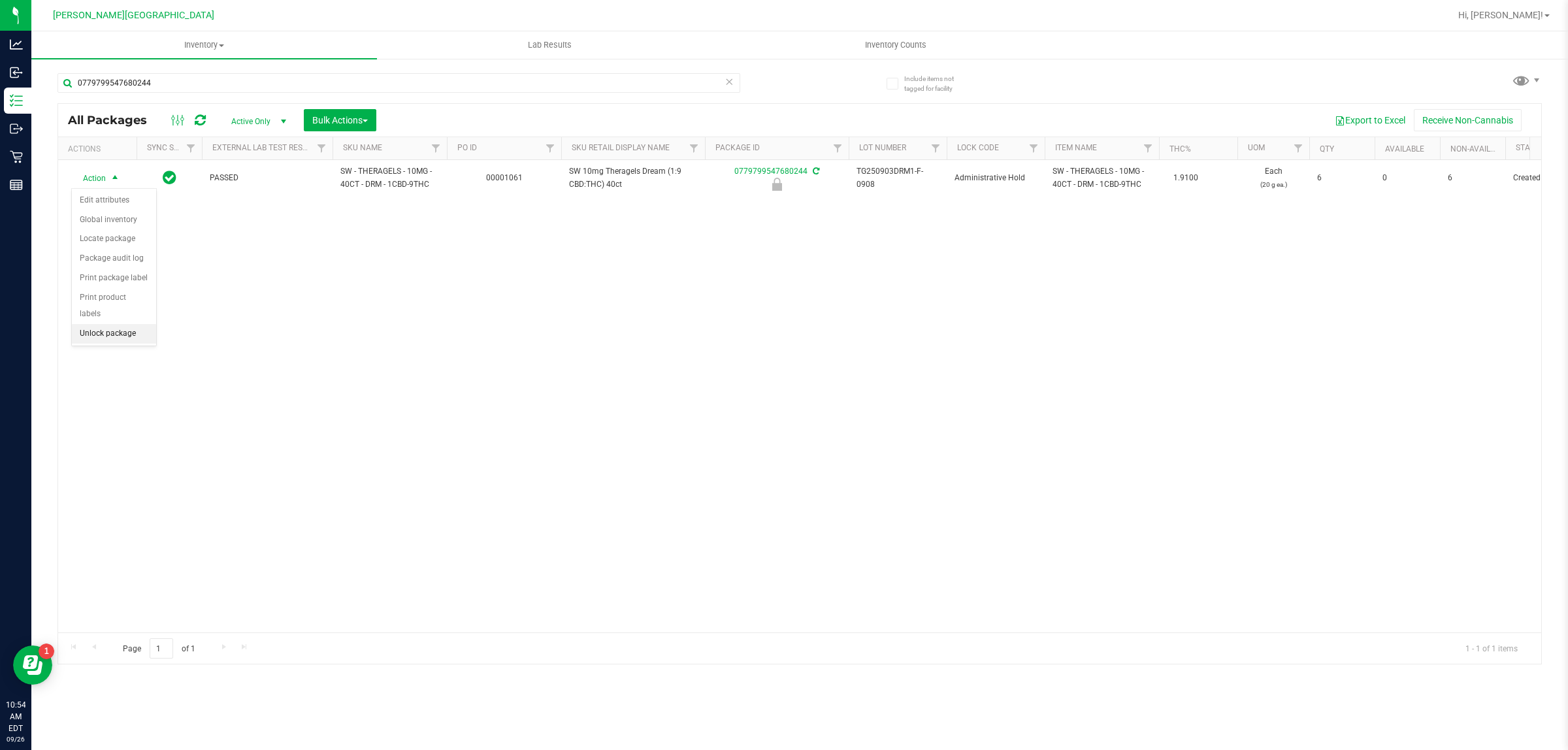
click at [129, 324] on li "Unlock package" at bounding box center [113, 333] width 84 height 19
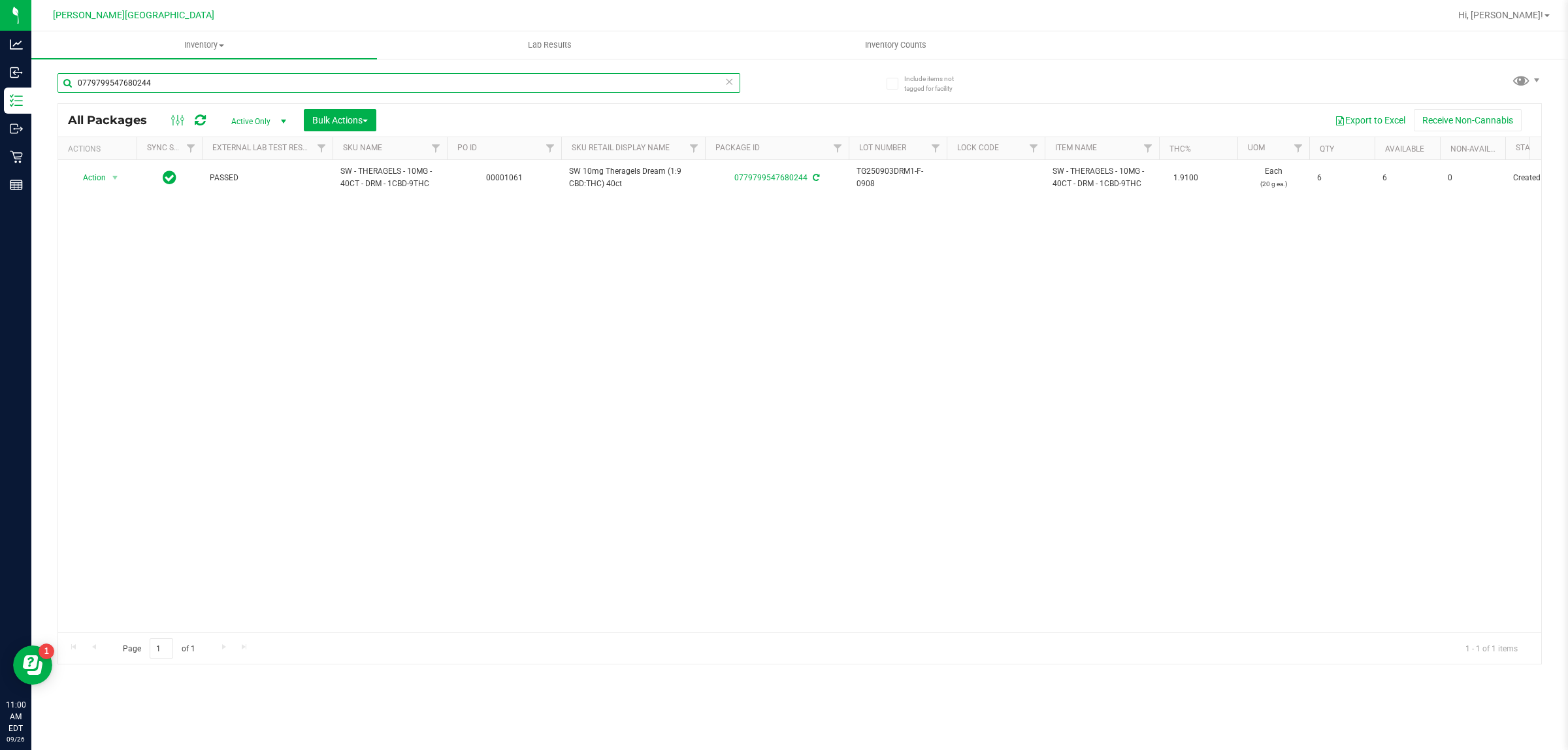
drag, startPoint x: 177, startPoint y: 89, endPoint x: 75, endPoint y: 83, distance: 102.2
click at [75, 83] on input "0779799547680244" at bounding box center [399, 83] width 683 height 19
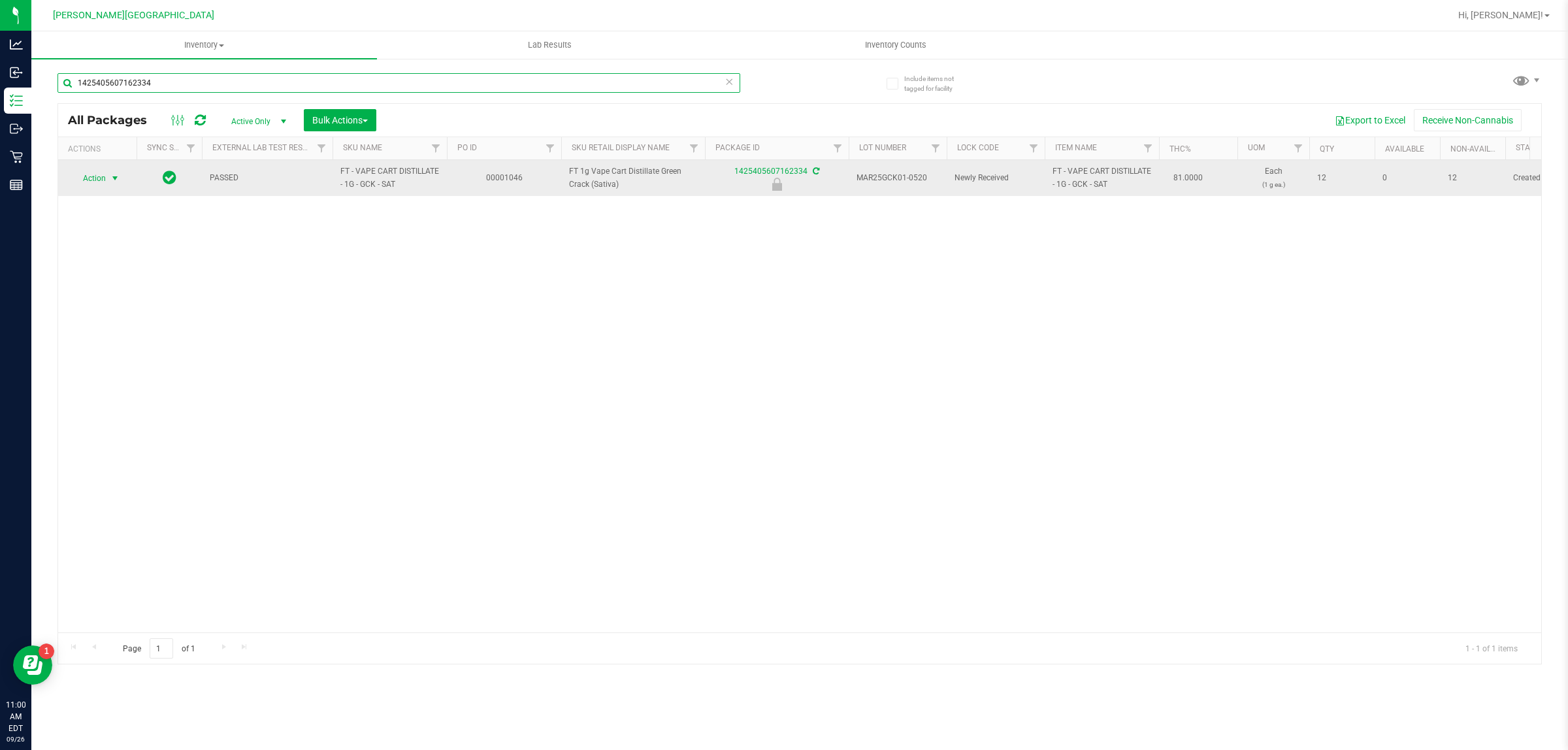
type input "1425405607162334"
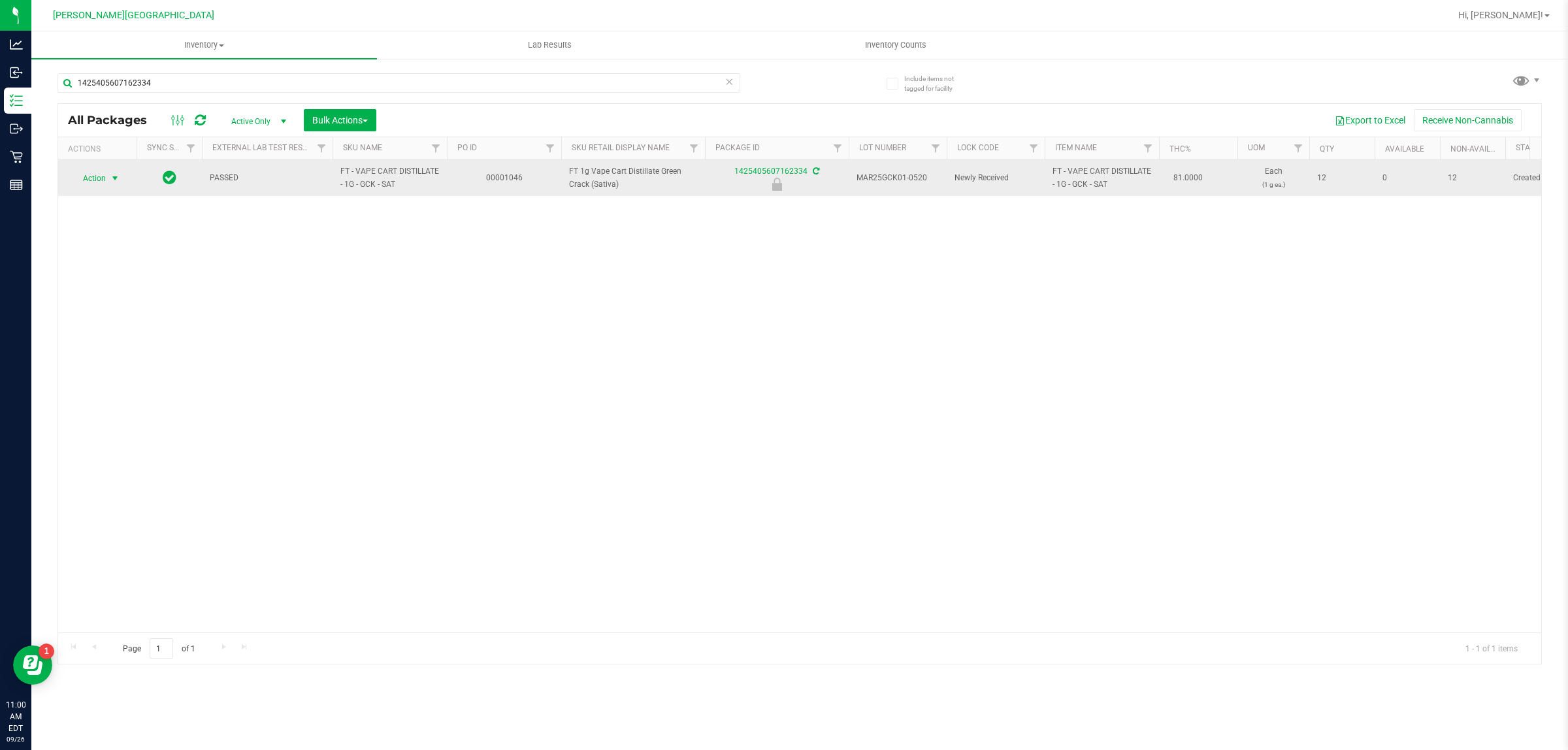
click at [102, 177] on span "Action" at bounding box center [89, 178] width 35 height 19
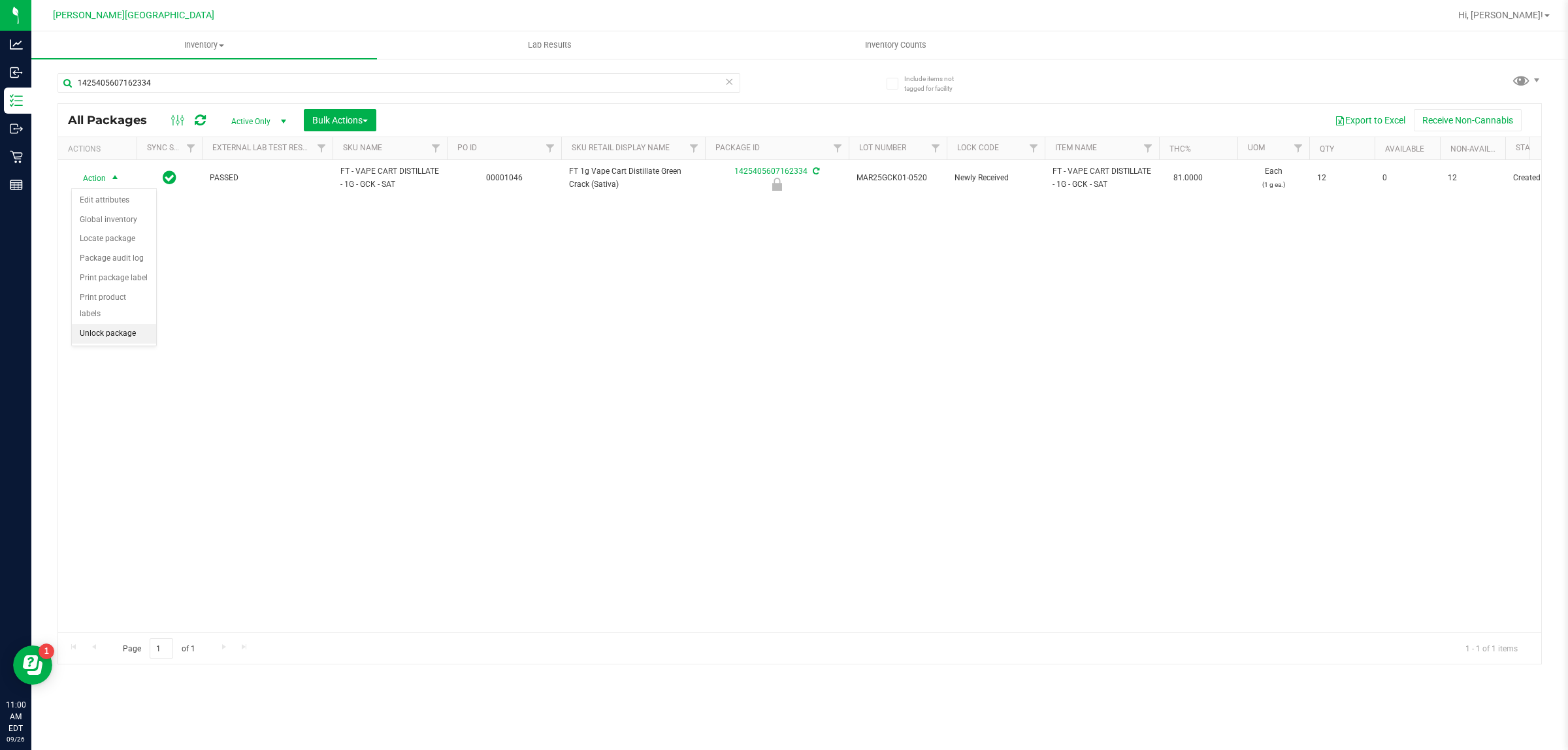
click at [98, 327] on li "Unlock package" at bounding box center [113, 333] width 84 height 19
click at [461, 276] on div "Action Action Adjust qty Create package Edit attributes Global inventory Locate…" at bounding box center [800, 395] width 1483 height 472
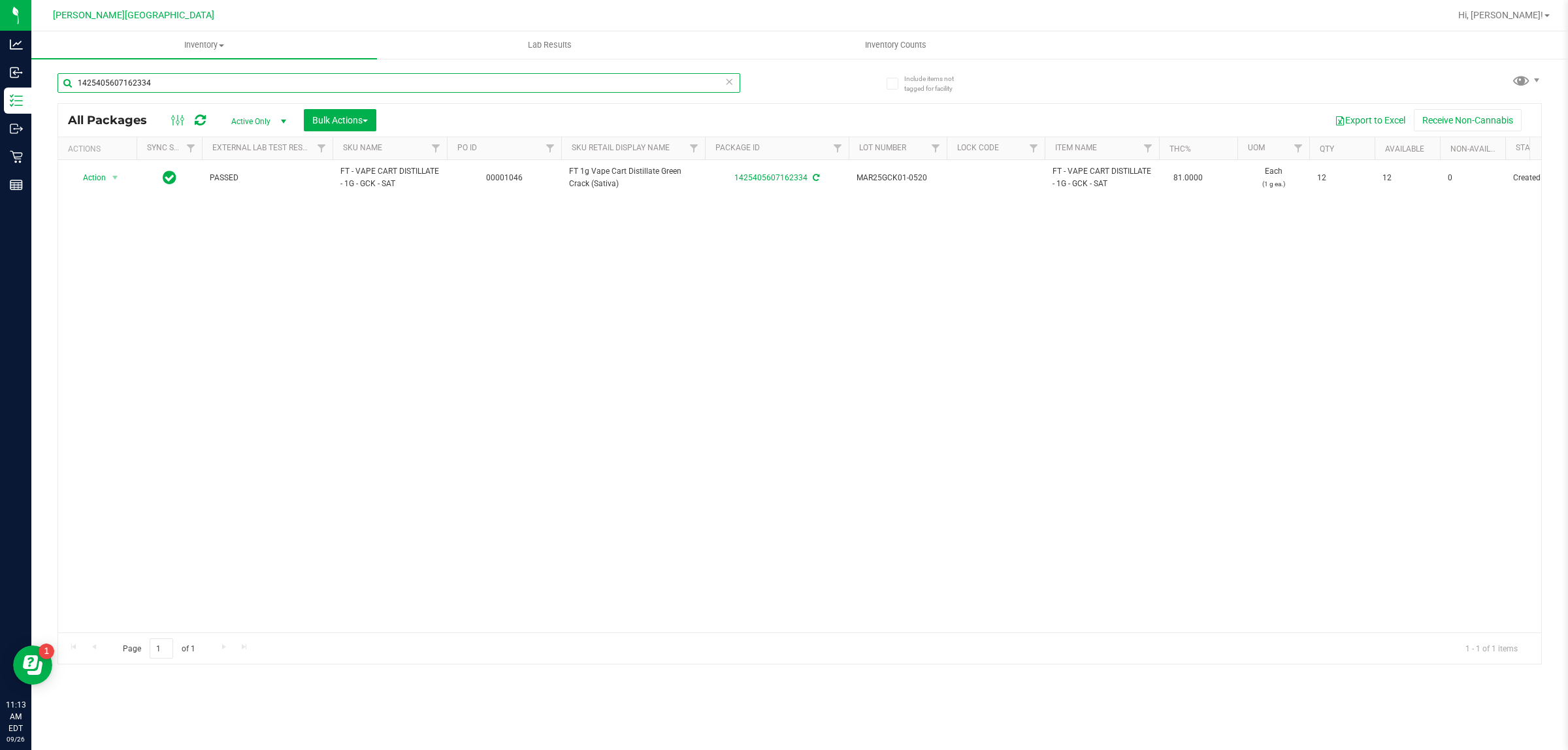
drag, startPoint x: 178, startPoint y: 85, endPoint x: 66, endPoint y: 111, distance: 115.0
click at [66, 111] on div "1425405607162334 All Packages Active Only Active Only Lab Samples Locked All Ex…" at bounding box center [799, 362] width 1484 height 603
type input "4051166069828888"
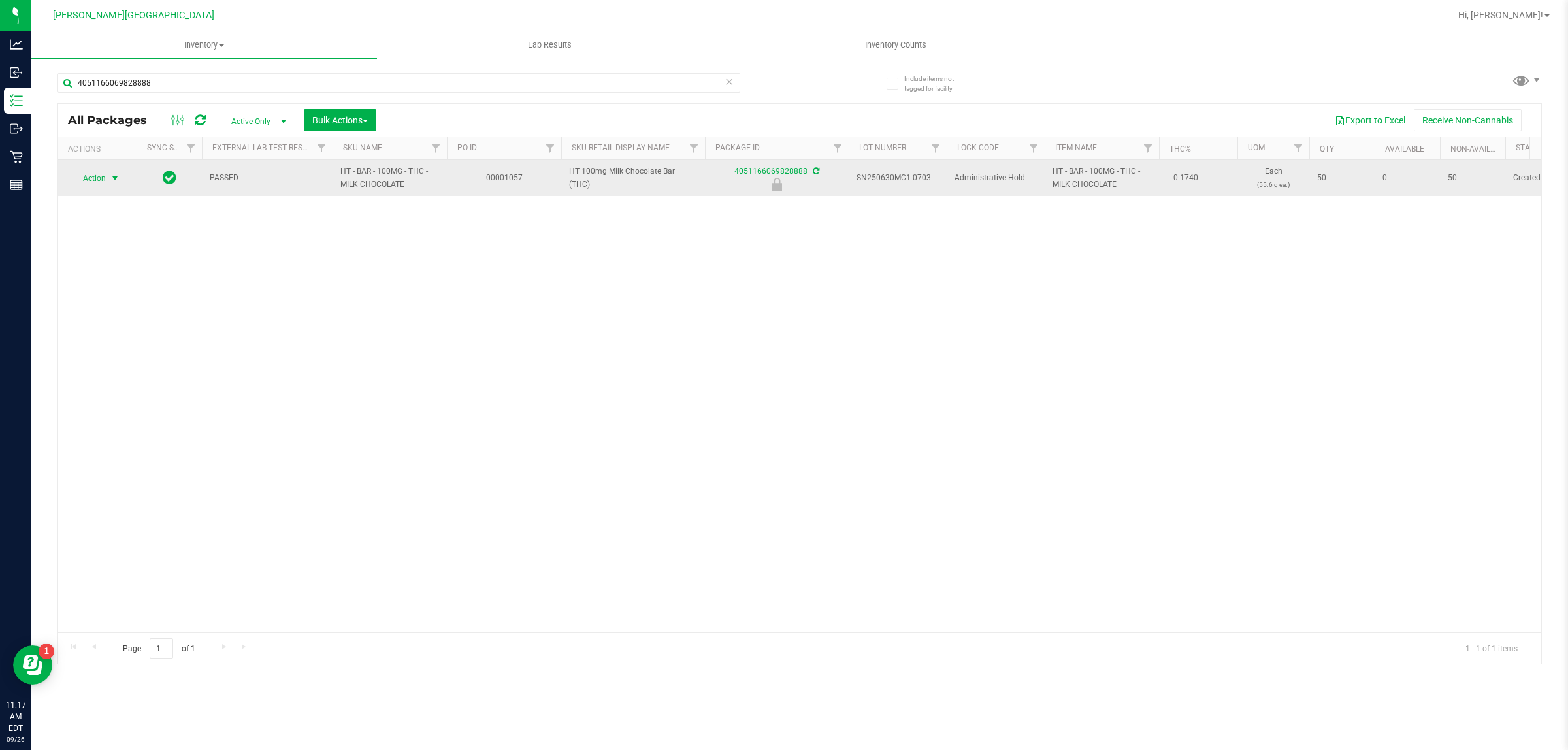
click at [109, 177] on span "select" at bounding box center [115, 178] width 17 height 19
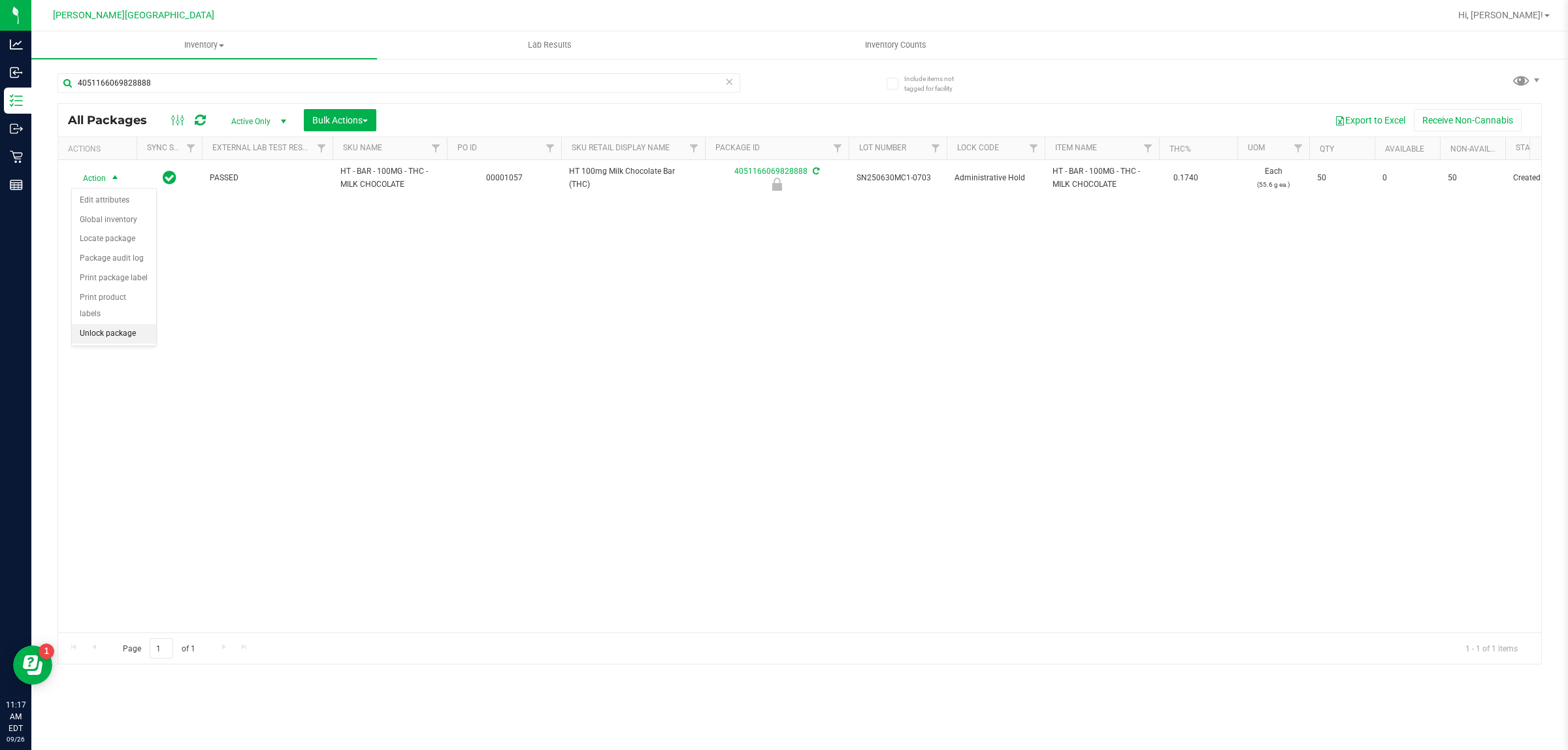
click at [122, 324] on li "Unlock package" at bounding box center [113, 333] width 84 height 19
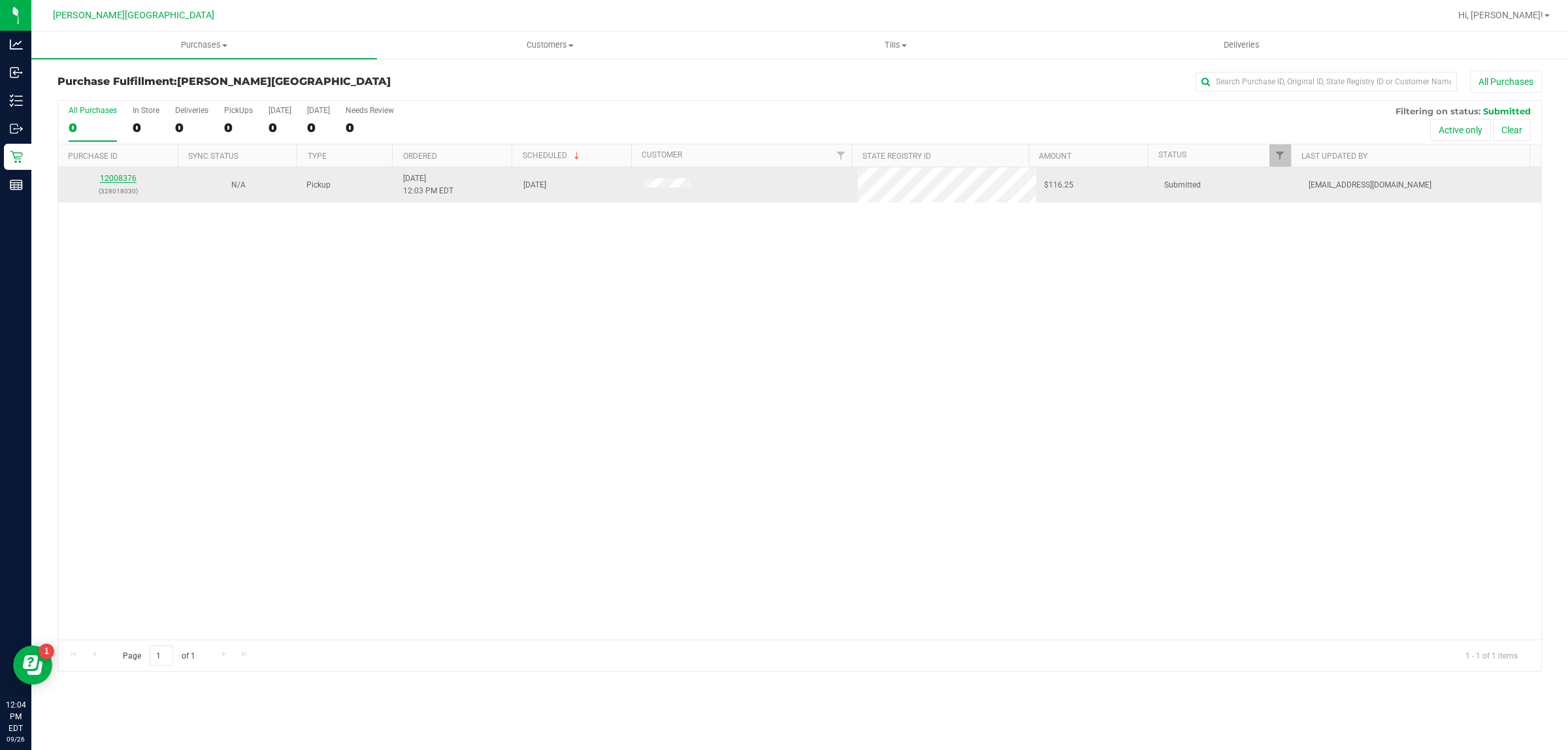
click at [116, 183] on link "12008376" at bounding box center [118, 178] width 36 height 9
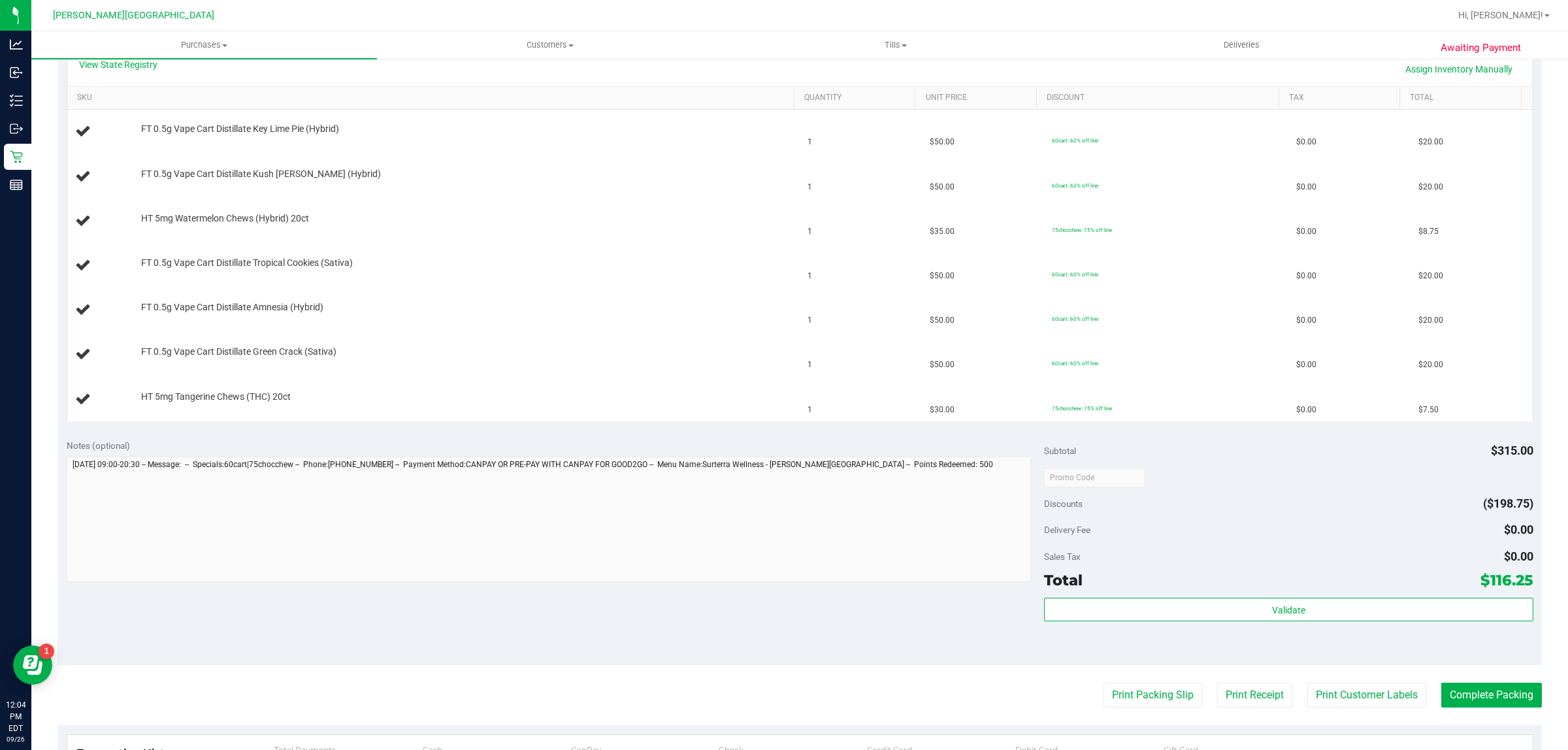
scroll to position [408, 0]
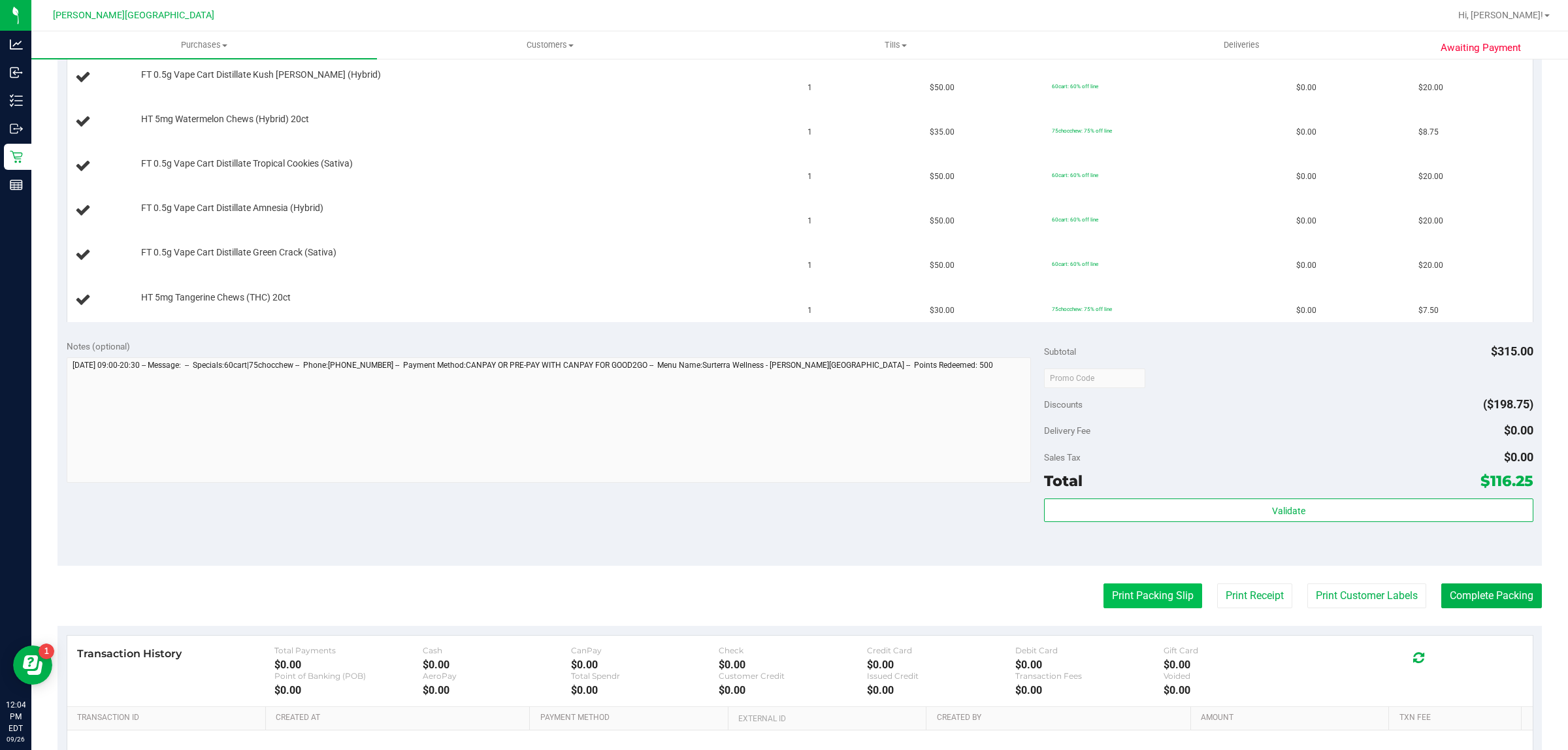
click at [1144, 586] on button "Print Packing Slip" at bounding box center [1152, 596] width 98 height 25
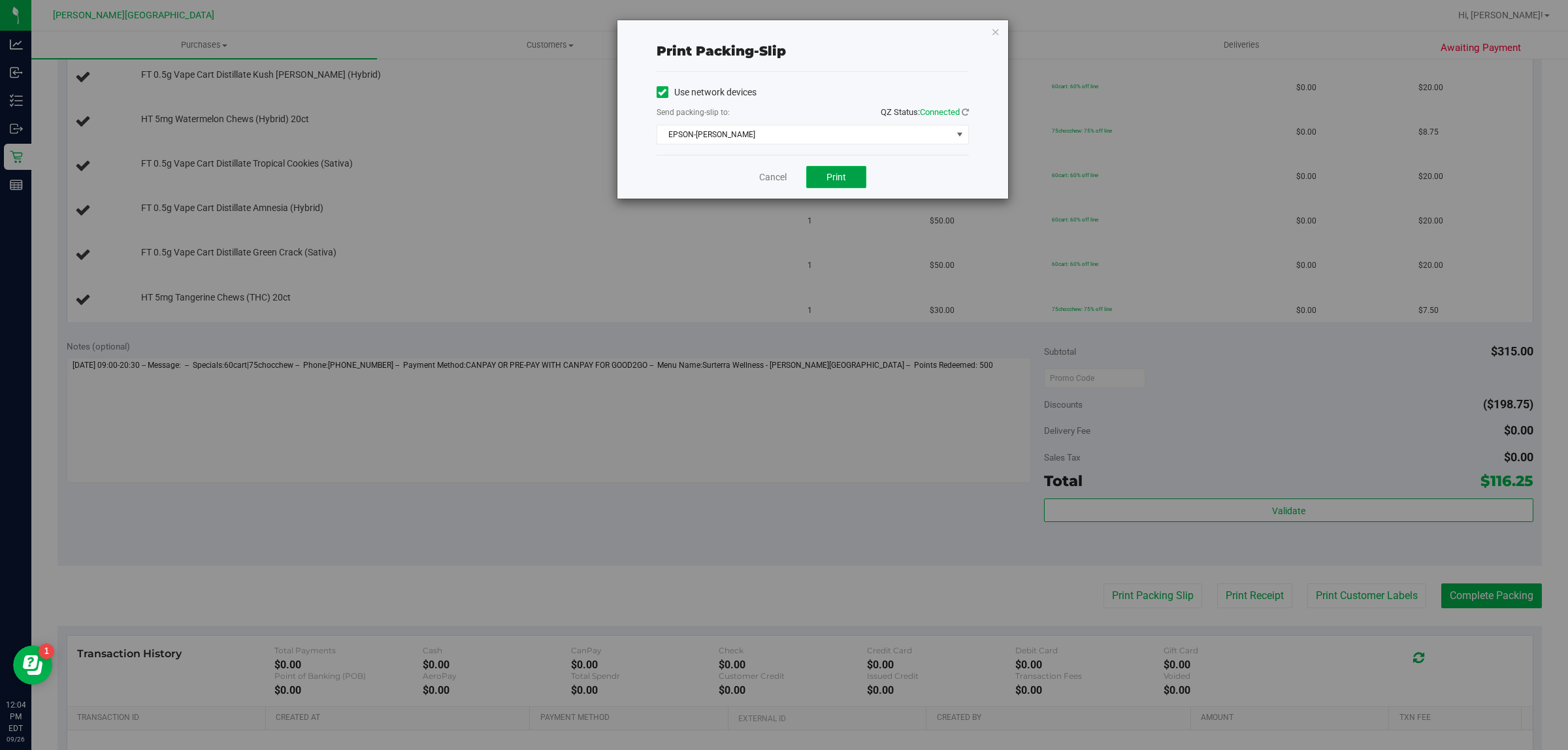
click at [853, 182] on button "Print" at bounding box center [836, 177] width 60 height 22
click at [775, 176] on link "Cancel" at bounding box center [773, 177] width 28 height 14
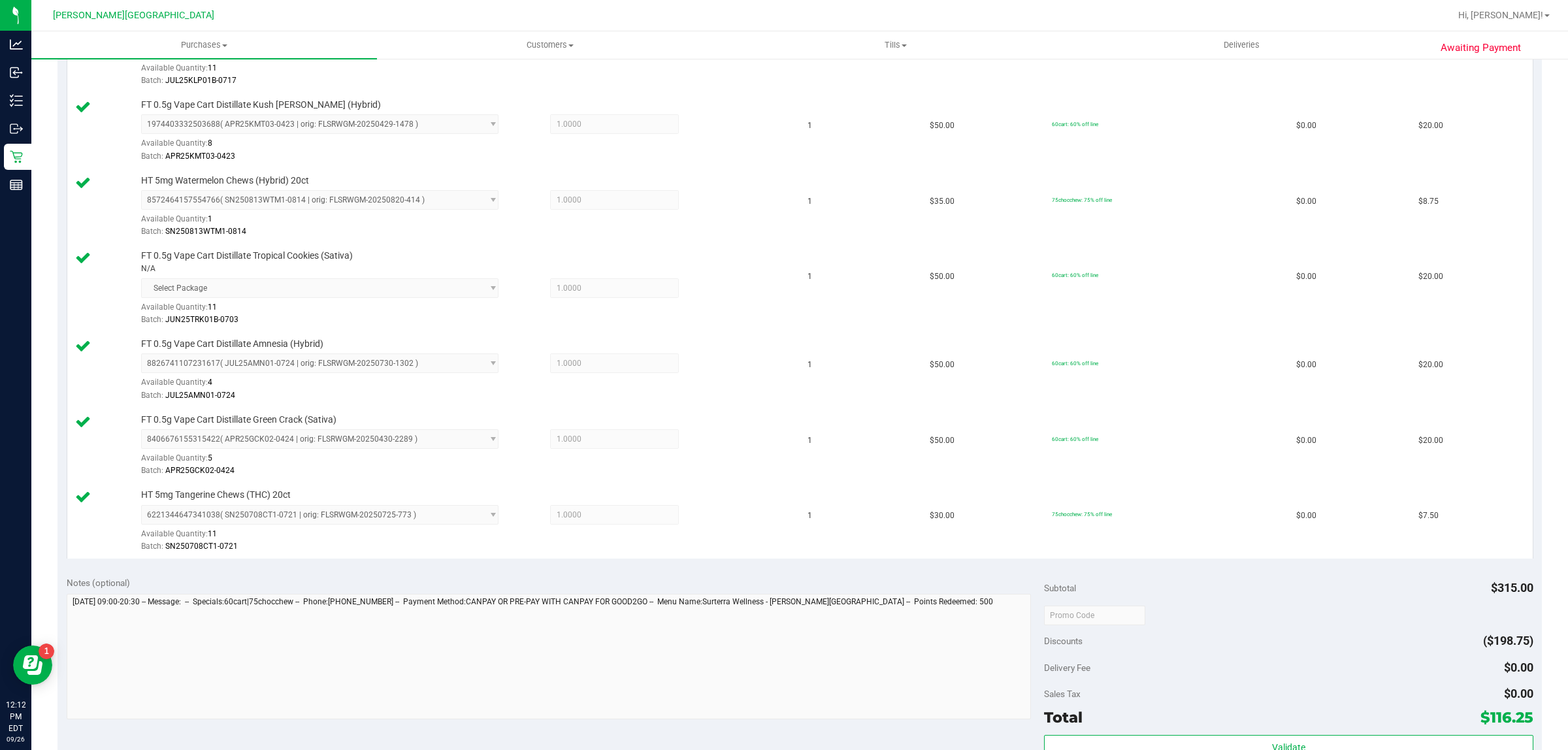
scroll to position [653, 0]
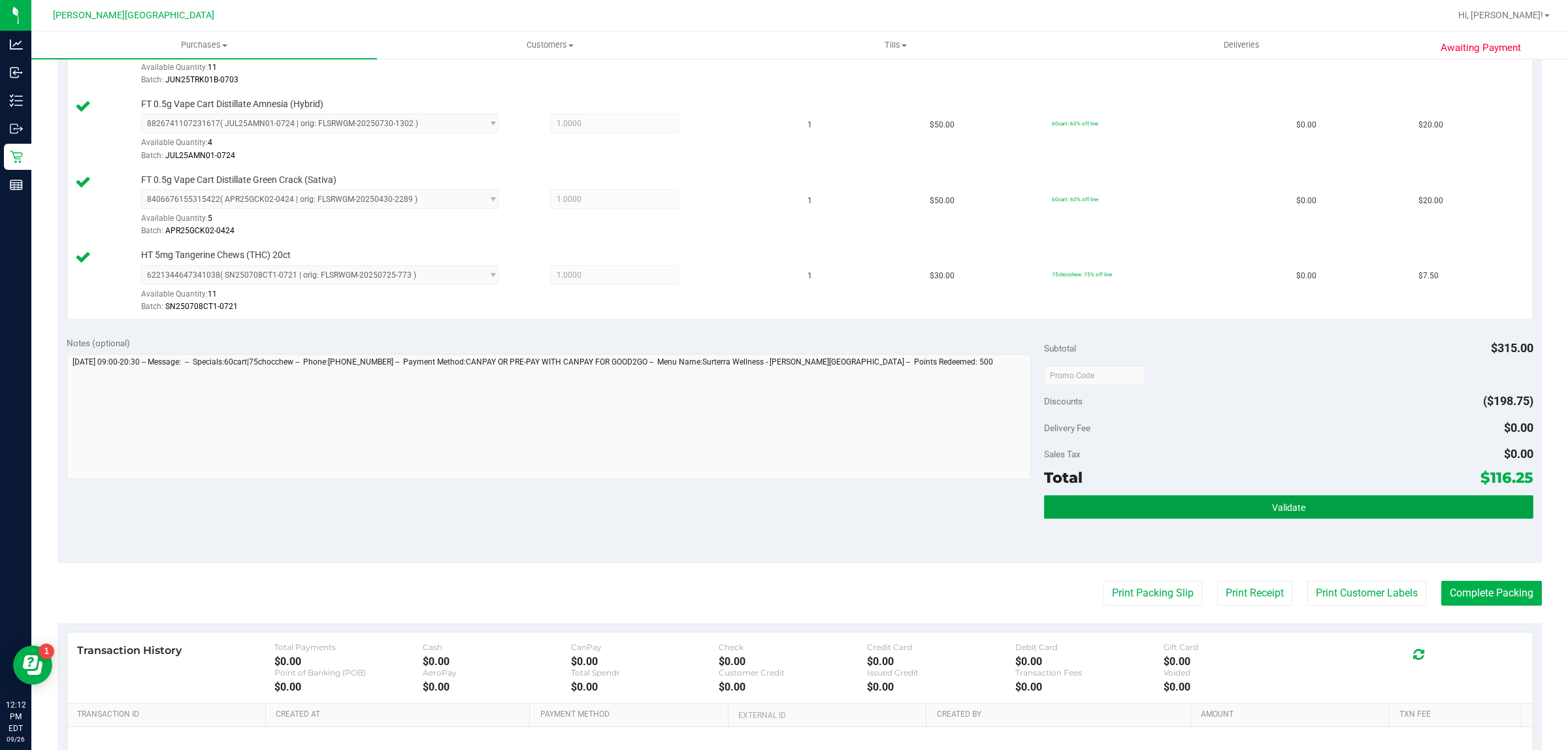
click at [1310, 511] on button "Validate" at bounding box center [1288, 507] width 489 height 23
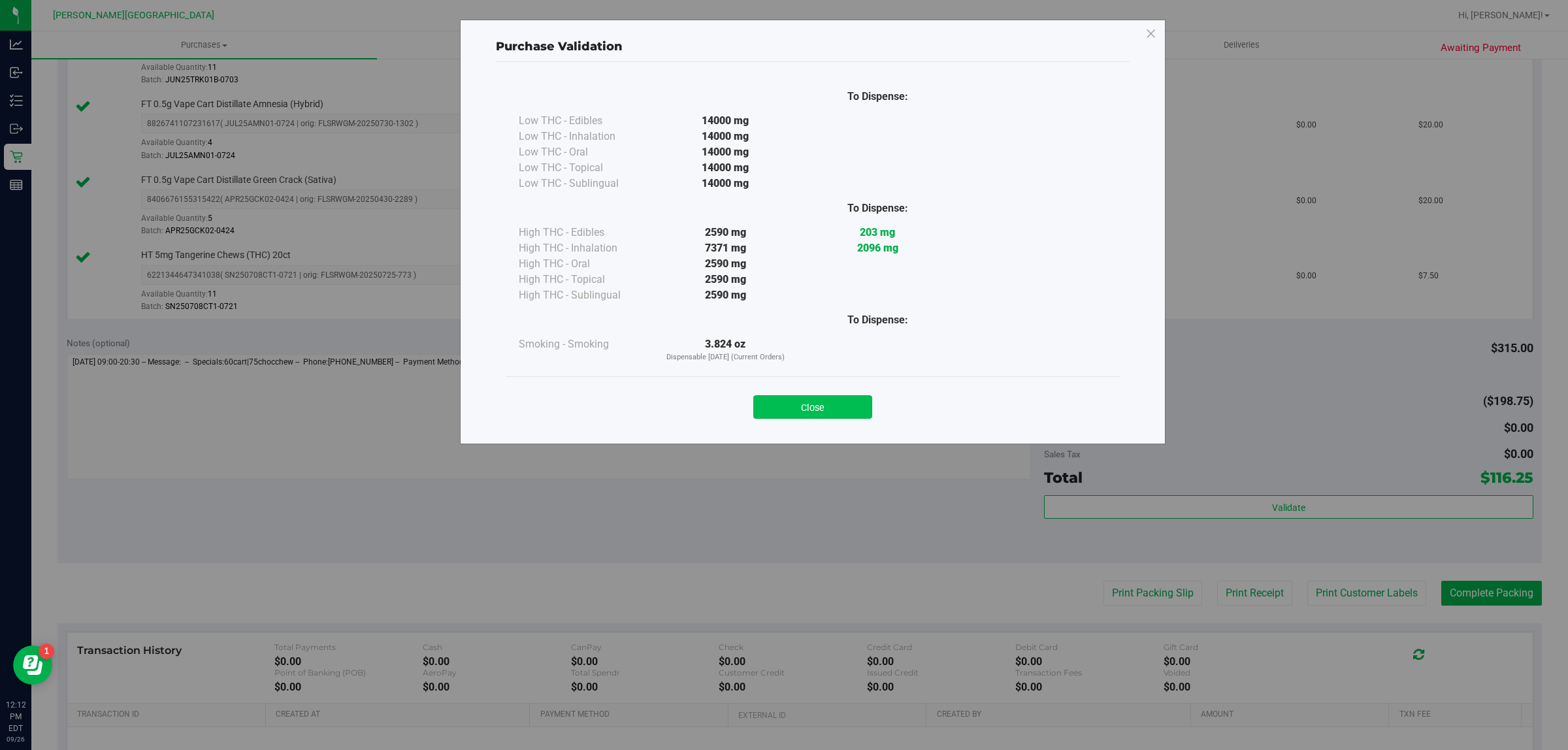
click at [836, 414] on button "Close" at bounding box center [813, 407] width 119 height 23
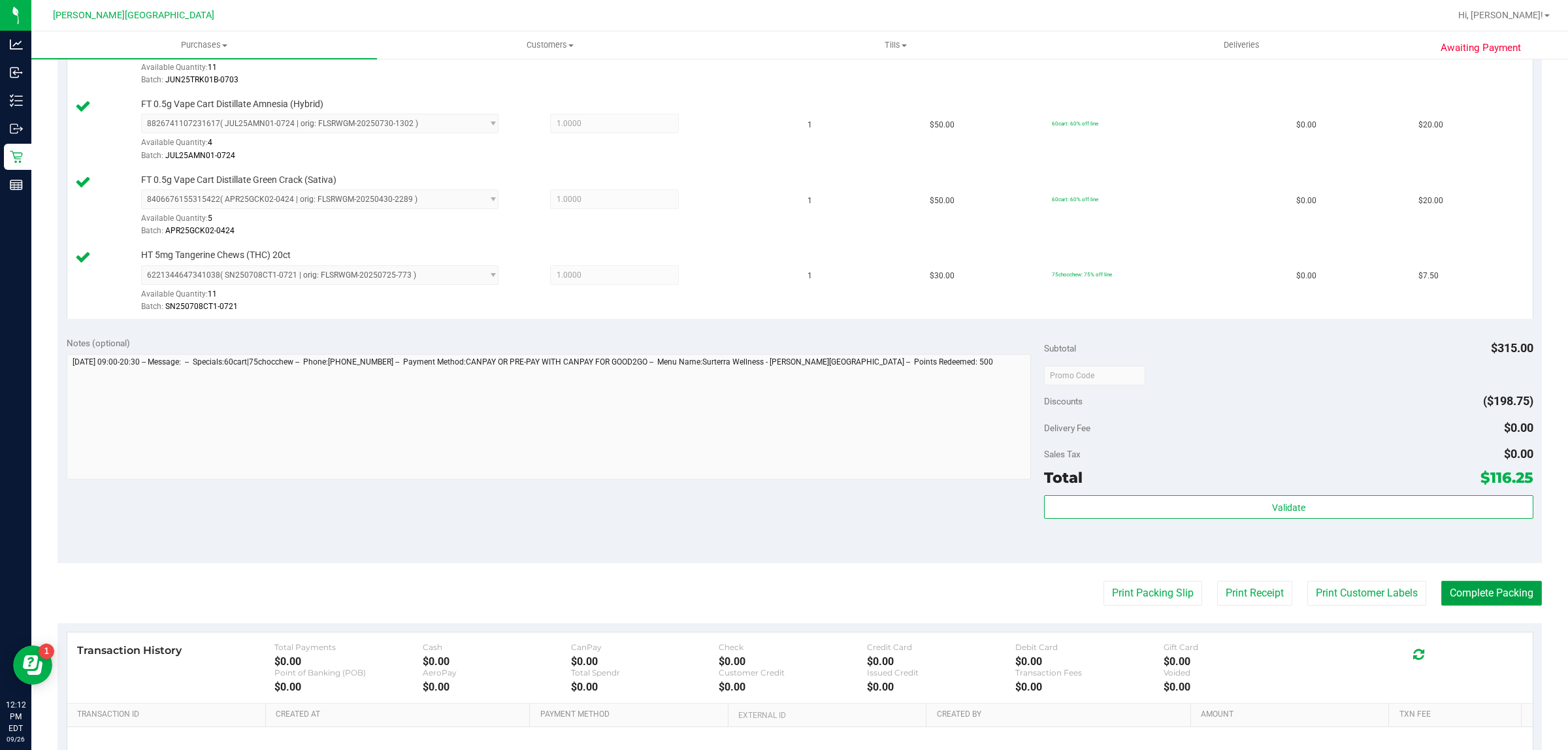
click at [1458, 597] on button "Complete Packing" at bounding box center [1491, 593] width 100 height 25
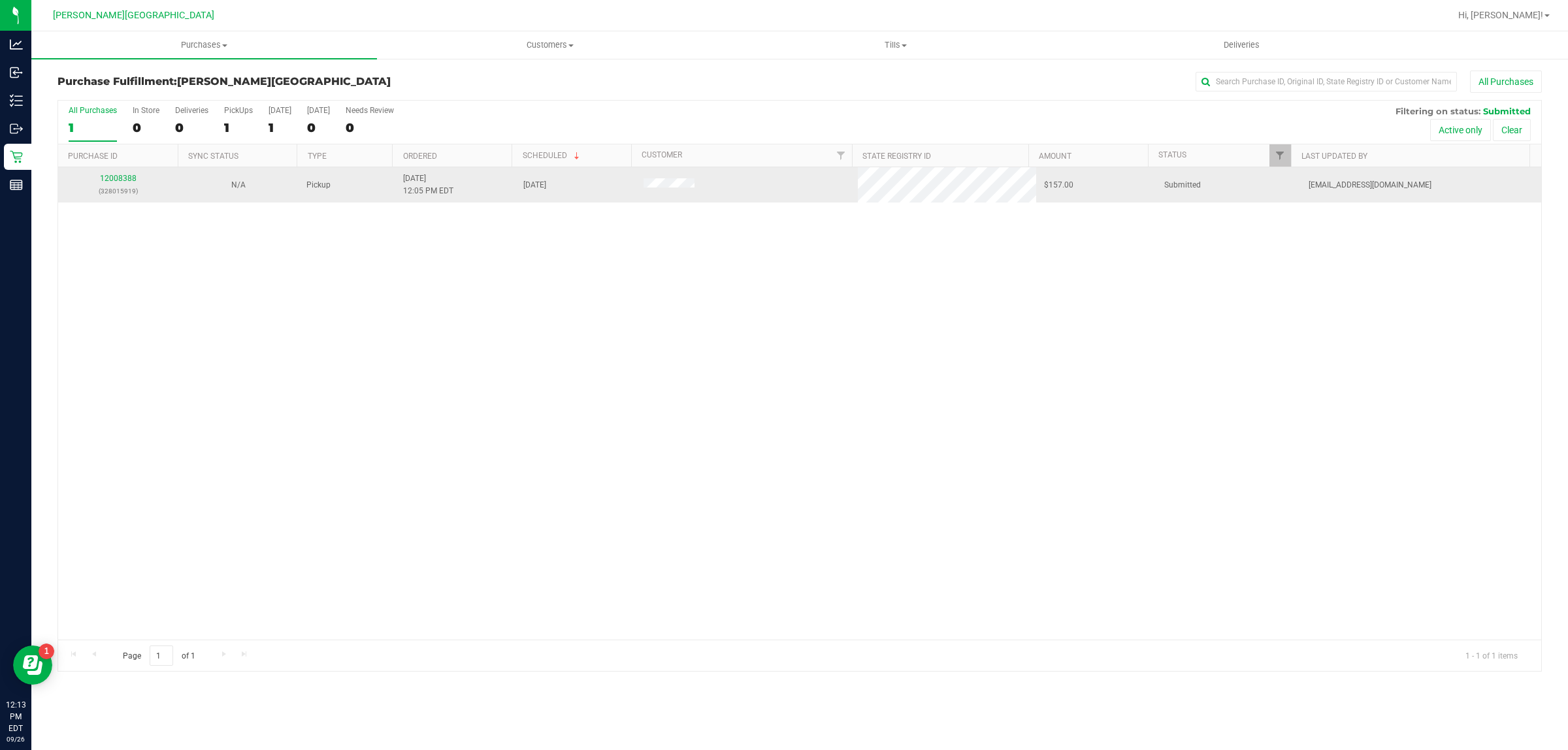
click at [129, 191] on p "(328015919)" at bounding box center [118, 190] width 105 height 12
click at [116, 183] on link "12008388" at bounding box center [118, 178] width 36 height 9
click at [111, 180] on link "12008584" at bounding box center [118, 178] width 36 height 9
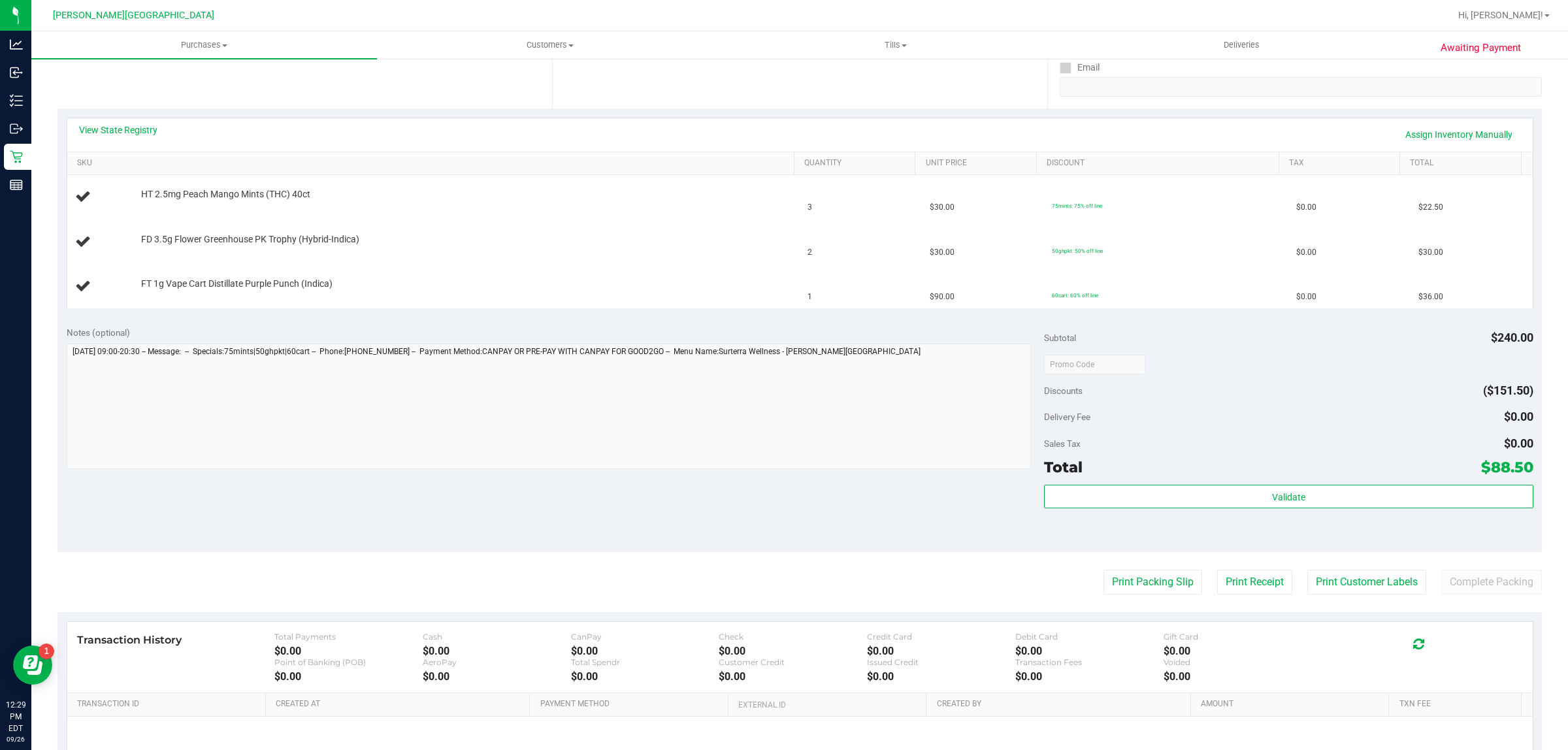
scroll to position [376, 0]
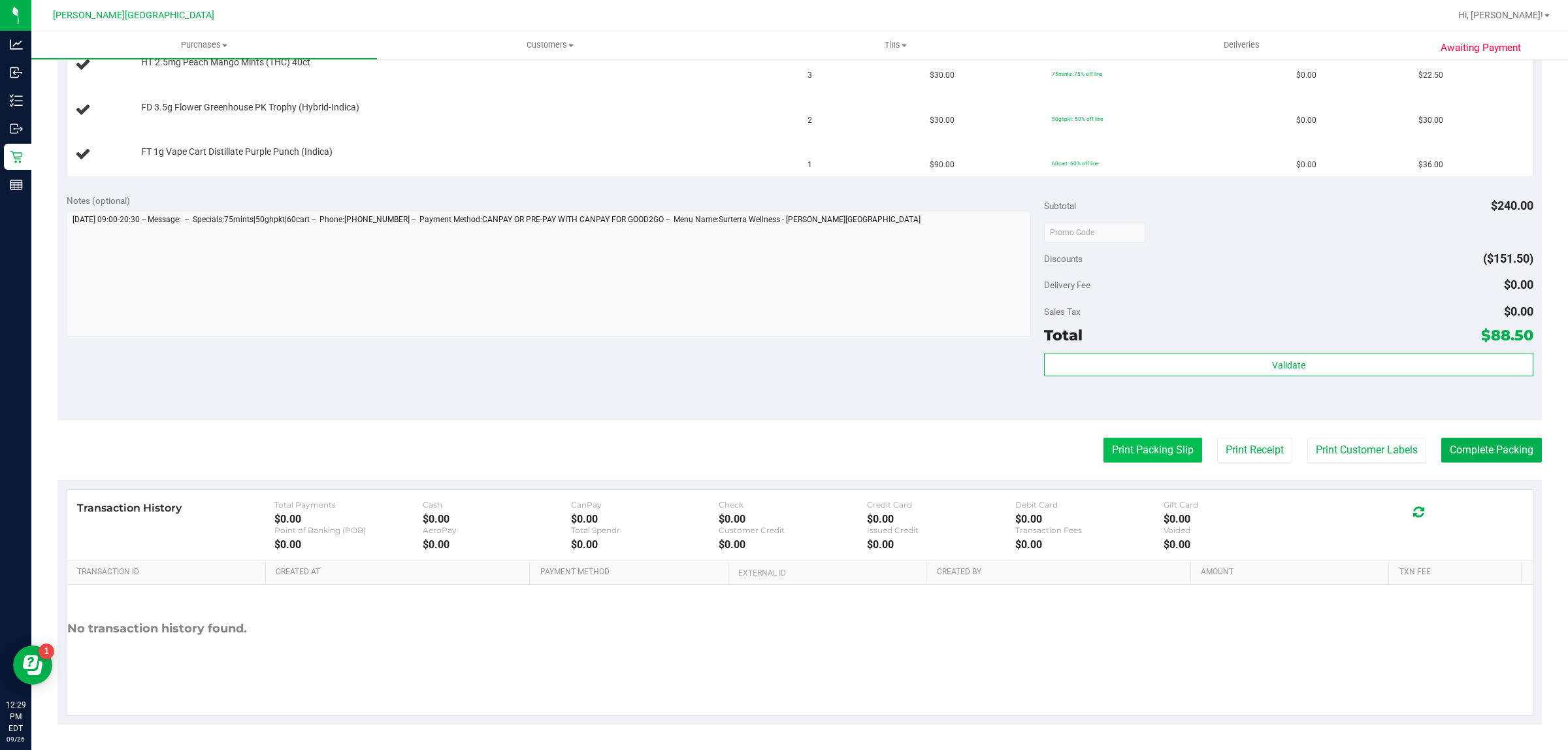
drag, startPoint x: 1161, startPoint y: 432, endPoint x: 1154, endPoint y: 451, distance: 20.2
click at [1158, 436] on purchase-details "Back Edit Purchase Cancel Purchase View Profile # 12008584 BioTrack ID: - Submi…" at bounding box center [799, 210] width 1484 height 1030
click at [1153, 452] on button "Print Packing Slip" at bounding box center [1152, 450] width 98 height 25
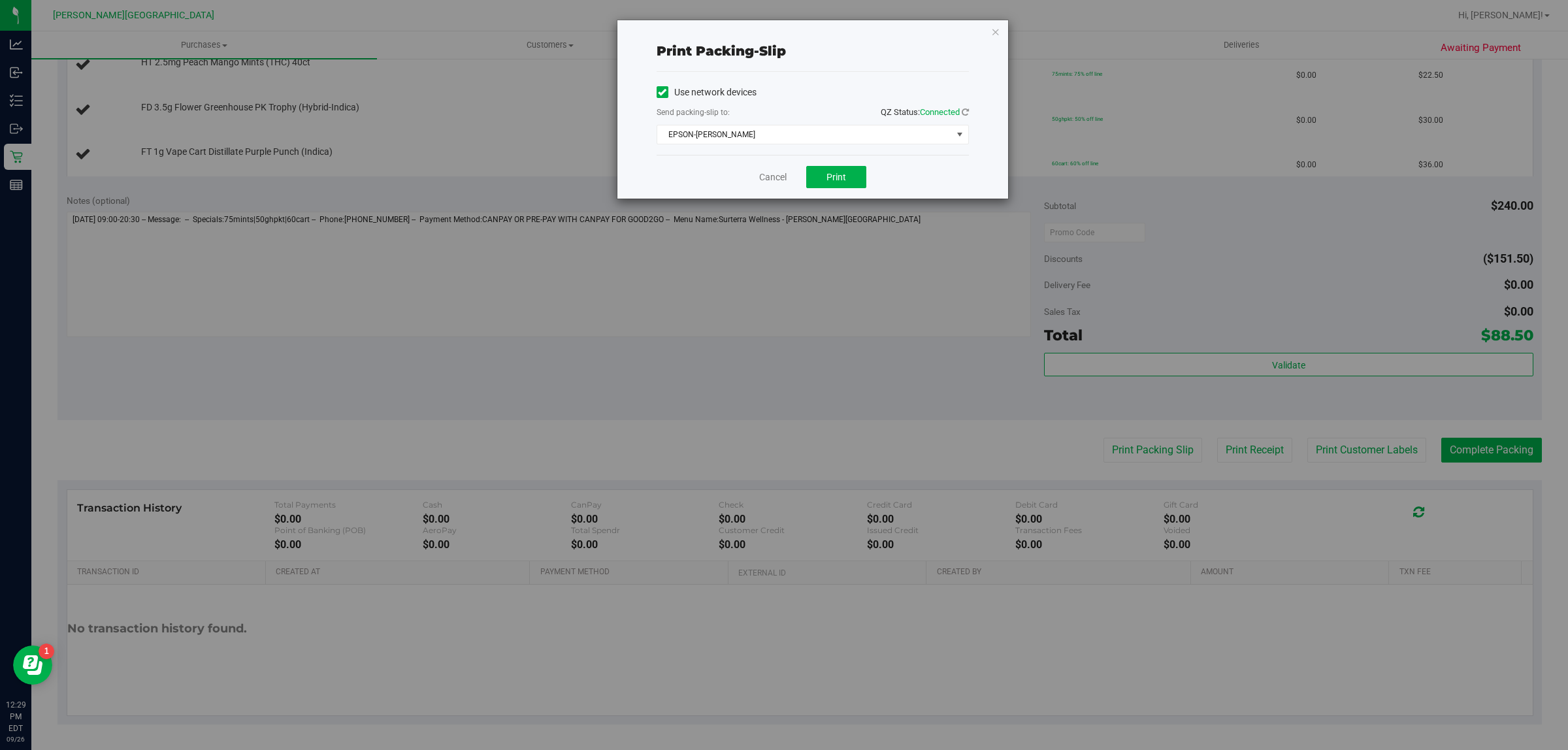
click at [859, 193] on div "Cancel Print" at bounding box center [813, 176] width 313 height 44
click at [844, 185] on button "Print" at bounding box center [836, 177] width 60 height 22
click at [769, 185] on link "Cancel" at bounding box center [773, 177] width 28 height 14
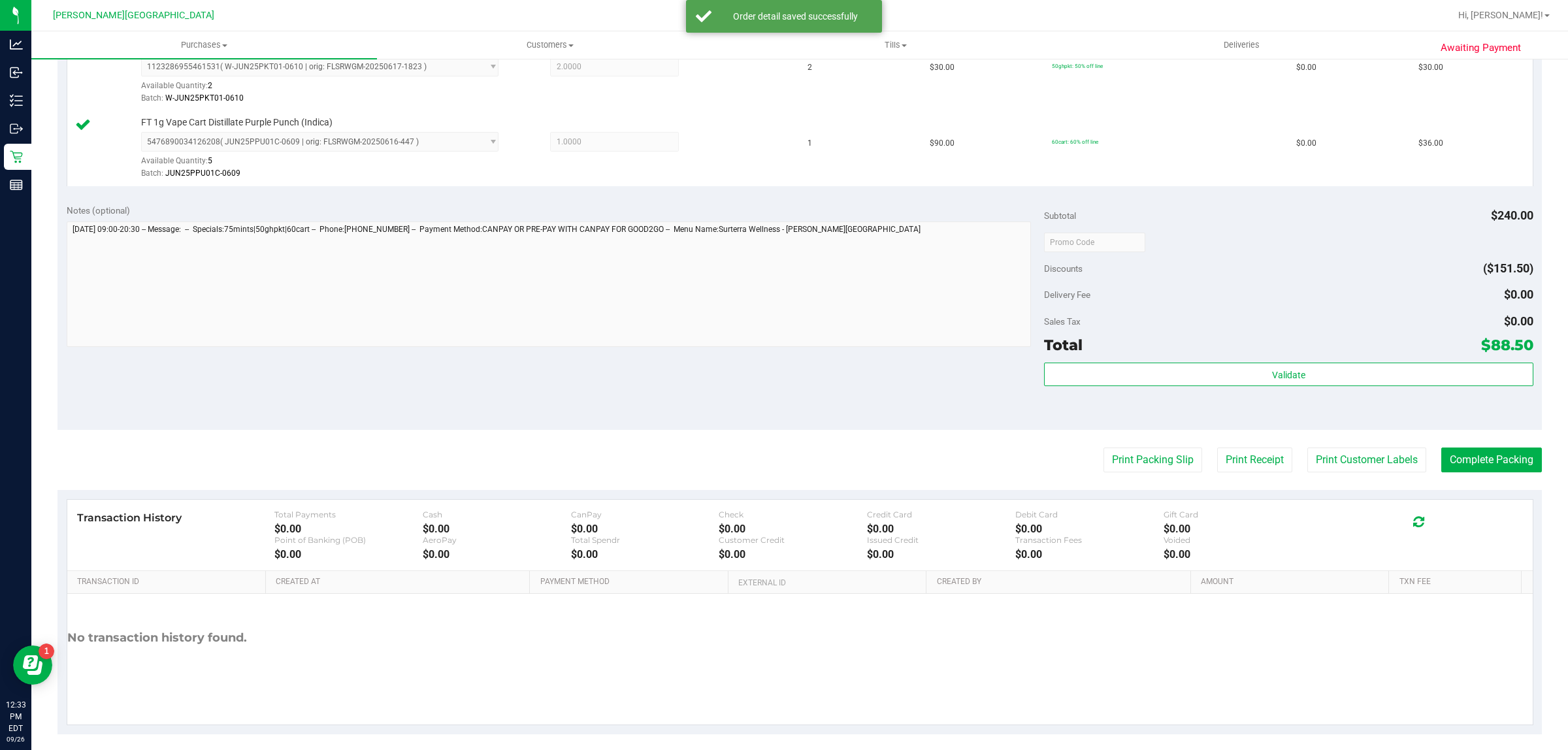
scroll to position [521, 0]
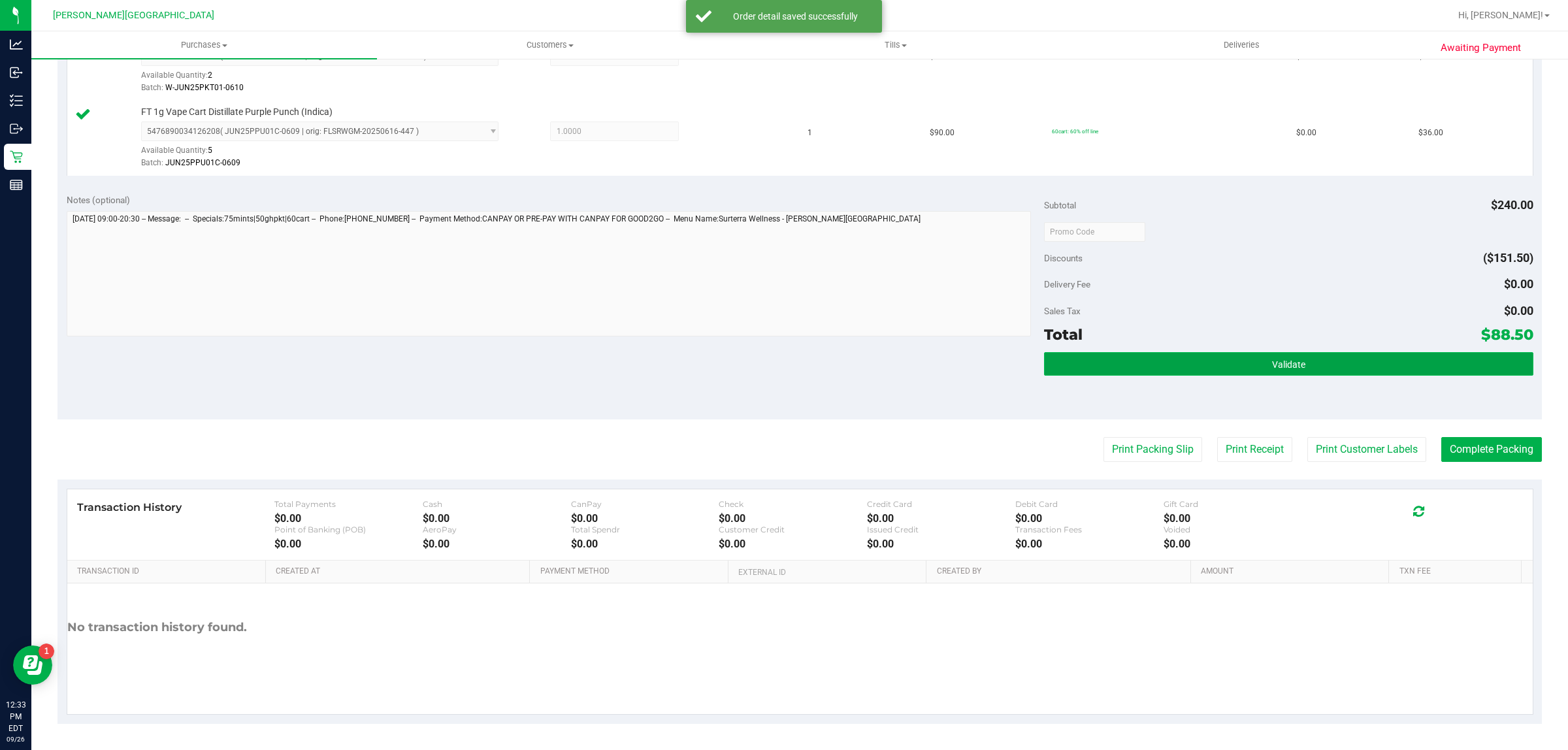
click at [1242, 370] on button "Validate" at bounding box center [1288, 363] width 489 height 23
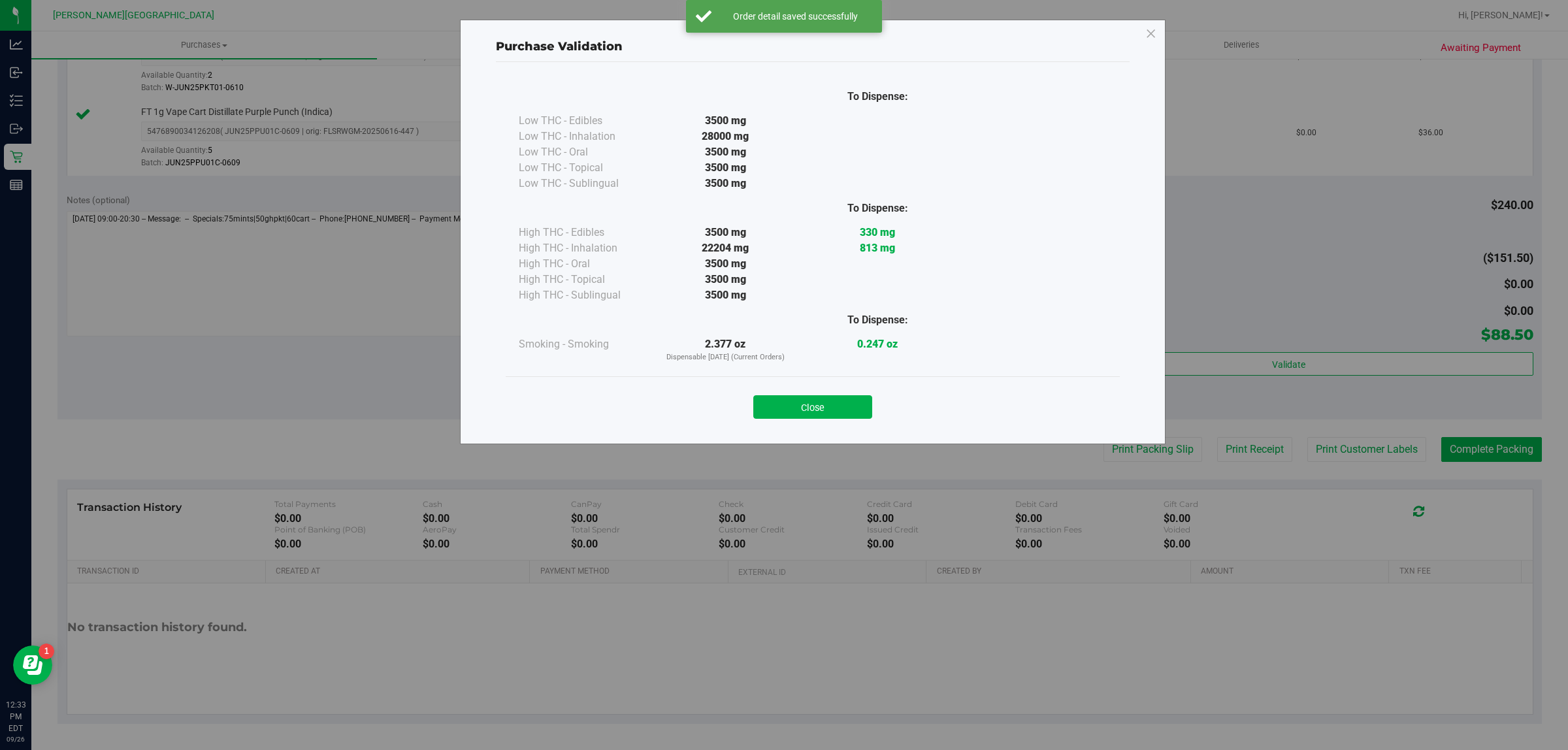
click at [800, 401] on button "Close" at bounding box center [813, 407] width 119 height 23
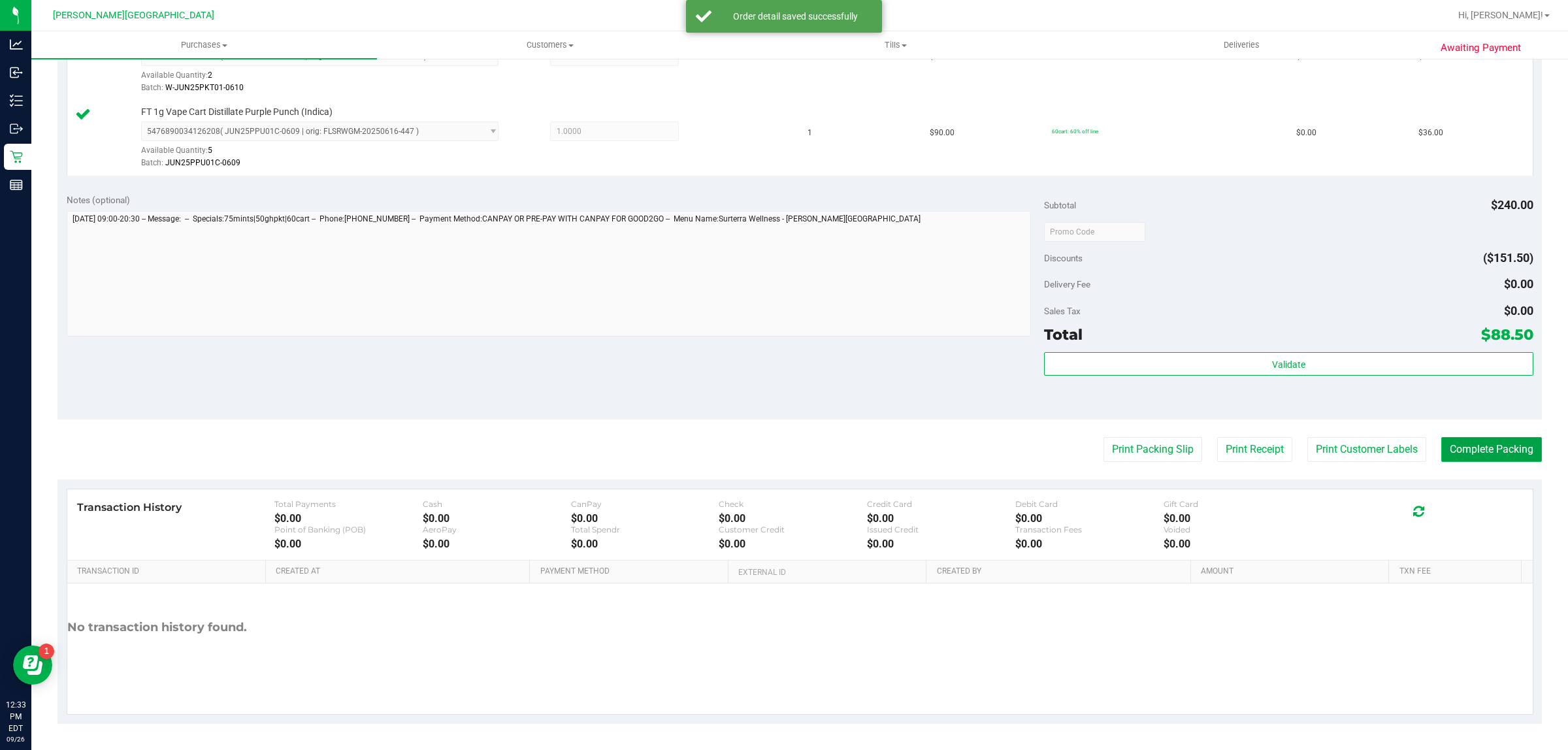
click at [1489, 449] on button "Complete Packing" at bounding box center [1491, 449] width 100 height 25
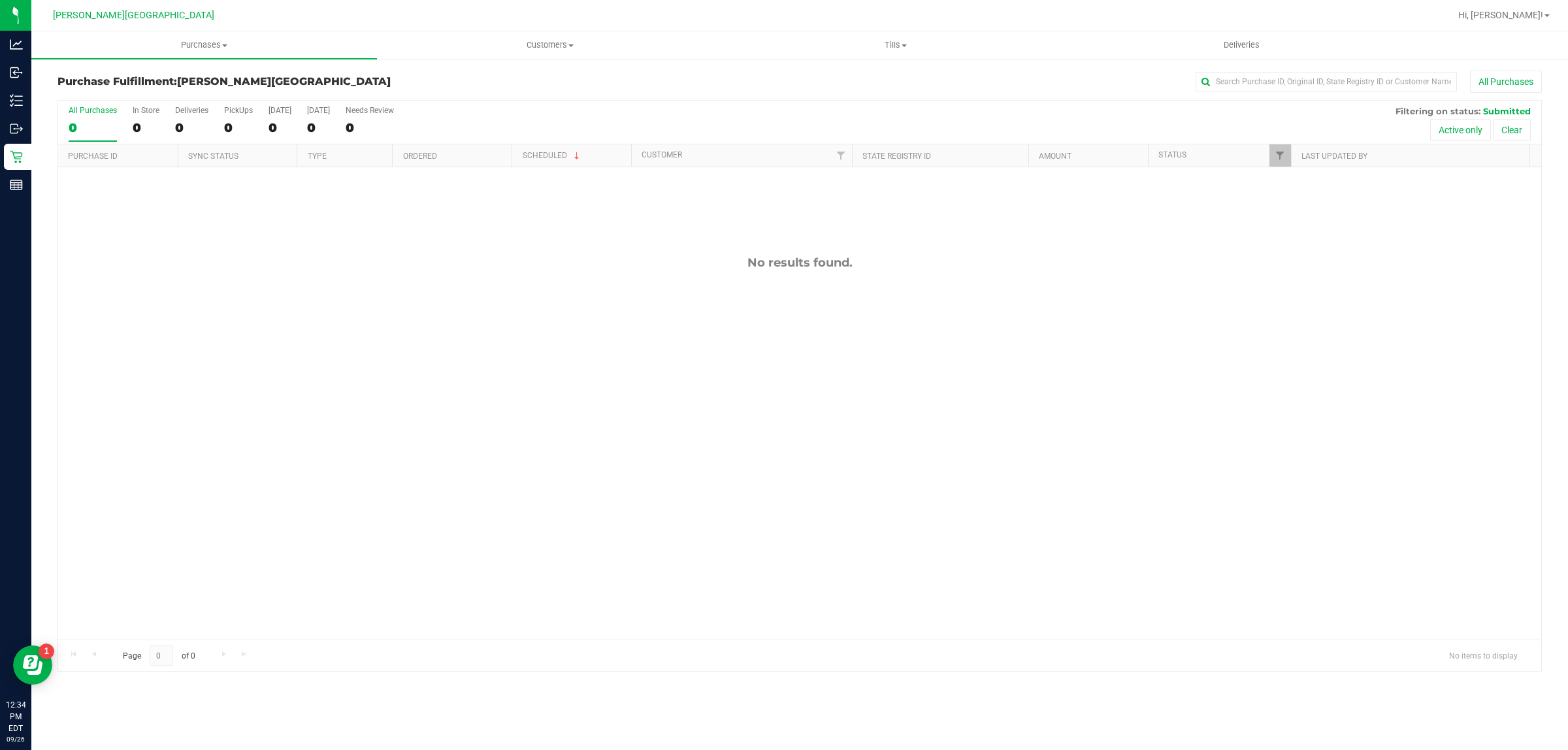
click at [1566, 675] on div "Purchase Fulfillment: Merritt Island WC All Purchases All Purchases 0 In Store …" at bounding box center [800, 371] width 1536 height 627
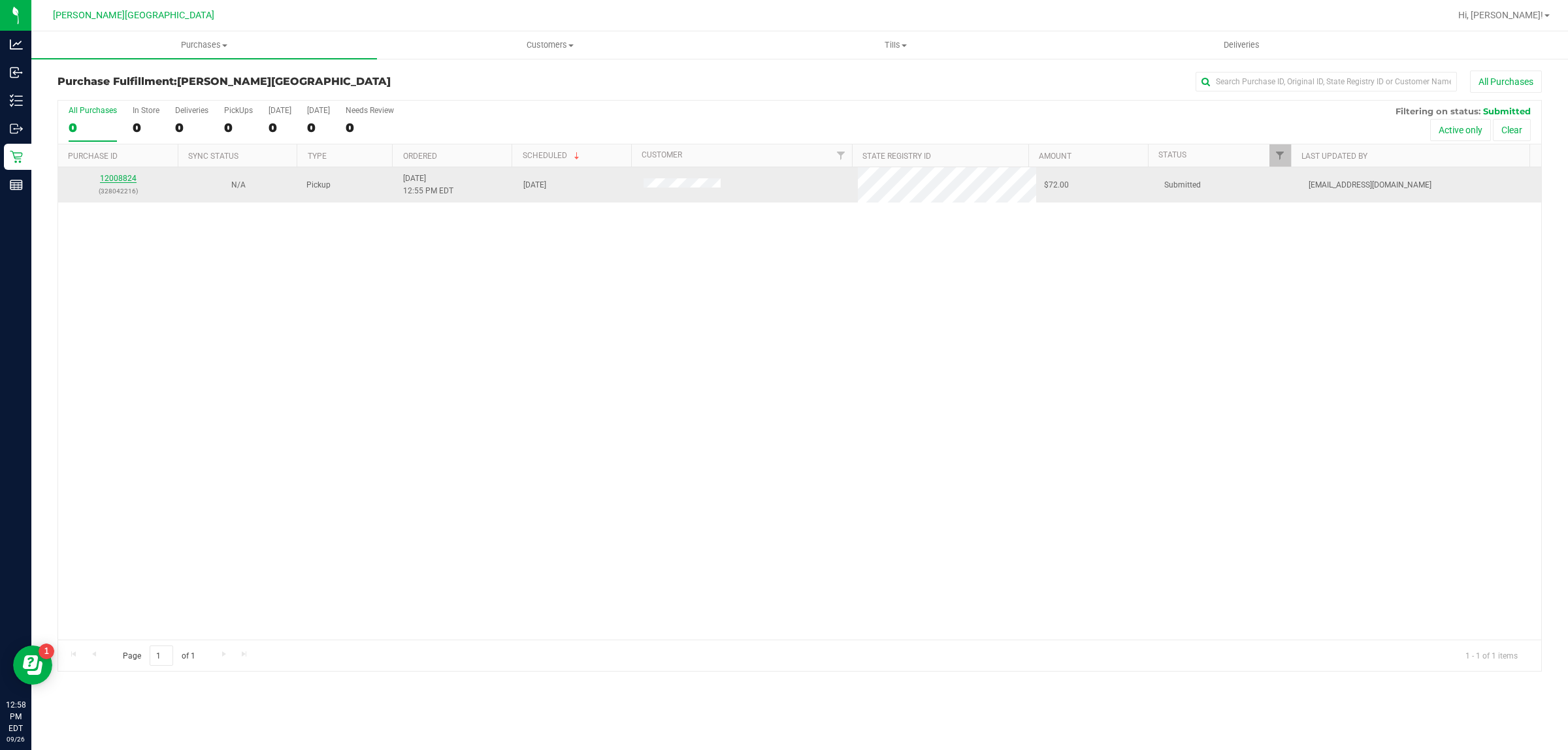
click at [122, 180] on link "12008824" at bounding box center [118, 178] width 36 height 9
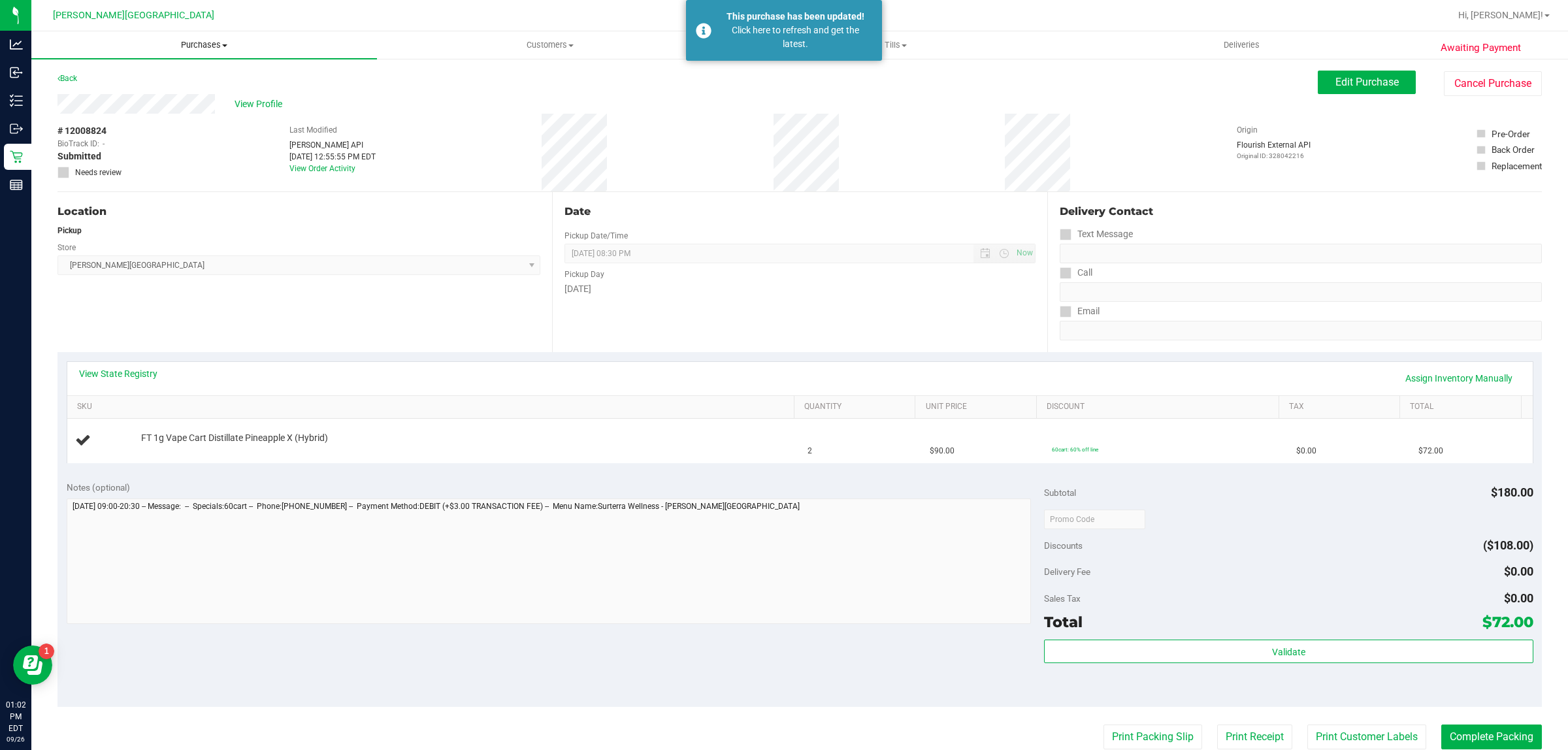
click at [184, 41] on span "Purchases" at bounding box center [204, 45] width 345 height 12
click at [138, 87] on li "Fulfillment" at bounding box center [204, 95] width 345 height 16
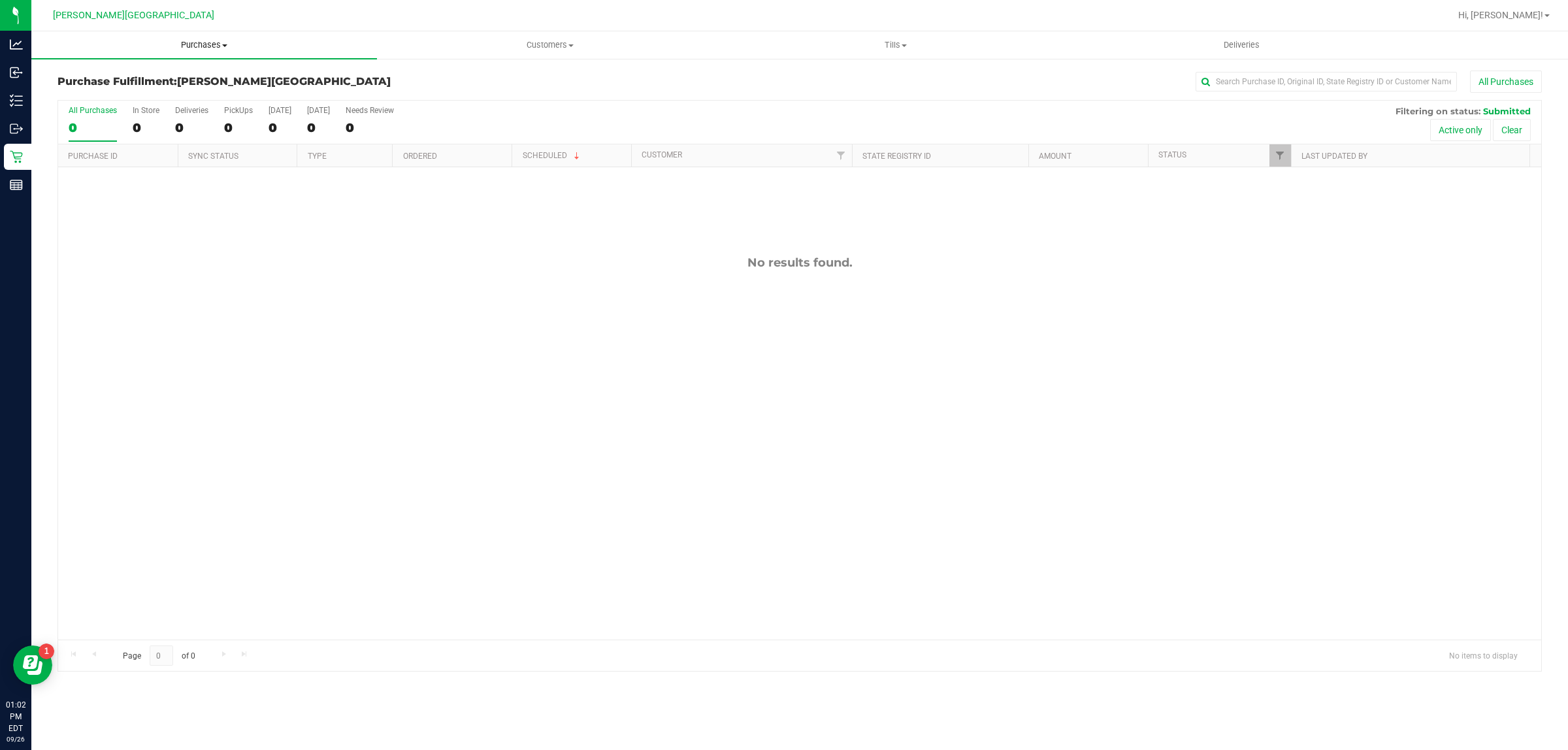
click at [194, 57] on uib-tab-heading "Purchases Summary of purchases Fulfillment All purchases" at bounding box center [204, 45] width 345 height 28
click at [94, 96] on span "Fulfillment" at bounding box center [71, 95] width 81 height 11
click at [508, 236] on div "No results found." at bounding box center [800, 447] width 1483 height 561
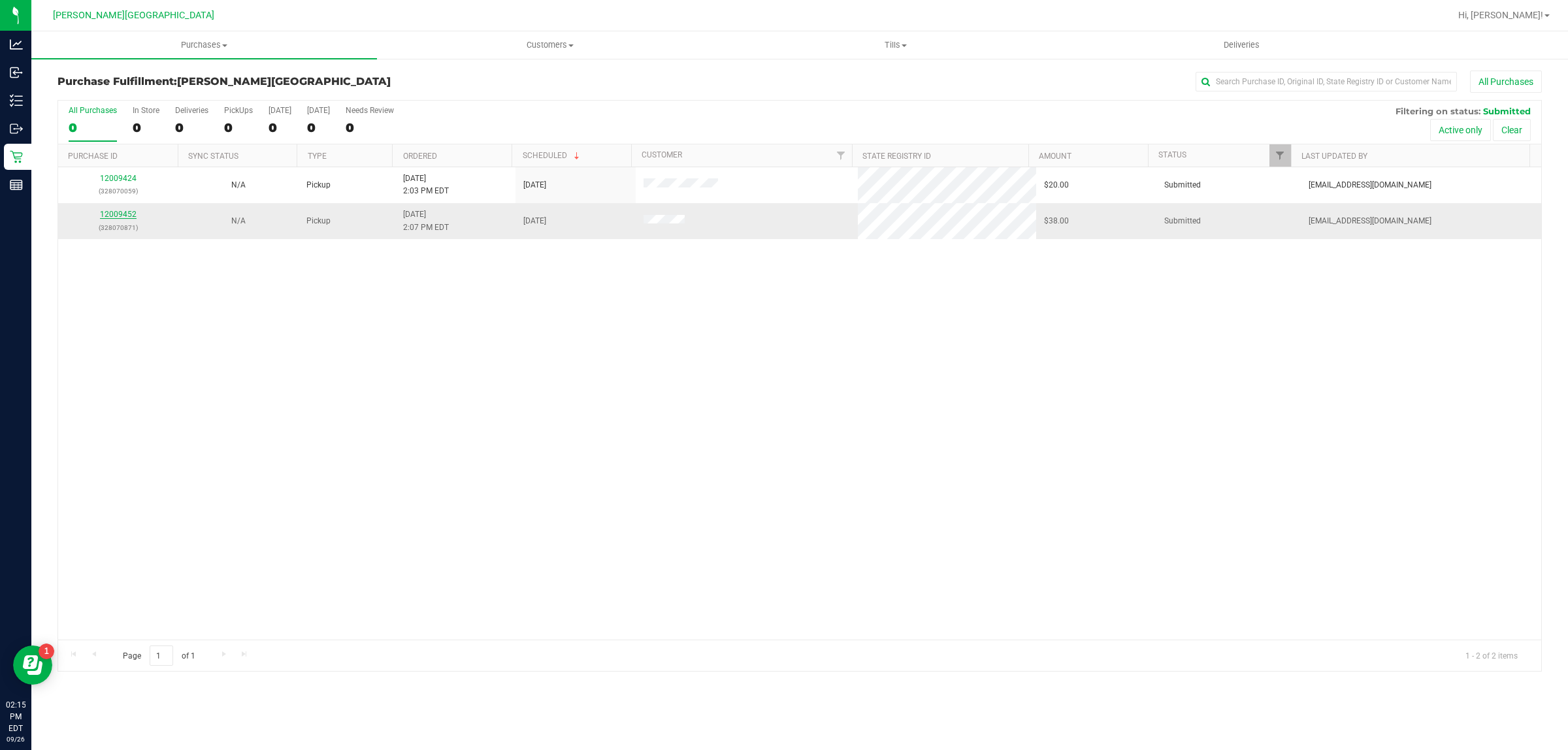
click at [122, 215] on link "12009452" at bounding box center [118, 214] width 36 height 9
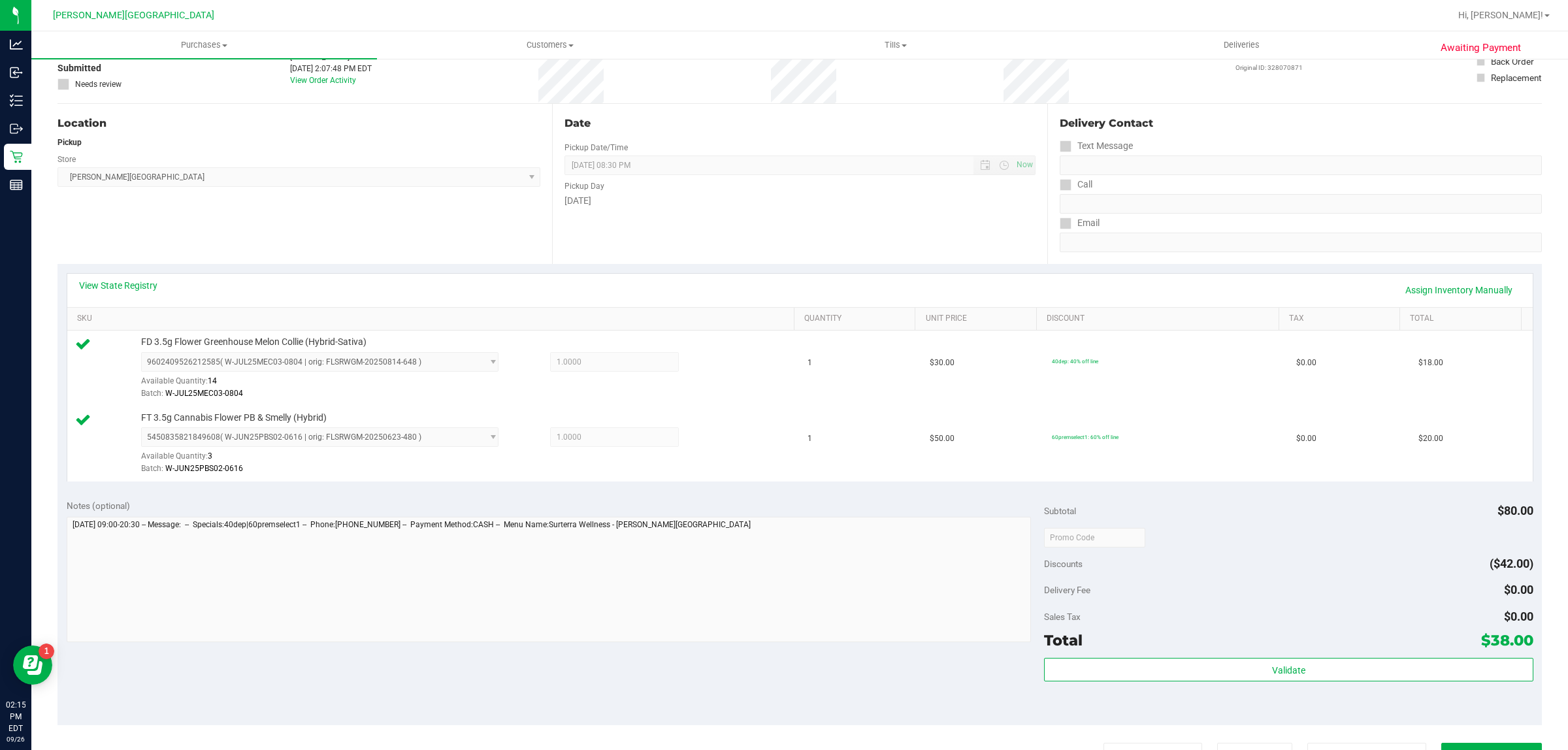
scroll to position [394, 0]
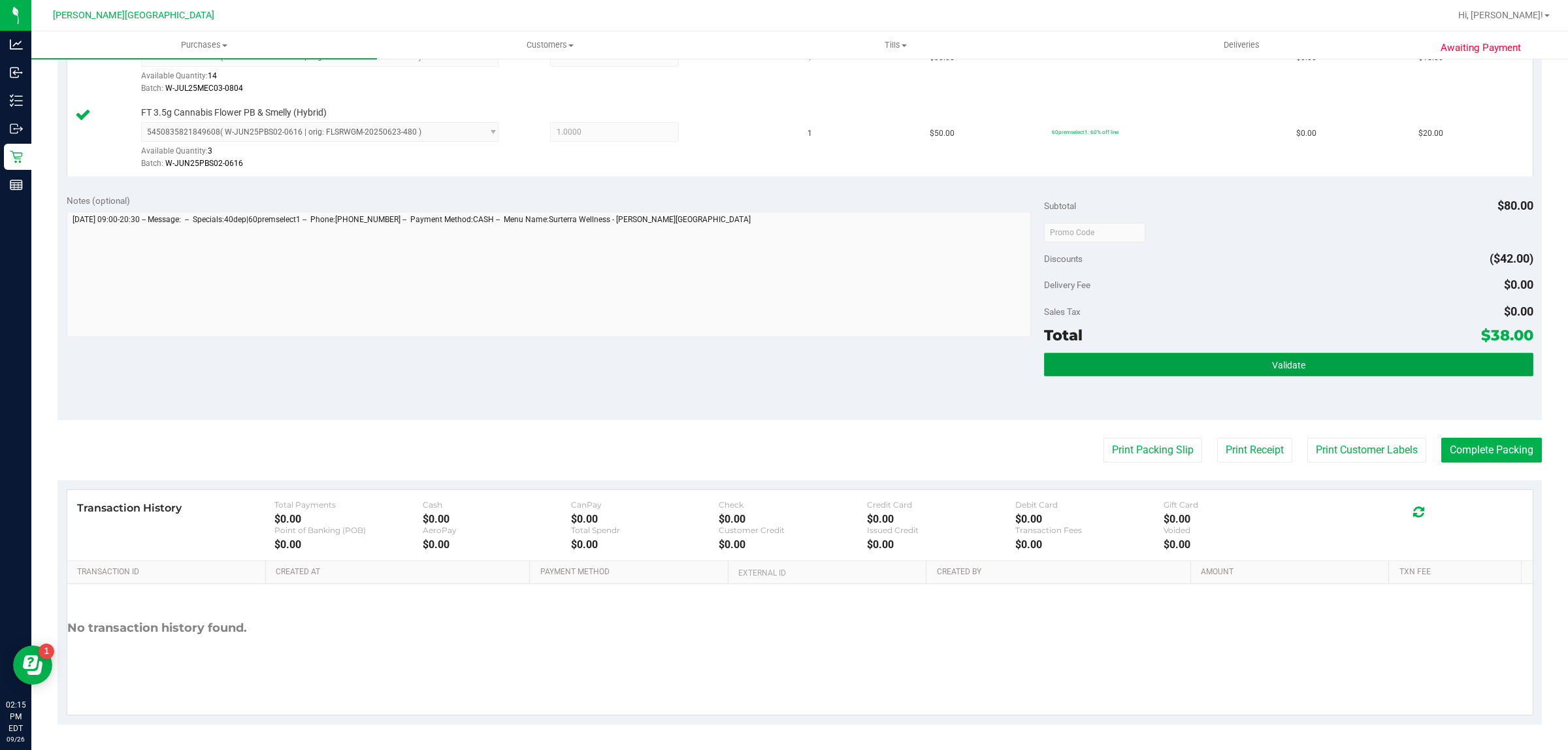
click at [1379, 365] on button "Validate" at bounding box center [1288, 364] width 489 height 23
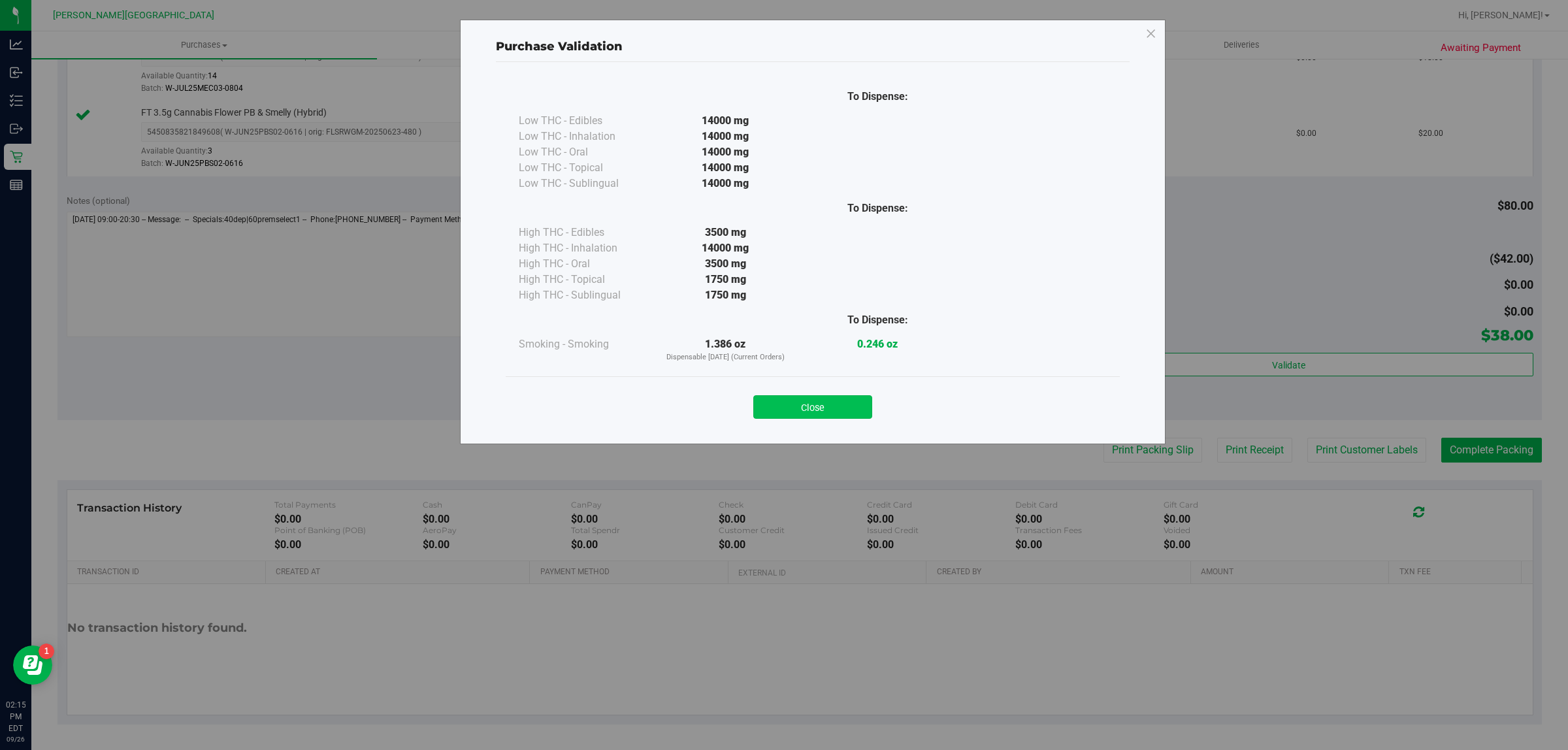
click at [795, 399] on button "Close" at bounding box center [813, 407] width 119 height 23
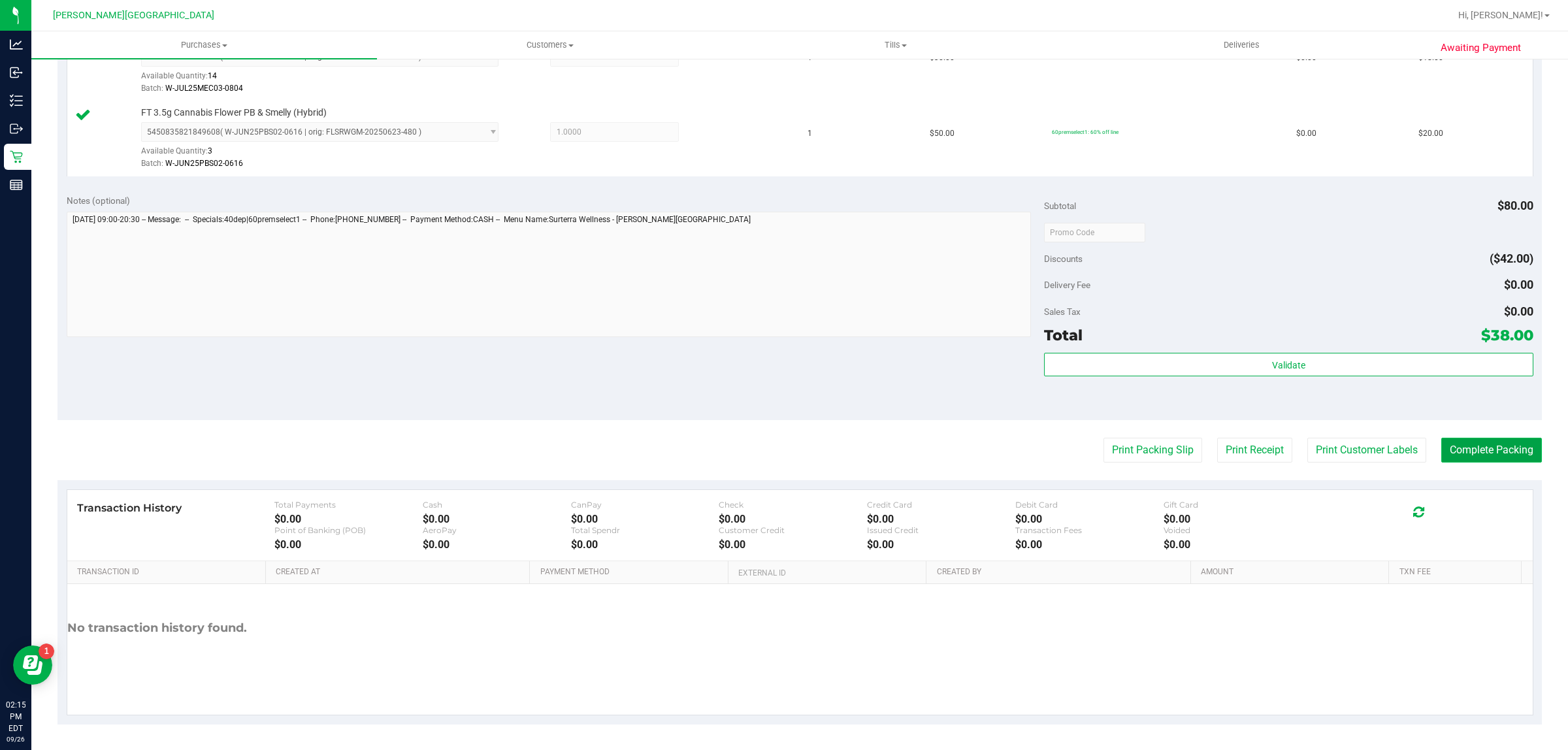
click at [1445, 459] on button "Complete Packing" at bounding box center [1491, 450] width 100 height 25
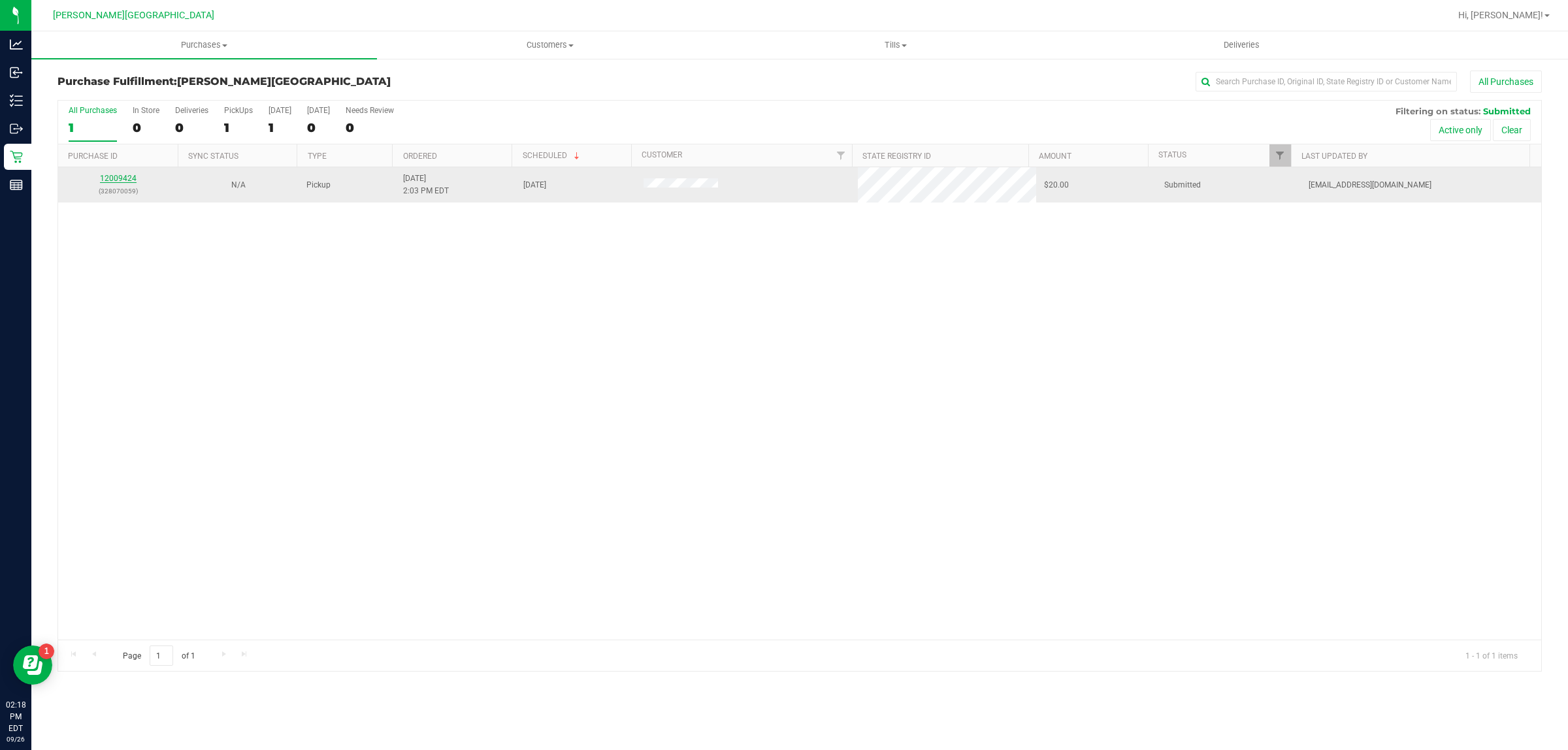
click at [126, 177] on link "12009424" at bounding box center [118, 178] width 36 height 9
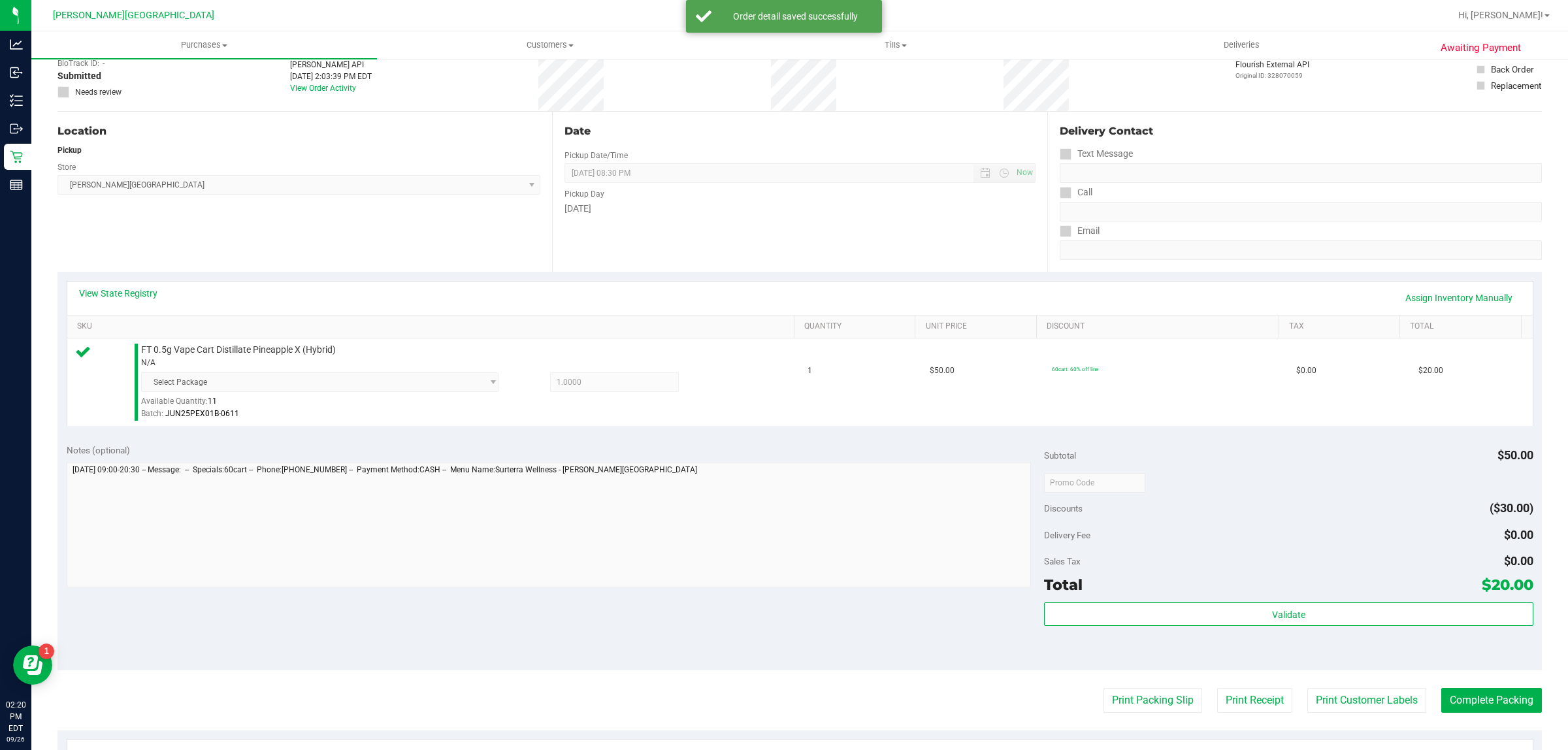
scroll to position [327, 0]
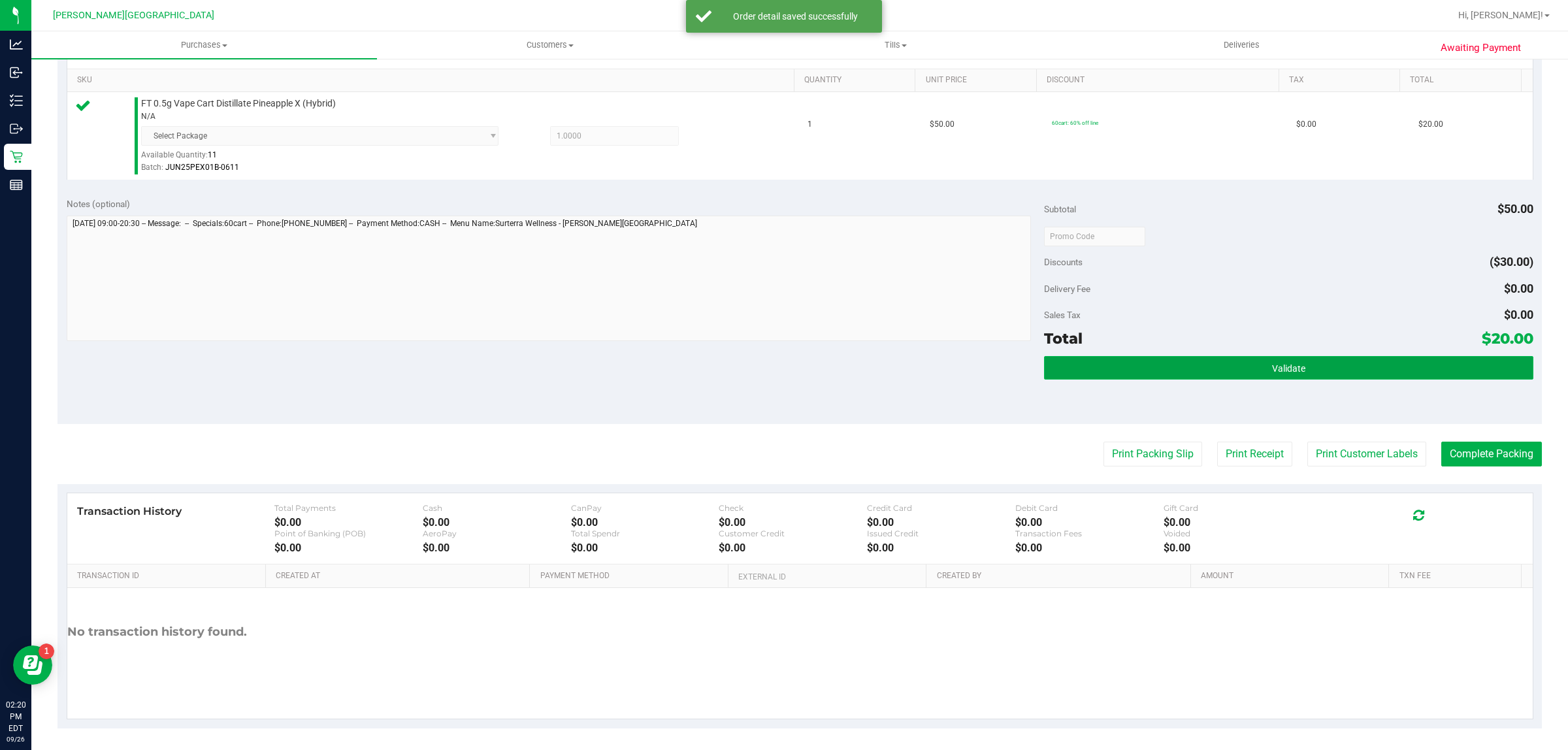
click at [1139, 369] on button "Validate" at bounding box center [1288, 368] width 489 height 23
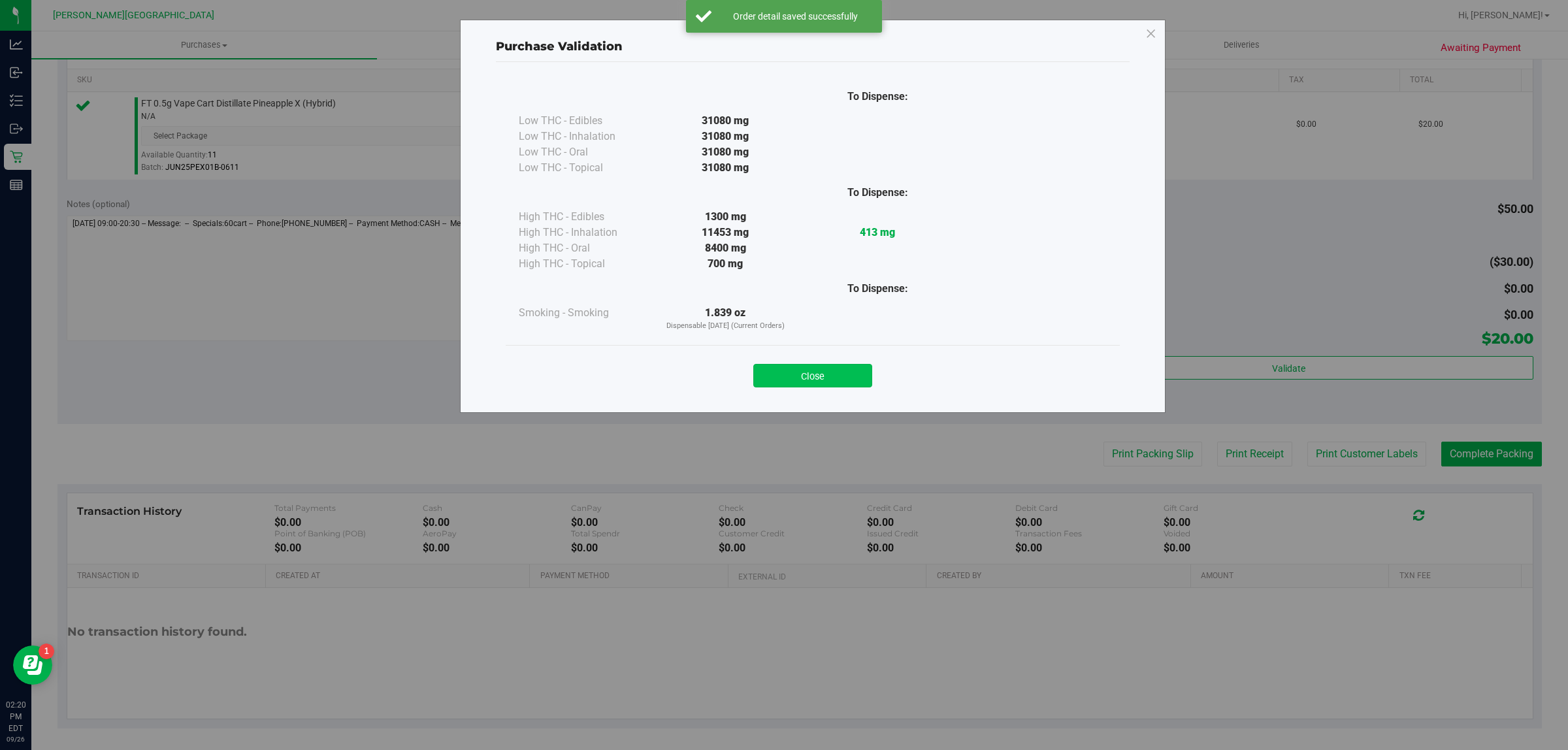
click at [864, 380] on div "Close" at bounding box center [812, 371] width 595 height 32
click at [861, 378] on button "Close" at bounding box center [813, 375] width 119 height 23
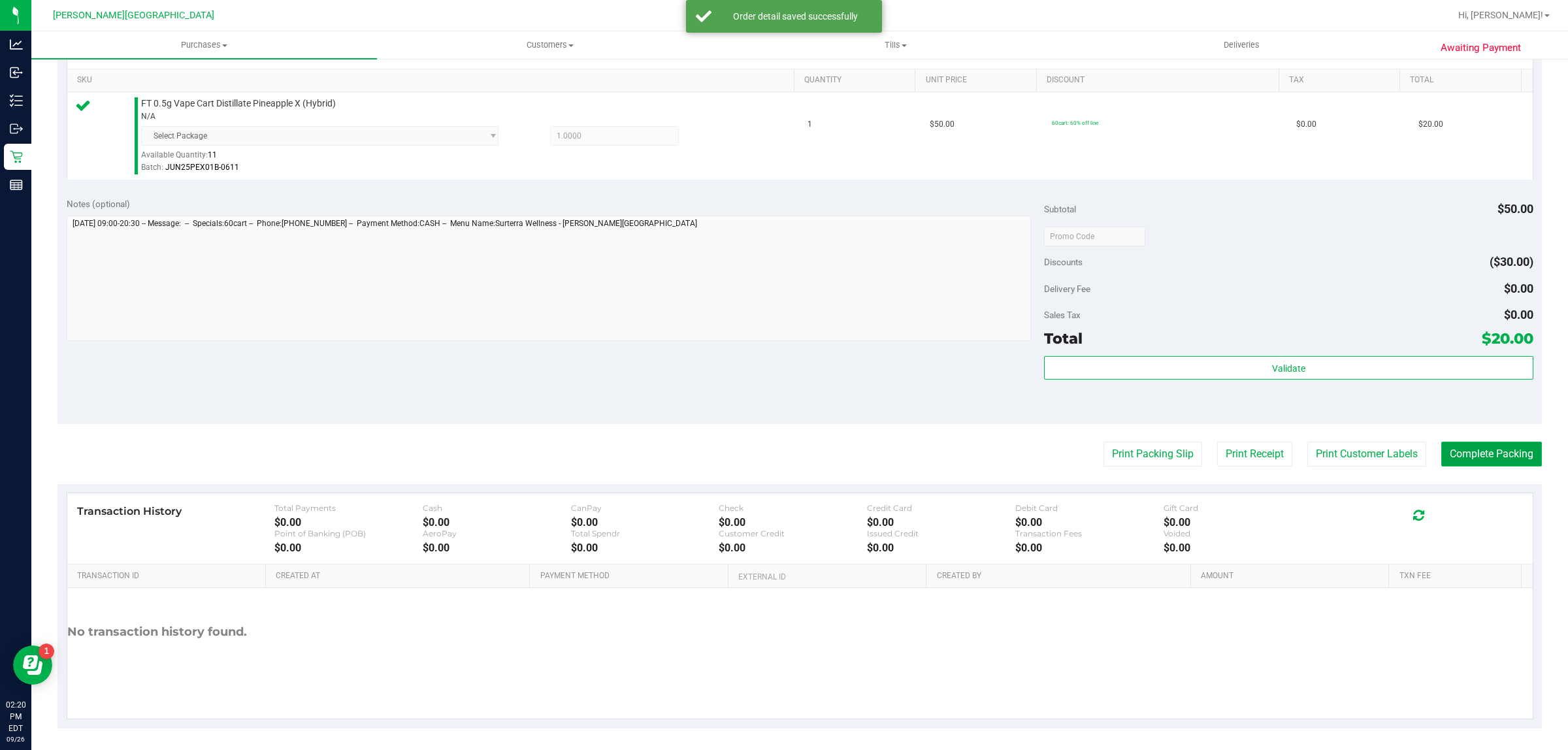
click at [1468, 456] on button "Complete Packing" at bounding box center [1491, 454] width 100 height 25
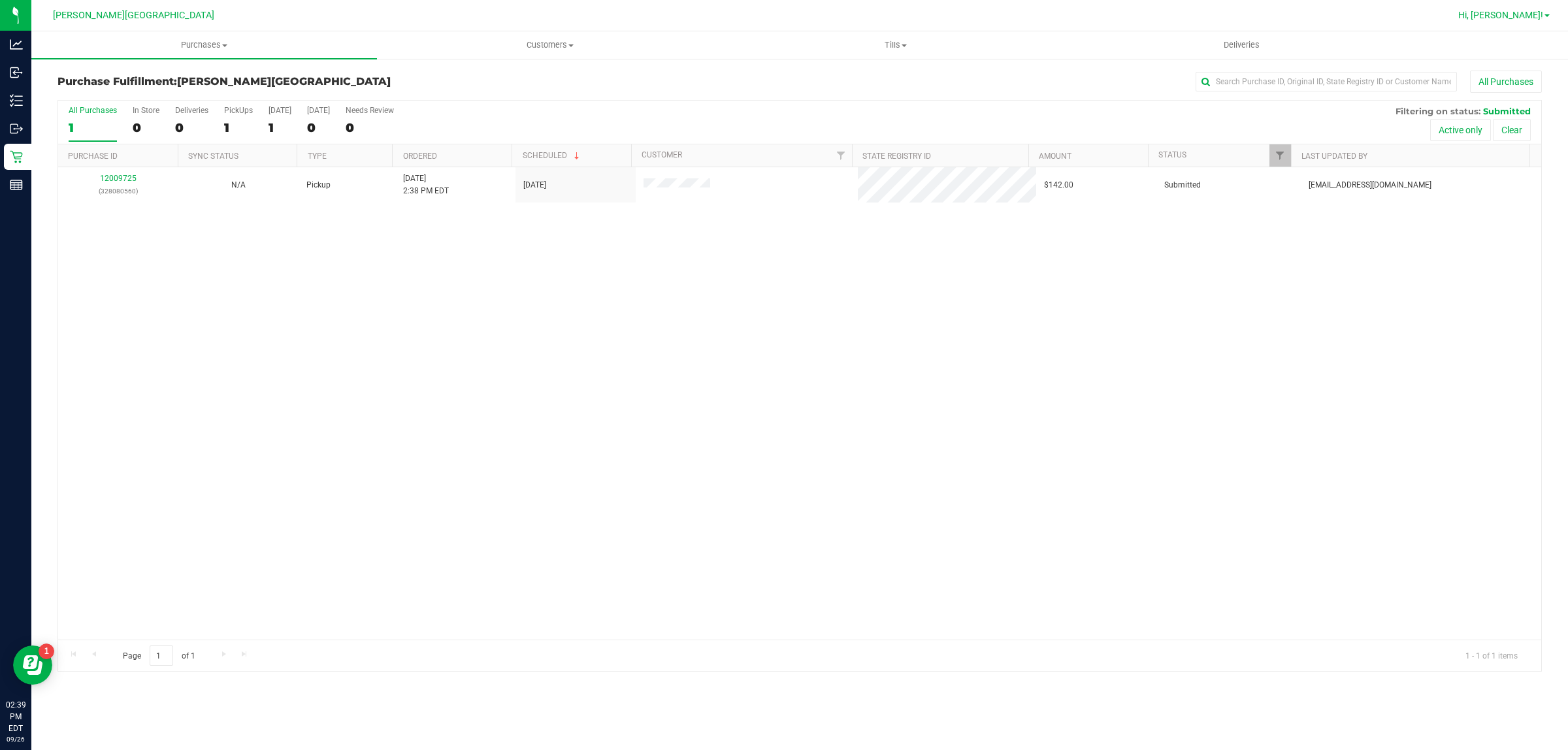
click at [1523, 19] on span "Hi, [PERSON_NAME]!" at bounding box center [1500, 15] width 85 height 10
click at [1515, 116] on span "Sign Out" at bounding box center [1499, 116] width 38 height 13
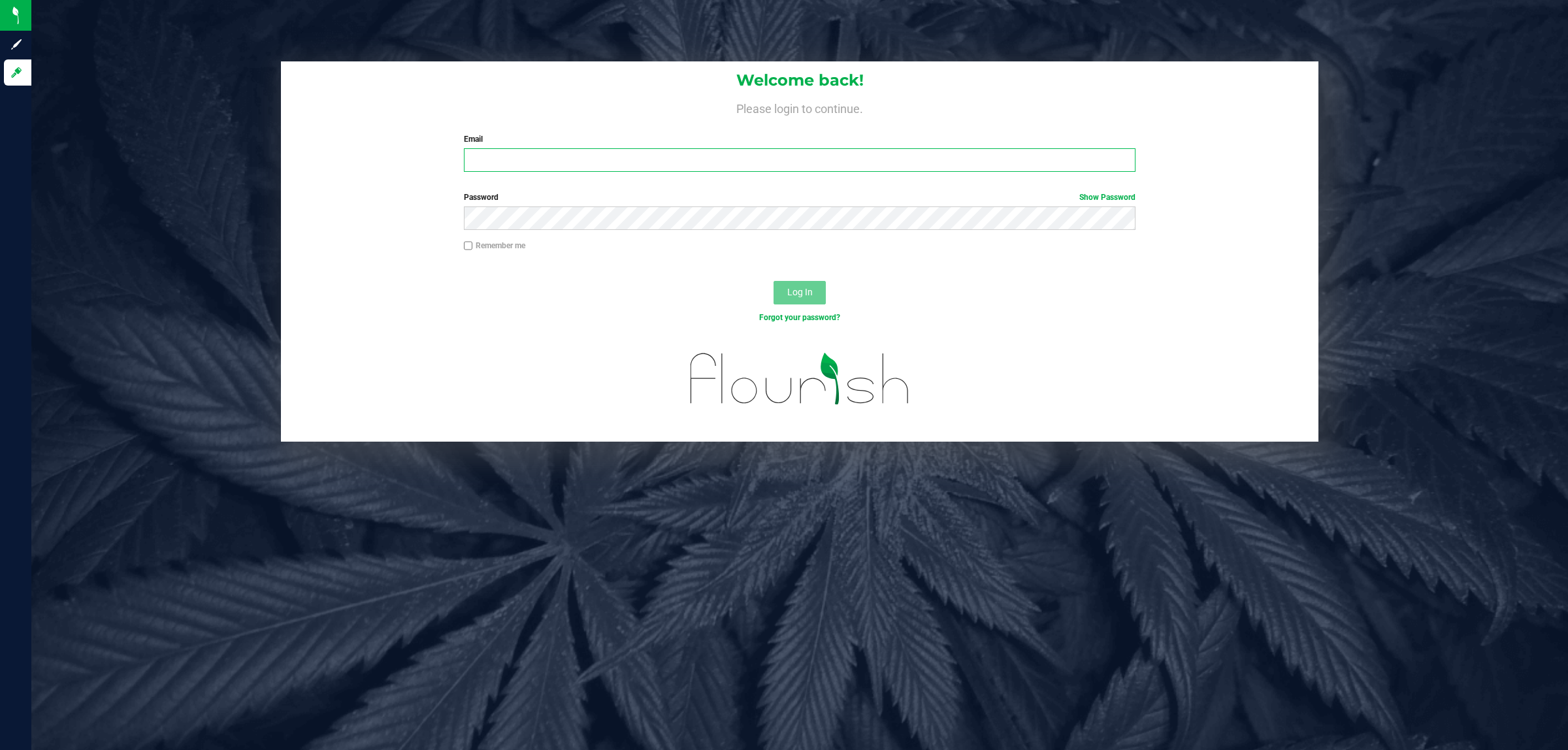
click at [657, 164] on input "Email" at bounding box center [800, 160] width 672 height 23
type input "rsprigg@liveparallel.com"
click at [774, 281] on button "Log In" at bounding box center [800, 292] width 52 height 23
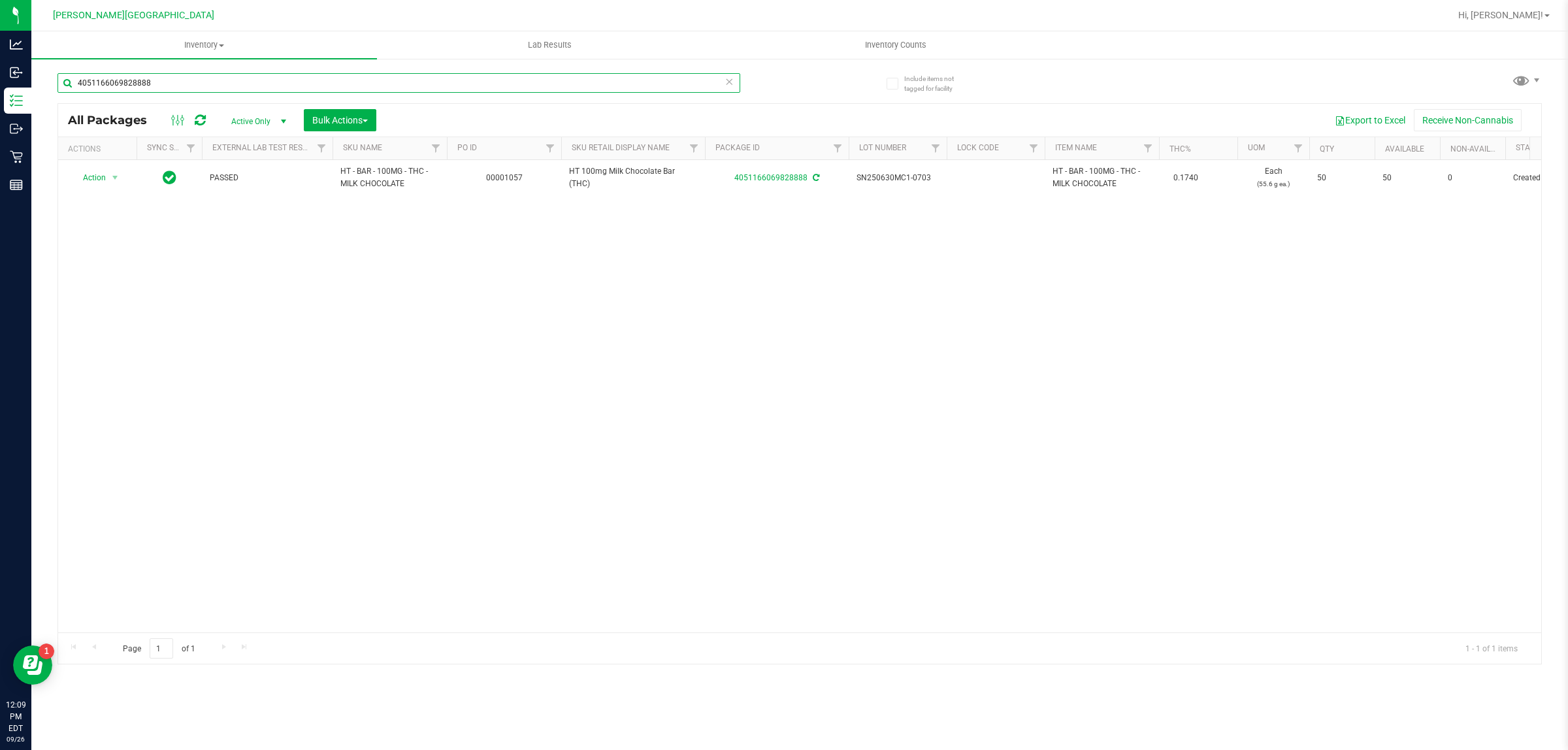
drag, startPoint x: 195, startPoint y: 75, endPoint x: 62, endPoint y: 103, distance: 135.9
click at [62, 103] on div "4051166069828888 All Packages Active Only Active Only Lab Samples Locked All Ex…" at bounding box center [799, 362] width 1484 height 603
type input "8865093834566302"
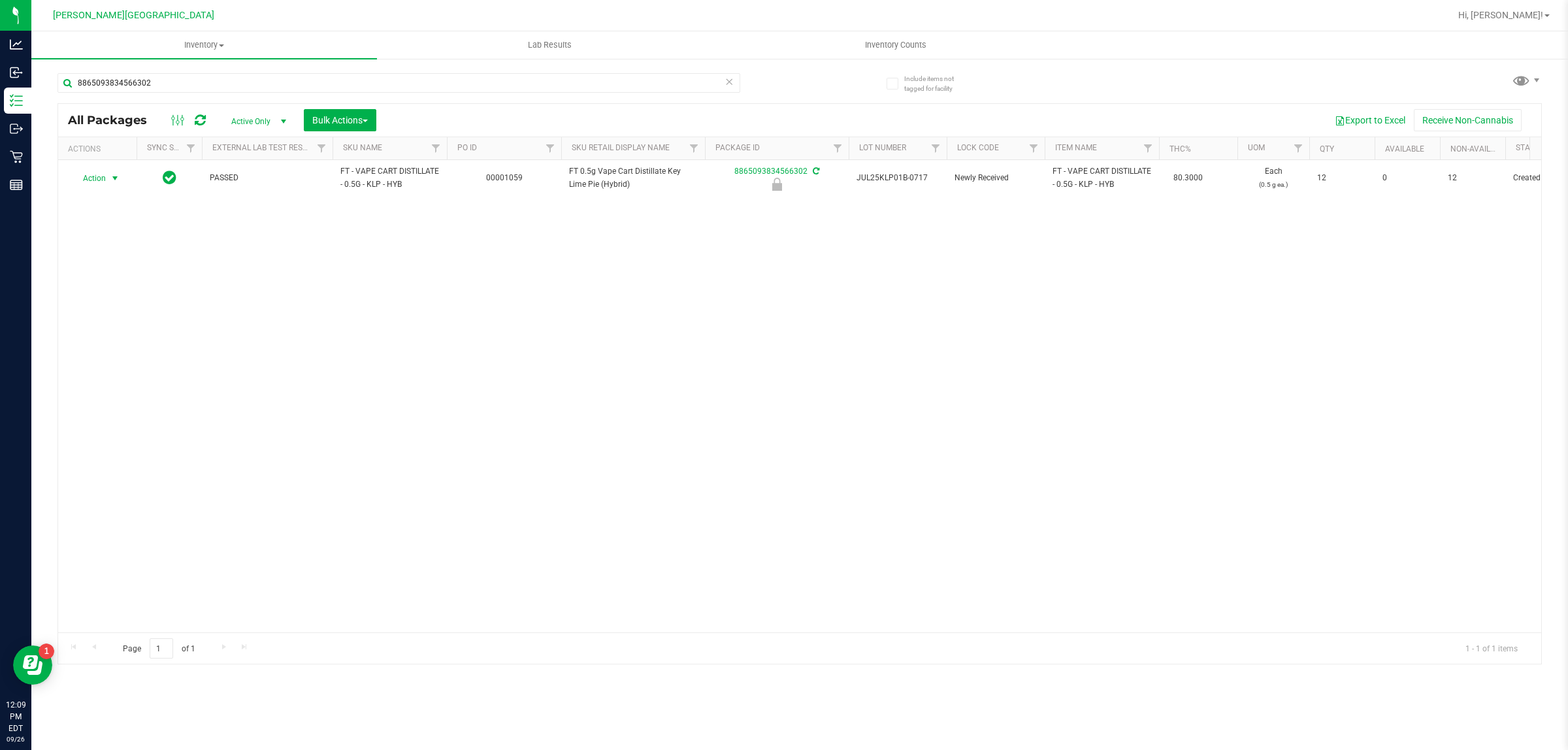
click at [108, 176] on span "select" at bounding box center [115, 178] width 17 height 19
click at [103, 324] on li "Unlock package" at bounding box center [113, 333] width 84 height 19
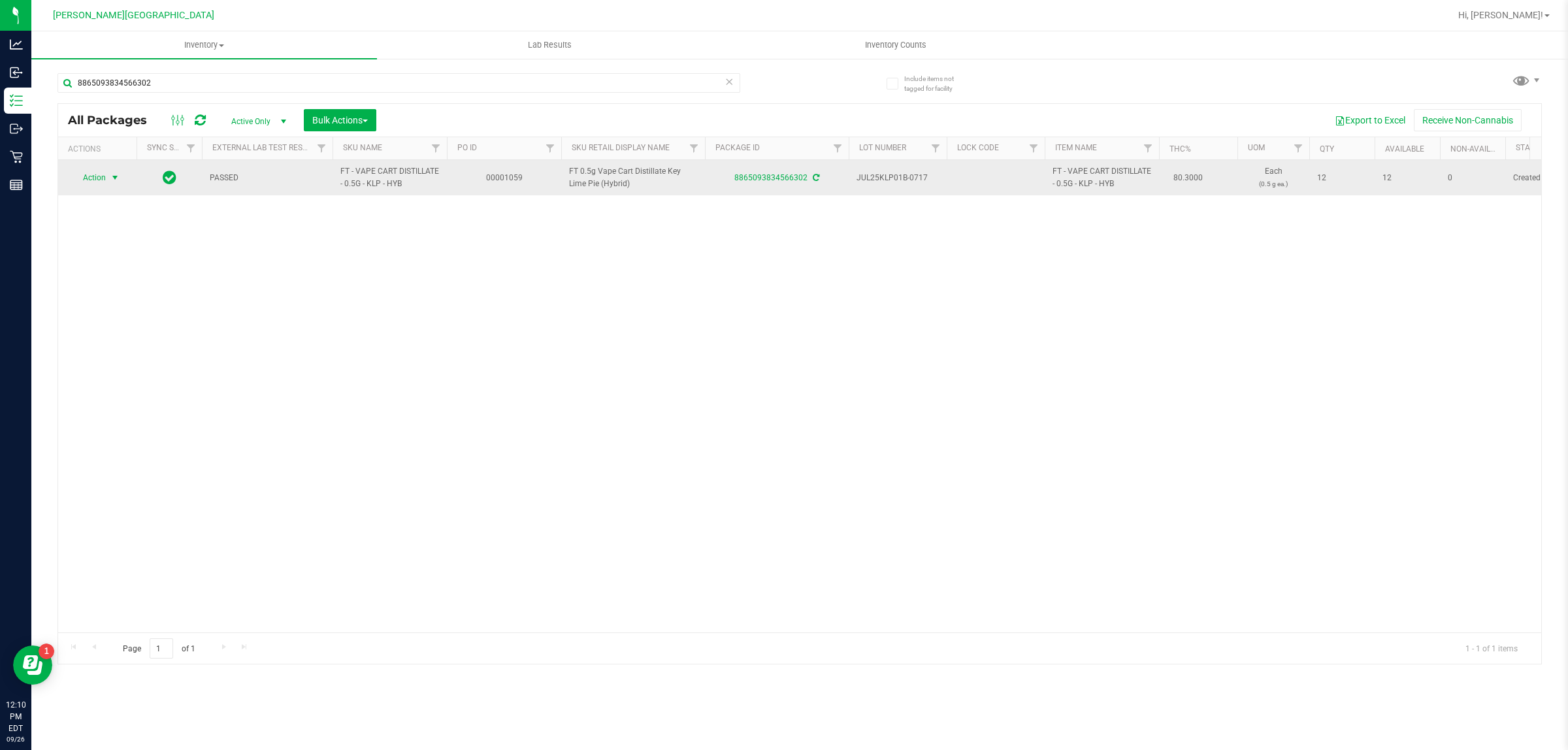
click at [111, 174] on span "select" at bounding box center [114, 177] width 10 height 10
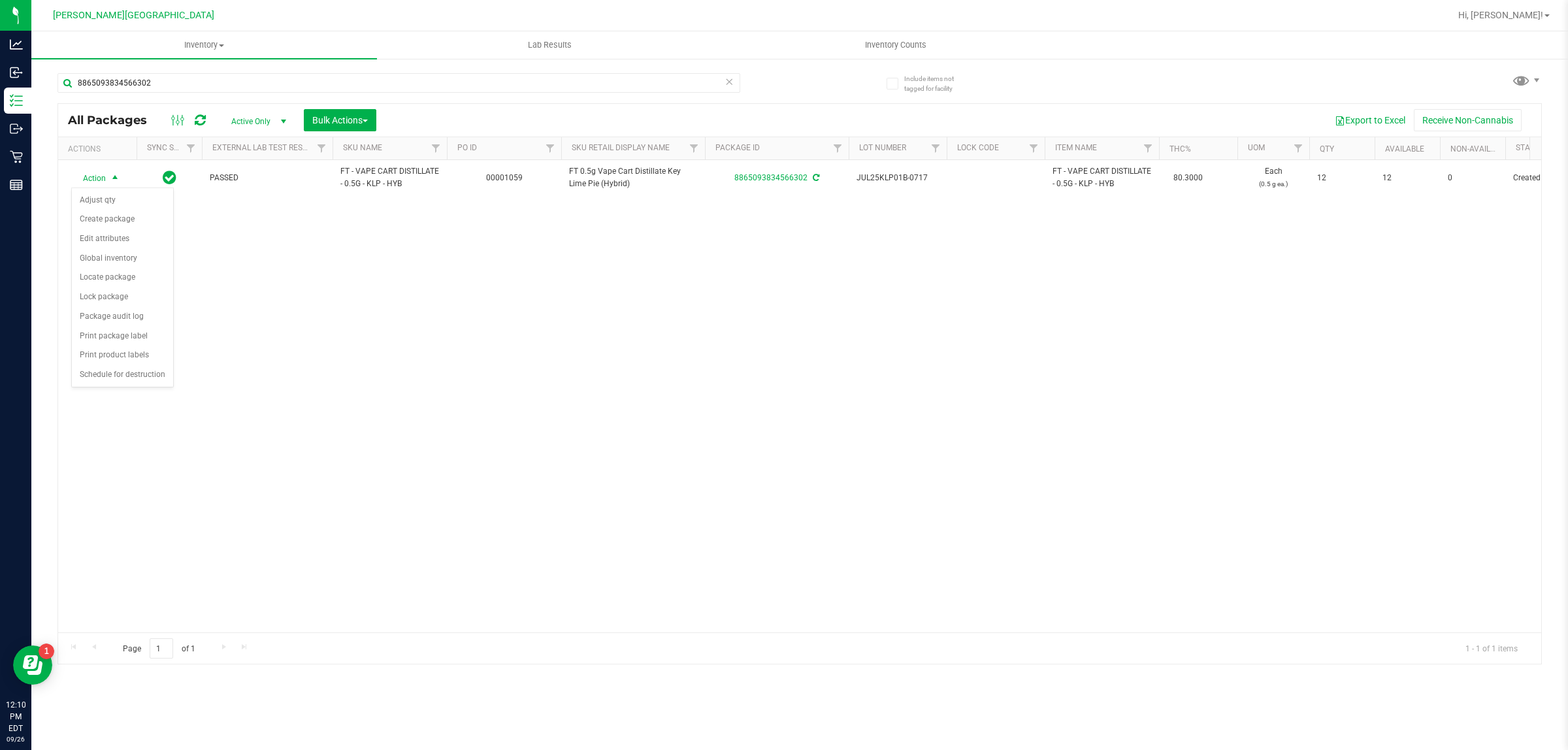
click at [259, 342] on div "Action Action Adjust qty Create package Edit attributes Global inventory Locate…" at bounding box center [800, 395] width 1483 height 472
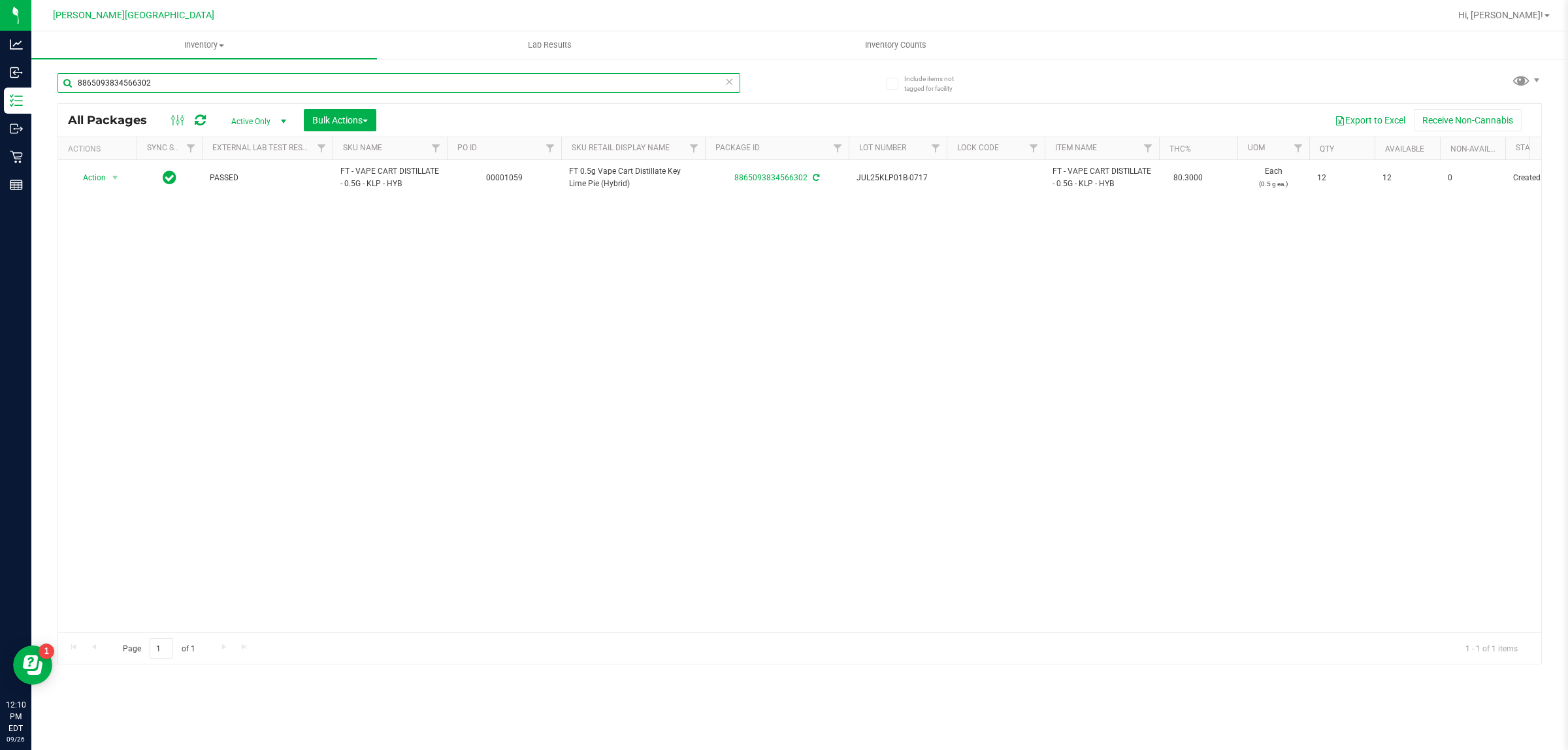
drag, startPoint x: 175, startPoint y: 77, endPoint x: 69, endPoint y: 89, distance: 106.7
click at [67, 89] on input "8865093834566302" at bounding box center [399, 83] width 683 height 19
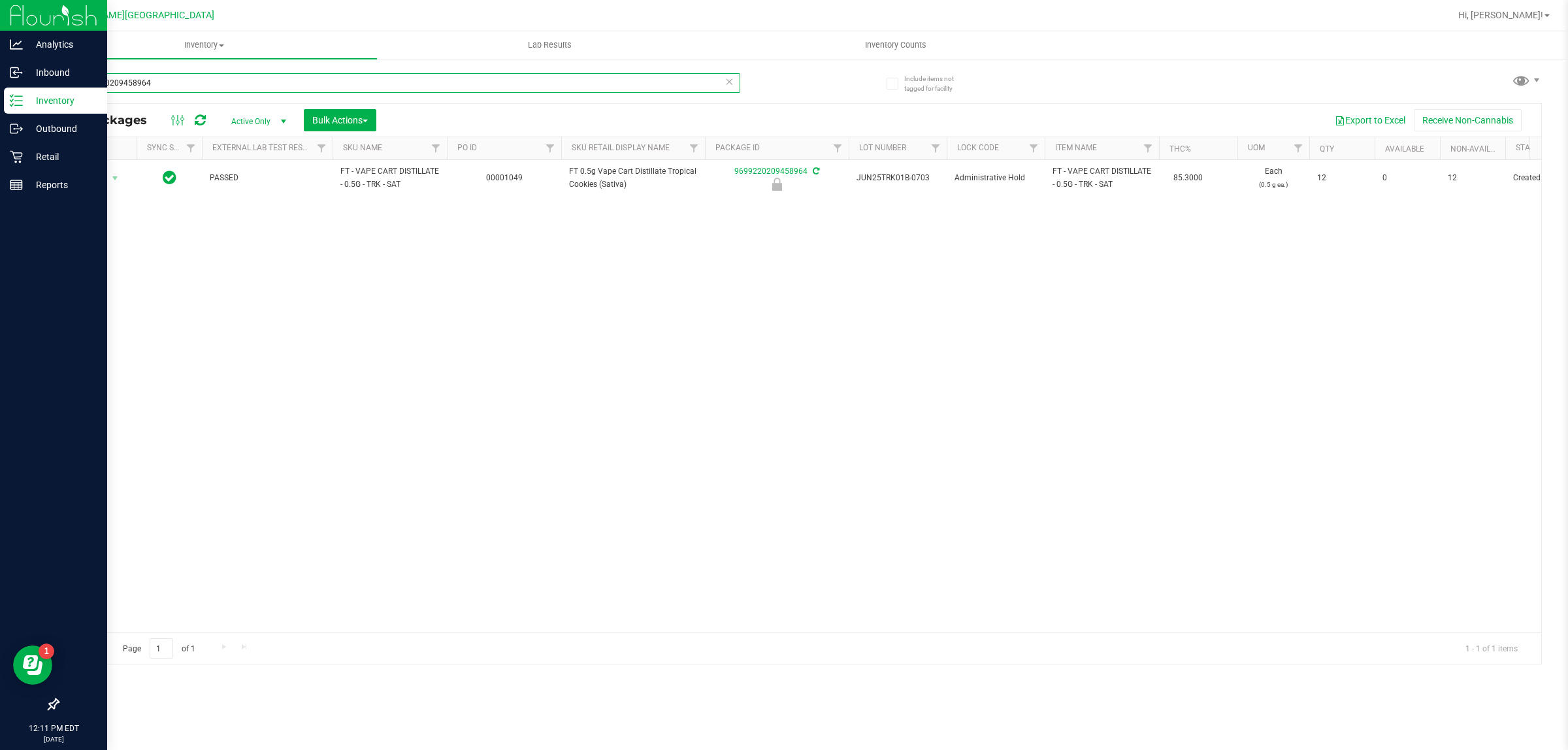
type input "9699220209458964"
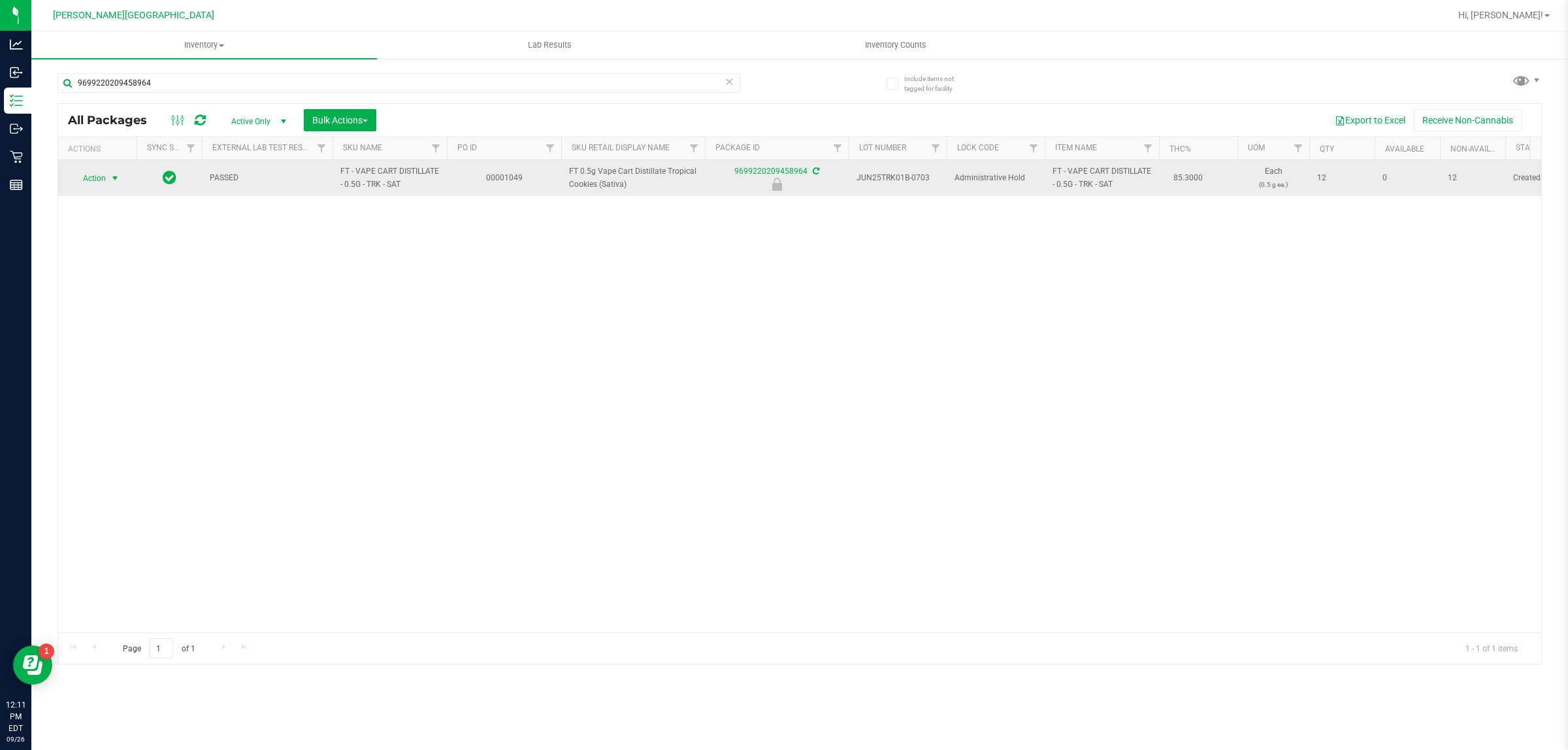
click at [96, 180] on span "Action" at bounding box center [89, 178] width 35 height 19
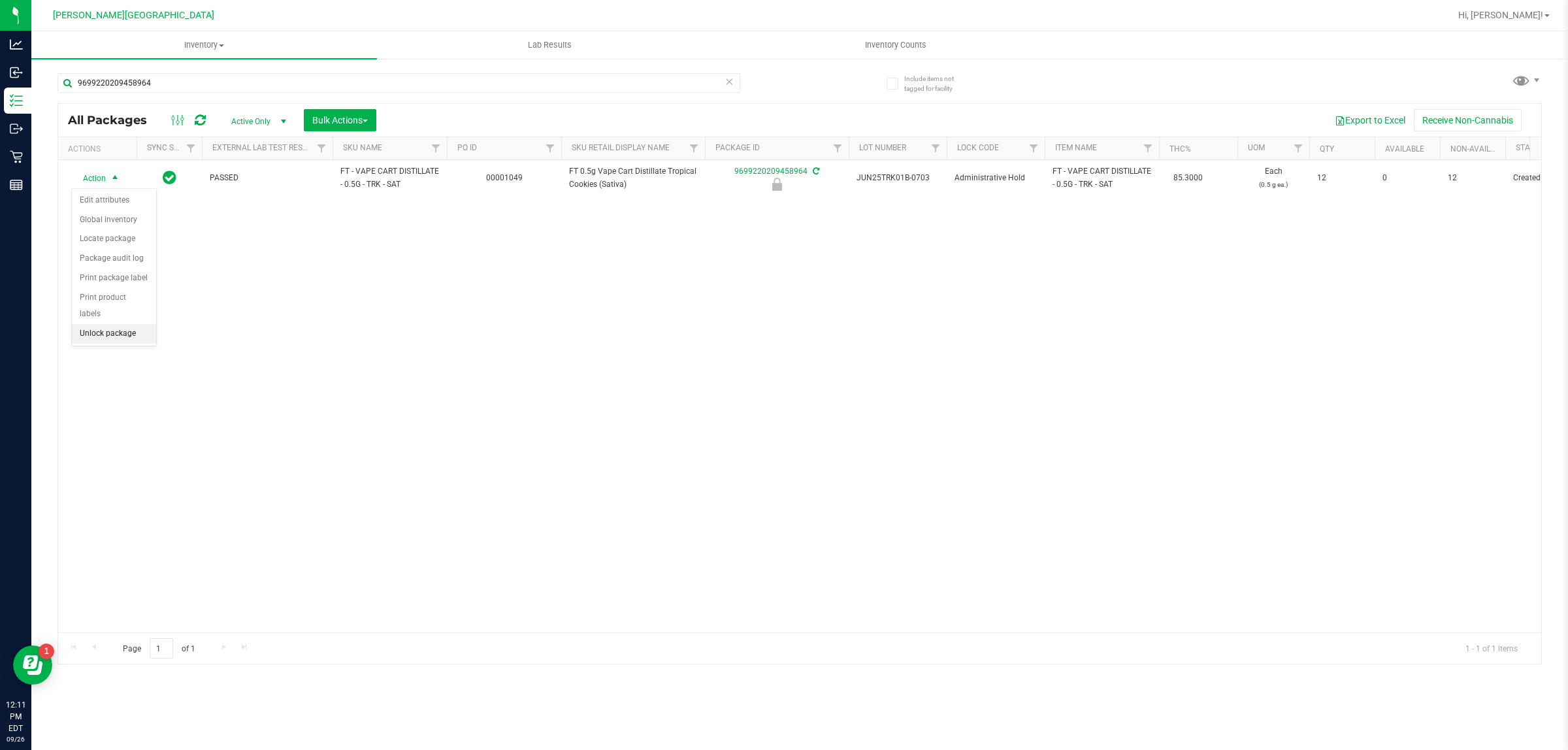
click at [141, 328] on li "Unlock package" at bounding box center [113, 333] width 84 height 19
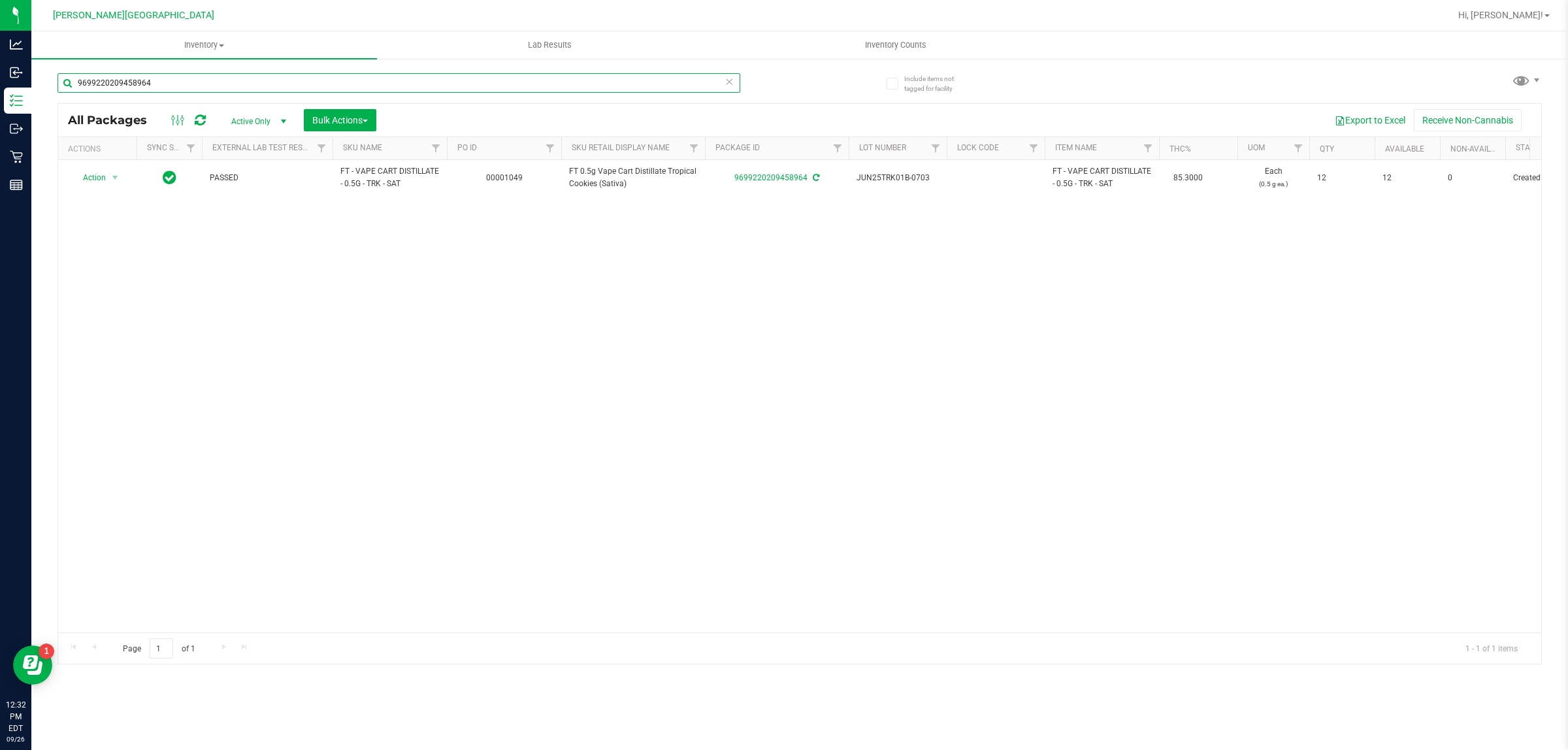
drag, startPoint x: 174, startPoint y: 85, endPoint x: 43, endPoint y: 94, distance: 131.3
click at [43, 94] on div "Include items not tagged for facility 9699220209458964 All Packages Active Only…" at bounding box center [800, 256] width 1536 height 398
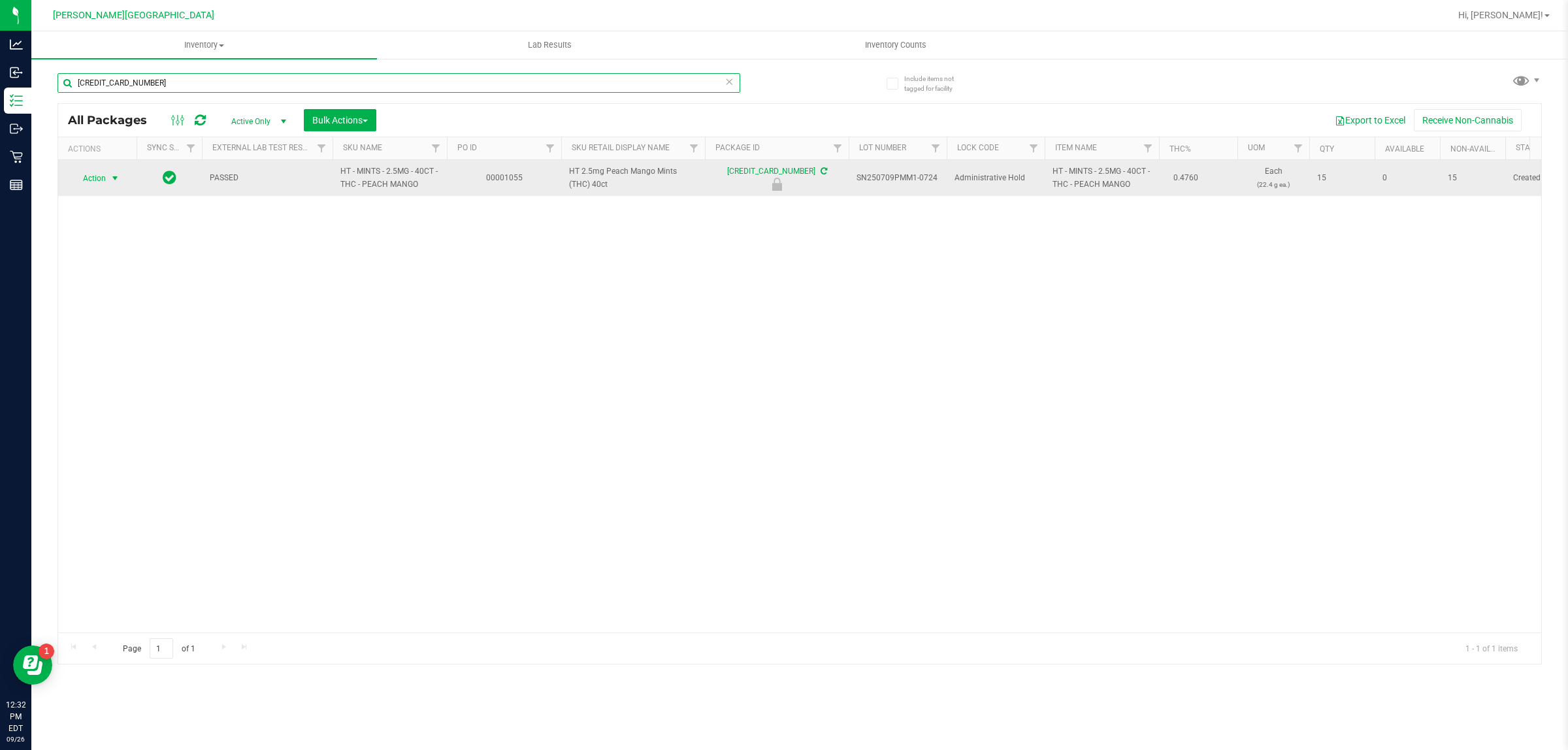
type input "3807242418638034"
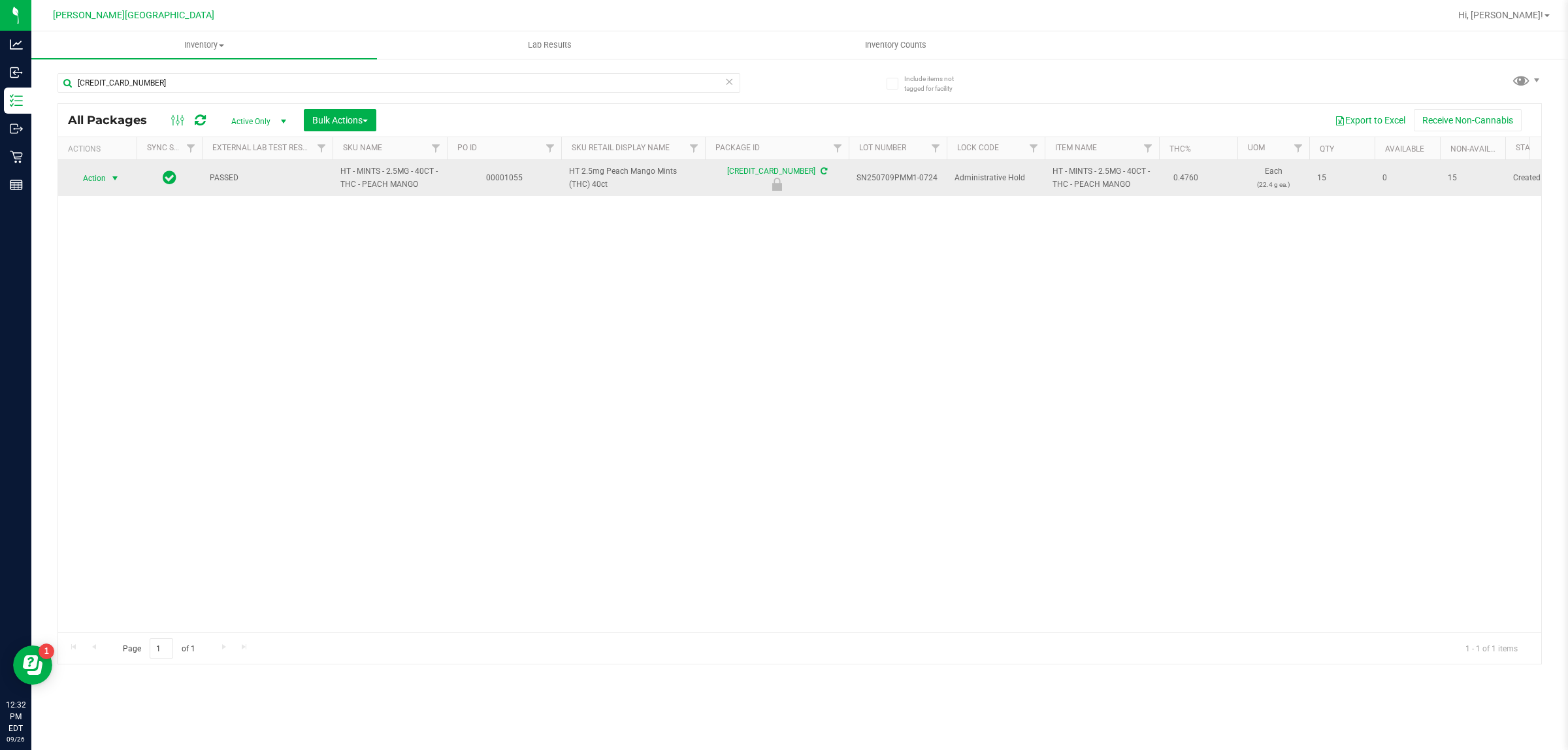
click at [98, 180] on span "Action" at bounding box center [89, 178] width 35 height 19
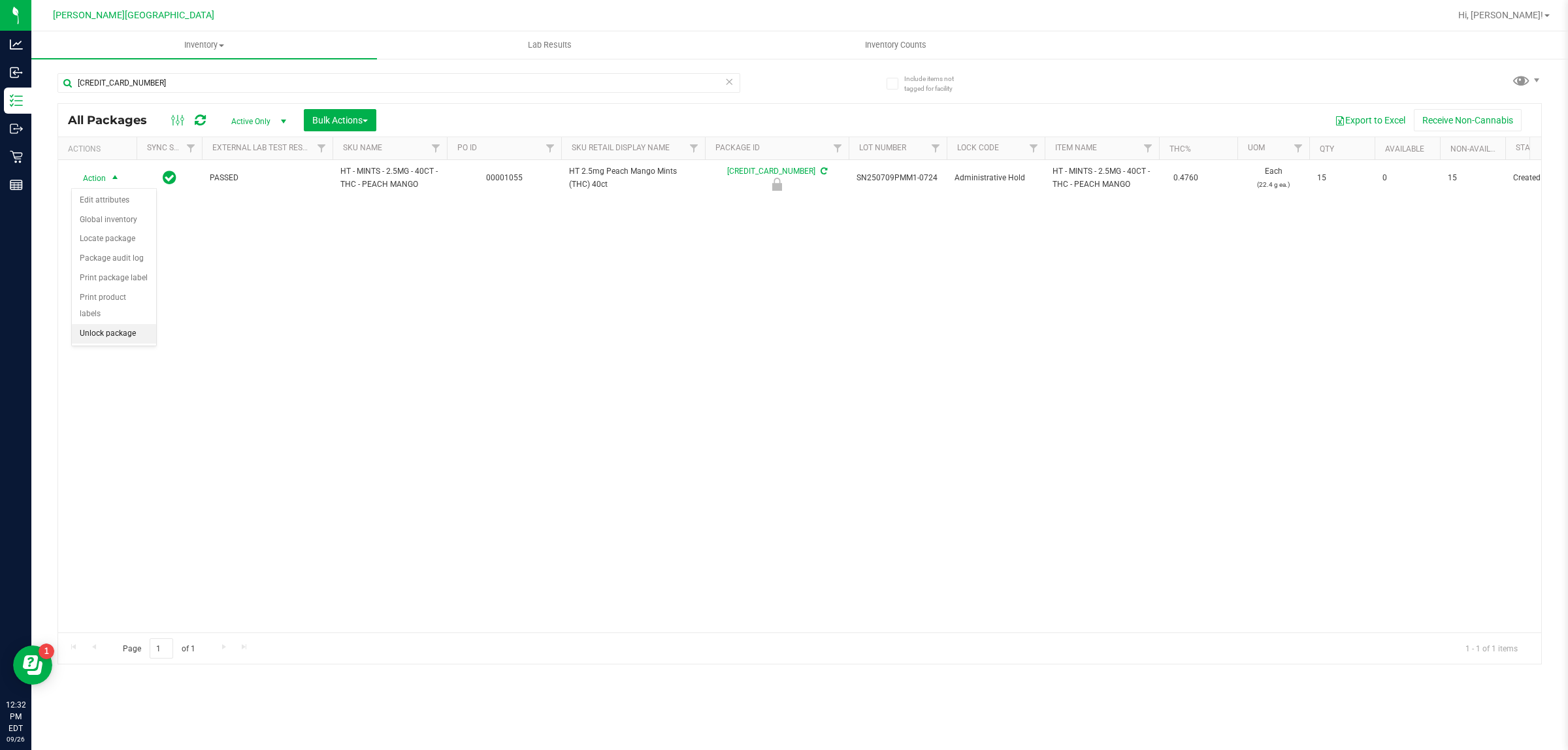
click at [107, 324] on li "Unlock package" at bounding box center [113, 333] width 84 height 19
click at [629, 414] on div "Action Action Adjust qty Create package Edit attributes Global inventory Locate…" at bounding box center [800, 395] width 1483 height 472
